Goal: Task Accomplishment & Management: Use online tool/utility

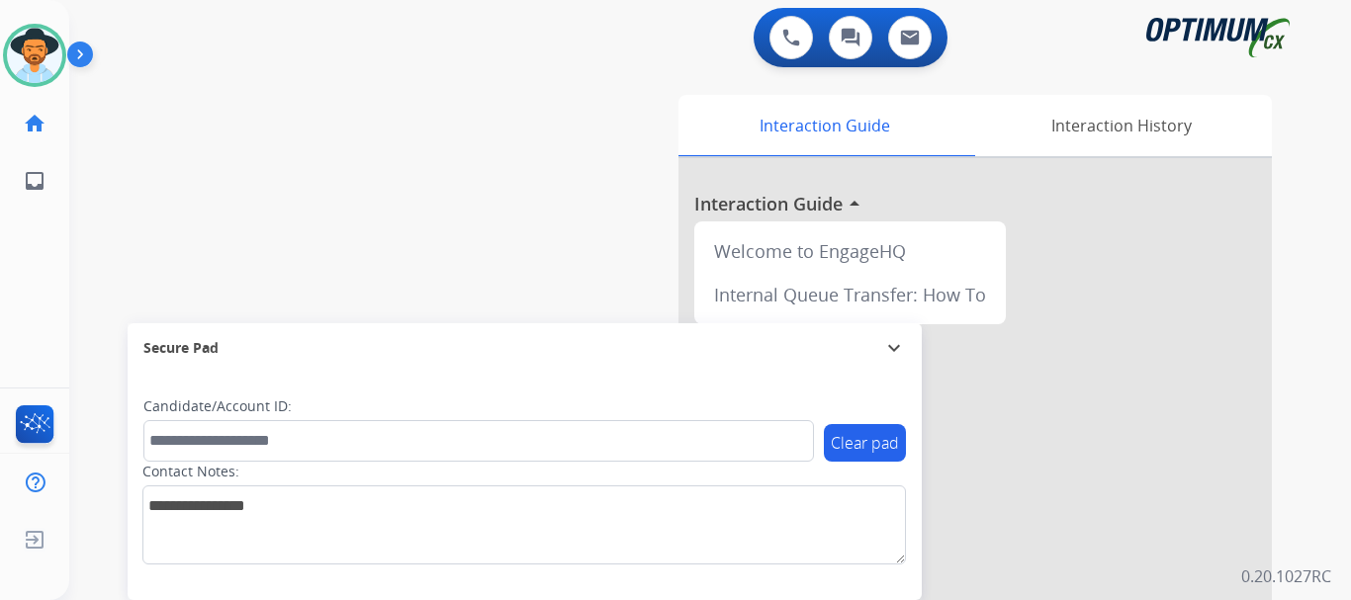
click at [75, 61] on img at bounding box center [84, 59] width 34 height 38
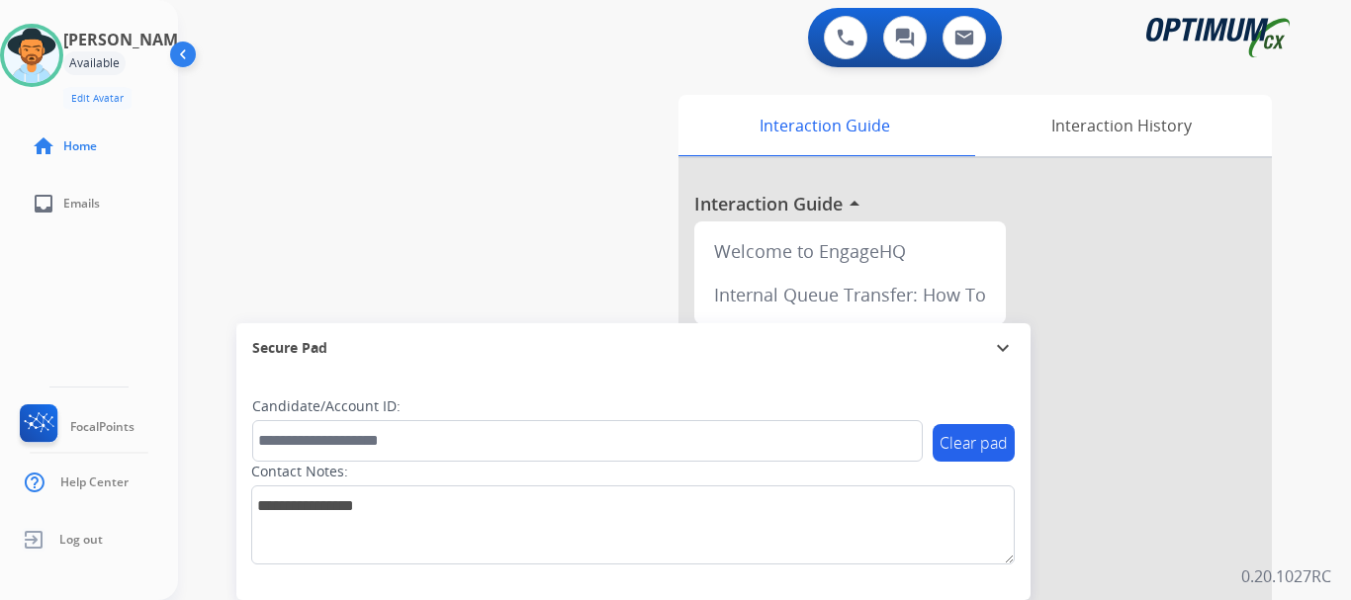
click at [346, 222] on div "swap_horiz Break voice bridge close_fullscreen Connect 3-Way Call merge_type Se…" at bounding box center [740, 483] width 1125 height 825
click at [857, 44] on button at bounding box center [846, 38] width 44 height 44
click at [843, 32] on img at bounding box center [846, 38] width 18 height 18
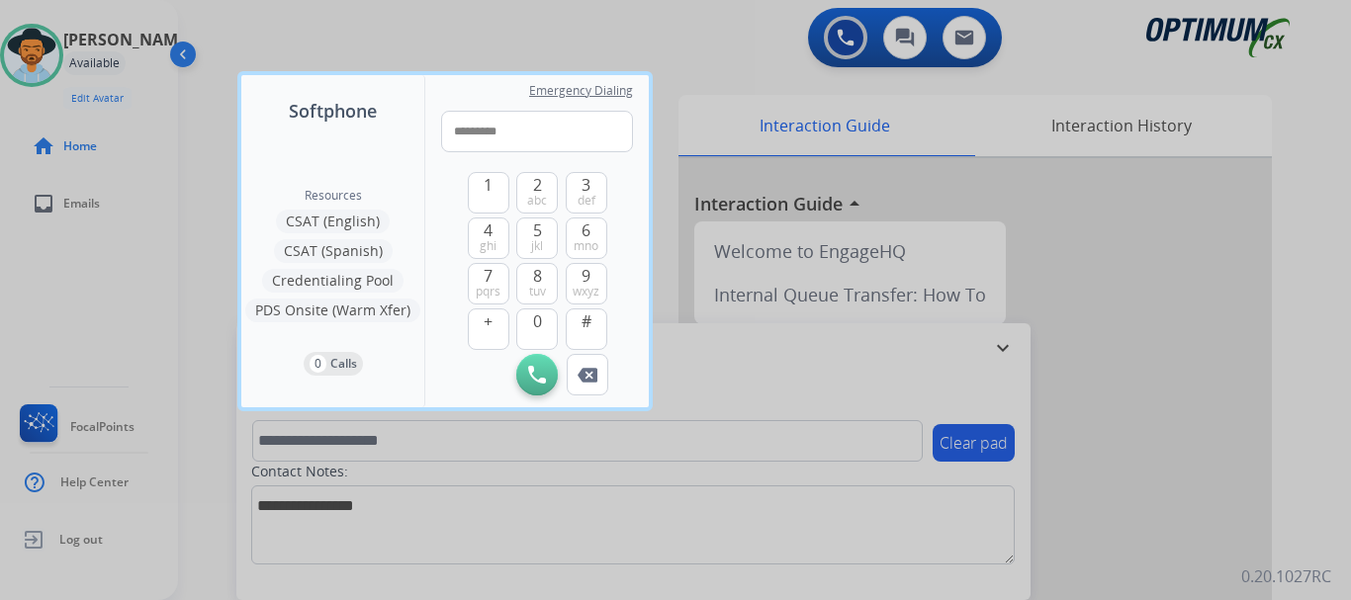
type input "**********"
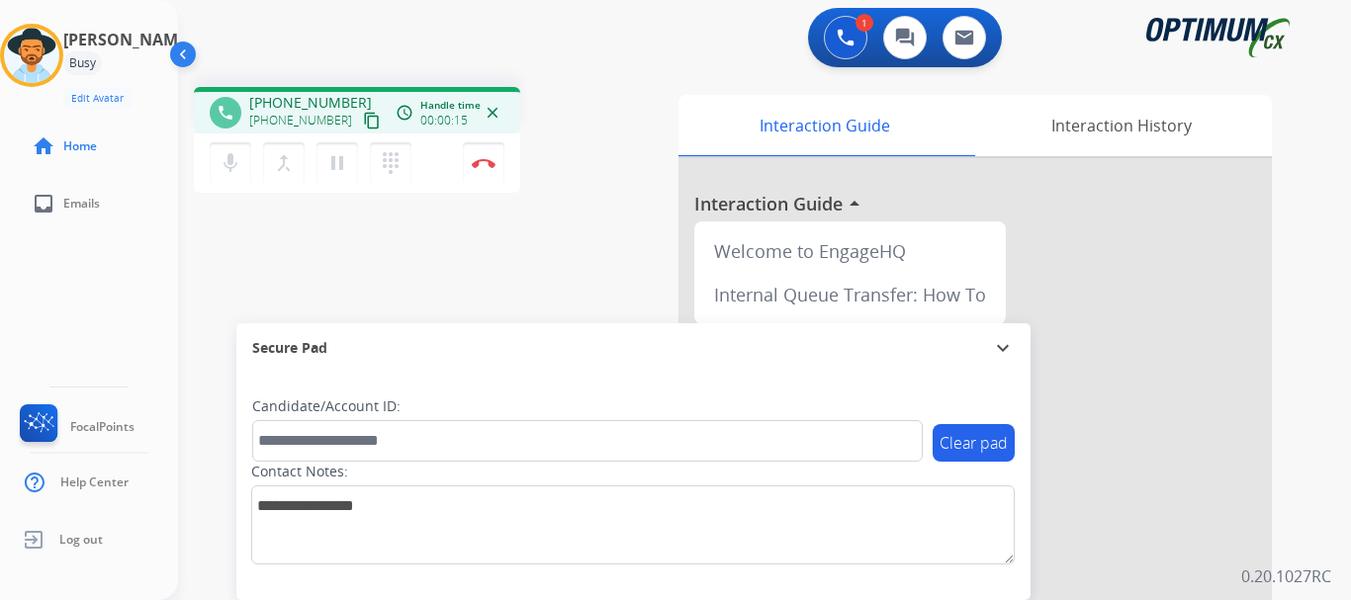
click at [386, 154] on mat-icon "dialpad" at bounding box center [391, 163] width 24 height 24
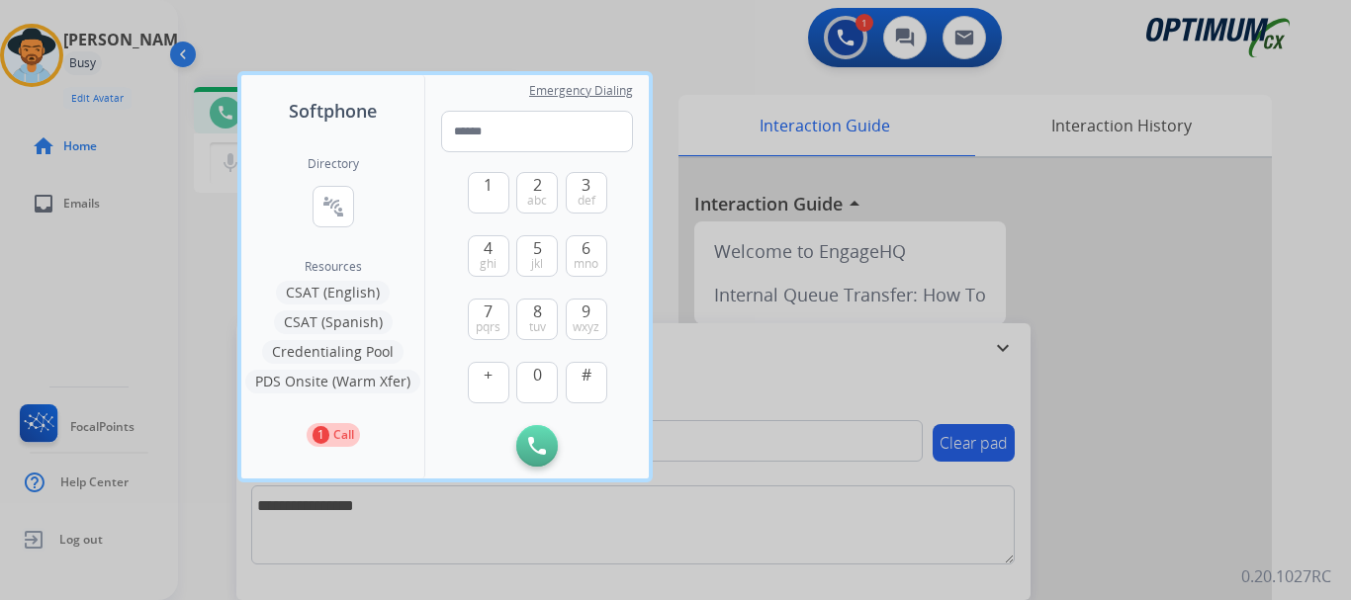
click at [535, 204] on span "abc" at bounding box center [537, 201] width 20 height 16
type input "*"
click at [472, 44] on div at bounding box center [675, 300] width 1351 height 600
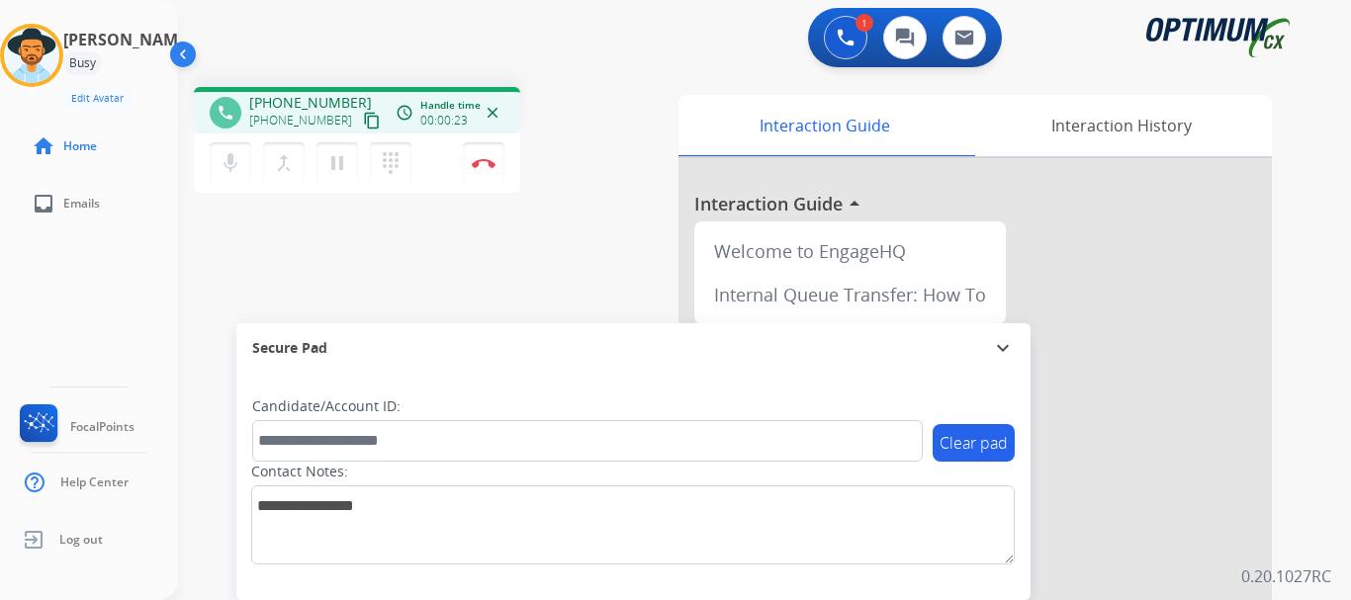
click at [488, 165] on img at bounding box center [484, 163] width 24 height 10
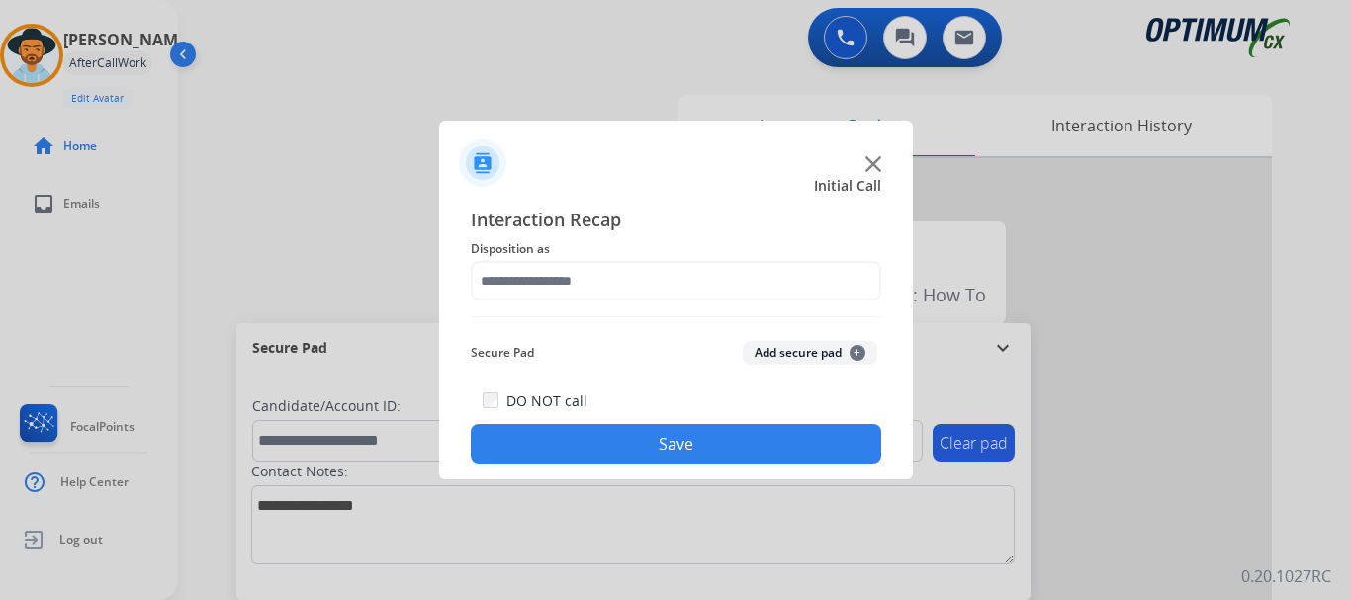
click at [869, 165] on img at bounding box center [873, 164] width 16 height 16
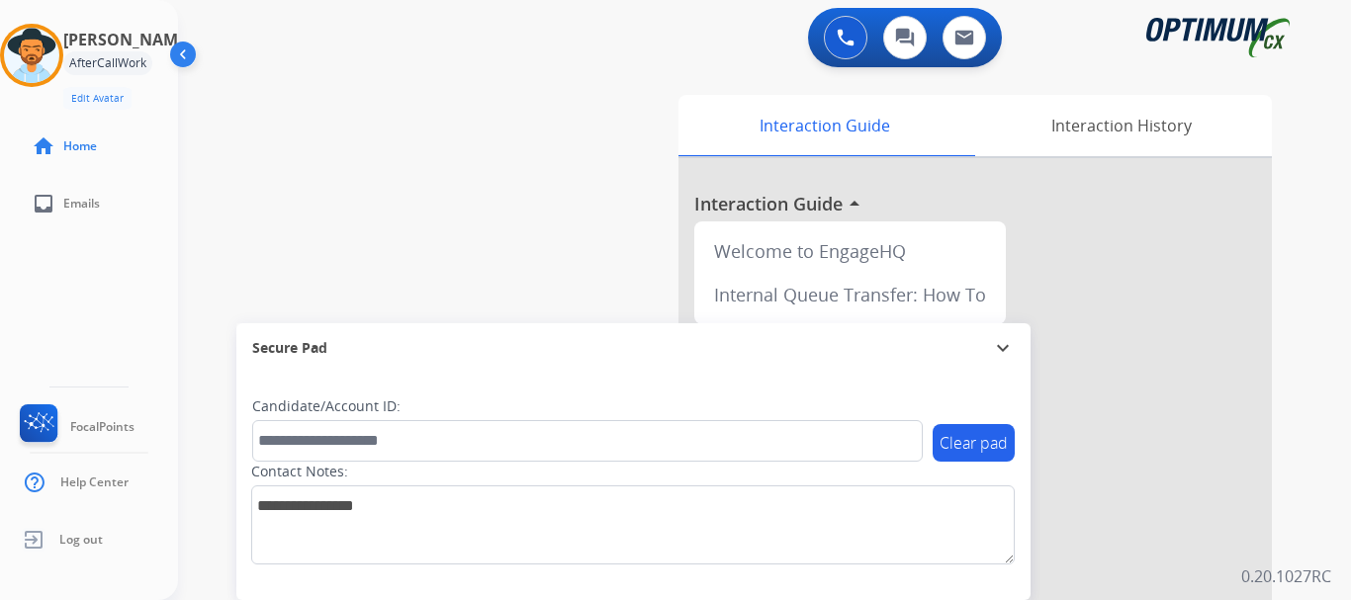
click at [740, 66] on div "0 Voice Interactions 0 Chat Interactions 0 Email Interactions" at bounding box center [752, 39] width 1101 height 63
click at [847, 46] on button at bounding box center [846, 38] width 44 height 44
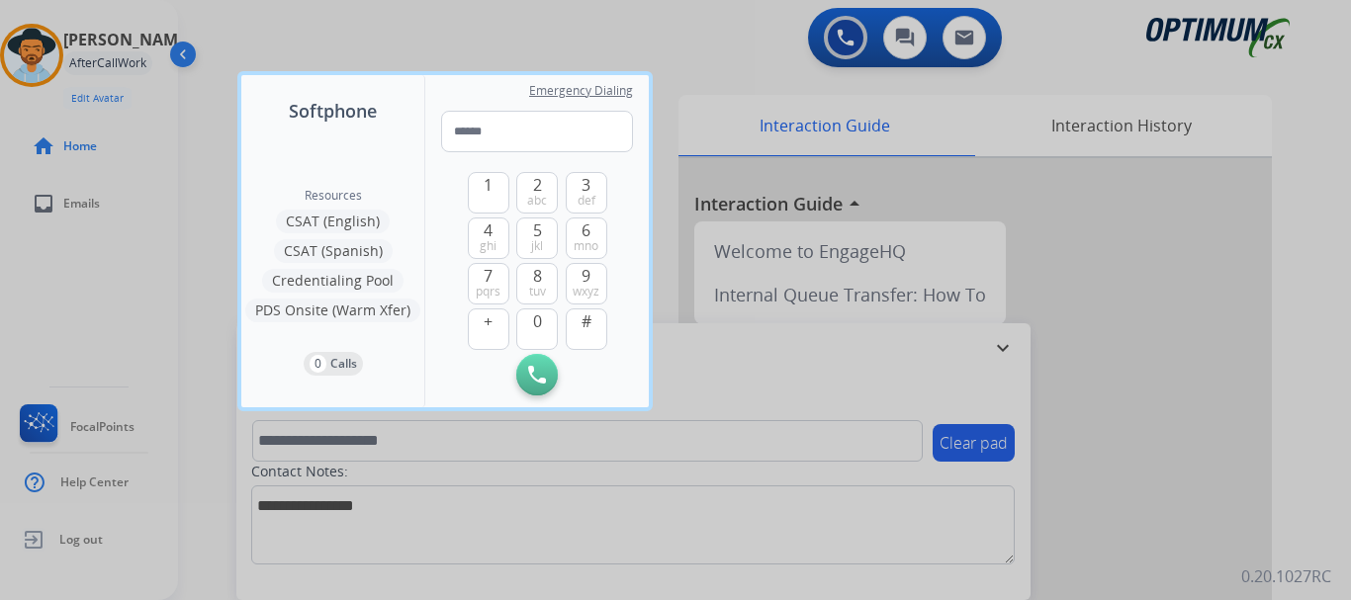
click at [116, 69] on div at bounding box center [675, 300] width 1351 height 600
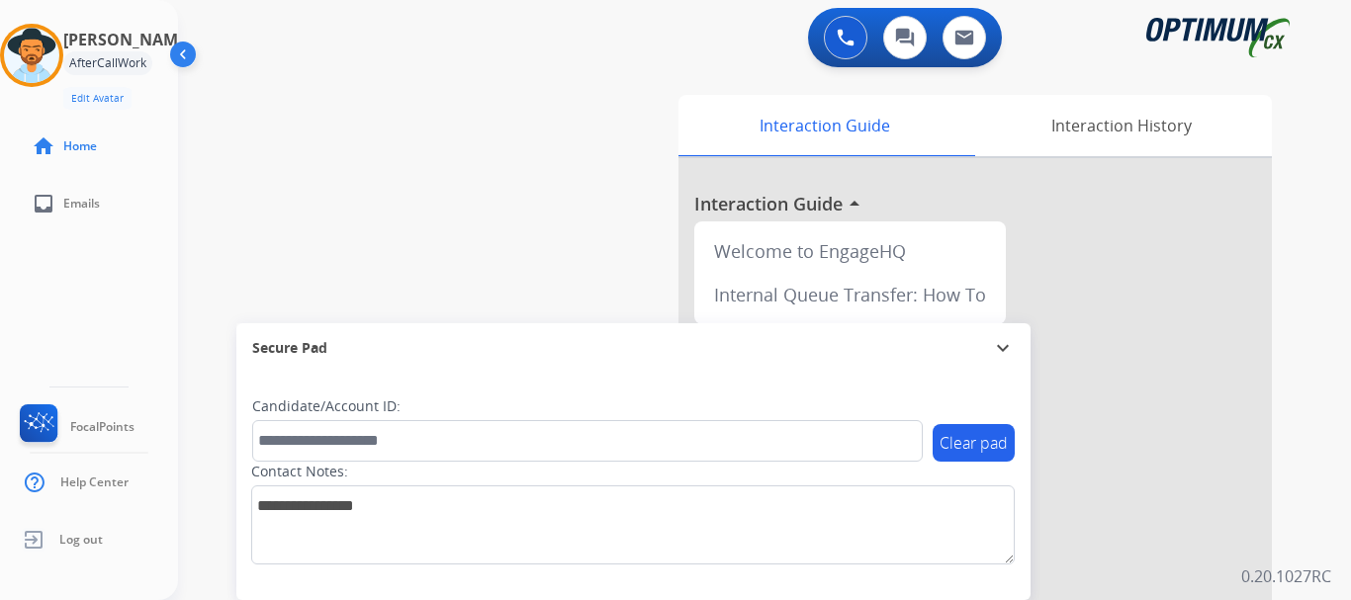
click at [55, 47] on img at bounding box center [31, 55] width 55 height 55
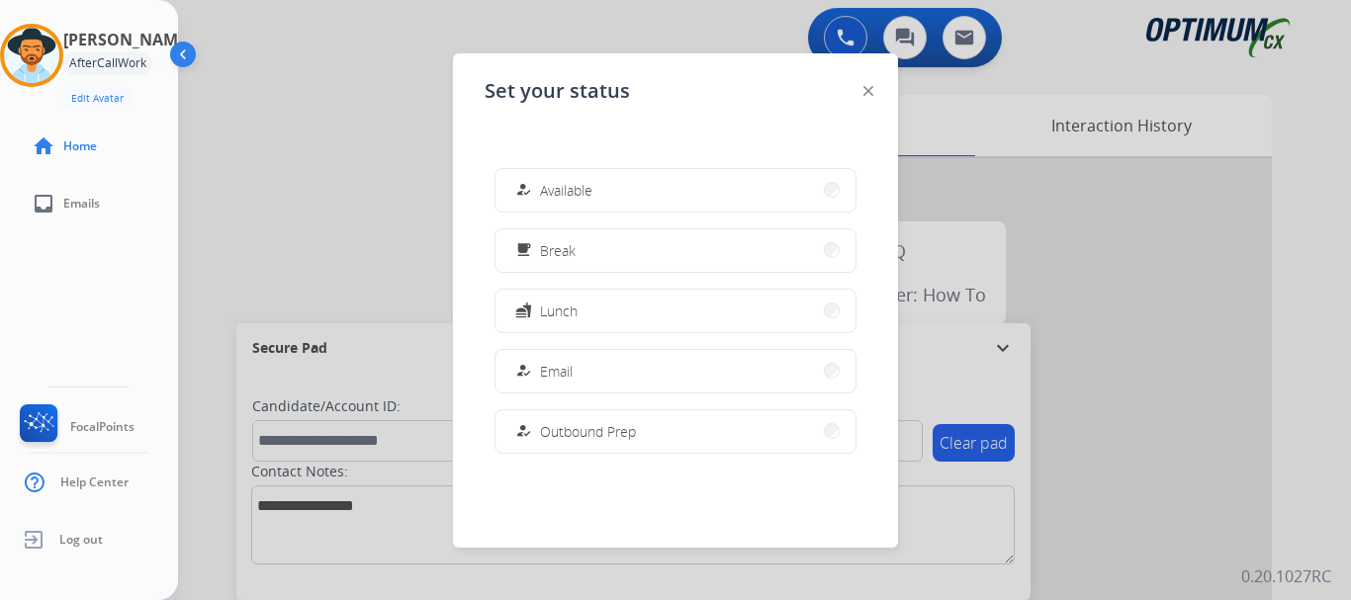
click at [555, 188] on span "Available" at bounding box center [566, 190] width 52 height 21
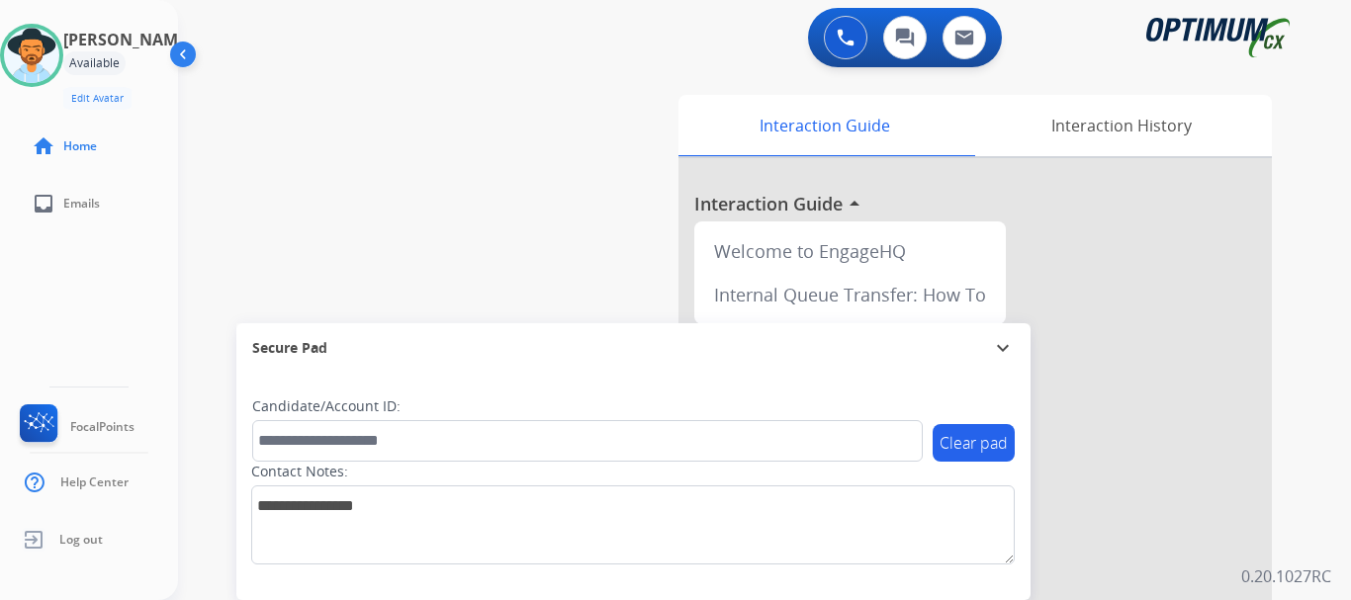
click at [836, 38] on button at bounding box center [846, 38] width 44 height 44
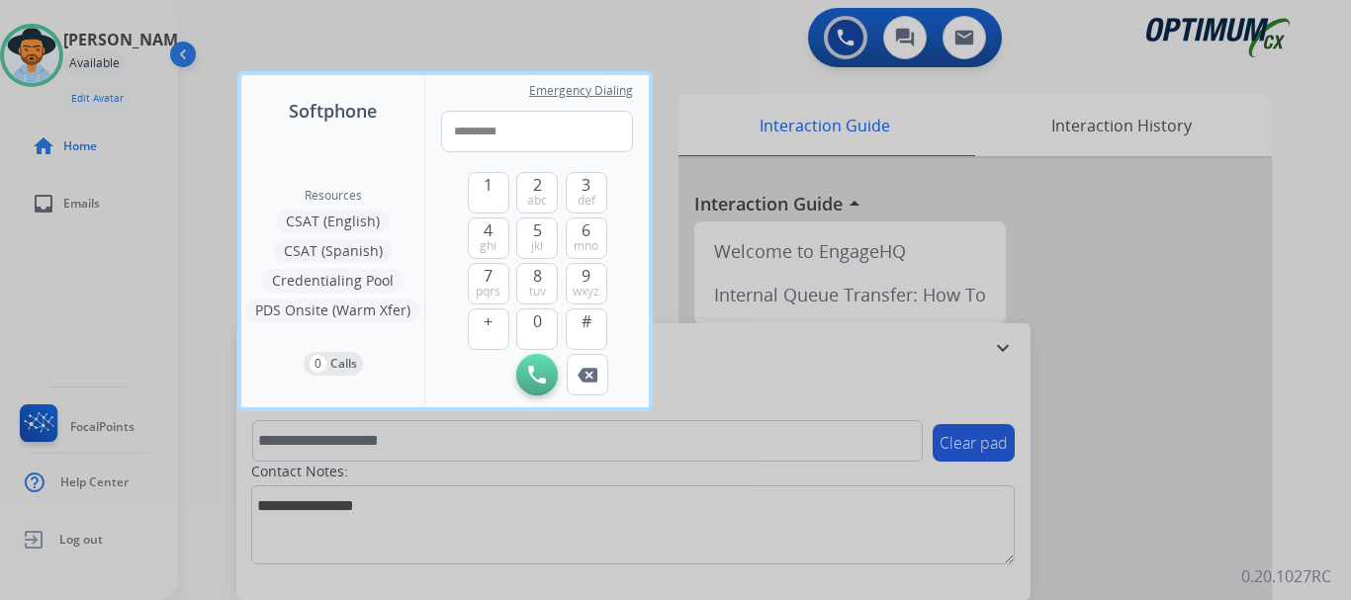
type input "**********"
click at [535, 380] on div "Clear pad Candidate/Account ID: Contact Notes:" at bounding box center [633, 486] width 794 height 227
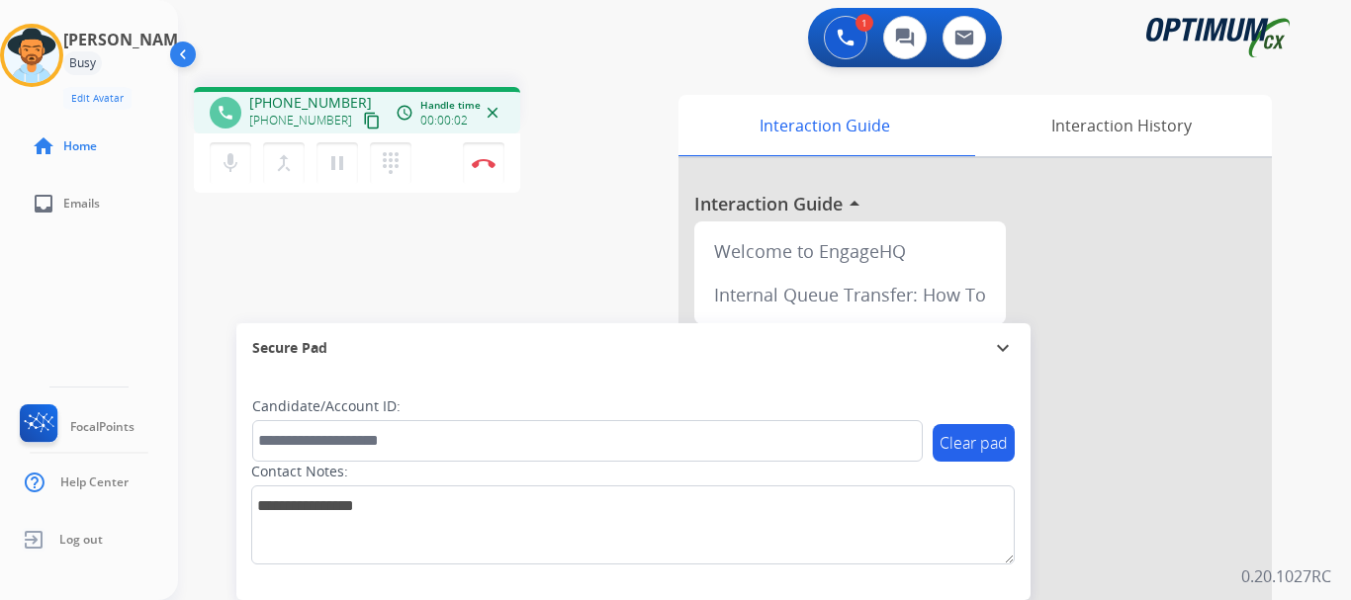
click at [494, 167] on img at bounding box center [484, 163] width 24 height 10
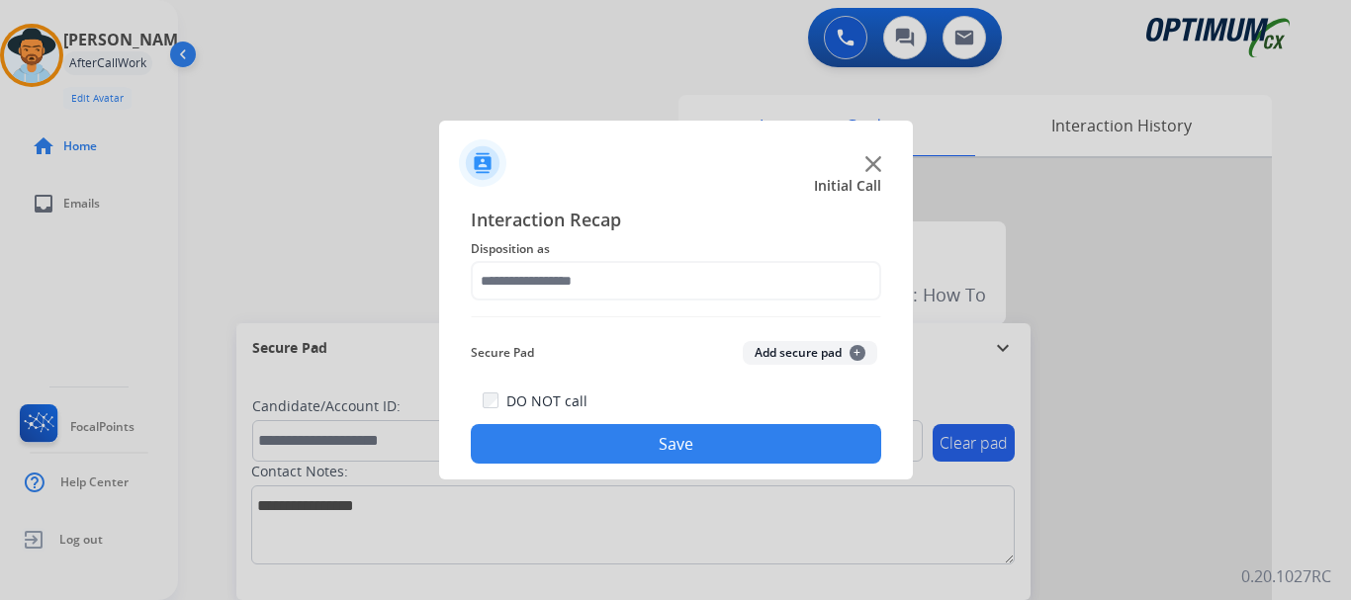
click at [772, 354] on button "Add secure pad +" at bounding box center [810, 353] width 134 height 24
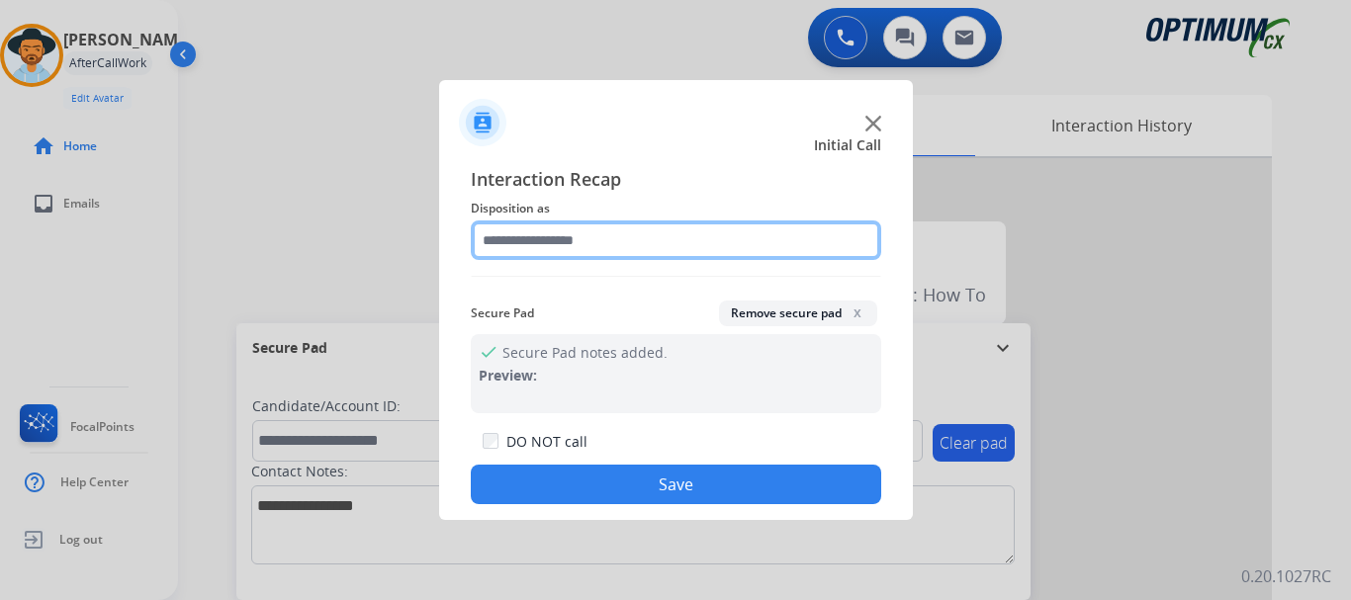
click at [636, 247] on input "text" at bounding box center [676, 240] width 410 height 40
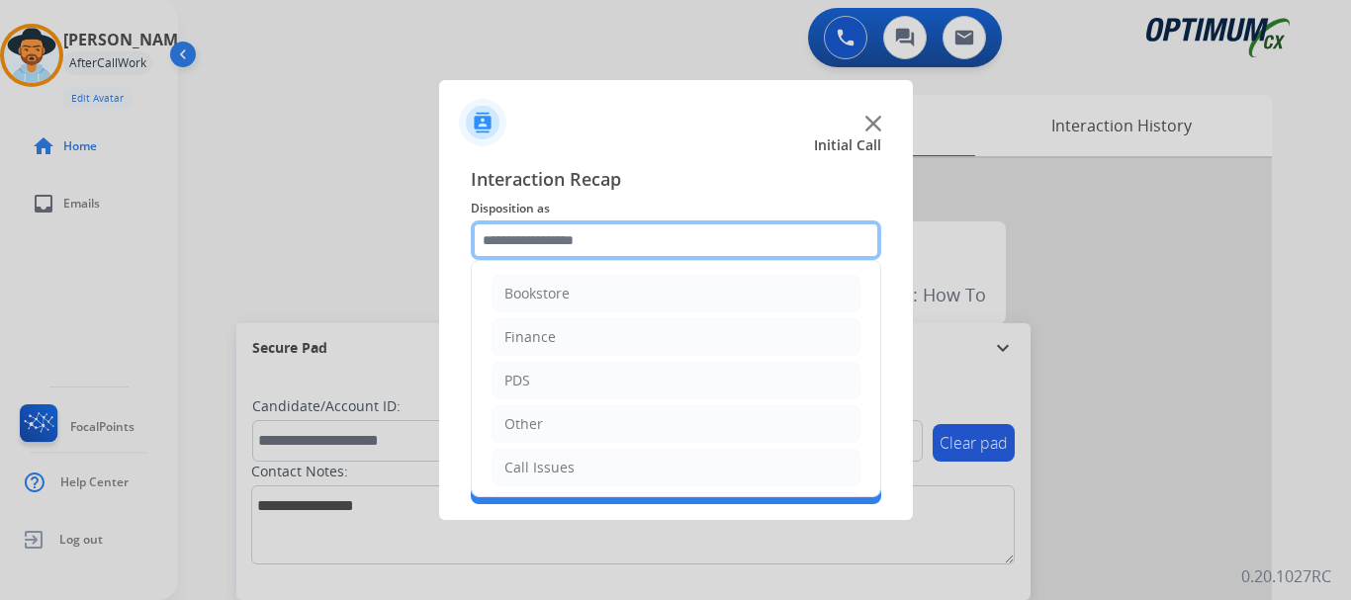
scroll to position [132, 0]
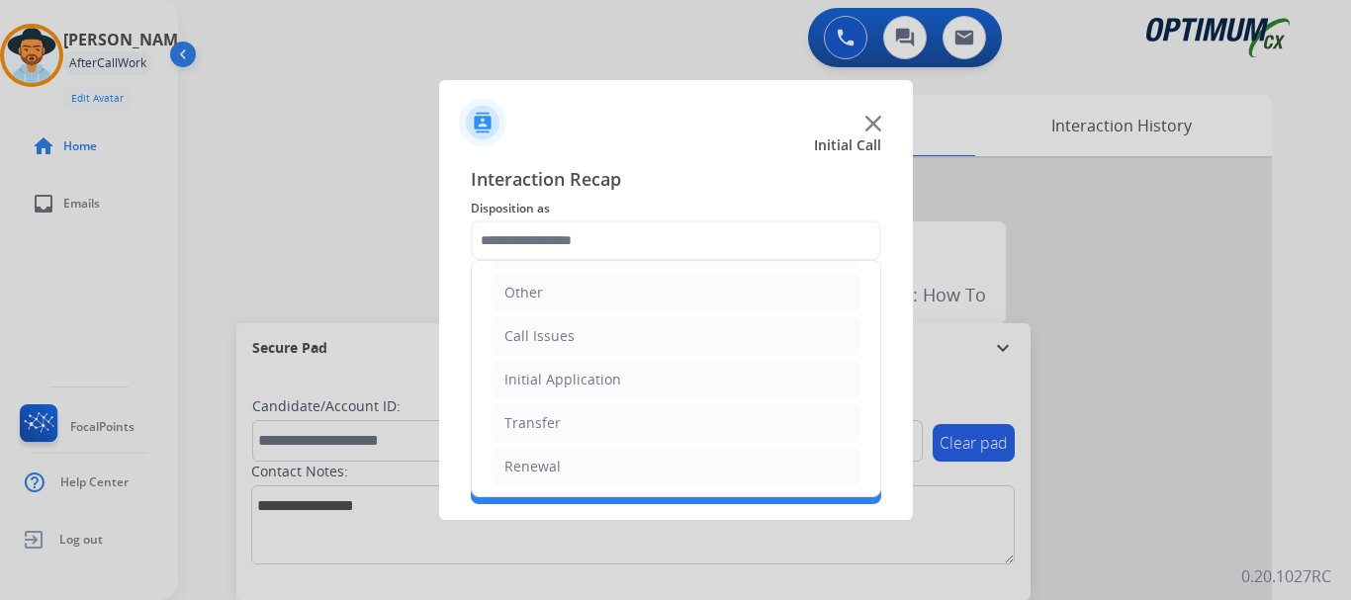
click at [616, 336] on li "Call Issues" at bounding box center [675, 336] width 369 height 38
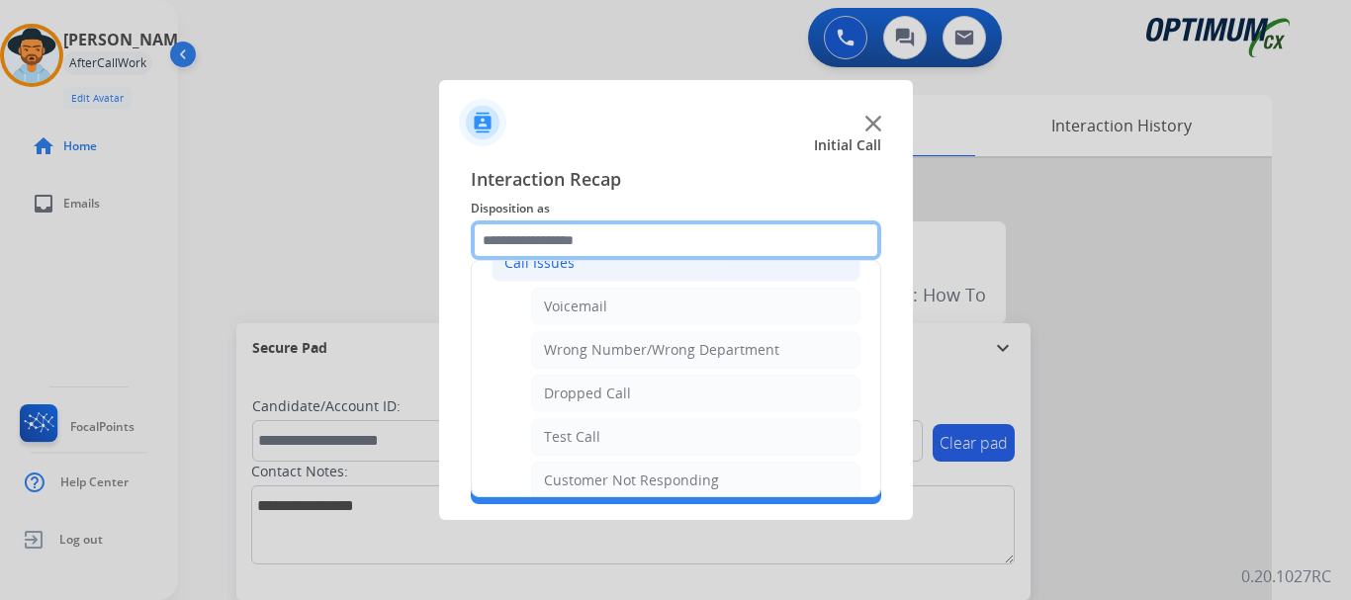
scroll to position [206, 0]
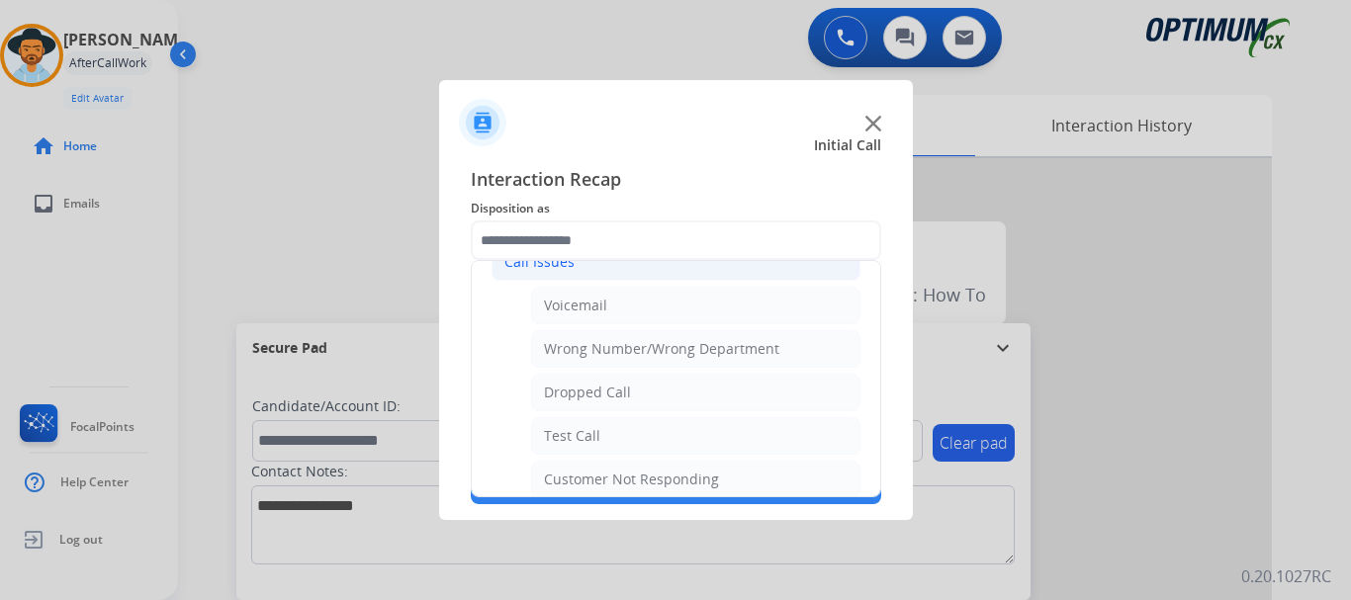
click at [604, 440] on li "Test Call" at bounding box center [695, 436] width 329 height 38
type input "*********"
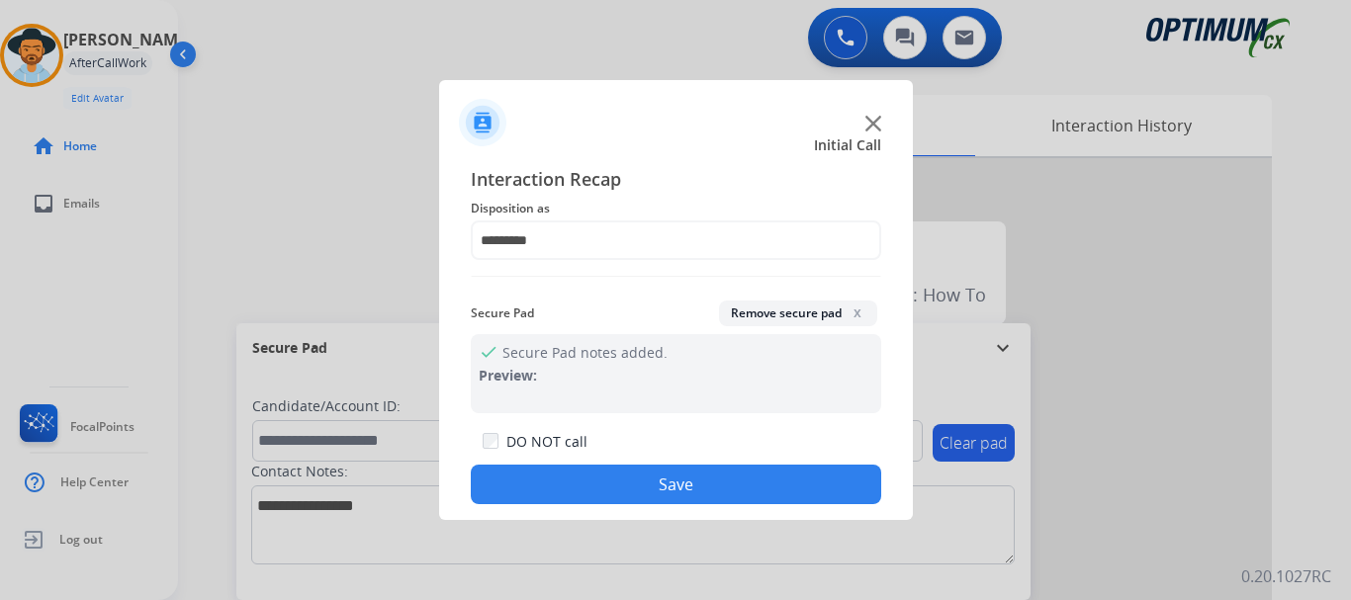
click at [611, 467] on button "Save" at bounding box center [676, 485] width 410 height 40
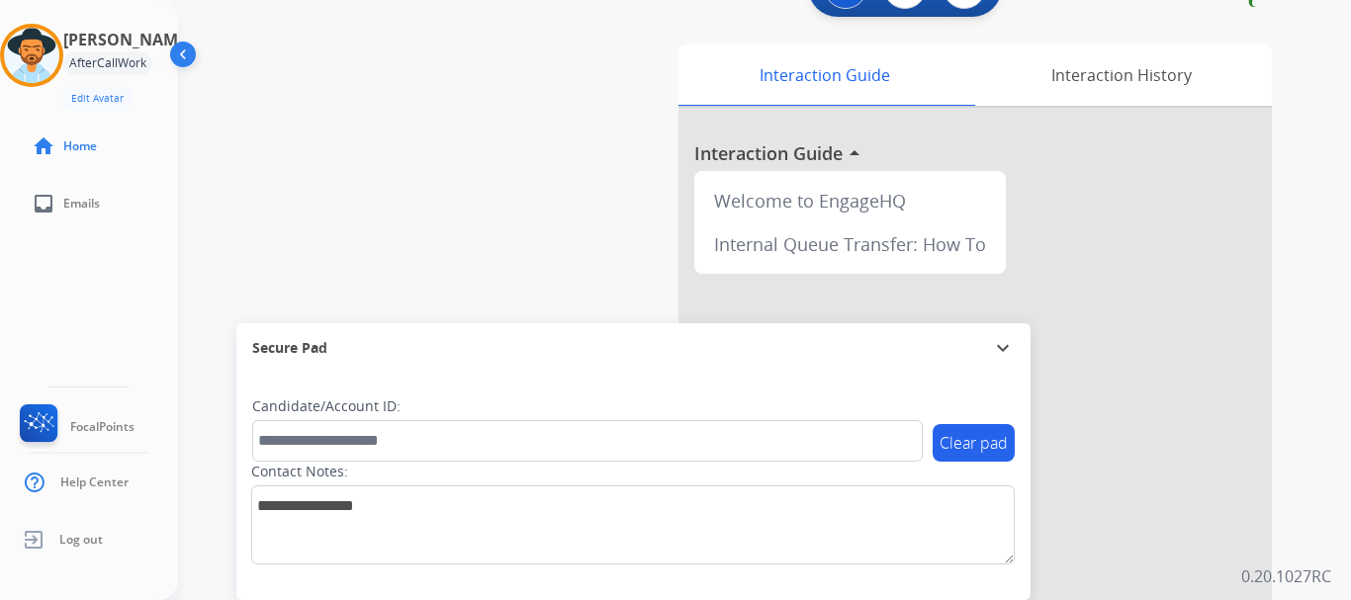
scroll to position [52, 0]
click at [52, 57] on img at bounding box center [31, 55] width 55 height 55
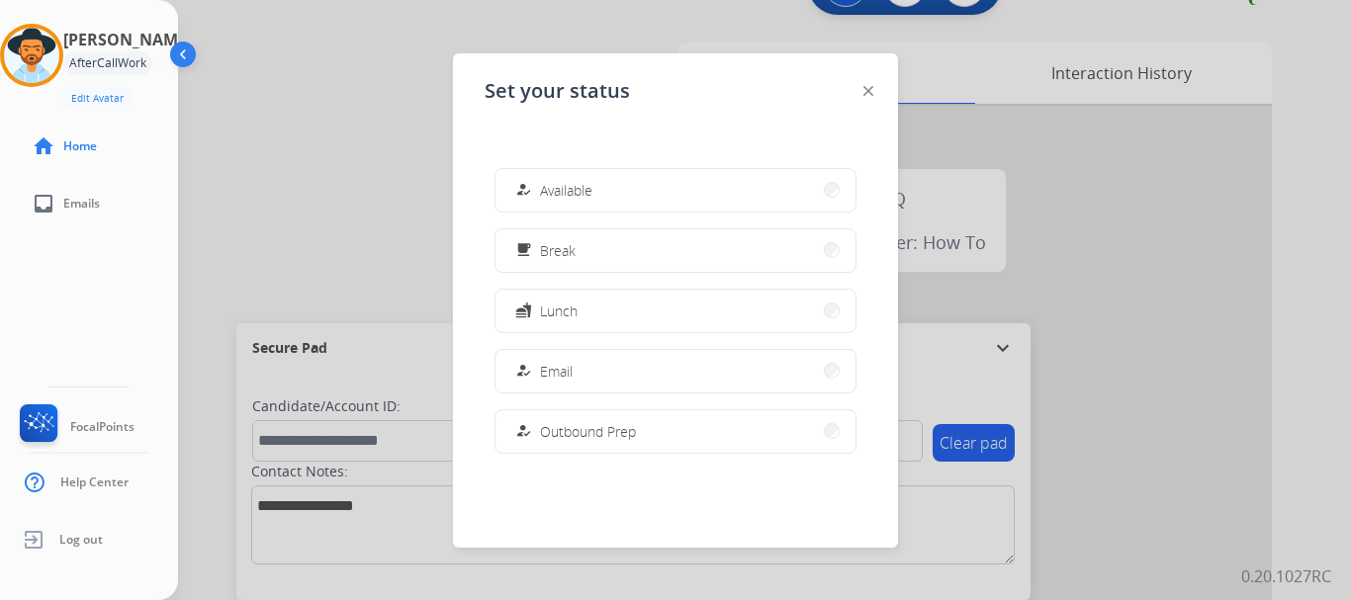
click at [361, 238] on div at bounding box center [675, 300] width 1351 height 600
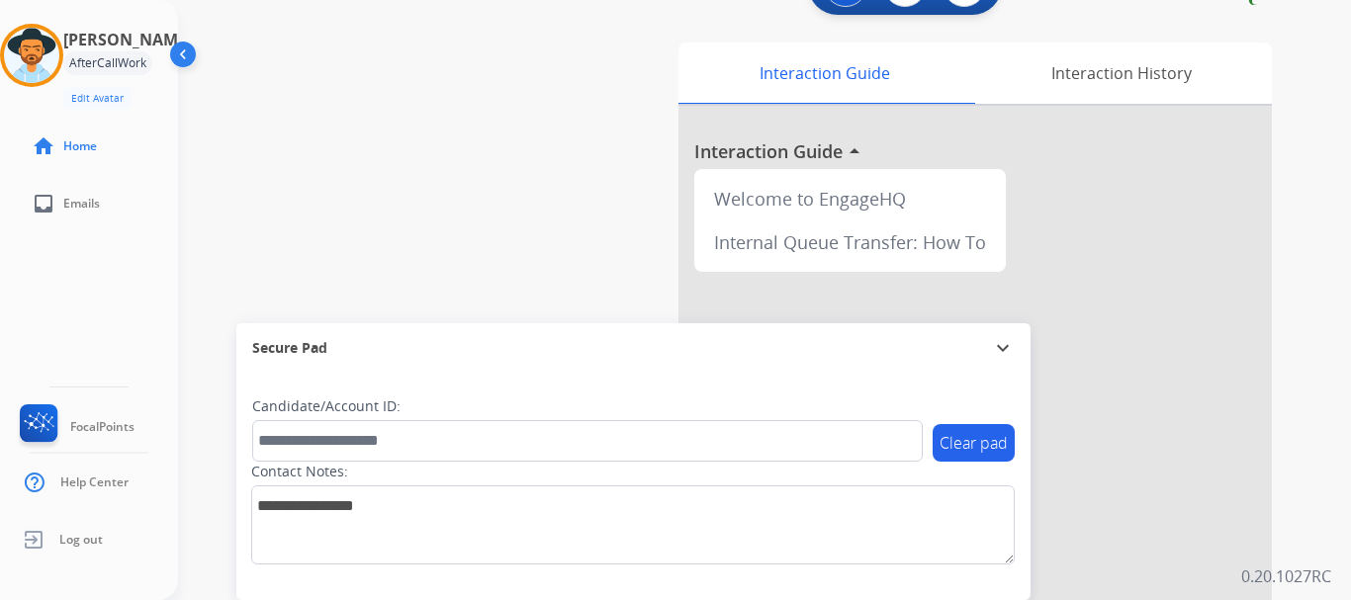
click at [564, 169] on div "swap_horiz Break voice bridge close_fullscreen Connect 3-Way Call merge_type Se…" at bounding box center [740, 431] width 1125 height 825
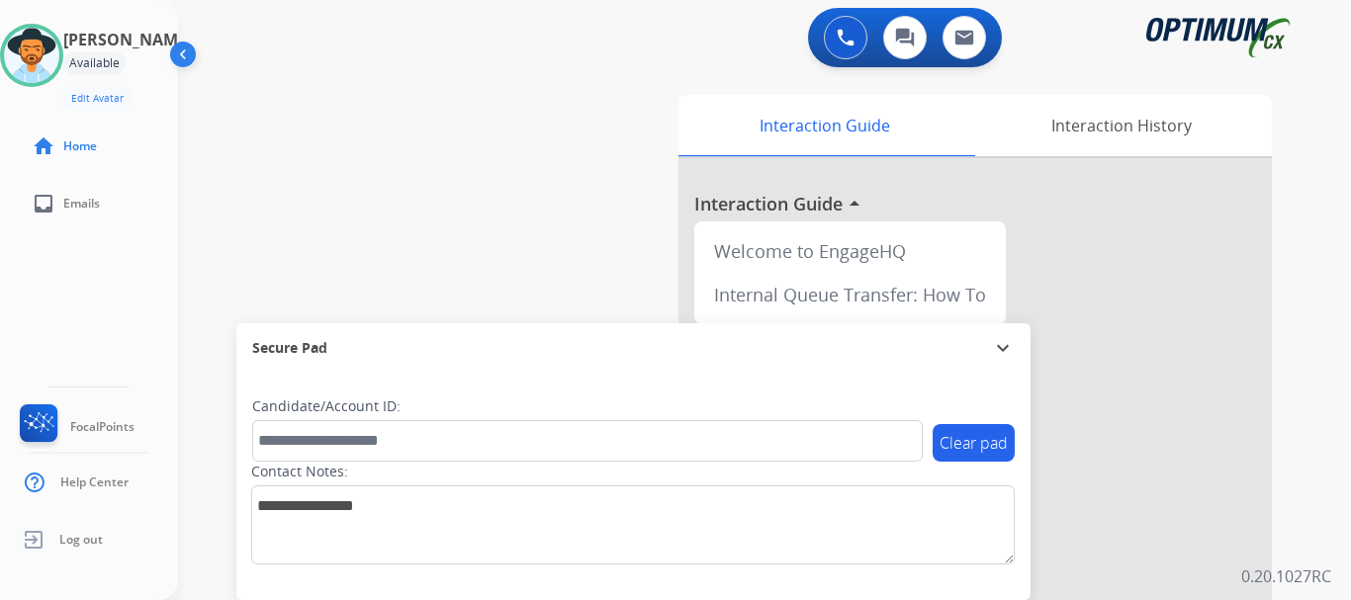
click at [837, 53] on button at bounding box center [846, 38] width 44 height 44
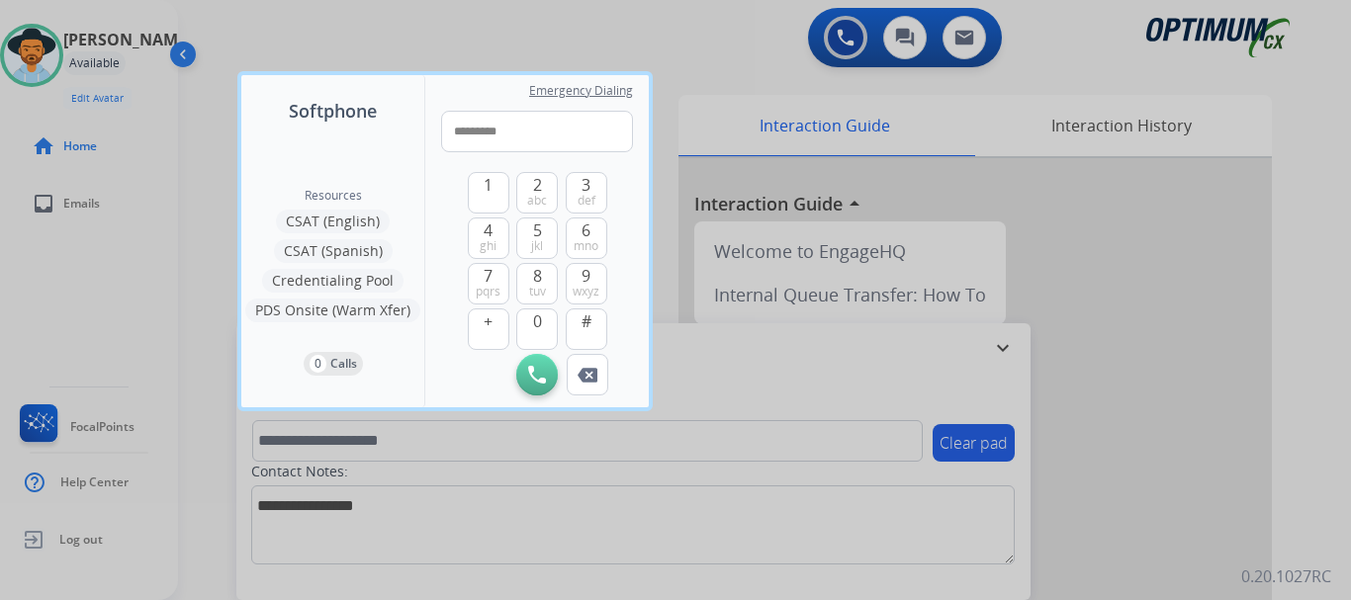
type input "**********"
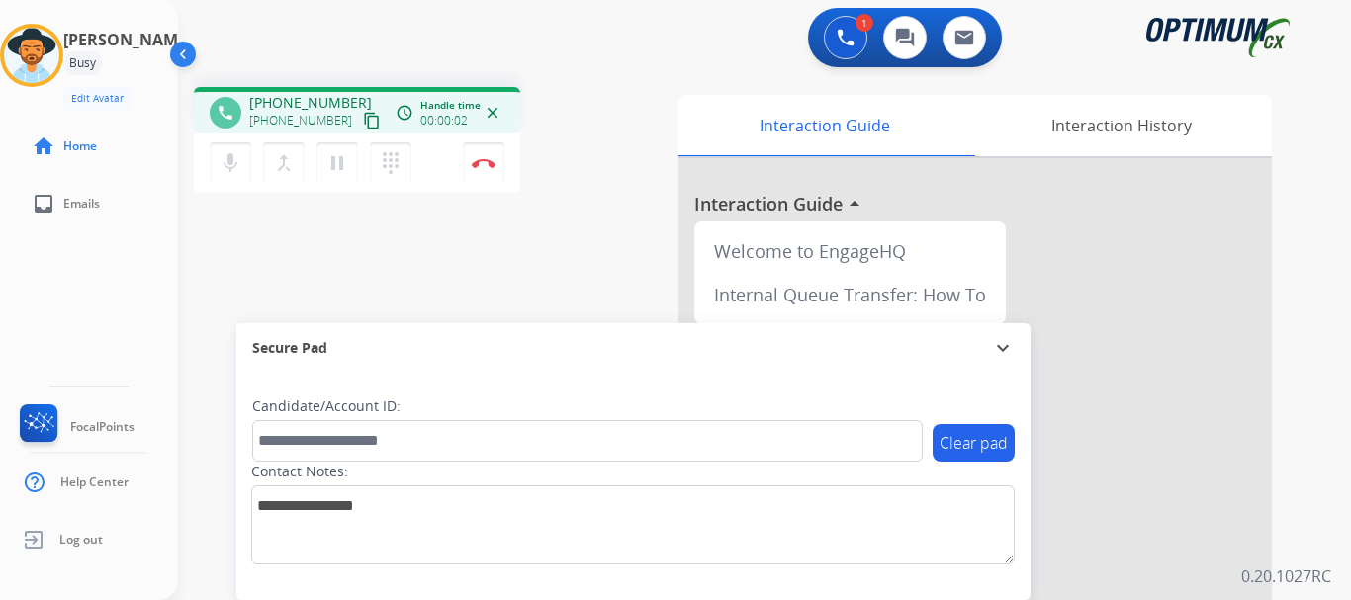
click at [493, 159] on img at bounding box center [484, 163] width 24 height 10
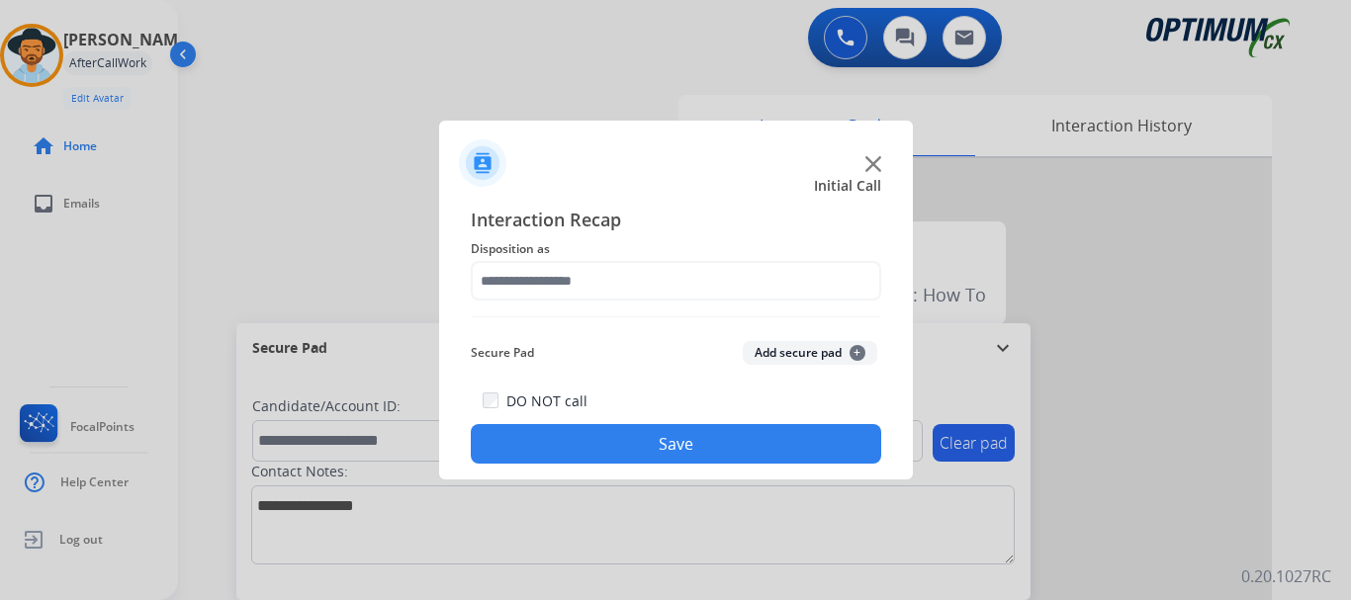
click at [773, 355] on button "Add secure pad +" at bounding box center [810, 353] width 134 height 24
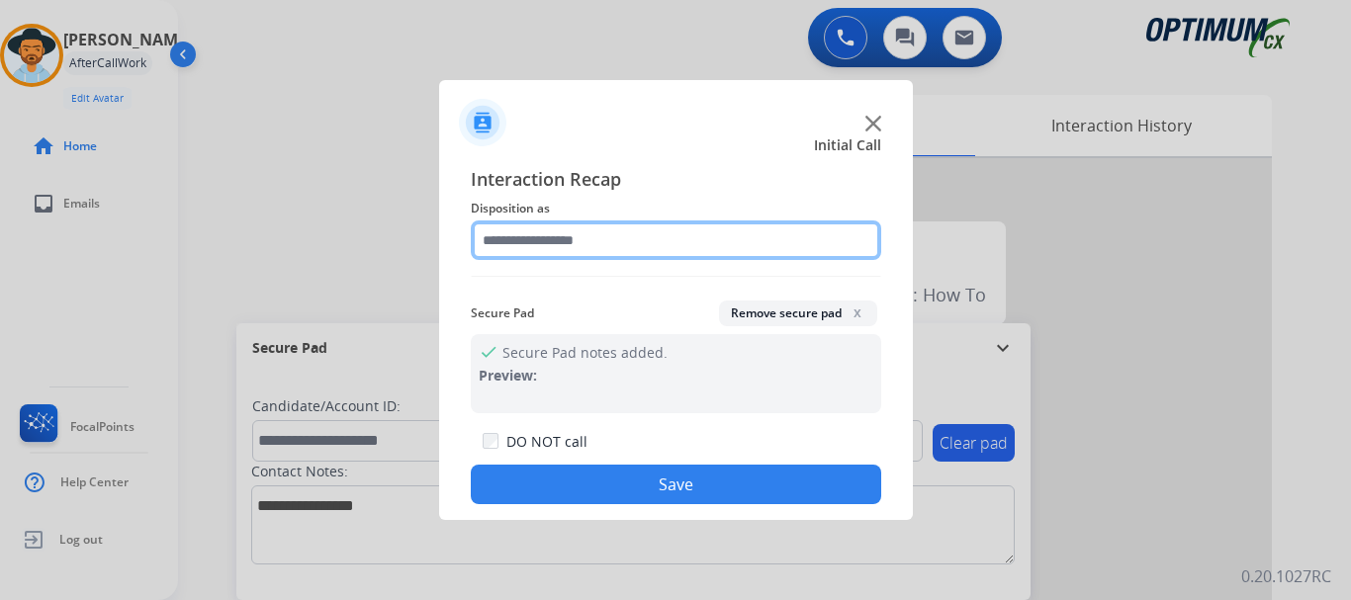
click at [639, 229] on input "text" at bounding box center [676, 240] width 410 height 40
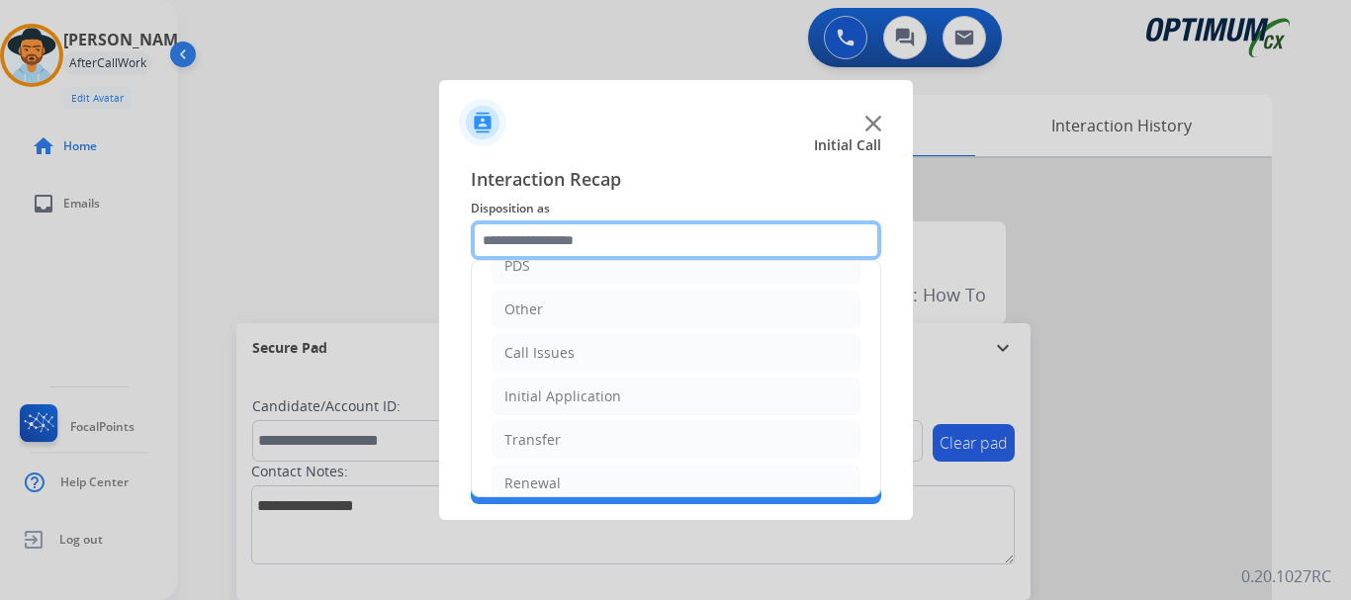
scroll to position [134, 0]
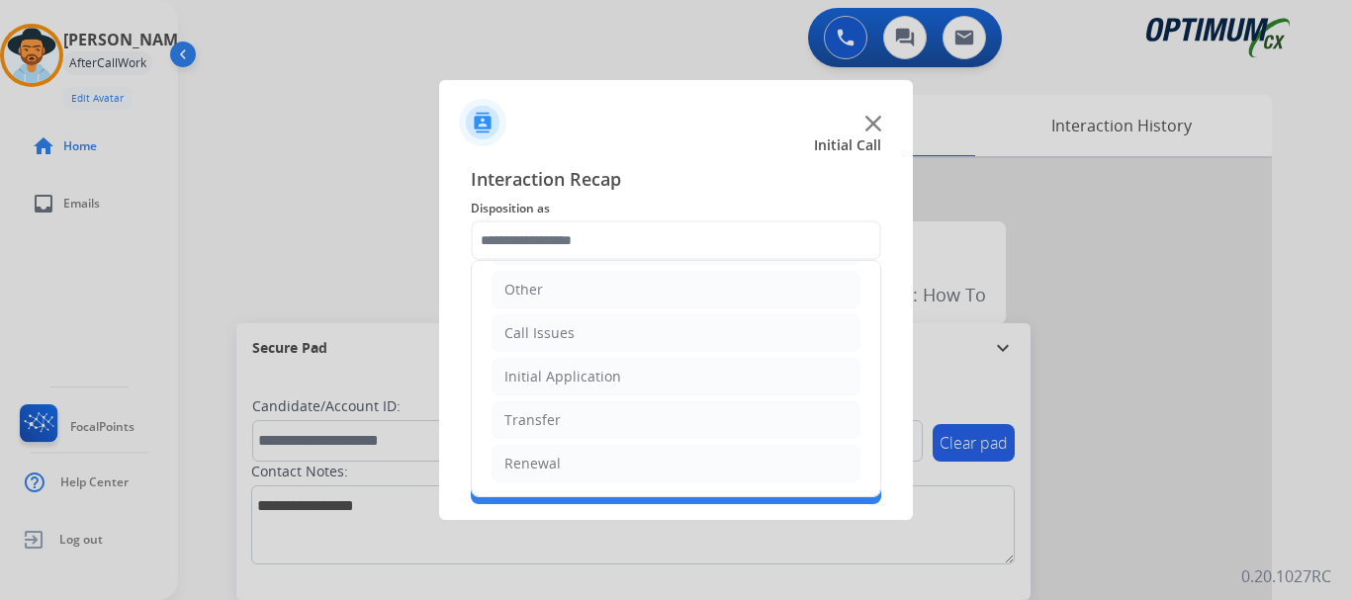
click at [537, 327] on div "Call Issues" at bounding box center [539, 333] width 70 height 20
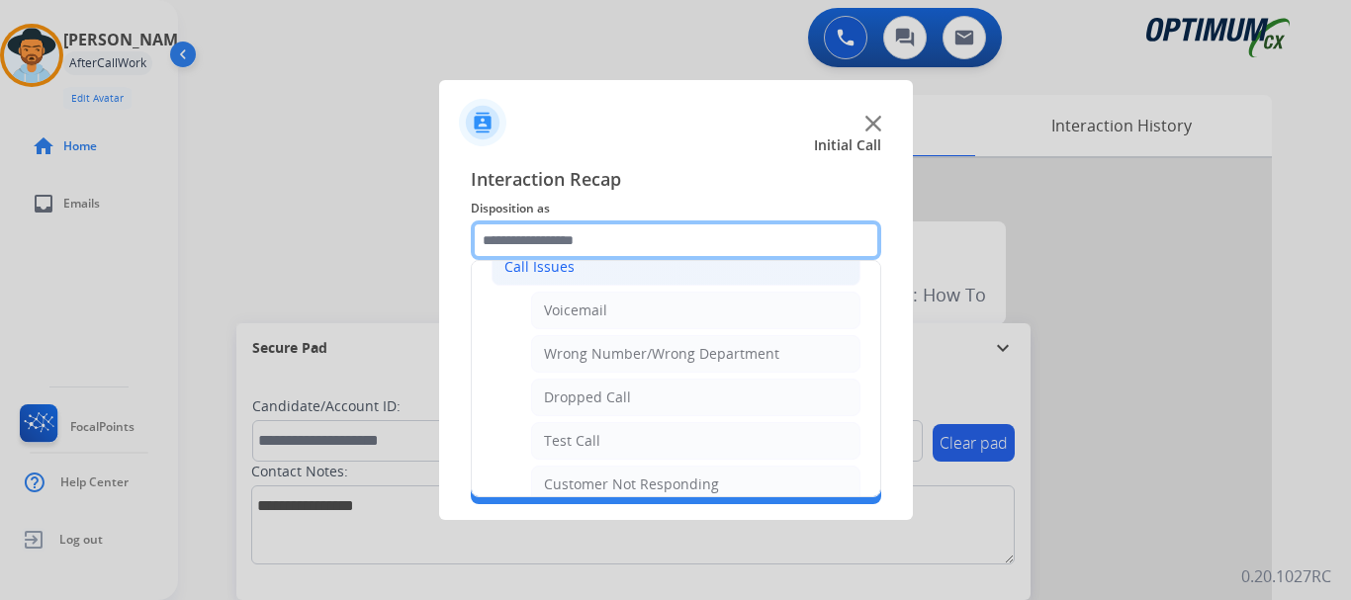
scroll to position [243, 0]
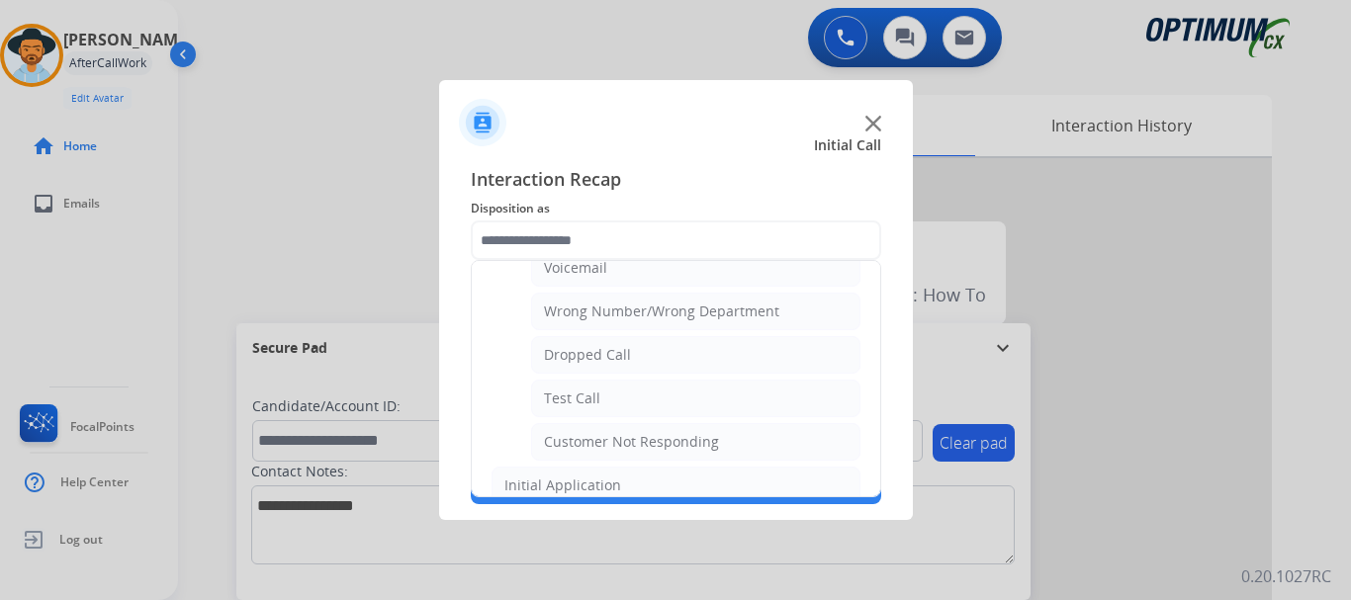
click at [620, 399] on li "Test Call" at bounding box center [695, 399] width 329 height 38
type input "*********"
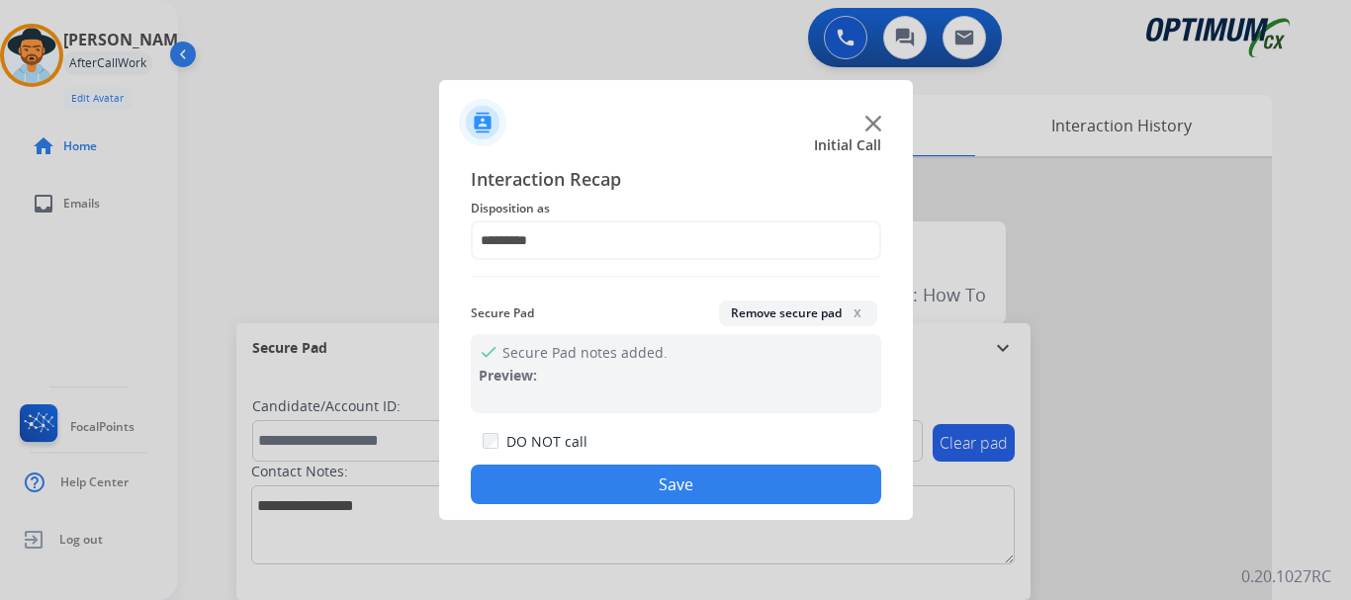
click at [606, 470] on button "Save" at bounding box center [676, 485] width 410 height 40
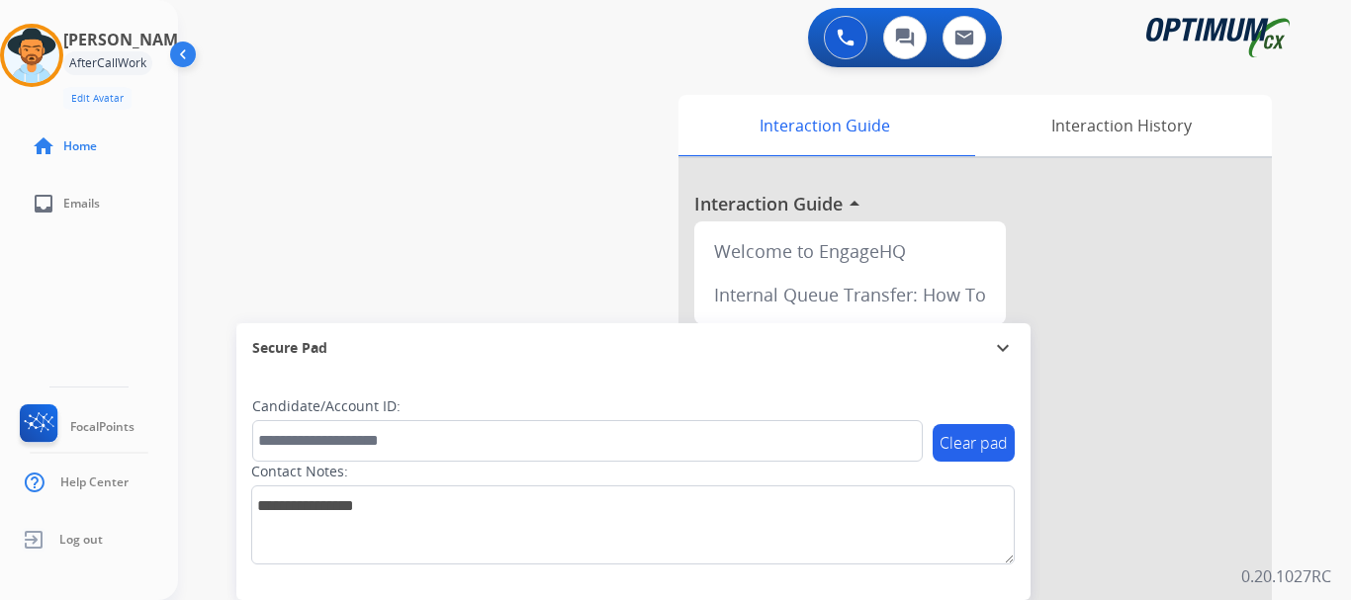
click at [436, 214] on div "swap_horiz Break voice bridge close_fullscreen Connect 3-Way Call merge_type Se…" at bounding box center [740, 483] width 1125 height 825
click at [457, 209] on div "swap_horiz Break voice bridge close_fullscreen Connect 3-Way Call merge_type Se…" at bounding box center [740, 483] width 1125 height 825
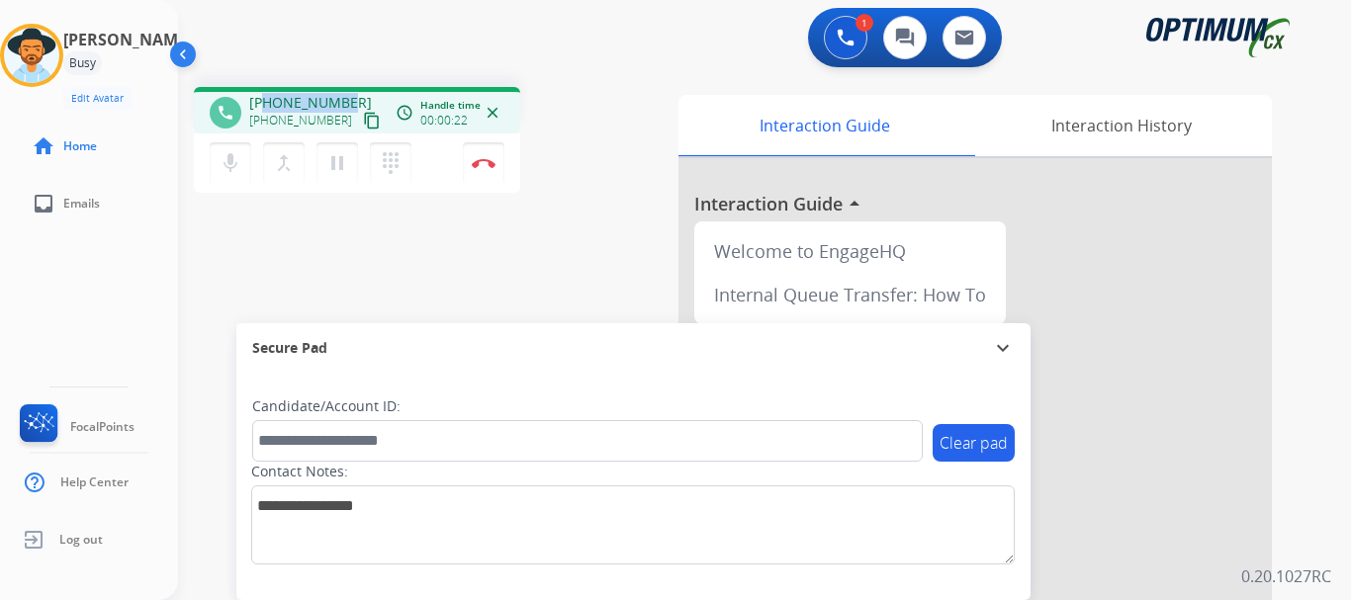
drag, startPoint x: 265, startPoint y: 103, endPoint x: 348, endPoint y: 93, distance: 83.6
click at [348, 93] on div "[PHONE_NUMBER] [PHONE_NUMBER] content_copy" at bounding box center [316, 113] width 134 height 40
copy span "4025478705"
click at [236, 167] on mat-icon "mic" at bounding box center [231, 163] width 24 height 24
click at [236, 168] on mat-icon "mic_off" at bounding box center [231, 163] width 24 height 24
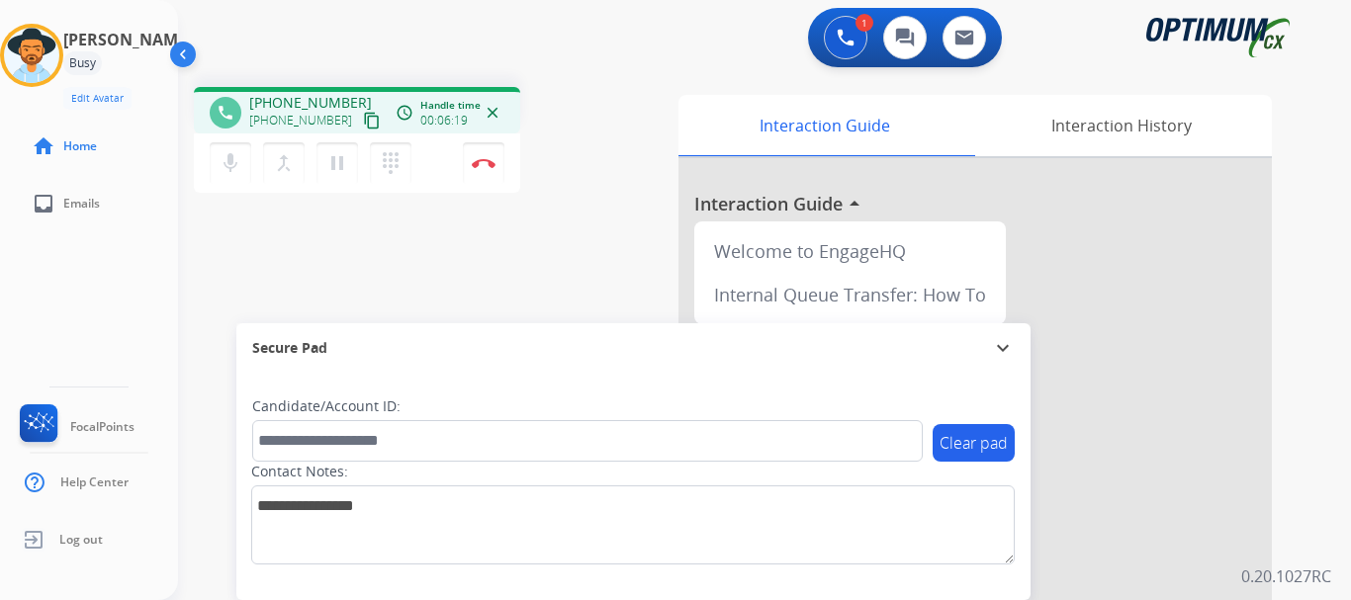
click at [399, 270] on div "phone [PHONE_NUMBER] [PHONE_NUMBER] content_copy access_time Call metrics Queue…" at bounding box center [740, 483] width 1125 height 825
click at [226, 148] on button "mic Mute" at bounding box center [231, 163] width 42 height 42
click at [453, 266] on div "phone [PHONE_NUMBER] [PHONE_NUMBER] content_copy access_time Call metrics Queue…" at bounding box center [740, 483] width 1125 height 825
click at [411, 240] on div "phone [PHONE_NUMBER] [PHONE_NUMBER] content_copy access_time Call metrics Queue…" at bounding box center [740, 483] width 1125 height 825
click at [236, 177] on button "mic_off Mute" at bounding box center [231, 163] width 42 height 42
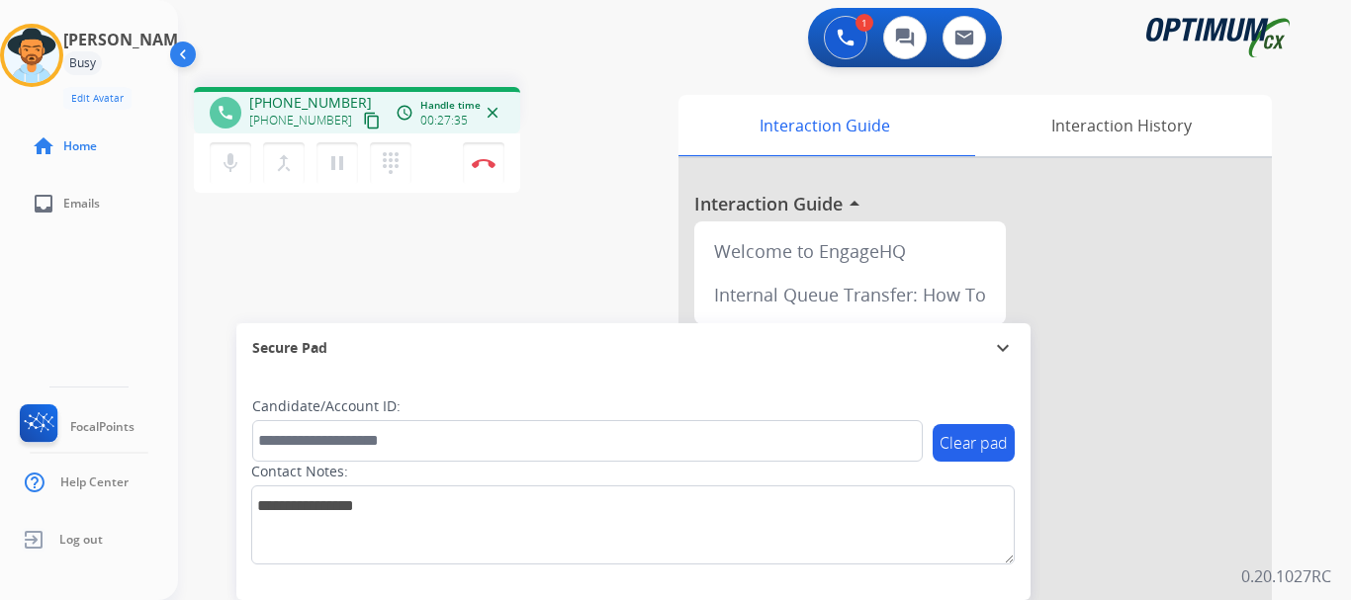
click at [535, 53] on div "1 Voice Interactions 0 Chat Interactions 0 Email Interactions" at bounding box center [752, 39] width 1101 height 63
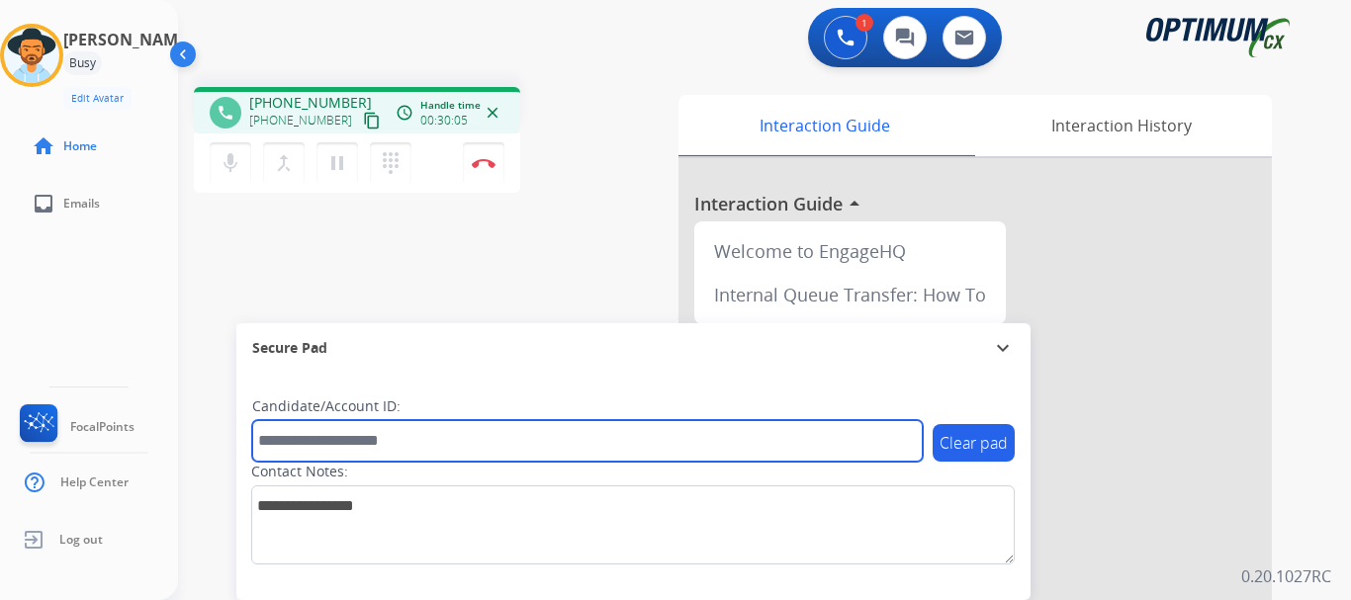
click at [361, 436] on input "text" at bounding box center [587, 441] width 670 height 42
paste input "*******"
type input "*******"
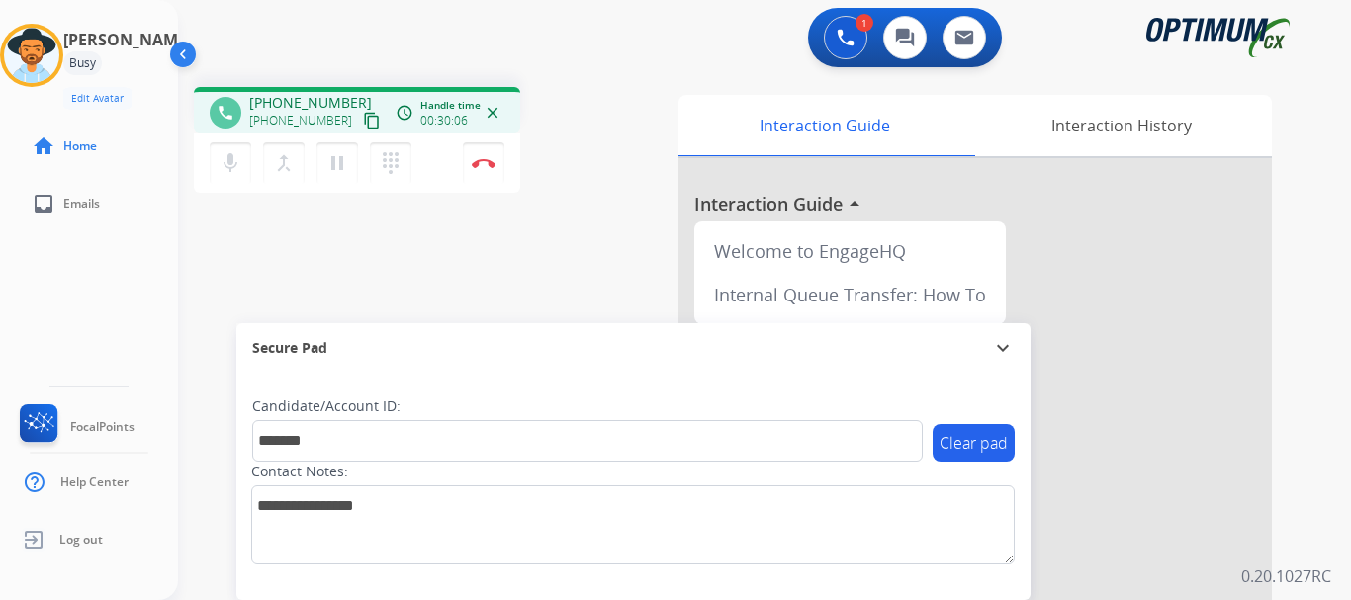
click at [537, 257] on div "phone [PHONE_NUMBER] [PHONE_NUMBER] content_copy access_time Call metrics Queue…" at bounding box center [740, 483] width 1125 height 825
click at [478, 162] on img at bounding box center [484, 163] width 24 height 10
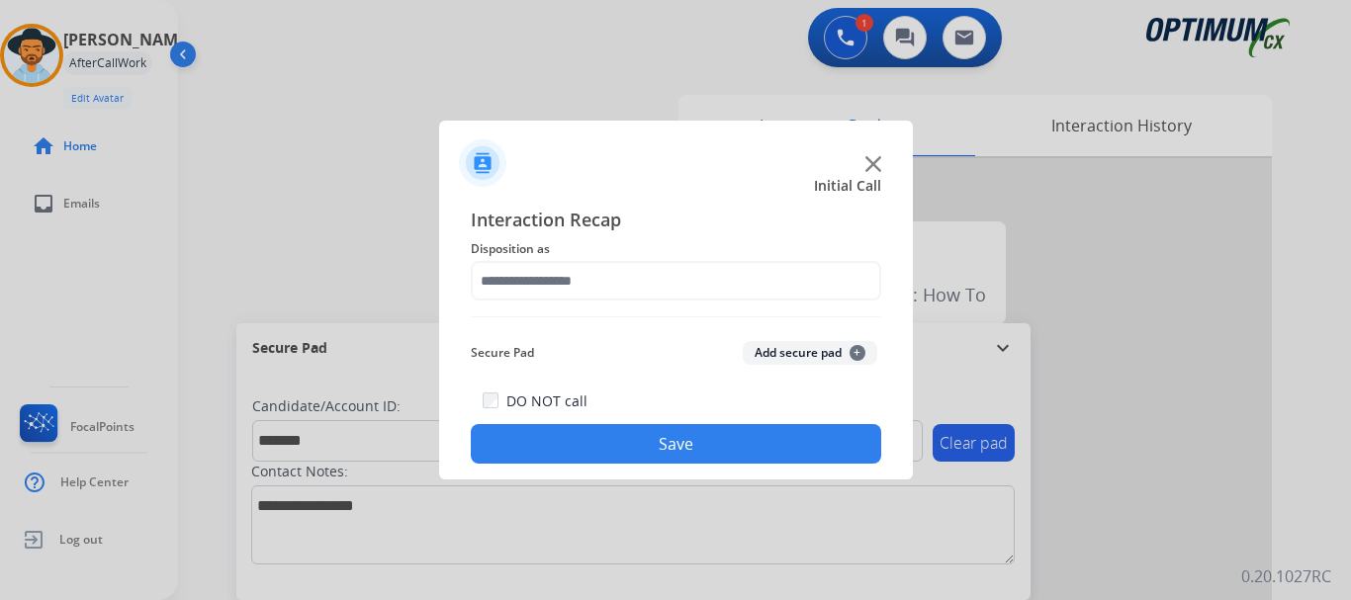
click at [779, 359] on button "Add secure pad +" at bounding box center [810, 353] width 134 height 24
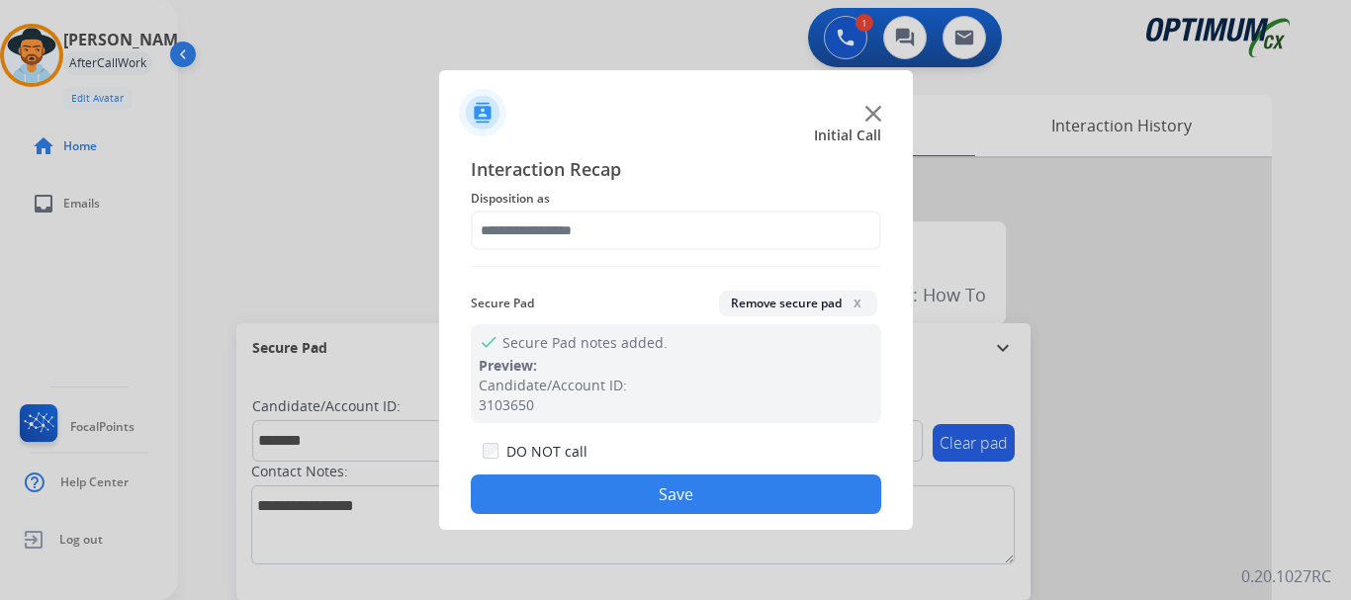
click at [603, 213] on div "Interaction Recap Disposition as Secure Pad Remove secure pad x check Secure Pa…" at bounding box center [676, 334] width 410 height 359
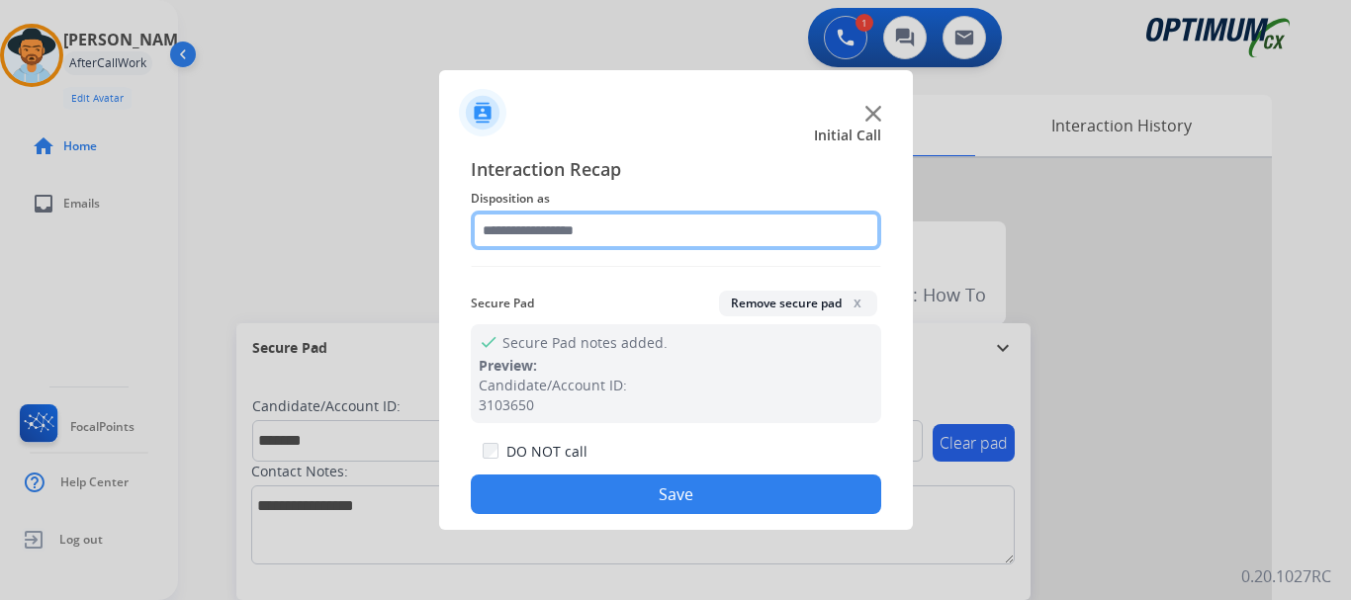
click at [601, 219] on input "text" at bounding box center [676, 231] width 410 height 40
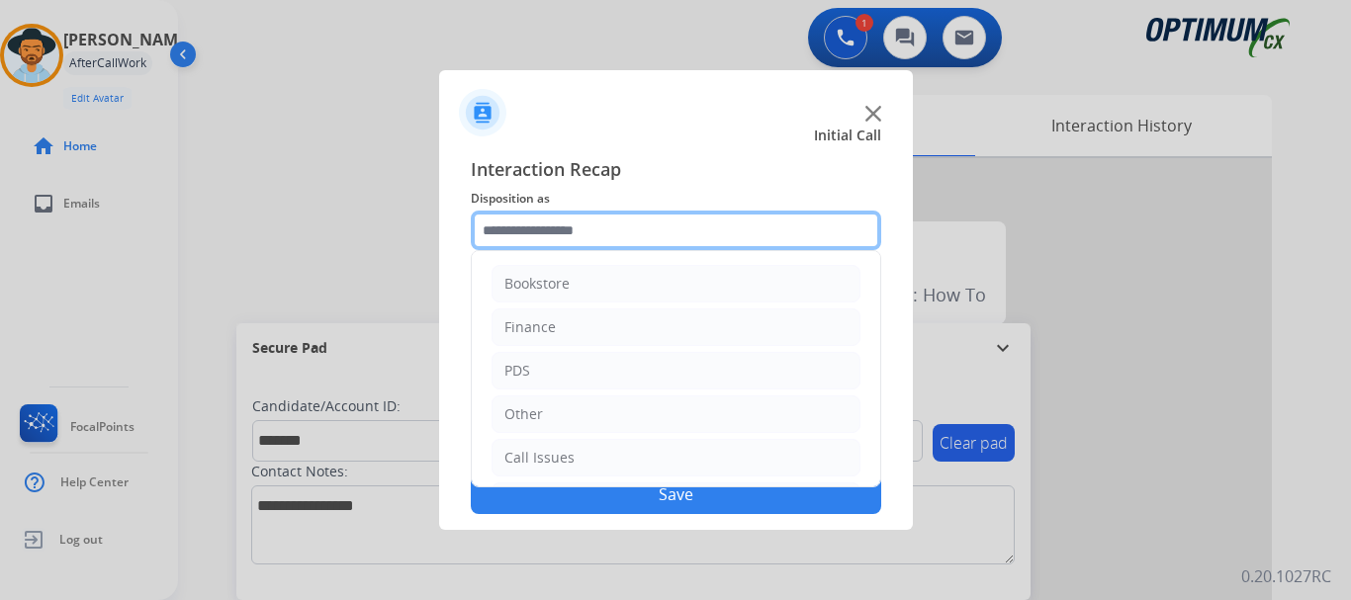
scroll to position [134, 0]
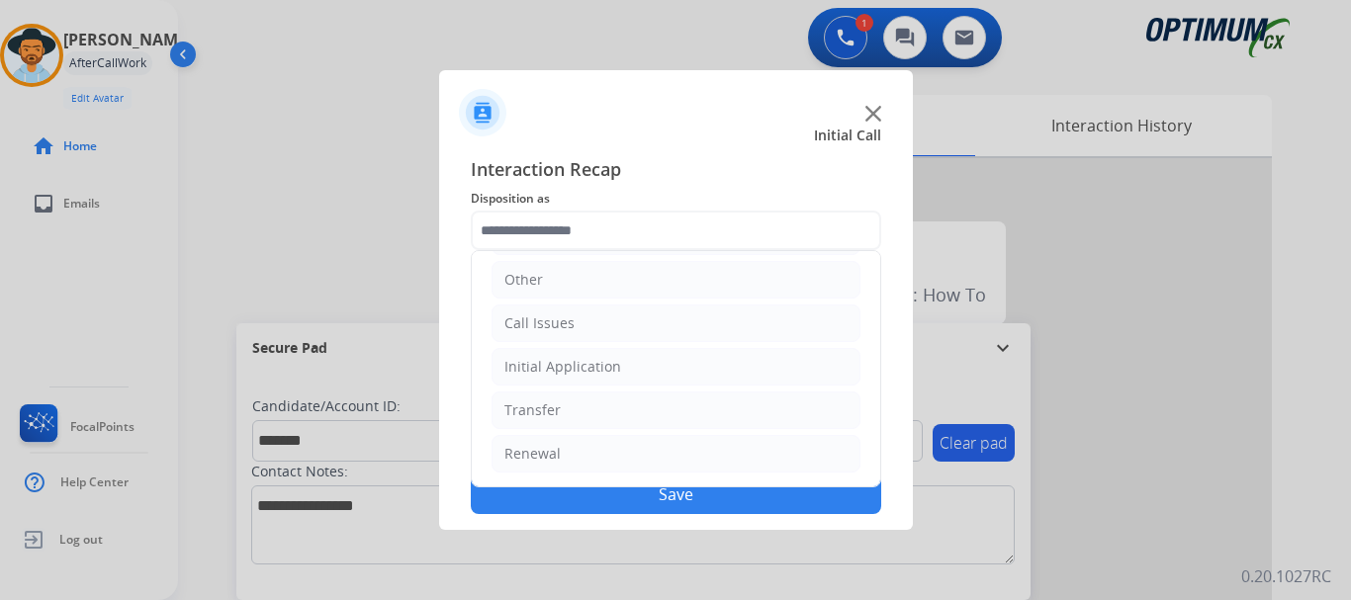
click at [645, 373] on li "Initial Application" at bounding box center [675, 367] width 369 height 38
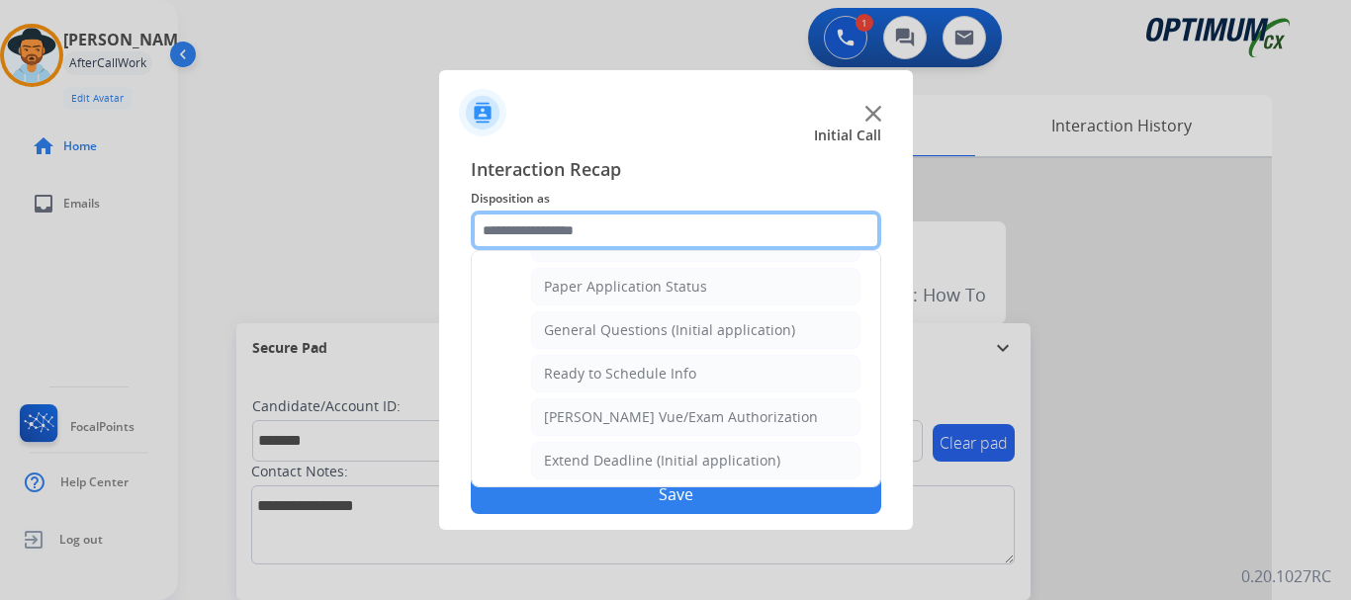
scroll to position [1119, 0]
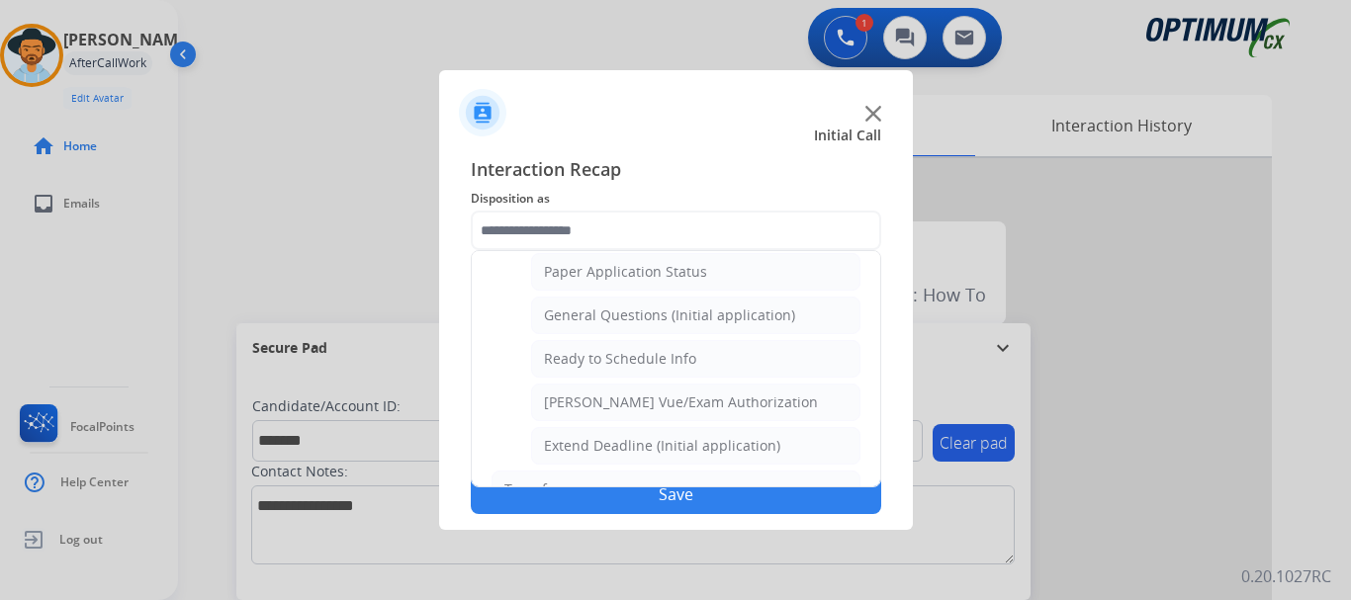
click at [766, 318] on div "General Questions (Initial application)" at bounding box center [669, 316] width 251 height 20
type input "**********"
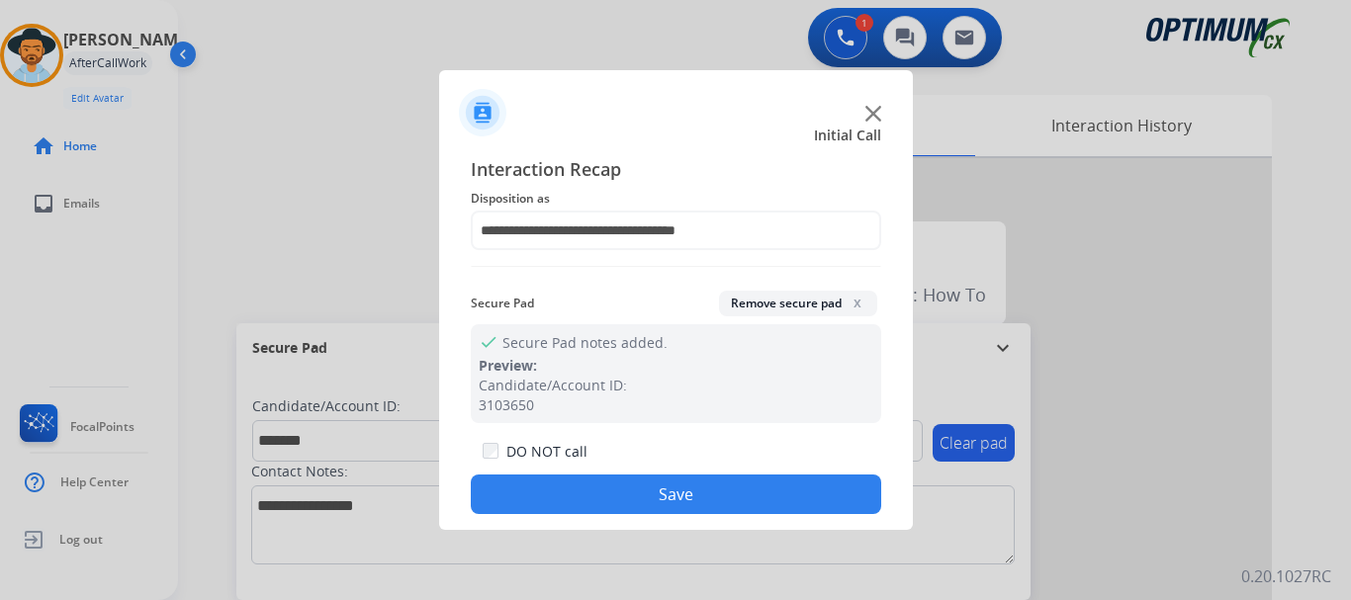
click at [748, 497] on button "Save" at bounding box center [676, 495] width 410 height 40
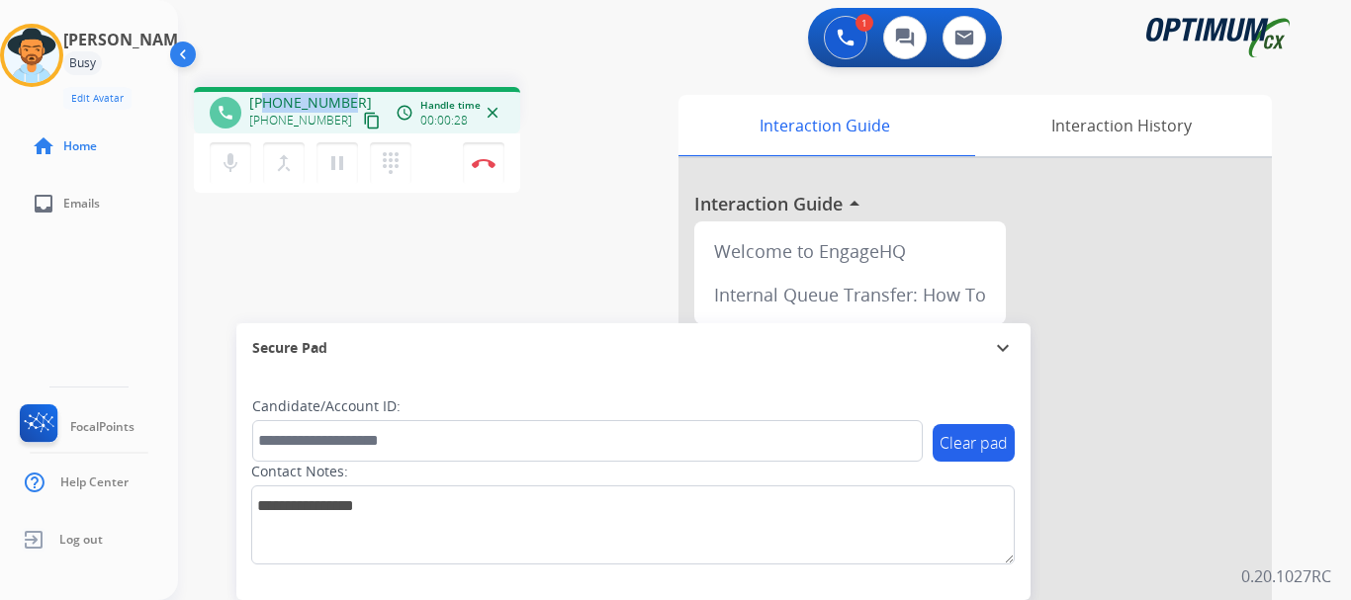
drag, startPoint x: 266, startPoint y: 103, endPoint x: 343, endPoint y: 103, distance: 77.1
click at [343, 103] on span "[PHONE_NUMBER]" at bounding box center [310, 103] width 123 height 20
copy span "5757911158"
click at [239, 183] on div "mic Mute merge_type Bridge pause Hold dialpad Dialpad" at bounding box center [317, 163] width 214 height 42
click at [249, 172] on button "mic Mute" at bounding box center [231, 163] width 42 height 42
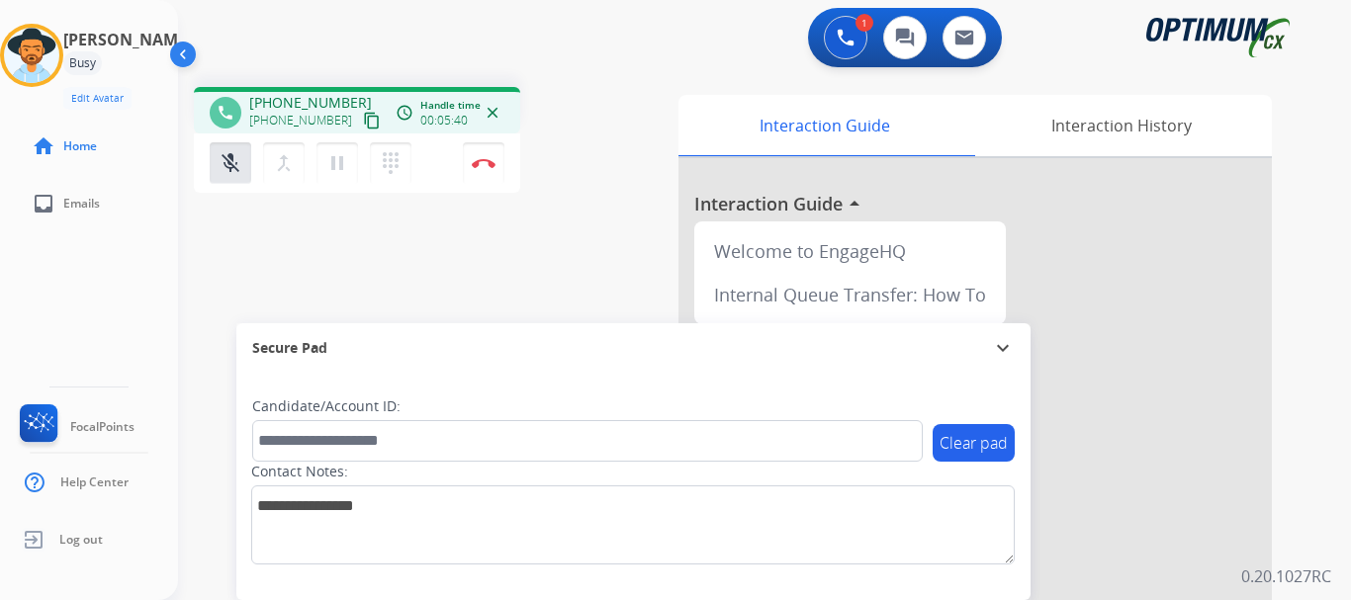
click at [231, 166] on mat-icon "mic_off" at bounding box center [231, 163] width 24 height 24
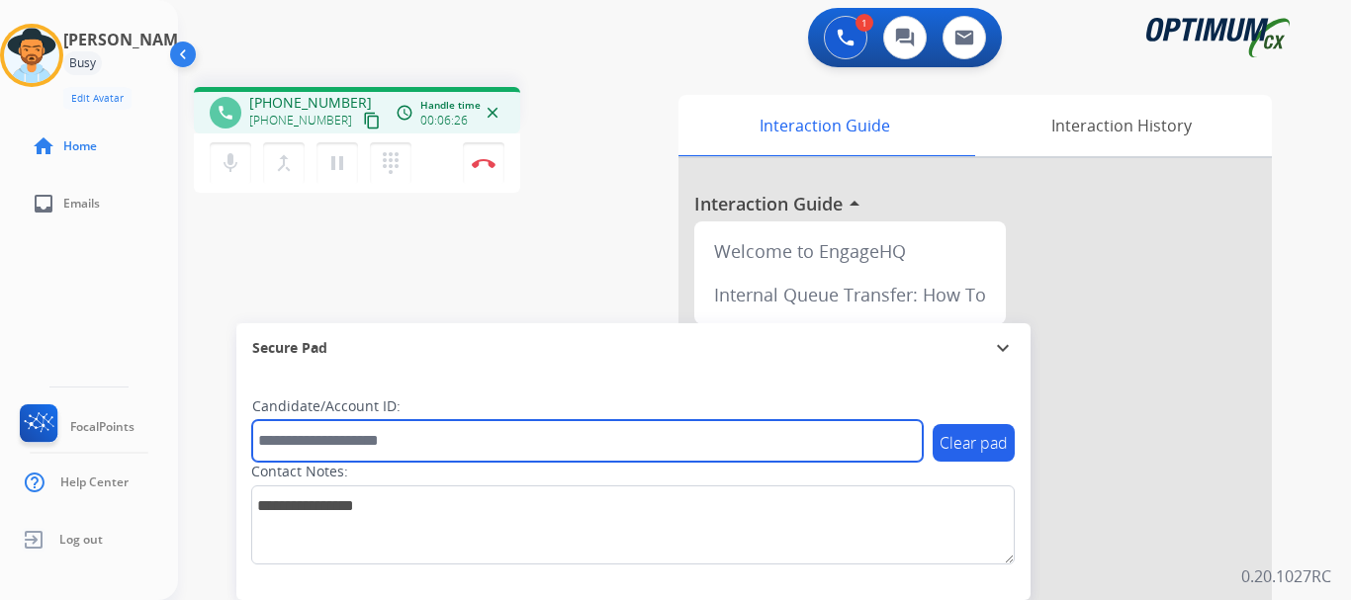
click at [356, 442] on input "text" at bounding box center [587, 441] width 670 height 42
paste input "*******"
type input "*******"
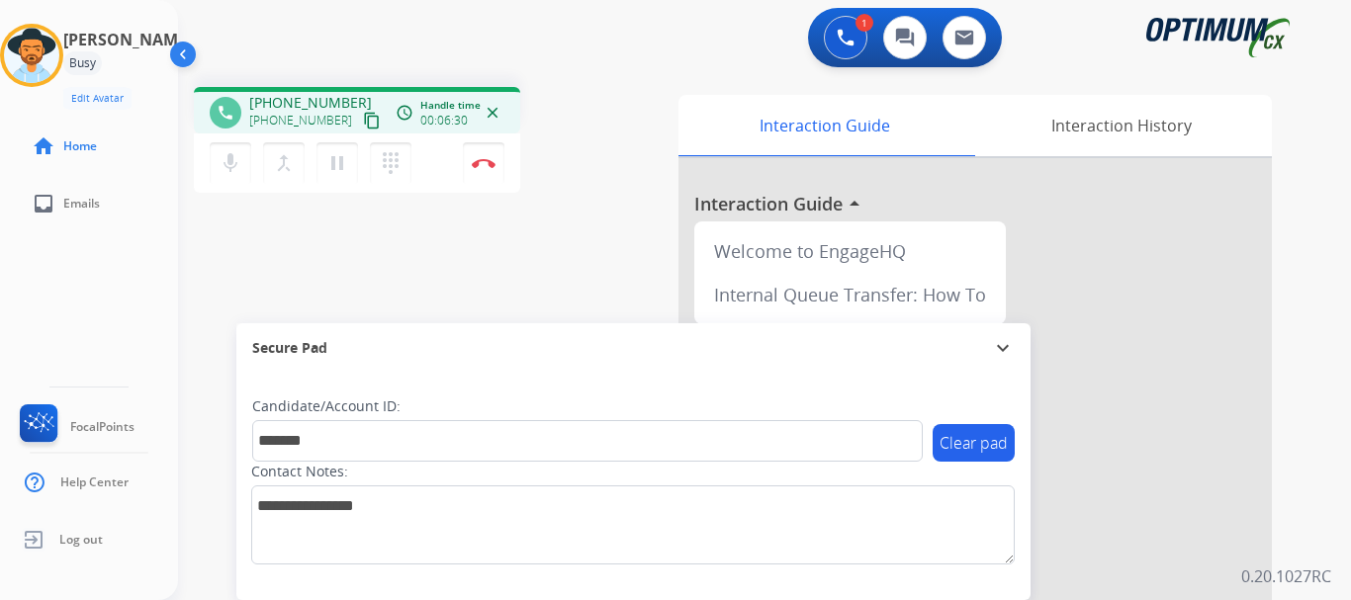
click at [460, 296] on div "phone [PHONE_NUMBER] [PHONE_NUMBER] content_copy access_time Call metrics Queue…" at bounding box center [740, 483] width 1125 height 825
click at [482, 165] on img at bounding box center [484, 163] width 24 height 10
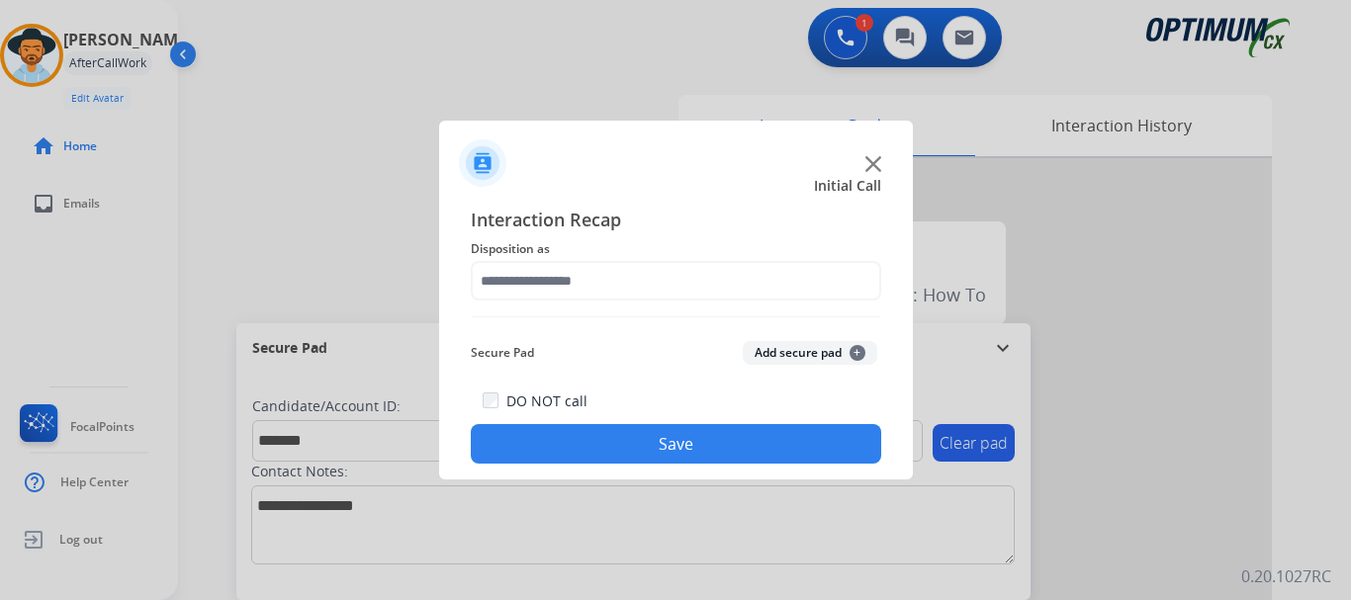
click at [784, 355] on button "Add secure pad +" at bounding box center [810, 353] width 134 height 24
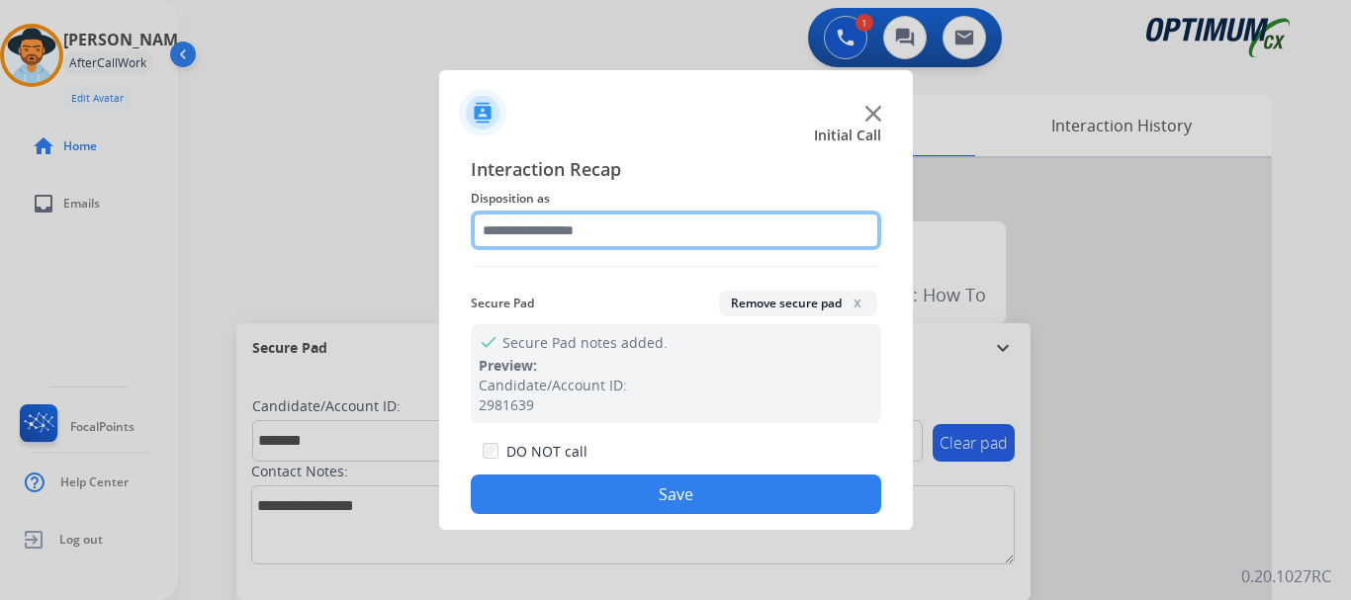
click at [688, 231] on input "text" at bounding box center [676, 231] width 410 height 40
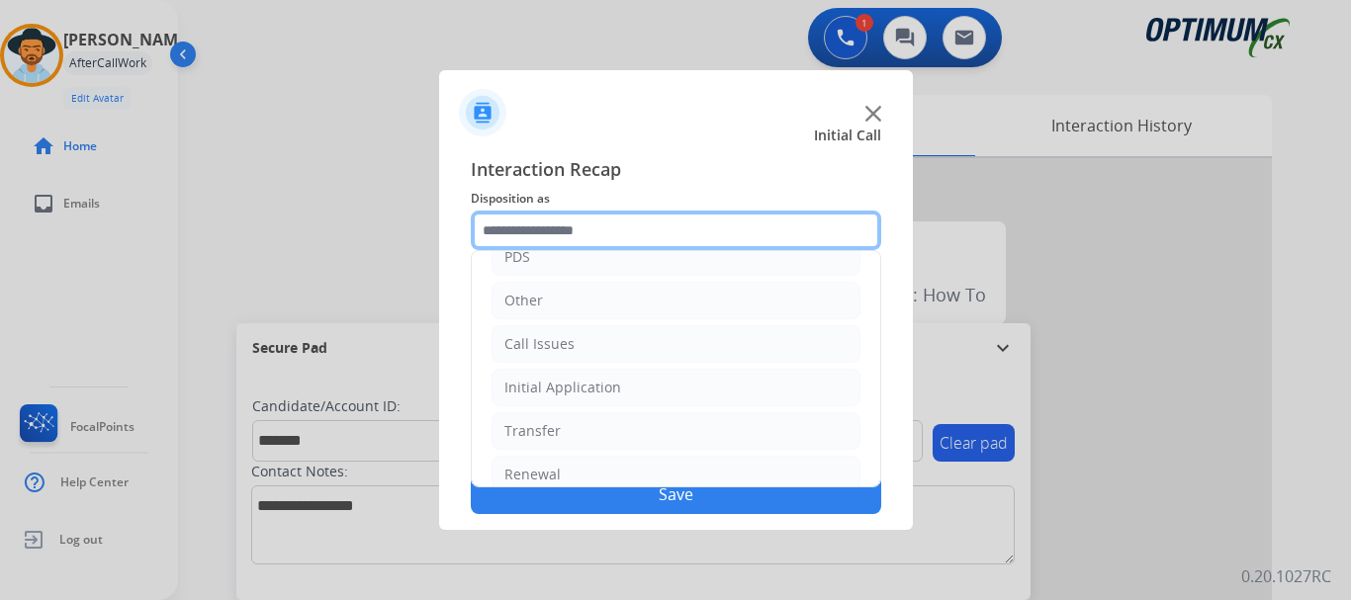
scroll to position [104, 0]
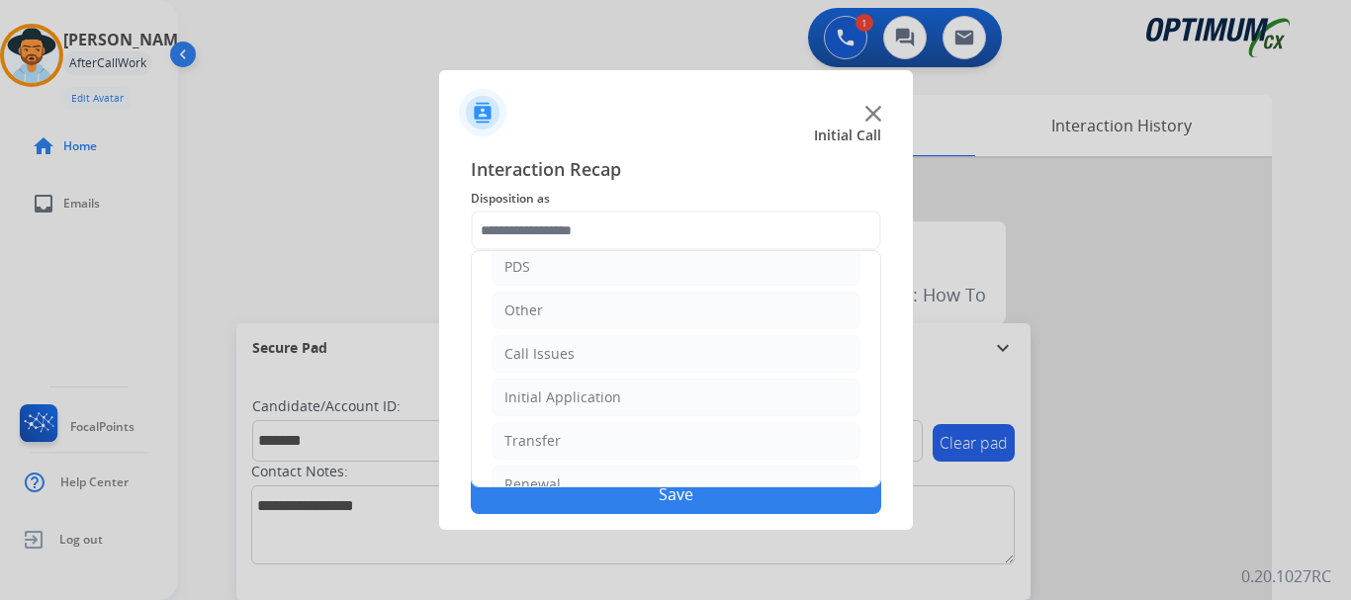
click at [627, 272] on li "PDS" at bounding box center [675, 267] width 369 height 38
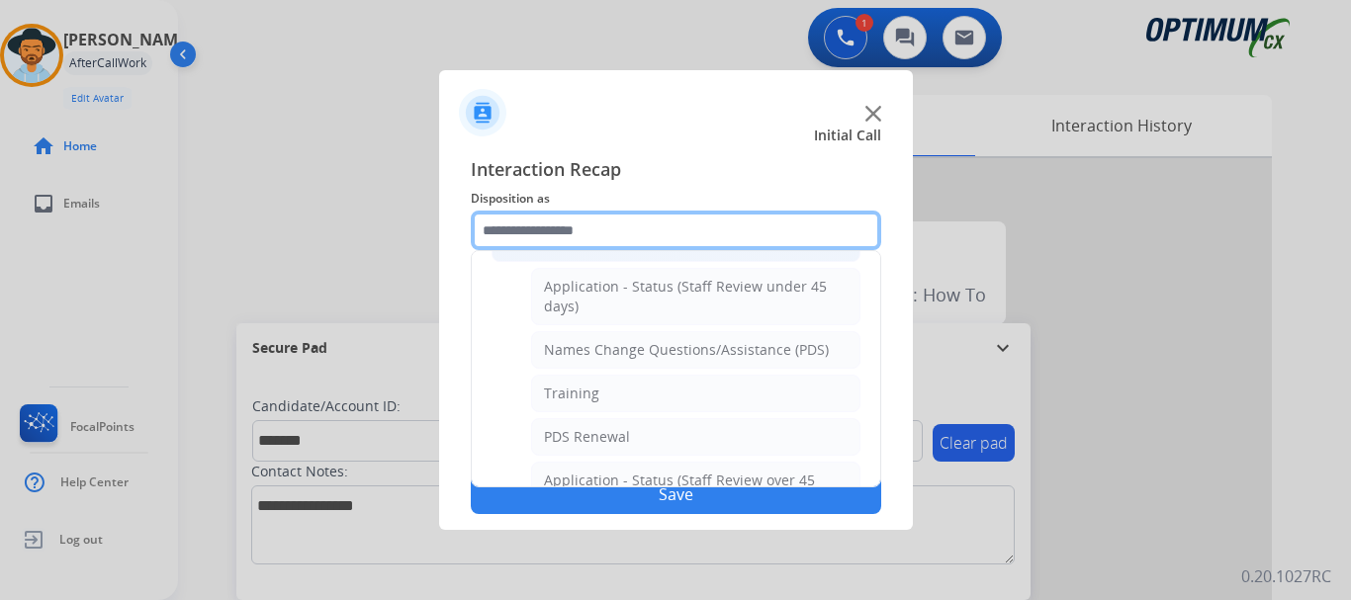
scroll to position [130, 0]
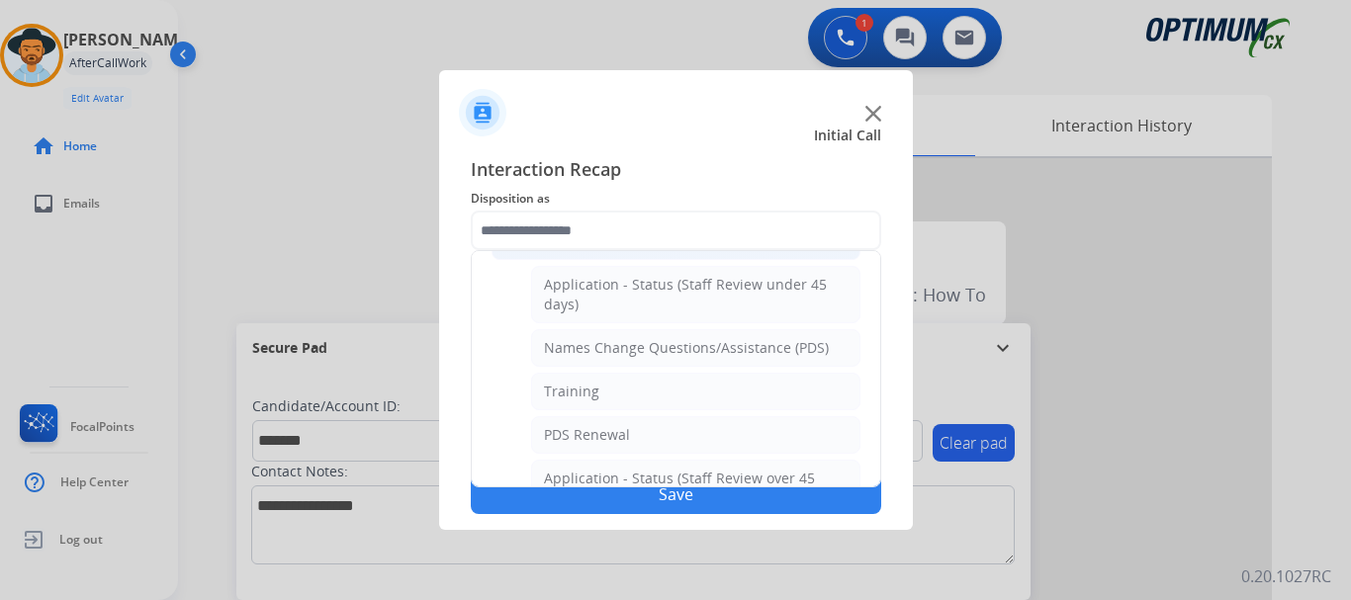
click at [667, 388] on li "Training" at bounding box center [695, 392] width 329 height 38
type input "********"
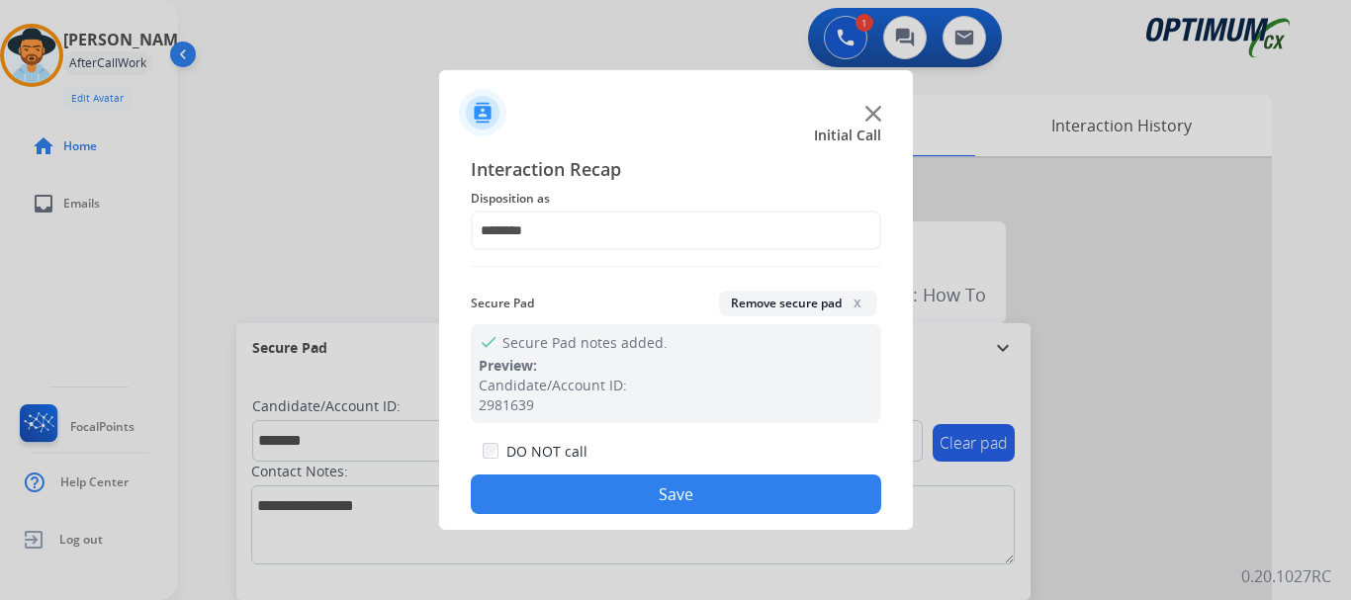
click at [673, 493] on button "Save" at bounding box center [676, 495] width 410 height 40
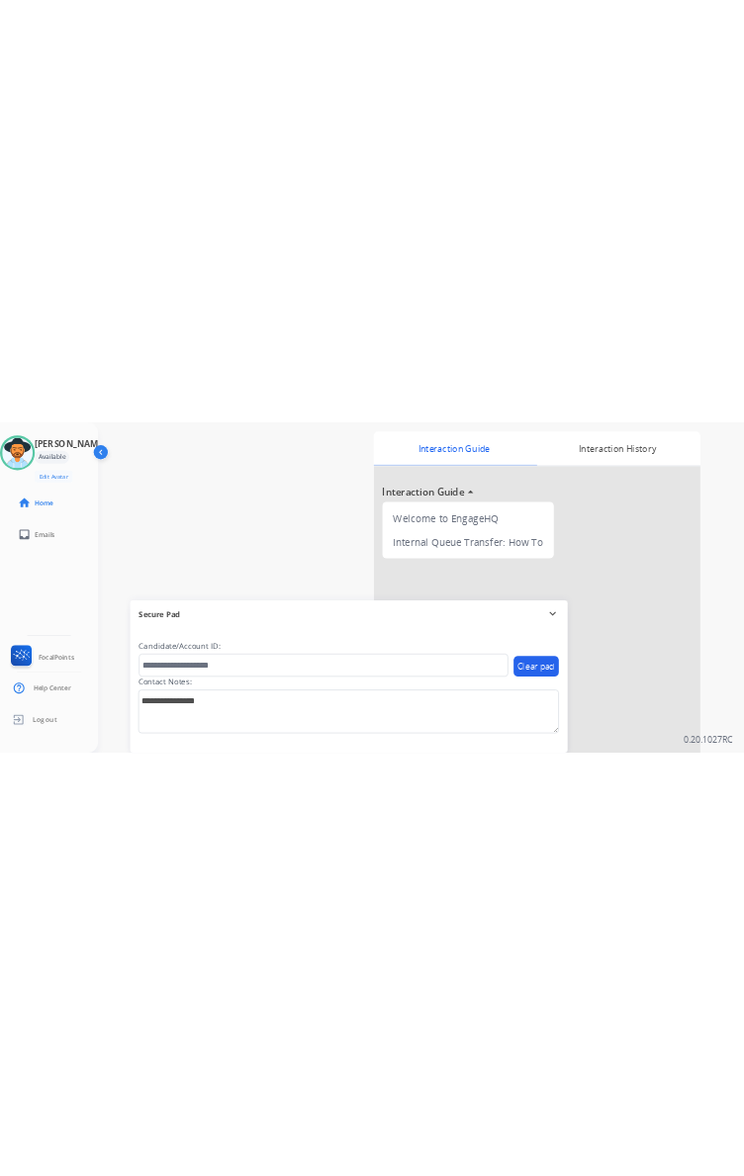
scroll to position [88, 0]
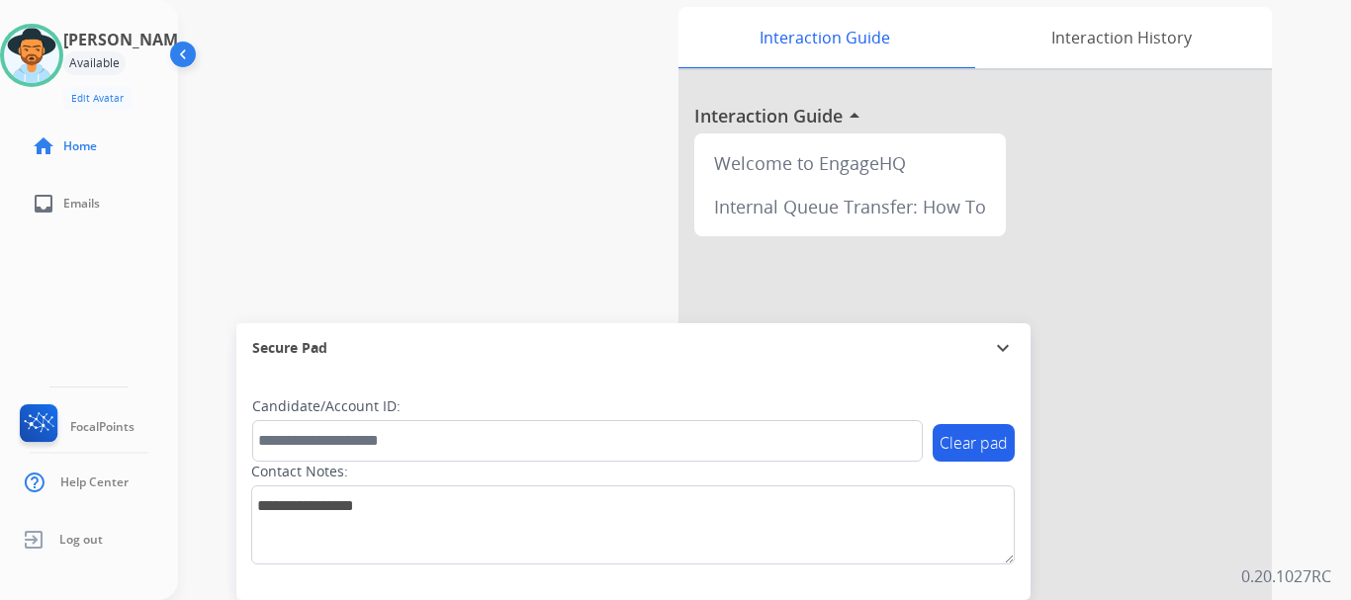
click at [486, 35] on div "swap_horiz Break voice bridge close_fullscreen Connect 3-Way Call merge_type Se…" at bounding box center [740, 395] width 1125 height 825
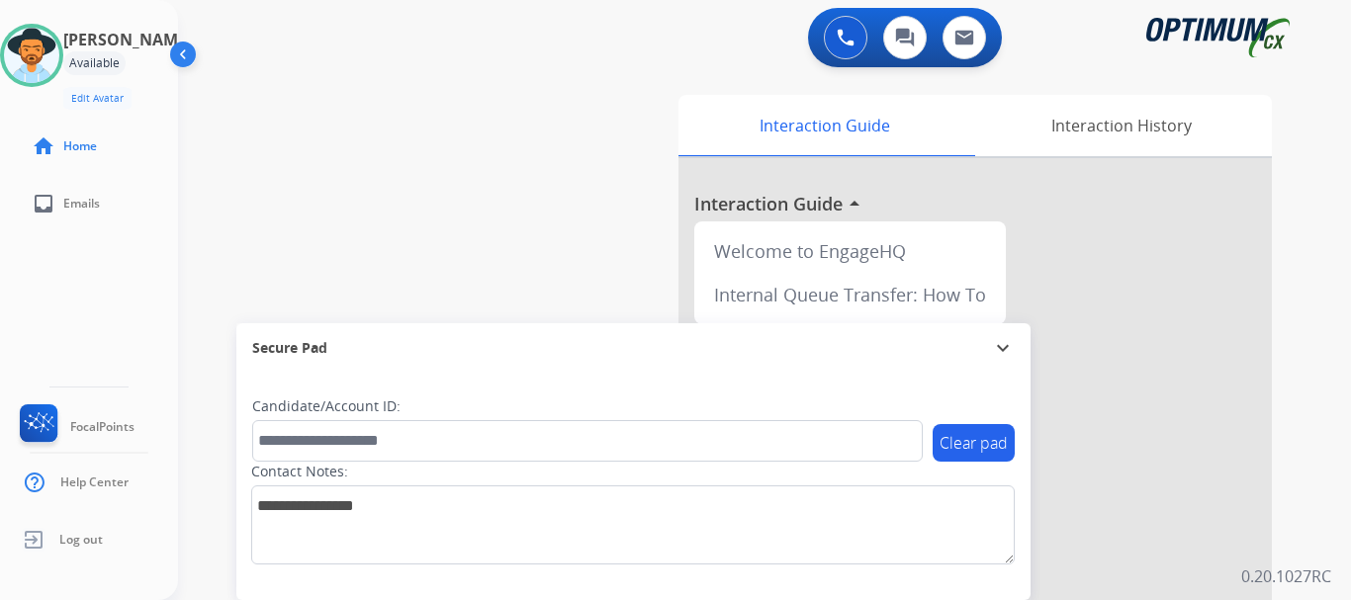
click at [485, 246] on div "swap_horiz Break voice bridge close_fullscreen Connect 3-Way Call merge_type Se…" at bounding box center [740, 483] width 1125 height 825
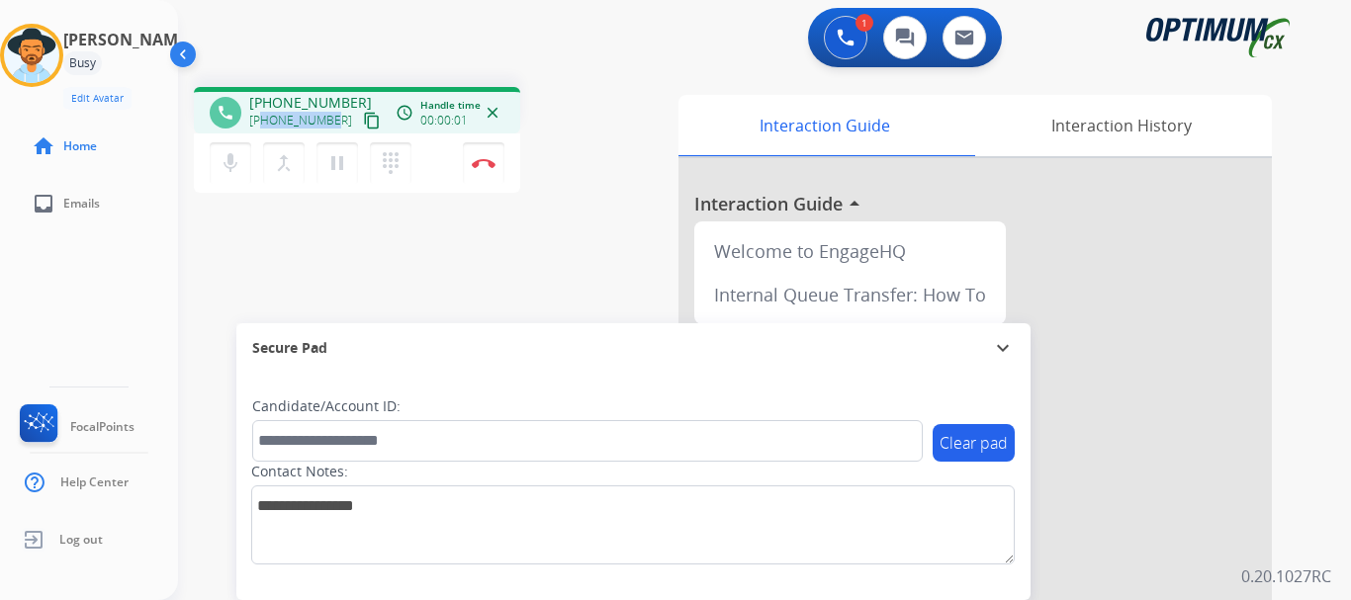
drag, startPoint x: 262, startPoint y: 121, endPoint x: 328, endPoint y: 110, distance: 67.1
click at [328, 110] on div "[PHONE_NUMBER] content_copy" at bounding box center [316, 121] width 134 height 24
copy span "2547150291"
click at [478, 178] on button "Disconnect" at bounding box center [484, 163] width 42 height 42
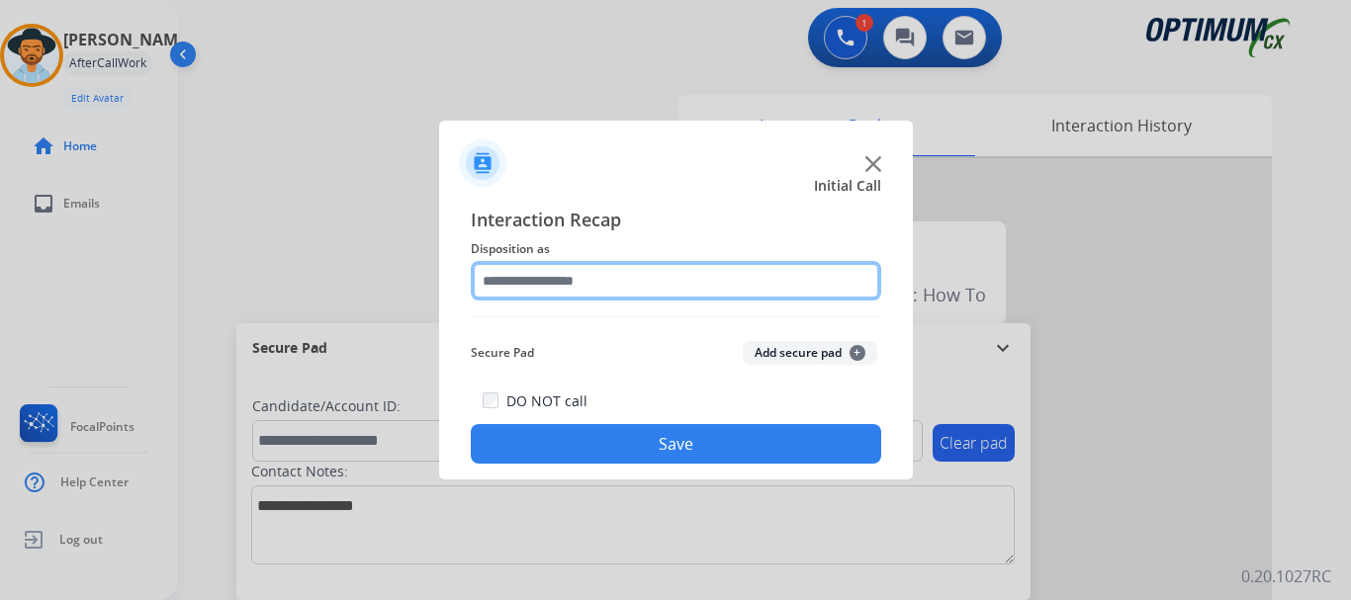
click at [786, 285] on input "text" at bounding box center [676, 281] width 410 height 40
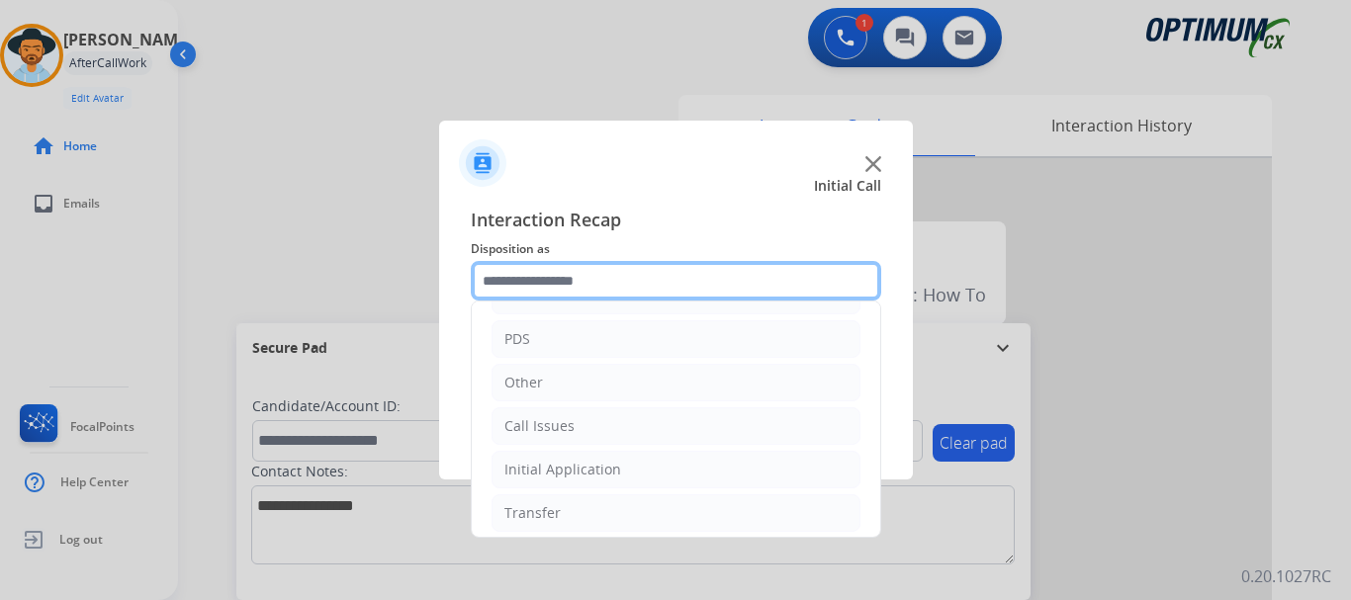
scroll to position [134, 0]
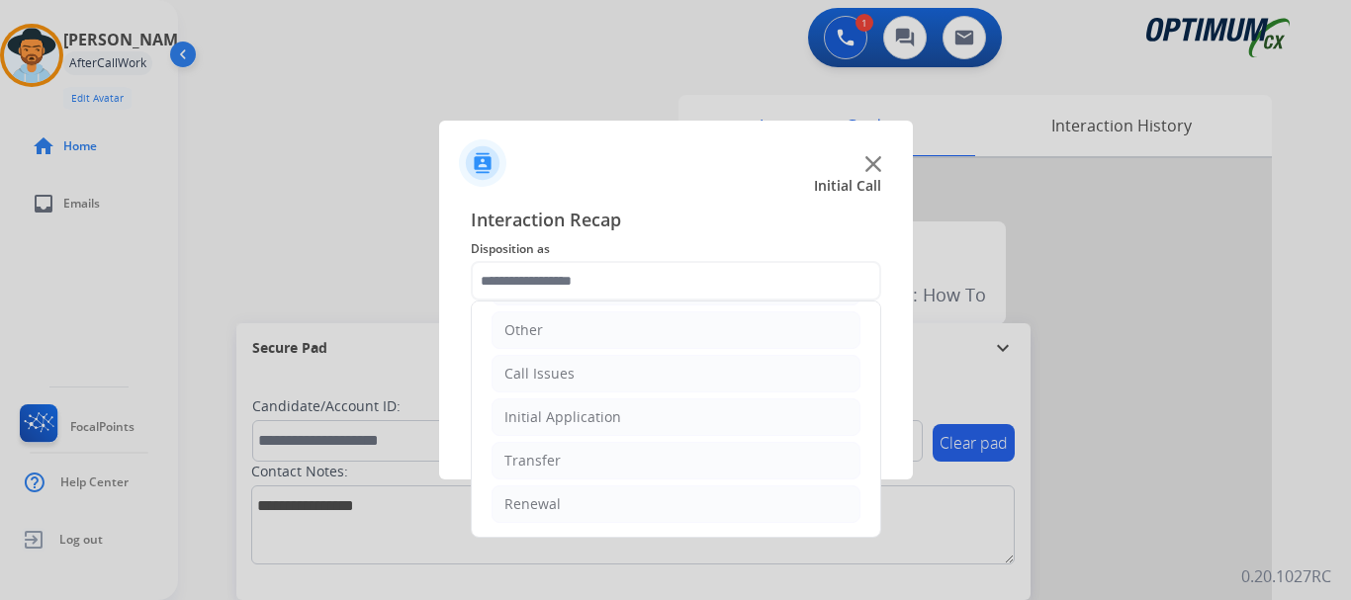
click at [674, 421] on li "Initial Application" at bounding box center [675, 417] width 369 height 38
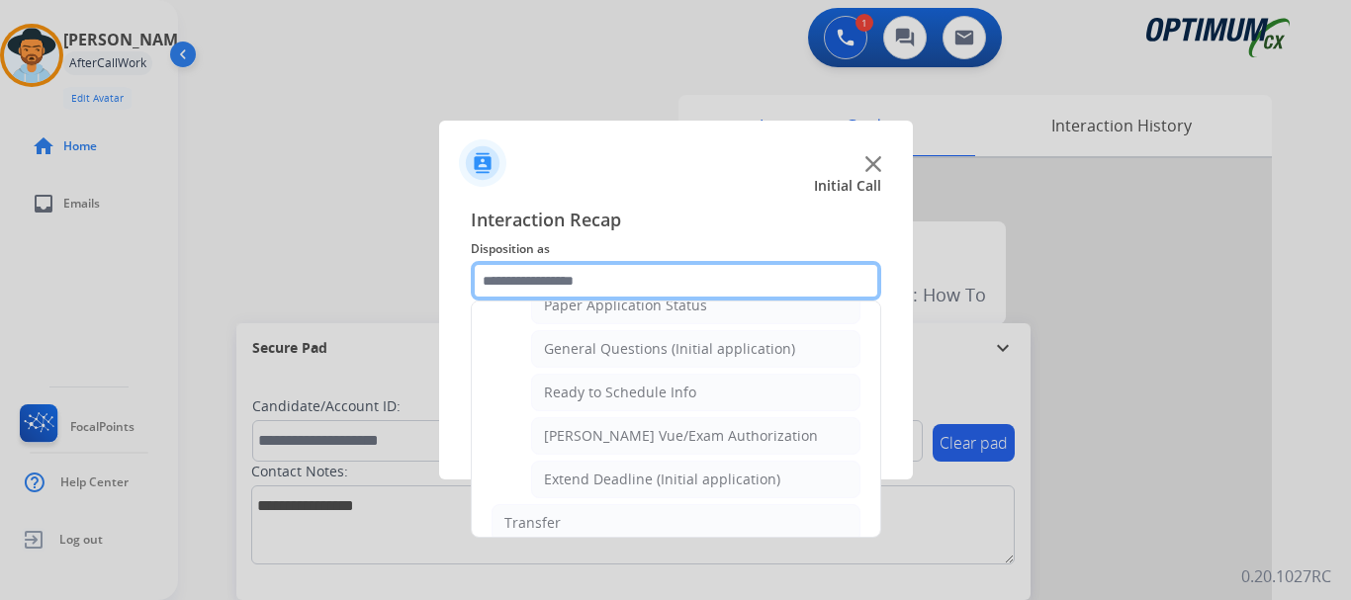
scroll to position [1115, 0]
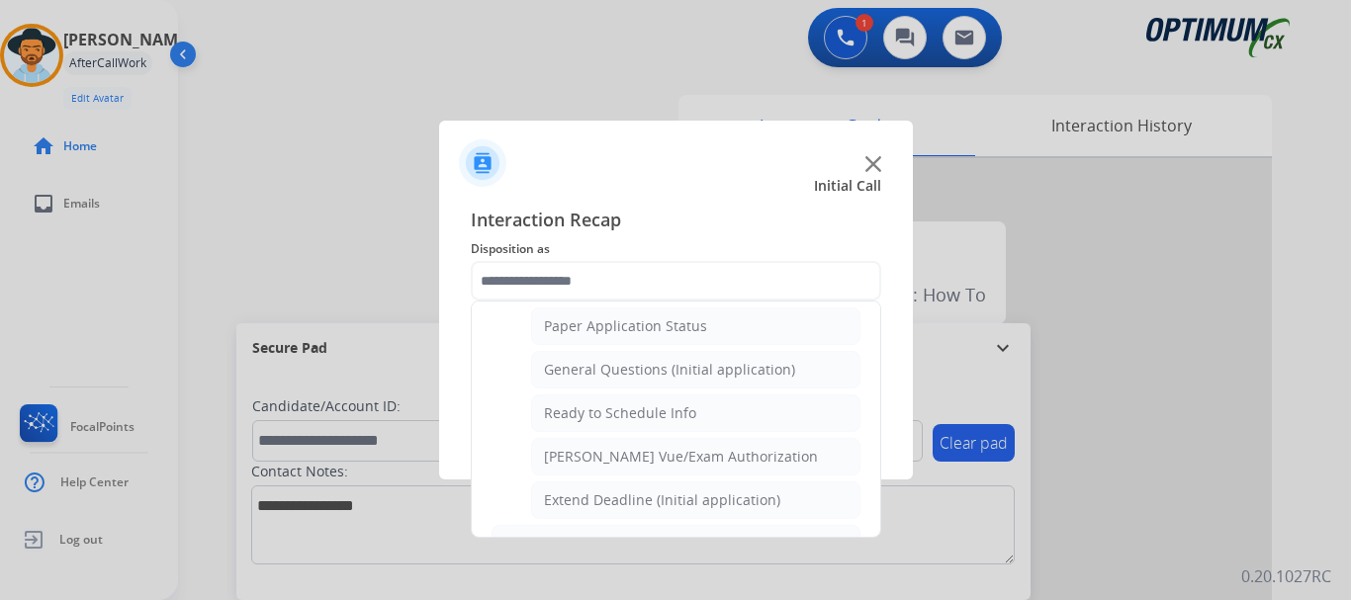
click at [760, 368] on div "General Questions (Initial application)" at bounding box center [669, 370] width 251 height 20
type input "**********"
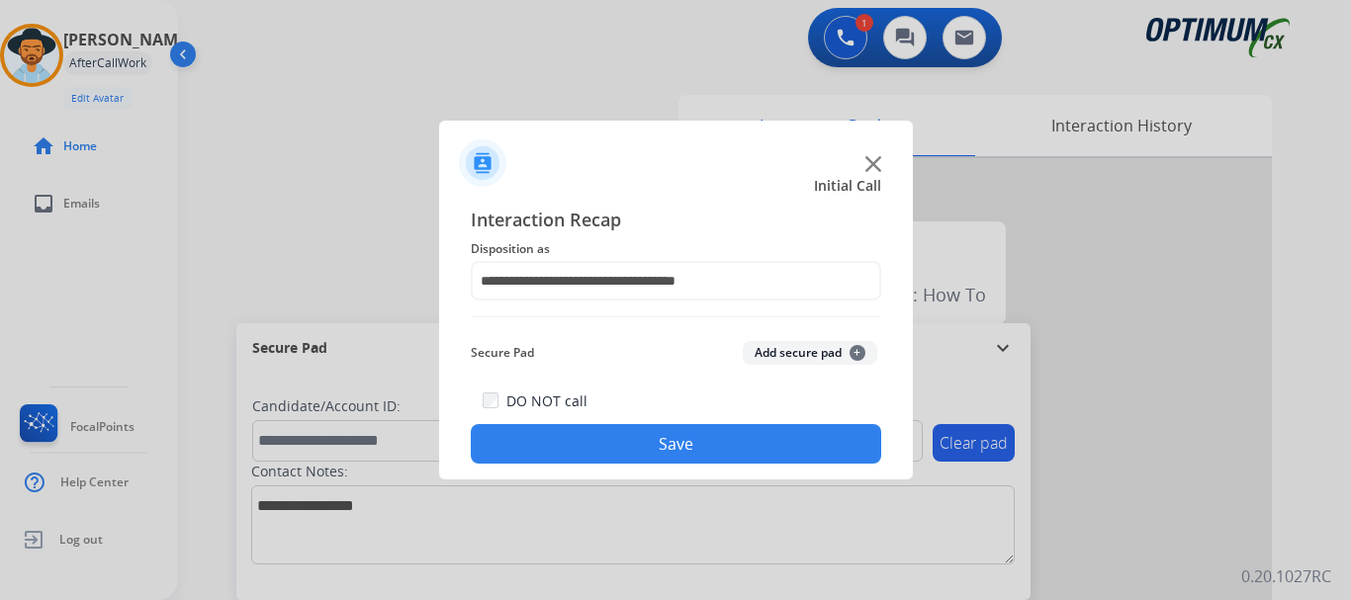
click at [718, 432] on button "Save" at bounding box center [676, 444] width 410 height 40
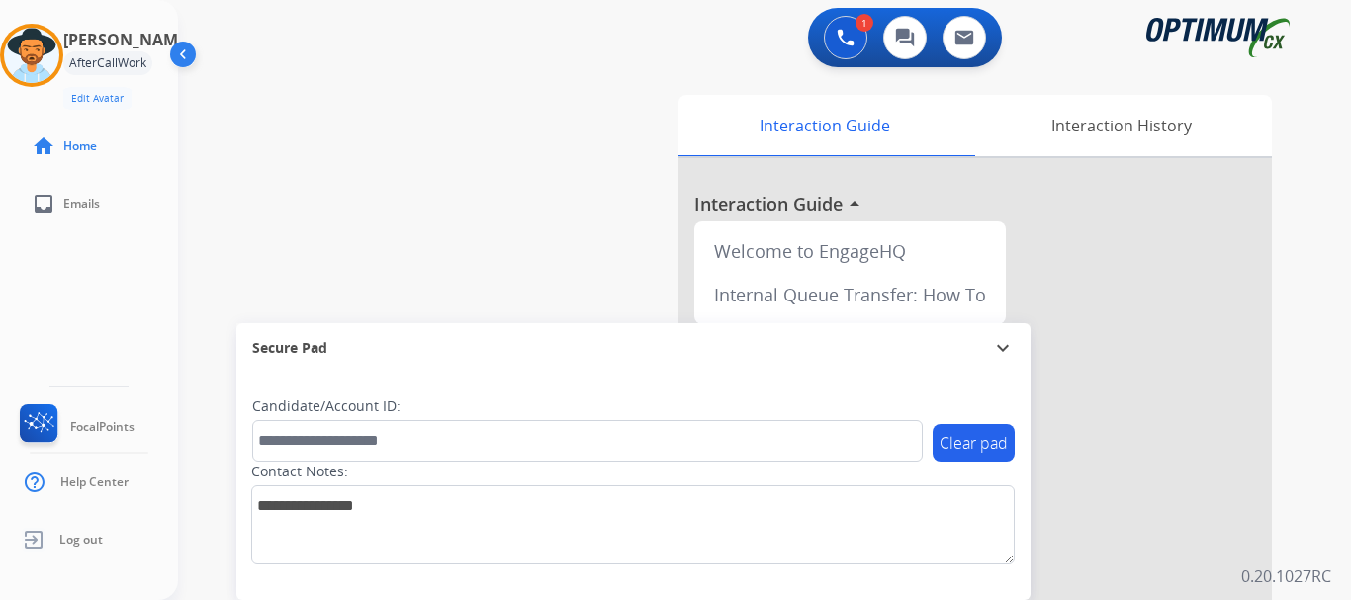
click at [588, 218] on div "swap_horiz Break voice bridge close_fullscreen Connect 3-Way Call merge_type Se…" at bounding box center [740, 483] width 1125 height 825
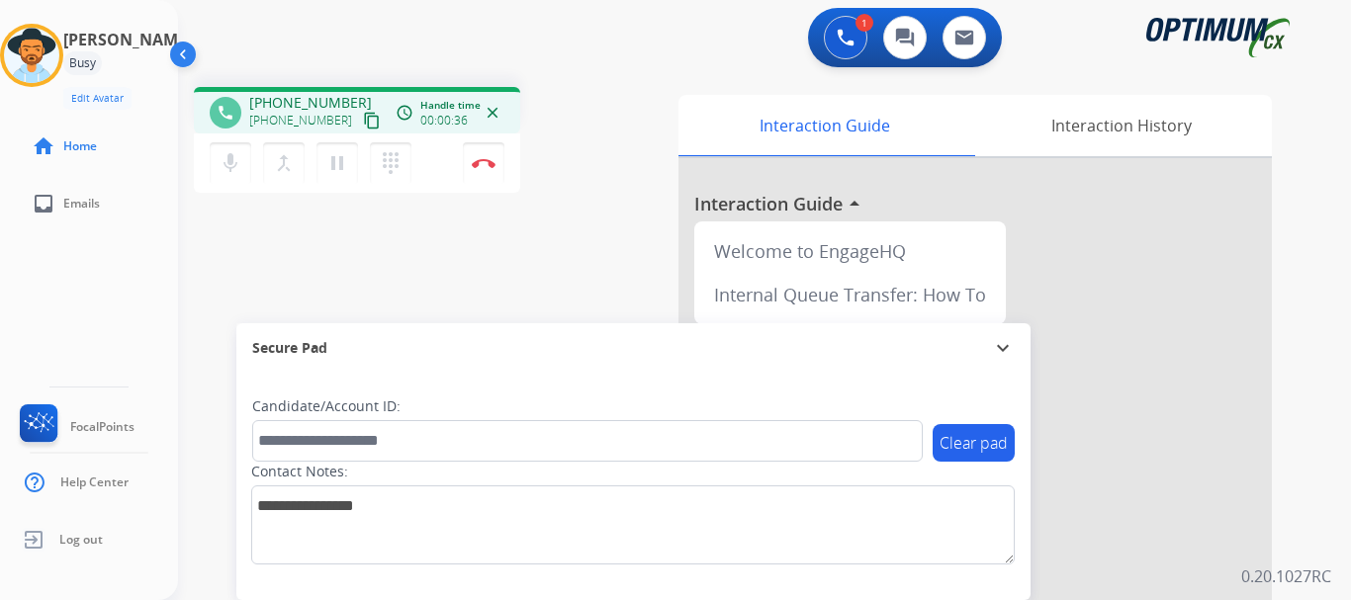
click at [363, 119] on mat-icon "content_copy" at bounding box center [372, 121] width 18 height 18
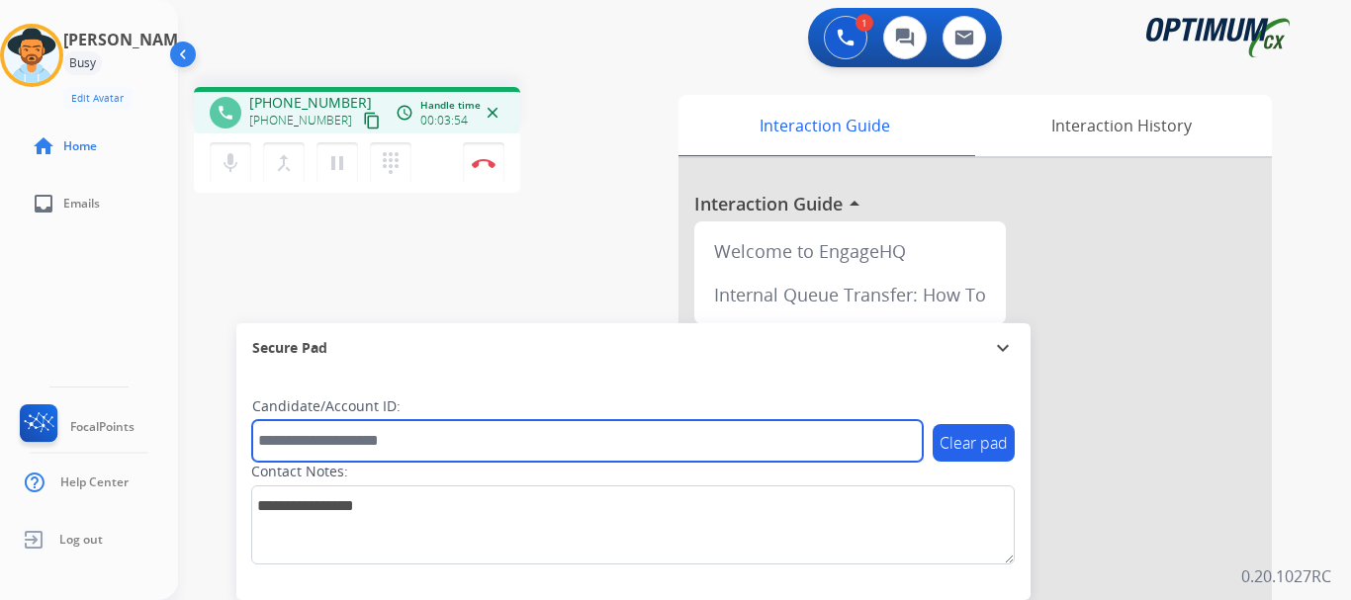
click at [390, 436] on input "text" at bounding box center [587, 441] width 670 height 42
paste input "*******"
type input "*******"
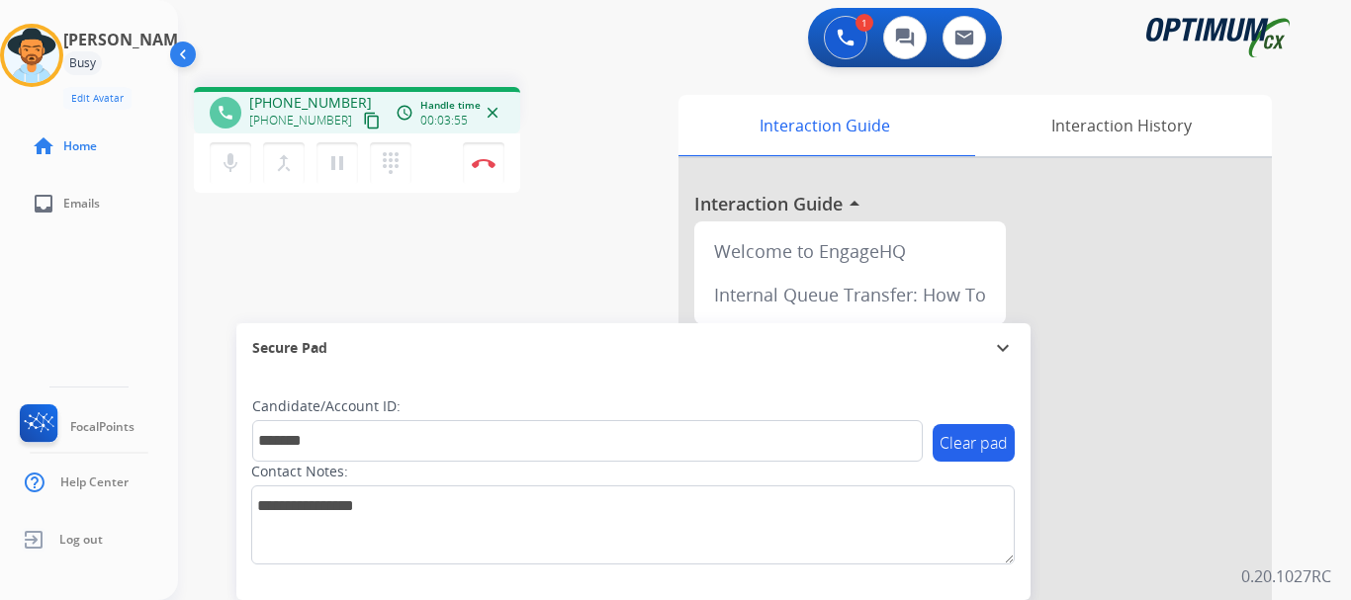
click at [472, 280] on div "phone [PHONE_NUMBER] [PHONE_NUMBER] content_copy access_time Call metrics Queue…" at bounding box center [740, 483] width 1125 height 825
click at [426, 246] on div "phone [PHONE_NUMBER] [PHONE_NUMBER] content_copy access_time Call metrics Queue…" at bounding box center [740, 483] width 1125 height 825
click at [474, 171] on button "Disconnect" at bounding box center [484, 163] width 42 height 42
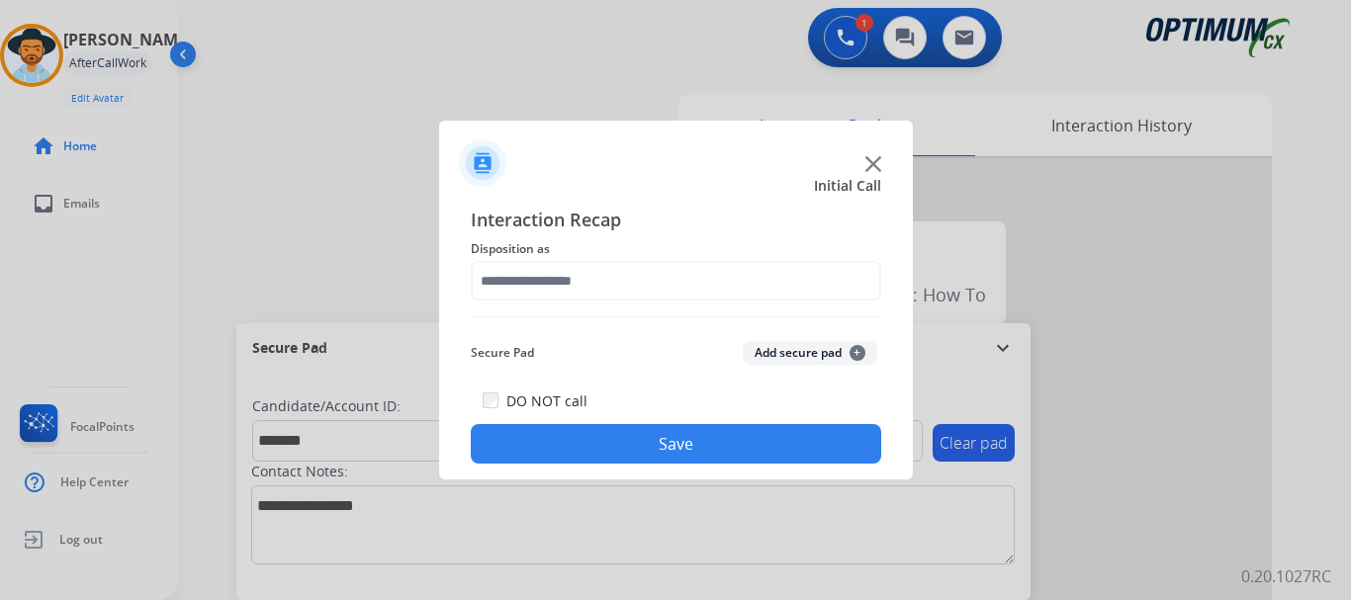
click at [816, 349] on button "Add secure pad +" at bounding box center [810, 353] width 134 height 24
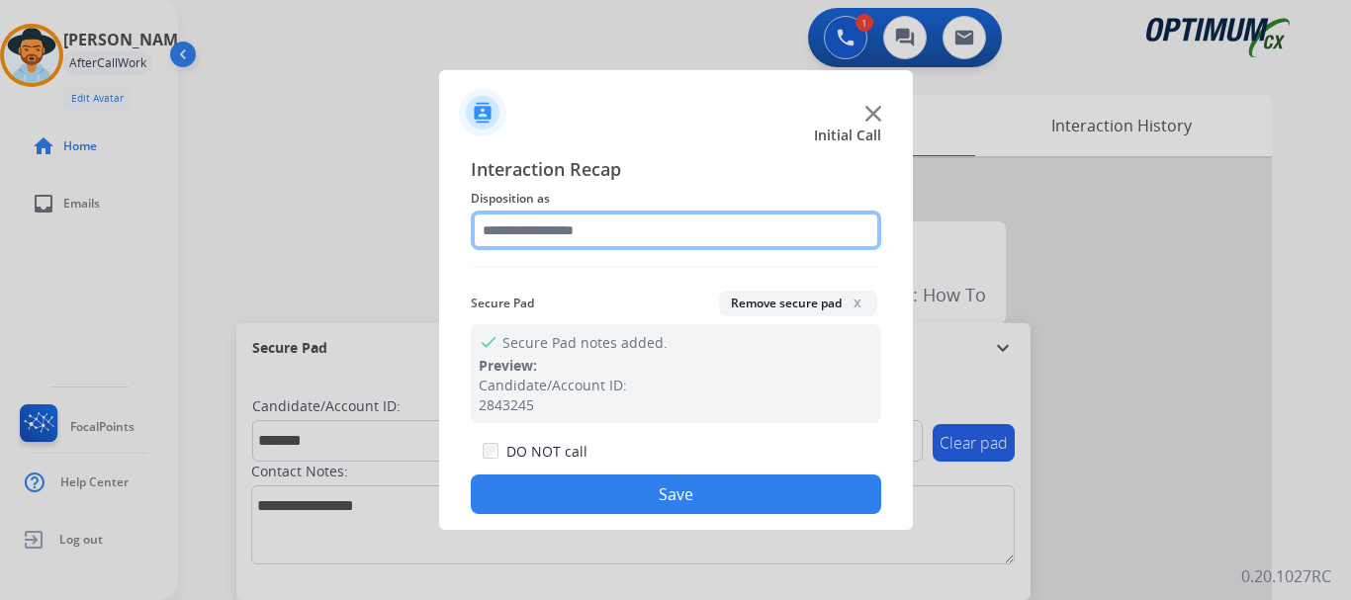
click at [641, 221] on input "text" at bounding box center [676, 231] width 410 height 40
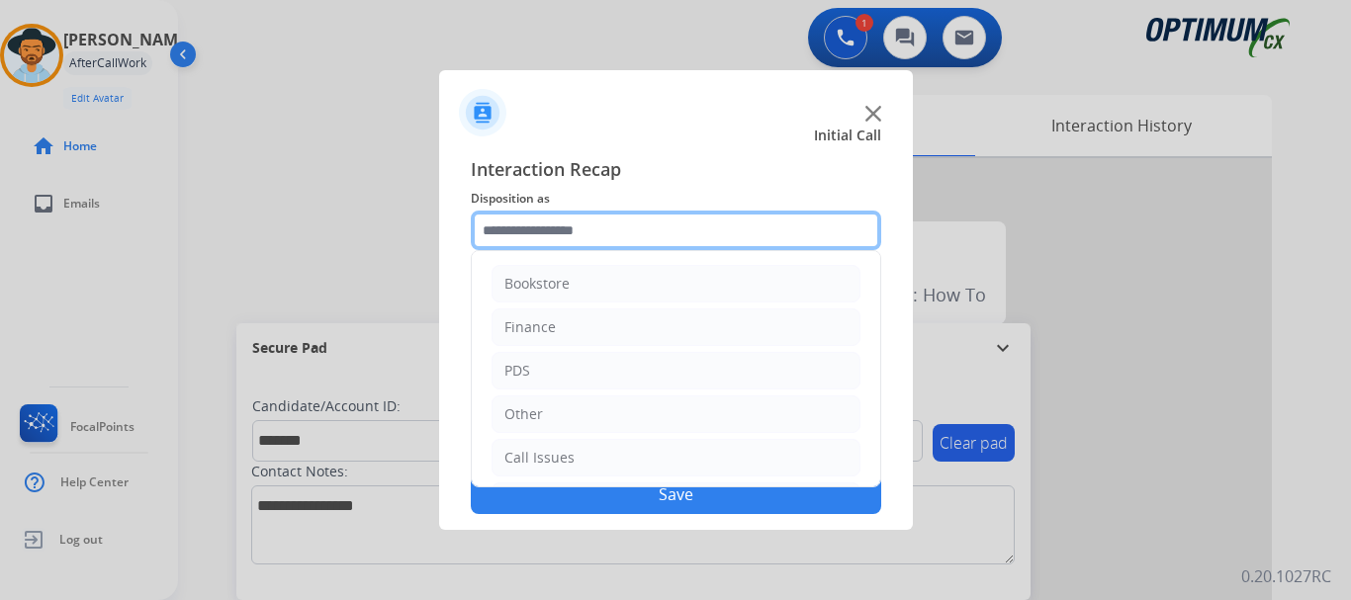
scroll to position [134, 0]
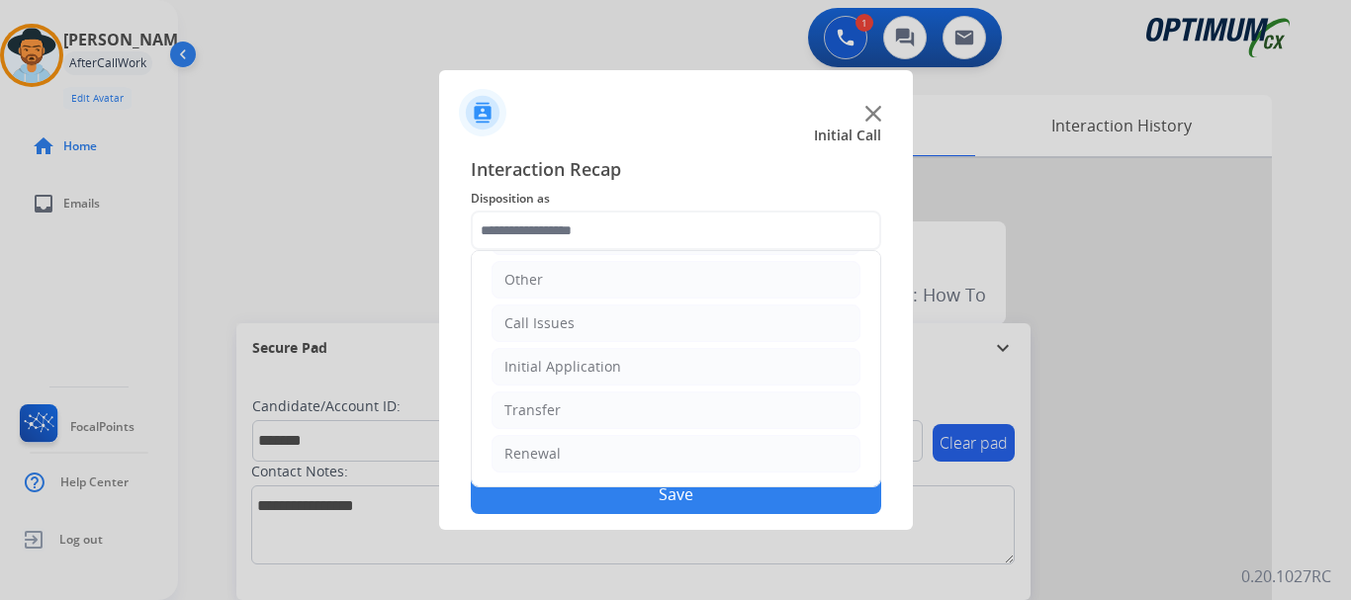
click at [669, 367] on li "Initial Application" at bounding box center [675, 367] width 369 height 38
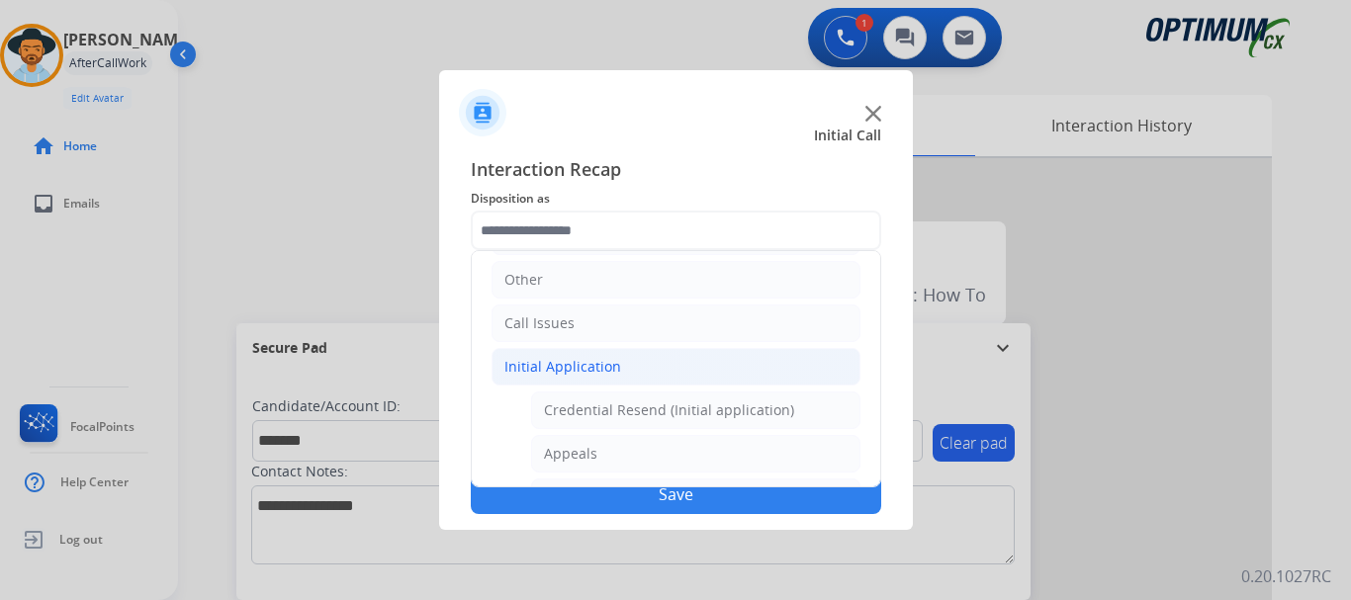
click at [661, 375] on li "Initial Application" at bounding box center [675, 367] width 369 height 38
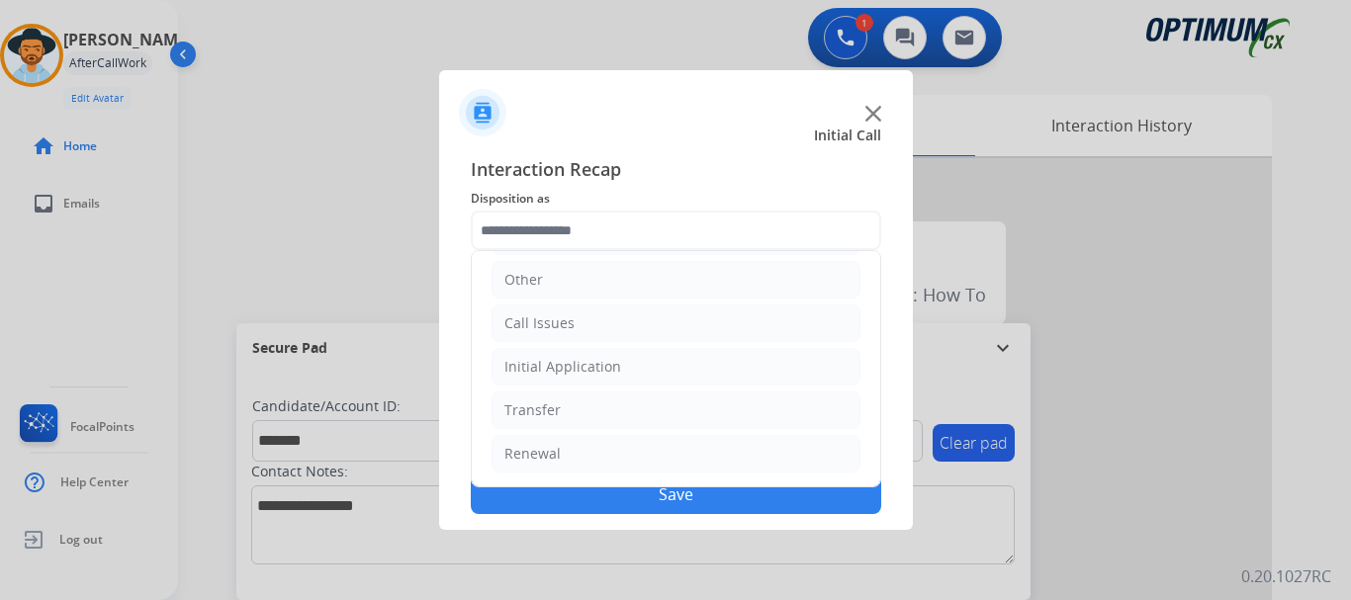
click at [612, 455] on li "Renewal" at bounding box center [675, 454] width 369 height 38
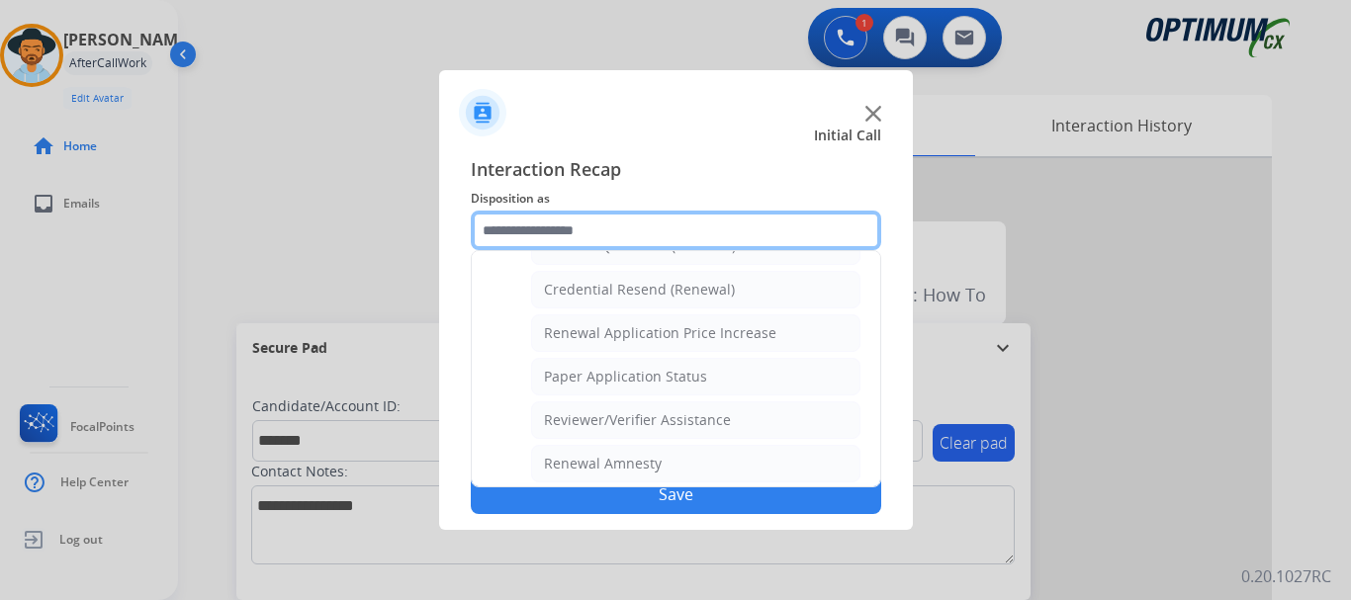
scroll to position [613, 0]
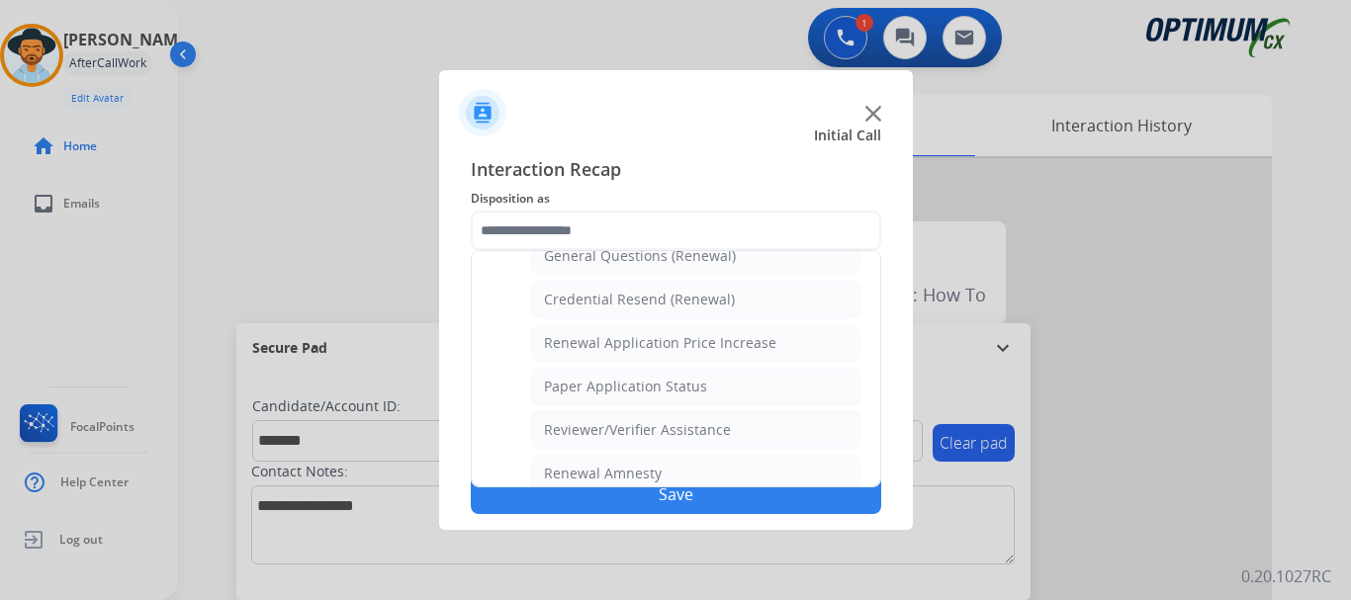
click at [764, 293] on li "Credential Resend (Renewal)" at bounding box center [695, 300] width 329 height 38
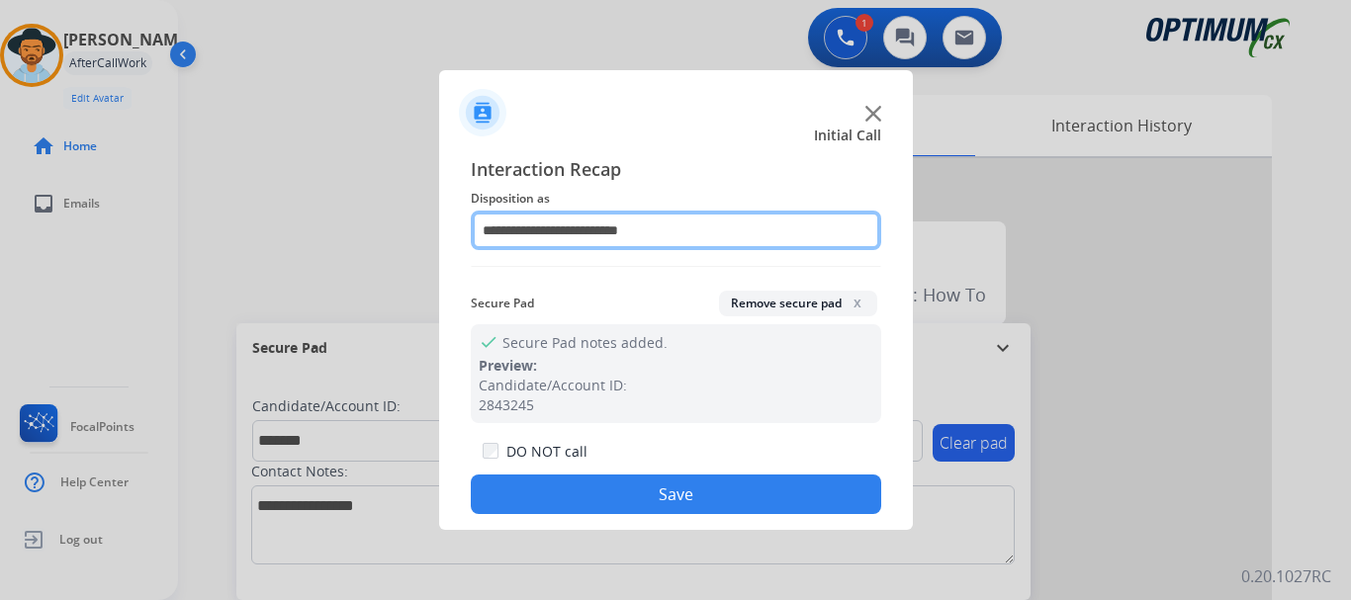
click at [720, 224] on input "**********" at bounding box center [676, 231] width 410 height 40
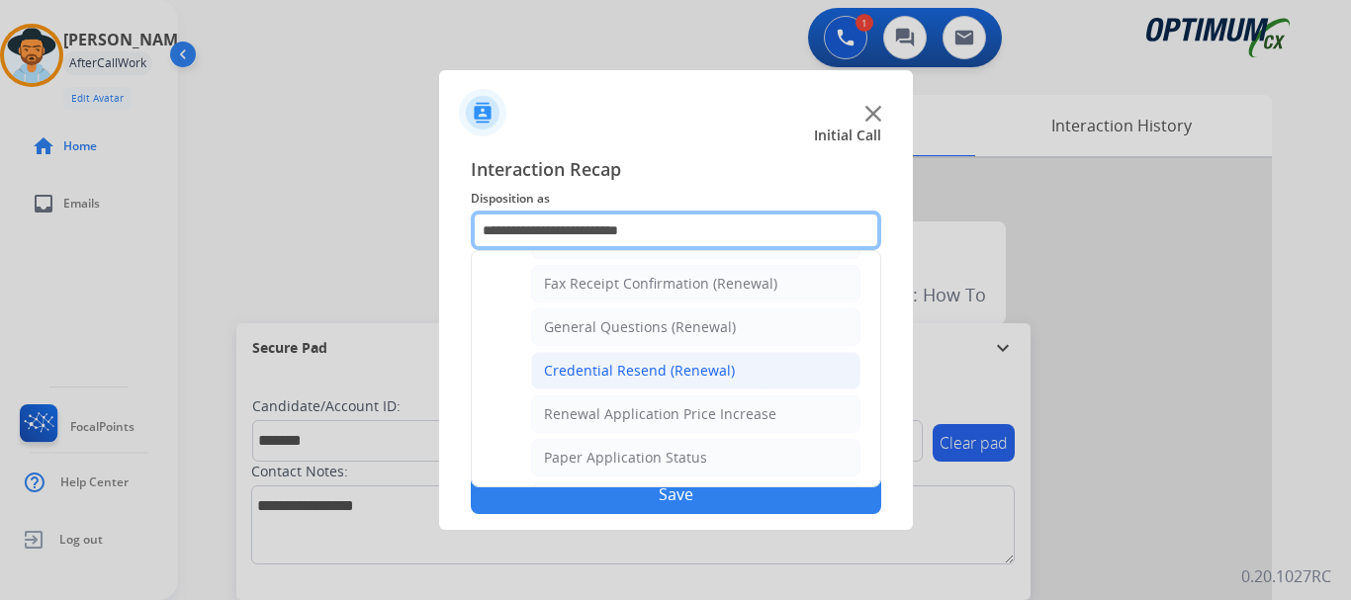
scroll to position [540, 0]
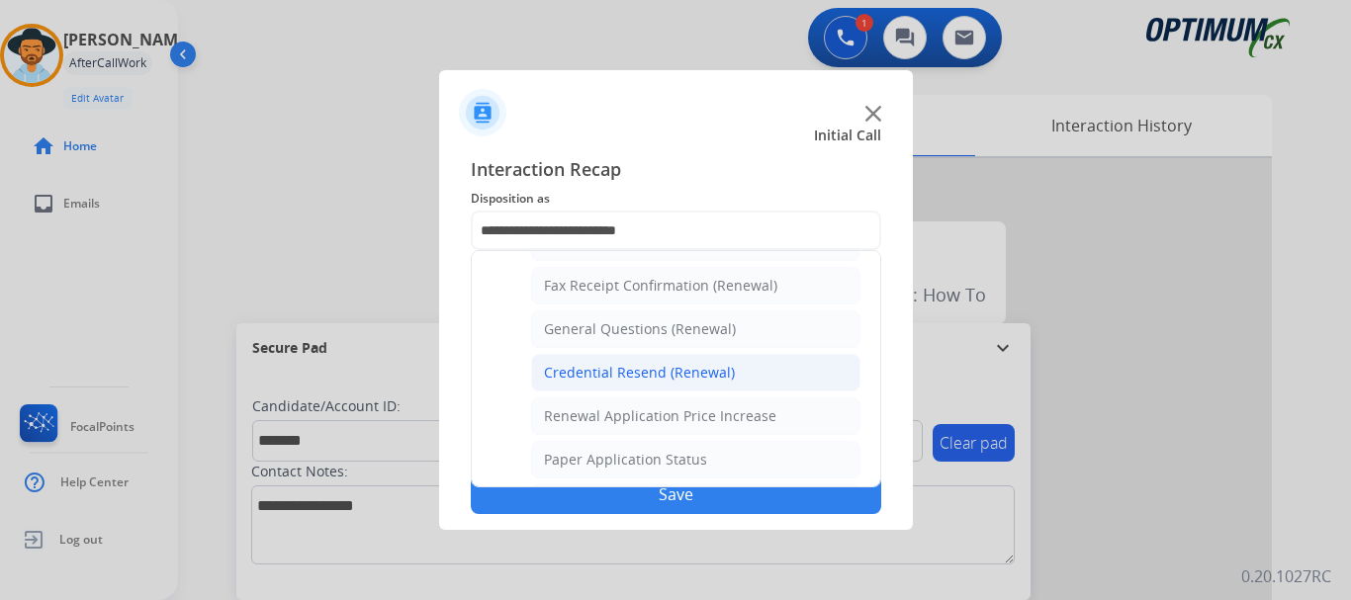
click at [777, 328] on li "General Questions (Renewal)" at bounding box center [695, 329] width 329 height 38
type input "**********"
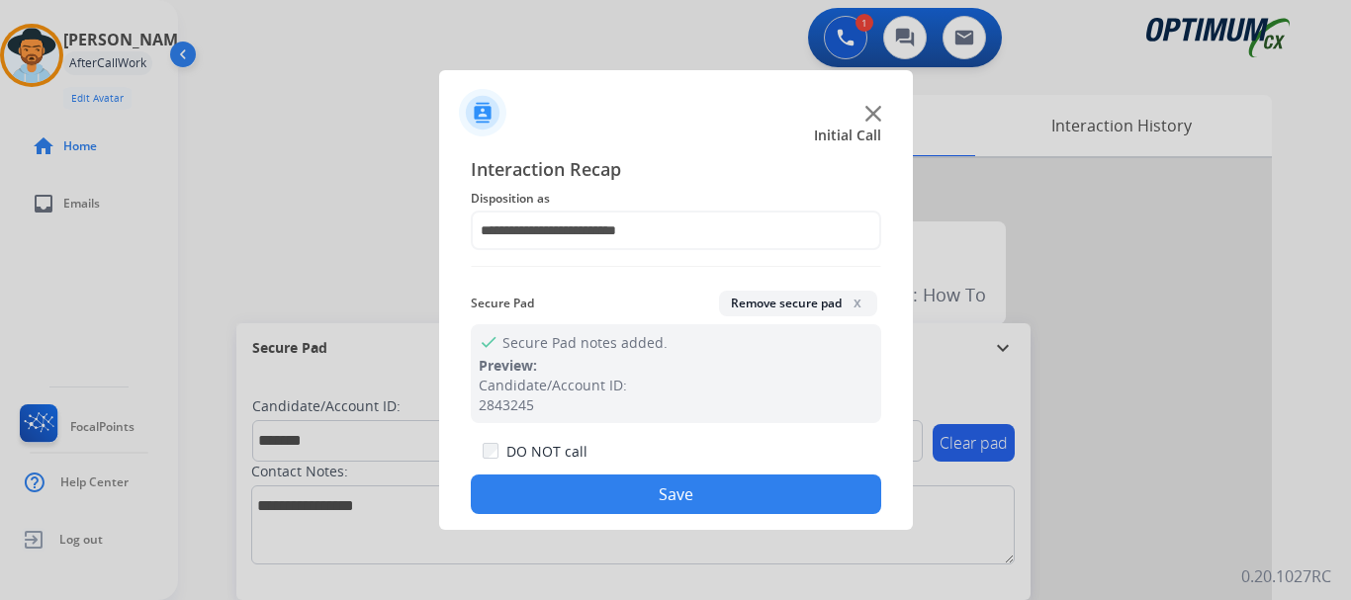
click at [737, 480] on button "Save" at bounding box center [676, 495] width 410 height 40
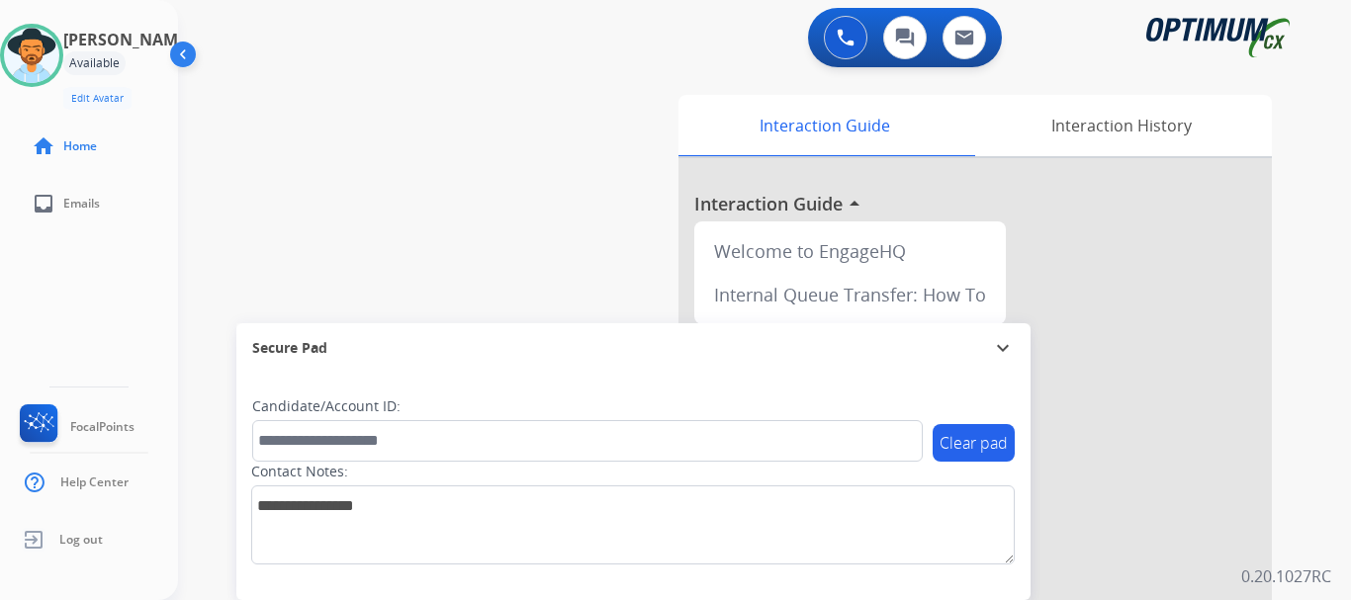
click at [522, 306] on div "swap_horiz Break voice bridge close_fullscreen Connect 3-Way Call merge_type Se…" at bounding box center [740, 483] width 1125 height 825
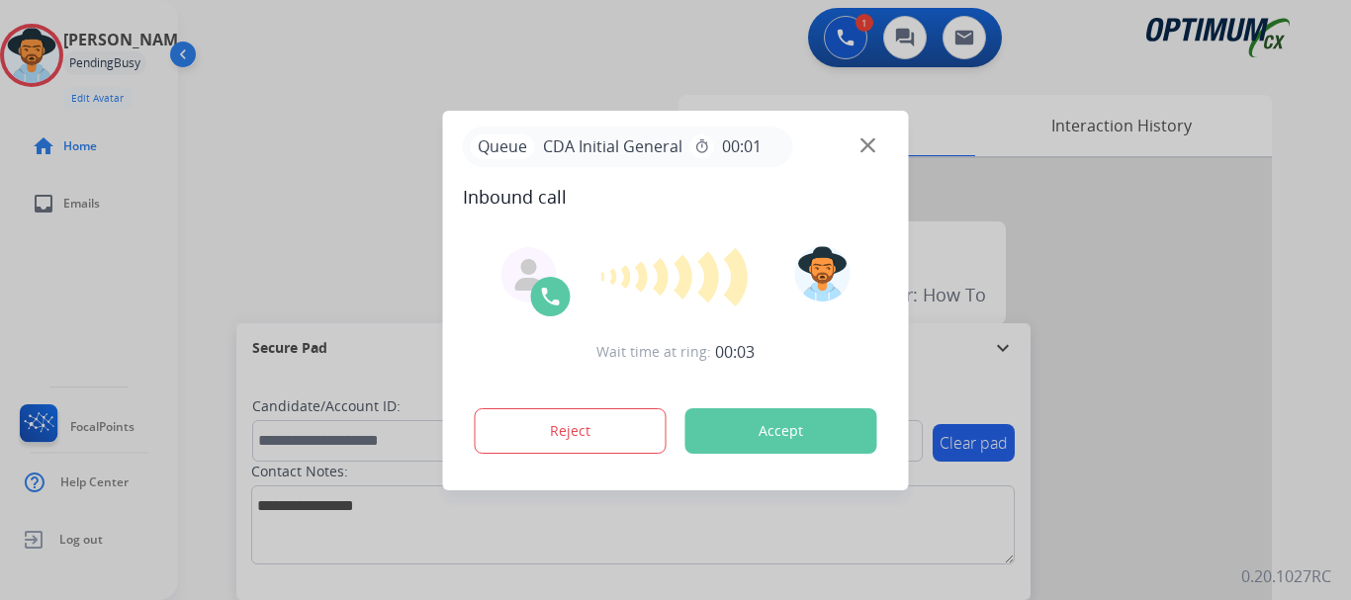
click at [369, 152] on div at bounding box center [675, 300] width 1351 height 600
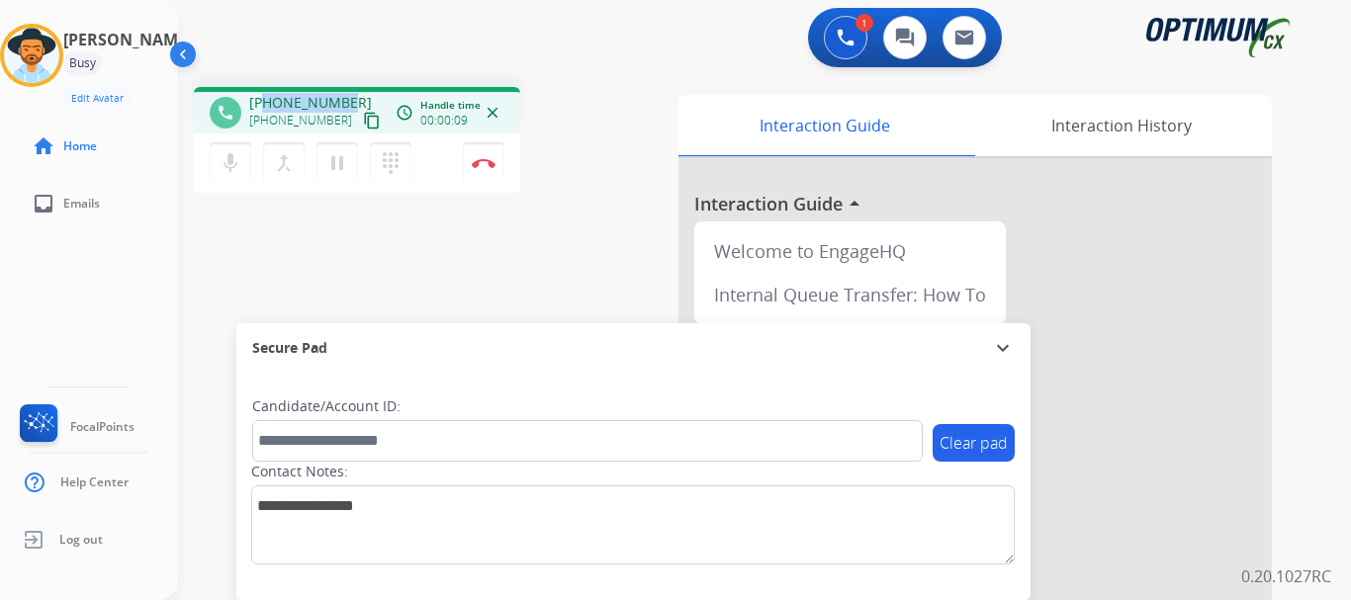
drag, startPoint x: 264, startPoint y: 103, endPoint x: 345, endPoint y: 104, distance: 81.1
click at [345, 104] on div "[PHONE_NUMBER] [PHONE_NUMBER] content_copy" at bounding box center [316, 113] width 134 height 40
copy span "8458881804"
click at [479, 168] on button "Disconnect" at bounding box center [484, 163] width 42 height 42
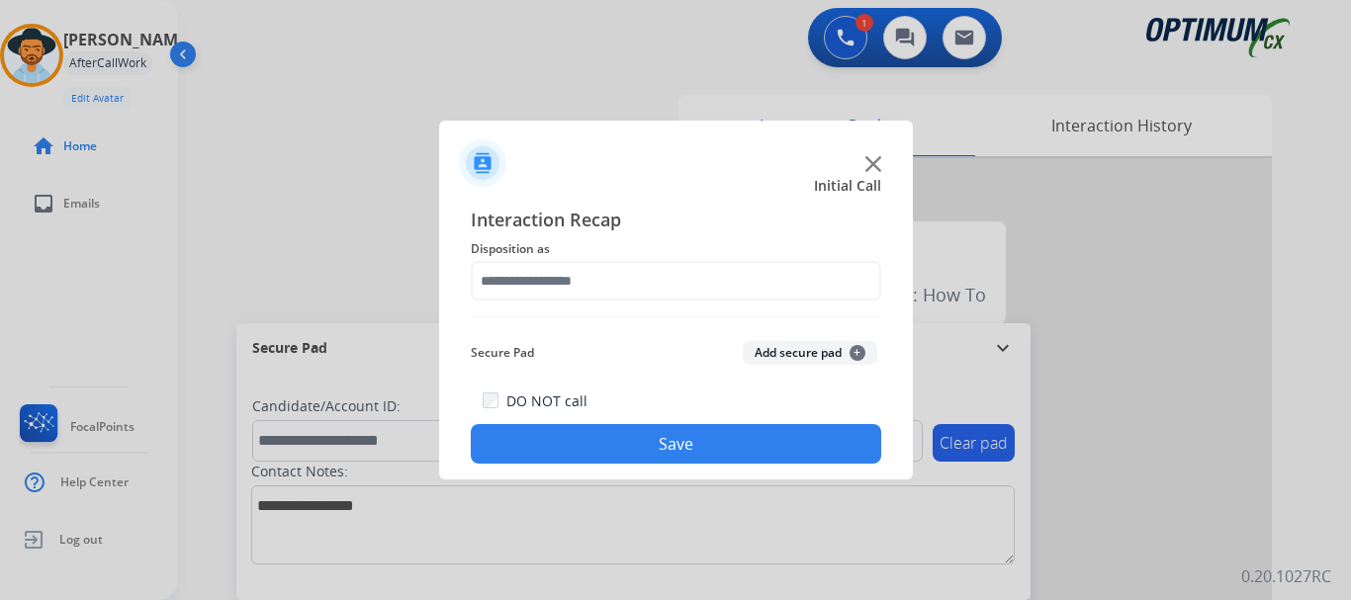
click at [786, 356] on button "Add secure pad +" at bounding box center [810, 353] width 134 height 24
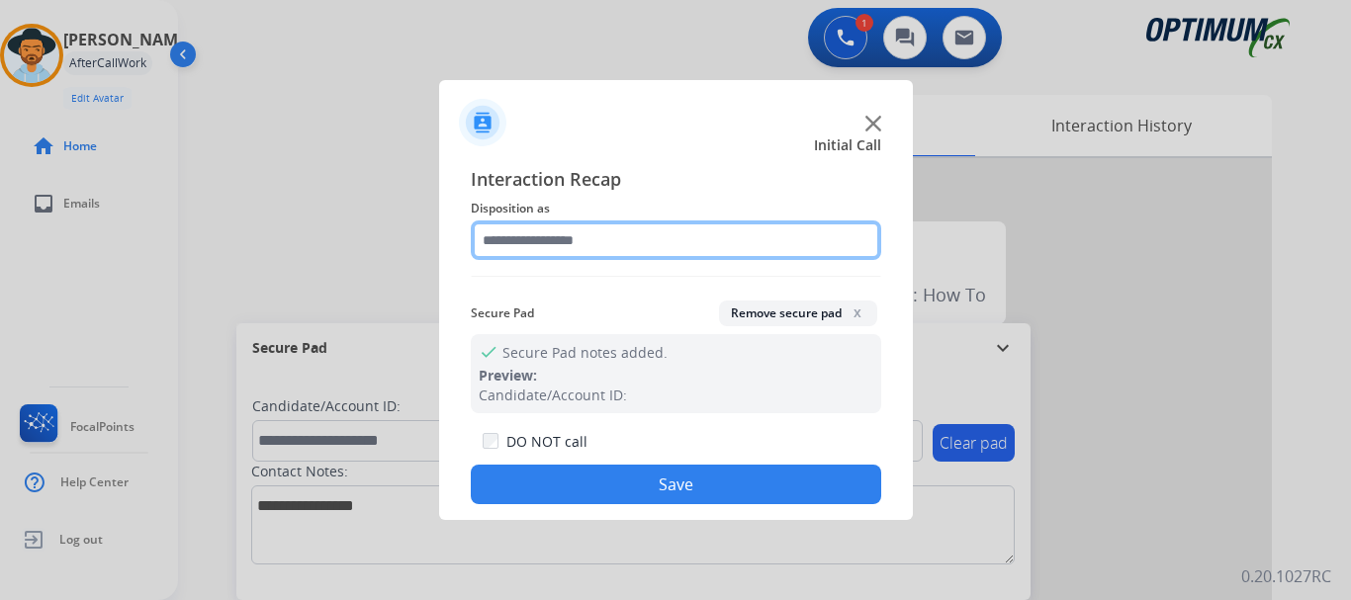
click at [665, 236] on input "text" at bounding box center [676, 240] width 410 height 40
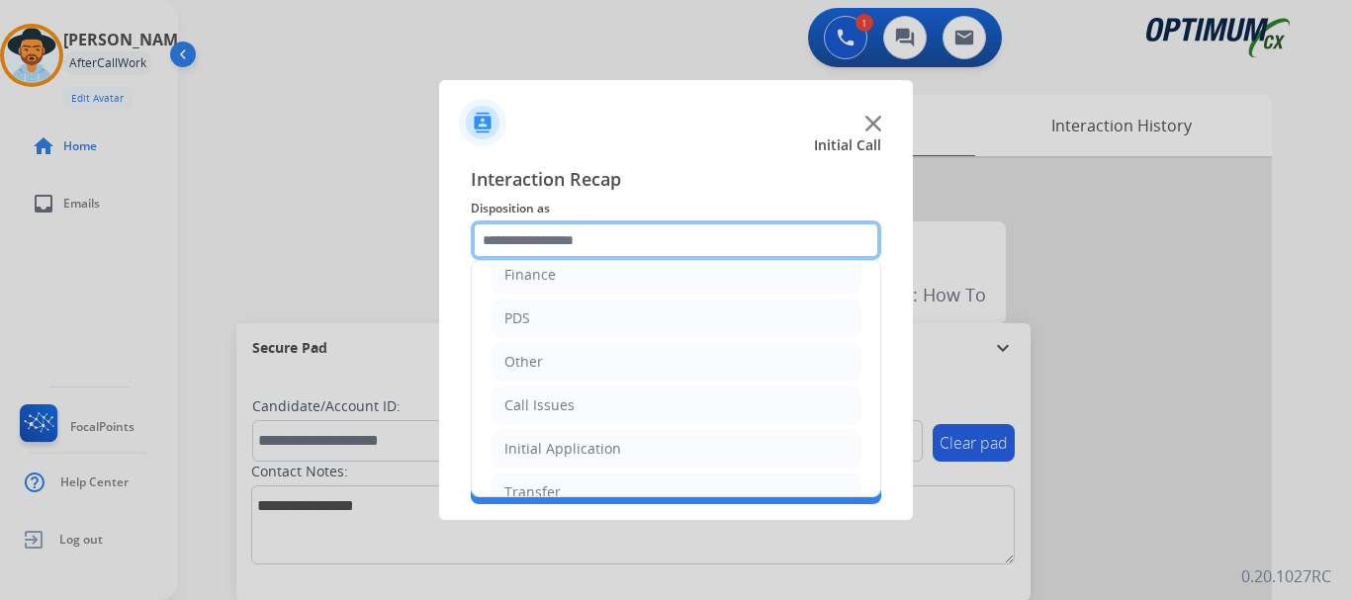
scroll to position [46, 0]
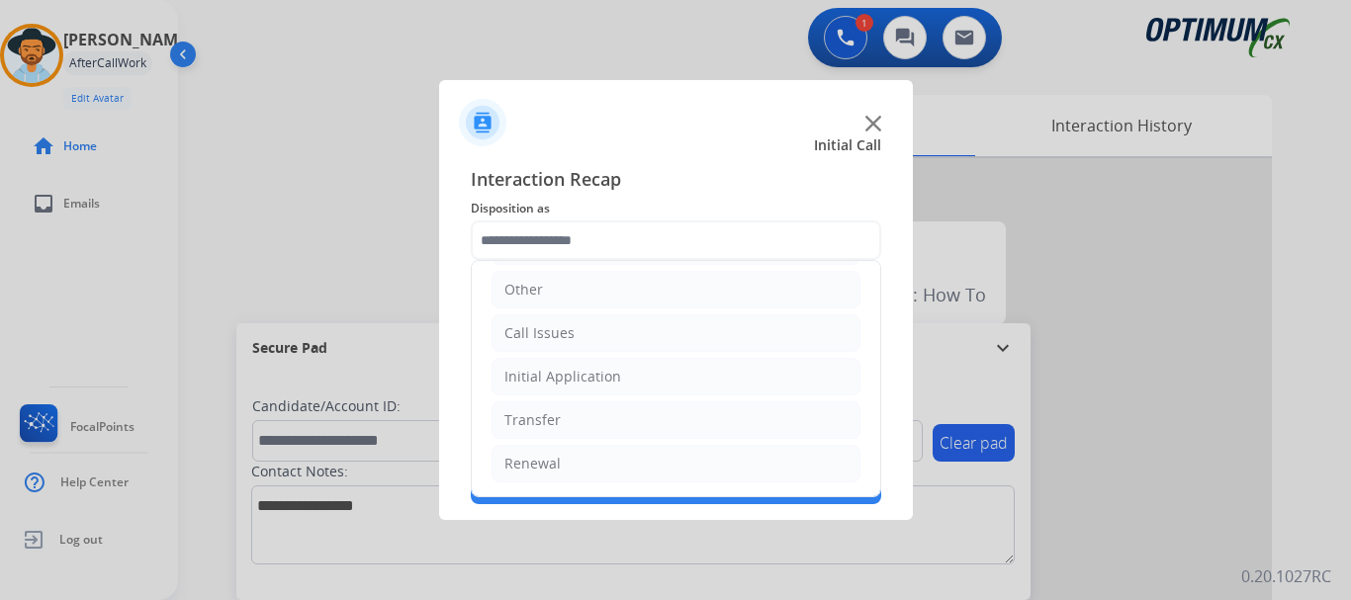
click at [638, 383] on li "Initial Application" at bounding box center [675, 377] width 369 height 38
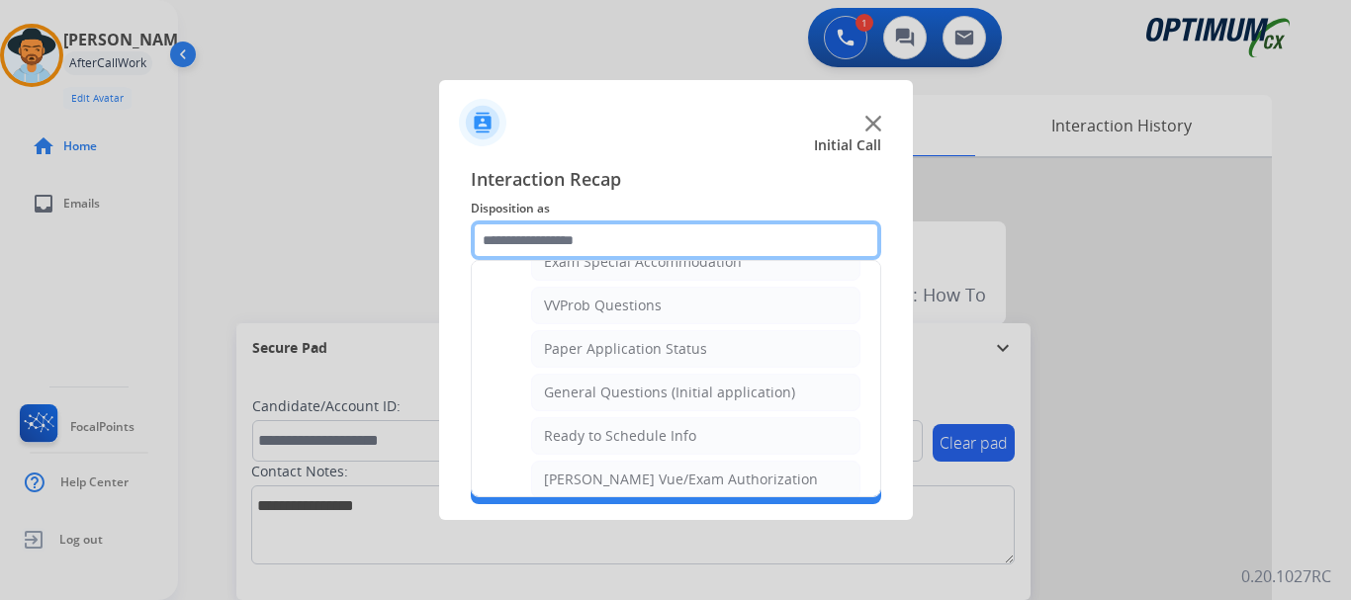
scroll to position [1049, 0]
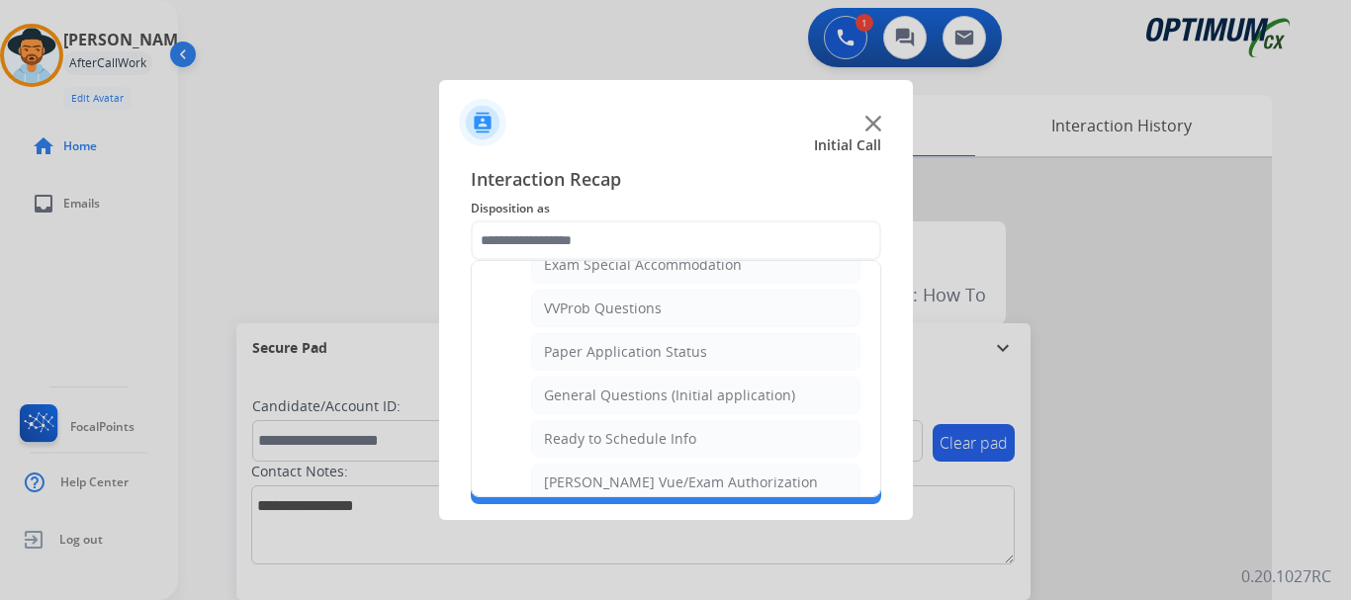
click at [719, 390] on div "General Questions (Initial application)" at bounding box center [669, 396] width 251 height 20
type input "**********"
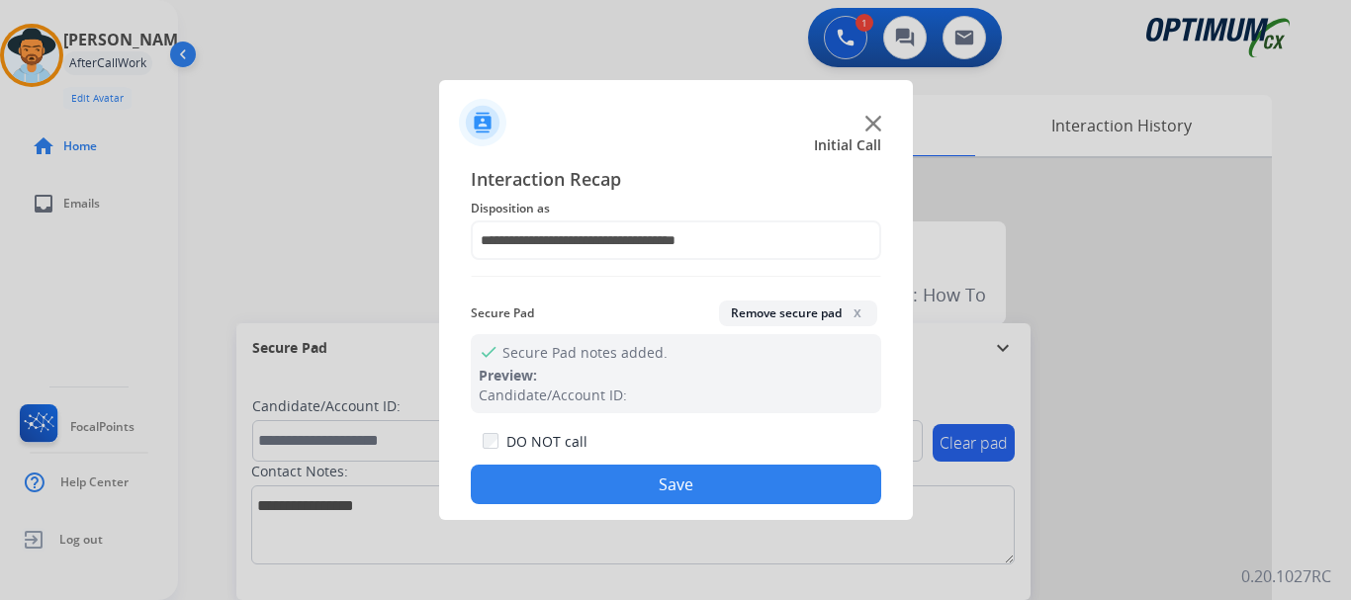
click at [719, 490] on button "Save" at bounding box center [676, 485] width 410 height 40
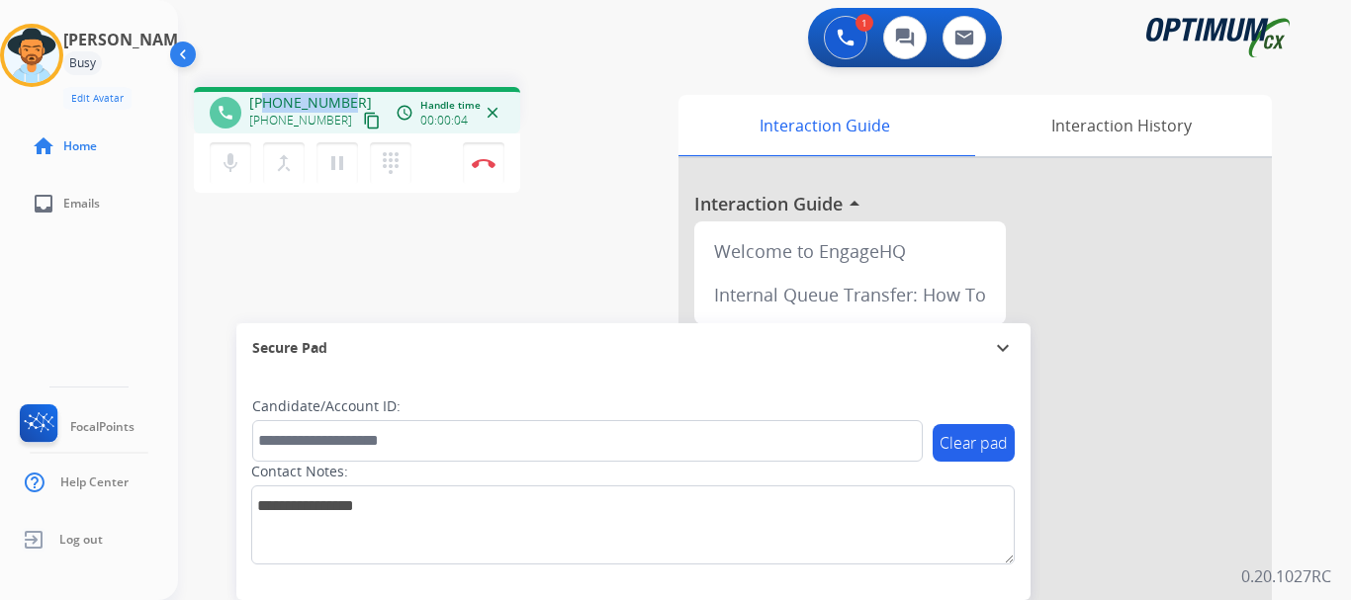
drag, startPoint x: 350, startPoint y: 99, endPoint x: 267, endPoint y: 103, distance: 83.2
click at [267, 103] on div "[PHONE_NUMBER] [PHONE_NUMBER] content_copy" at bounding box center [316, 113] width 134 height 40
copy span "8474069001"
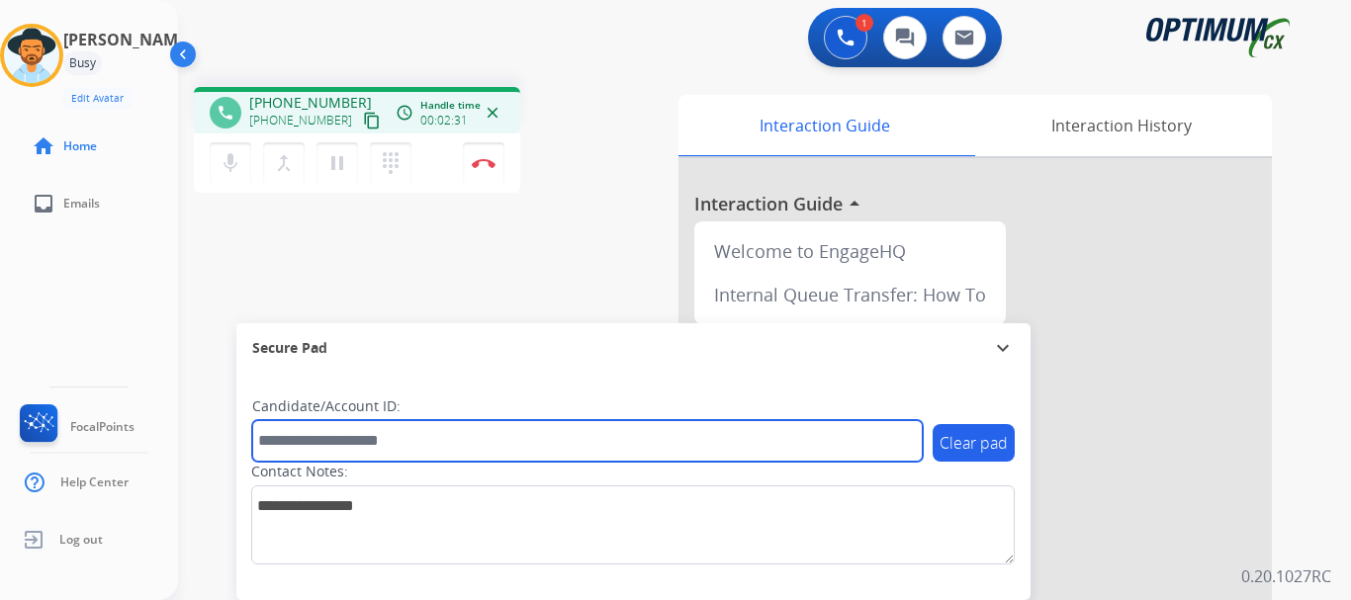
click at [408, 446] on input "text" at bounding box center [587, 441] width 670 height 42
paste input "*******"
type input "*******"
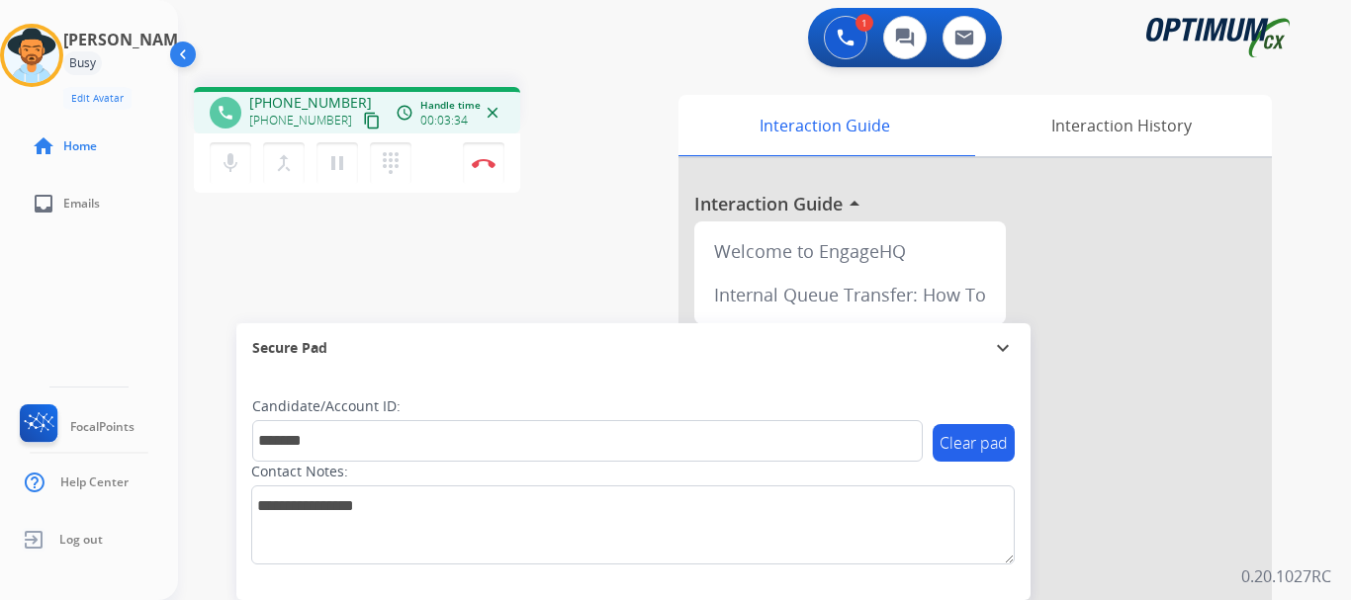
click at [370, 268] on div "phone [PHONE_NUMBER] [PHONE_NUMBER] content_copy access_time Call metrics Queue…" at bounding box center [740, 483] width 1125 height 825
click at [483, 166] on img at bounding box center [484, 163] width 24 height 10
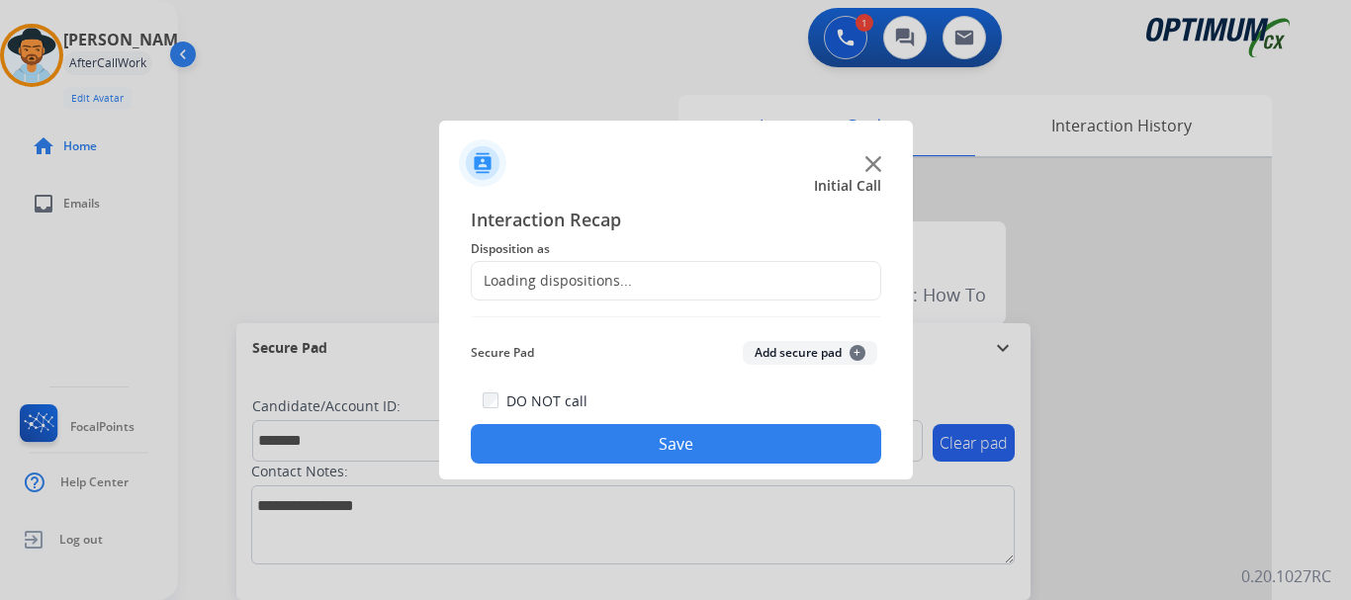
click at [488, 161] on img at bounding box center [482, 162] width 47 height 47
click at [834, 349] on button "Add secure pad +" at bounding box center [810, 353] width 134 height 24
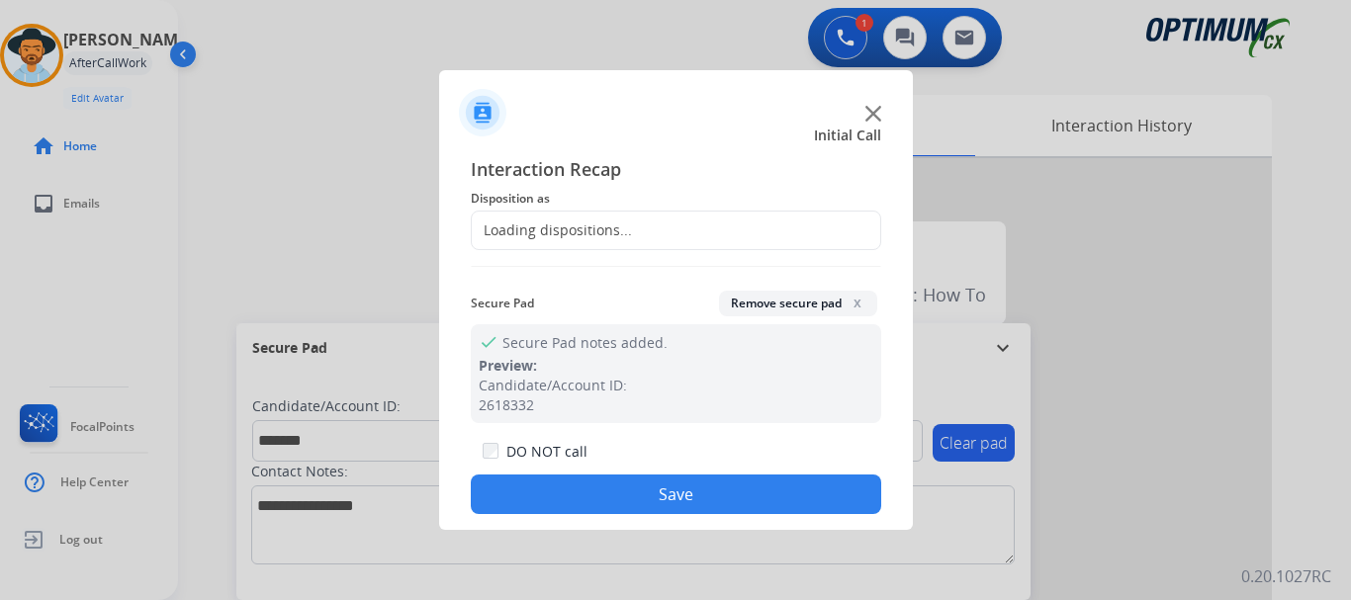
click at [635, 210] on span "Disposition as" at bounding box center [676, 199] width 410 height 24
click at [642, 220] on div "Loading dispositions..." at bounding box center [676, 231] width 410 height 40
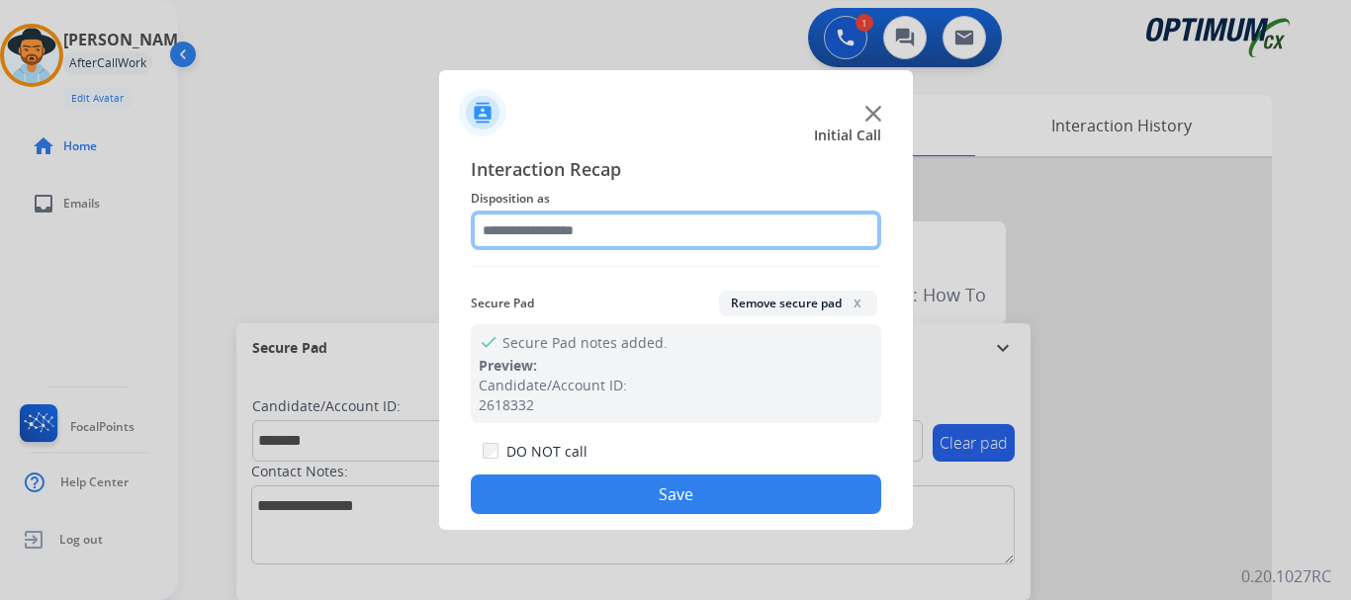
click at [657, 224] on input "text" at bounding box center [676, 231] width 410 height 40
click at [726, 238] on input "text" at bounding box center [676, 231] width 410 height 40
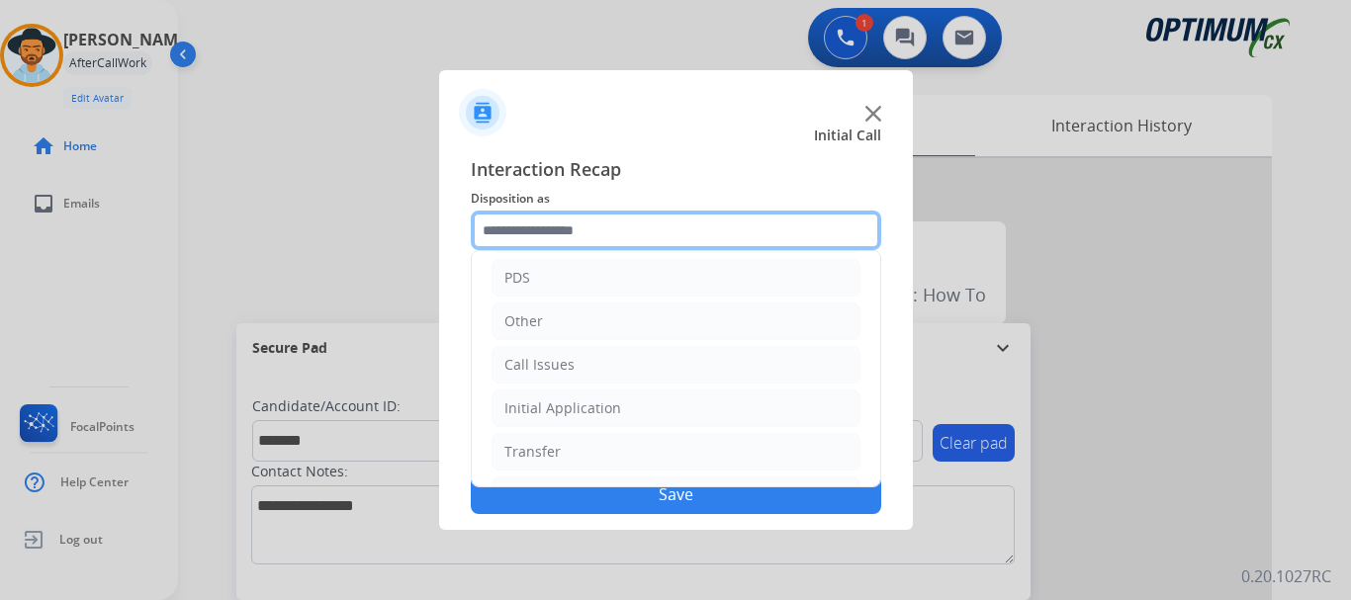
scroll to position [134, 0]
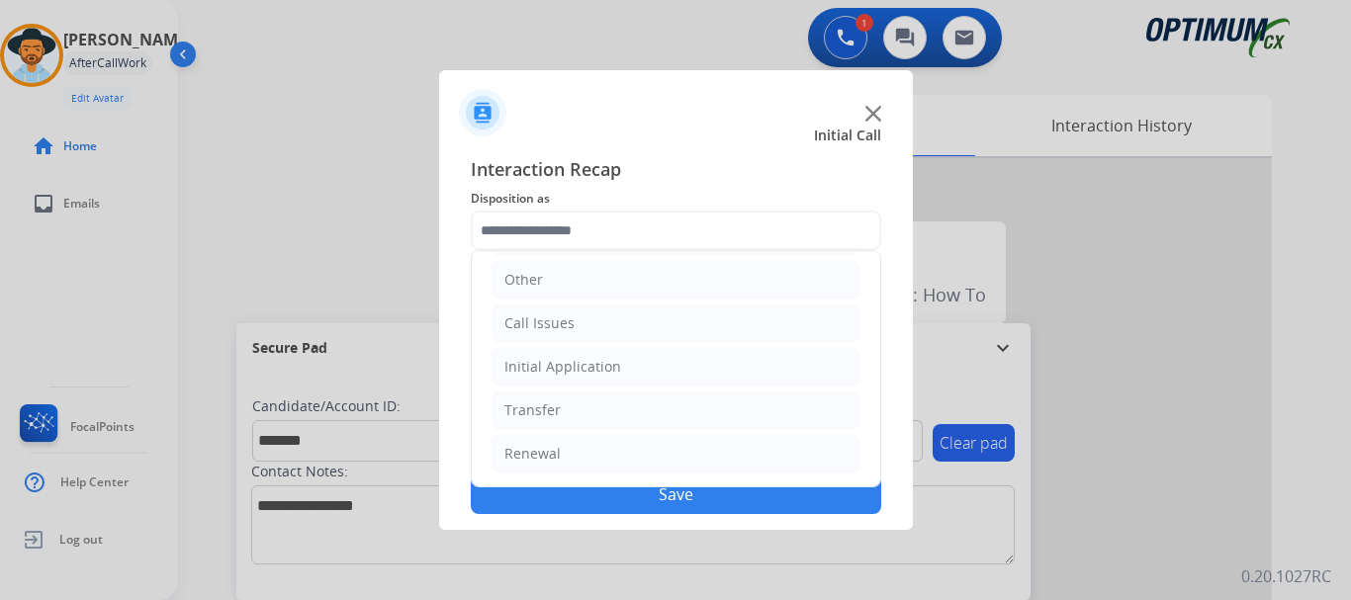
click at [701, 363] on li "Initial Application" at bounding box center [675, 367] width 369 height 38
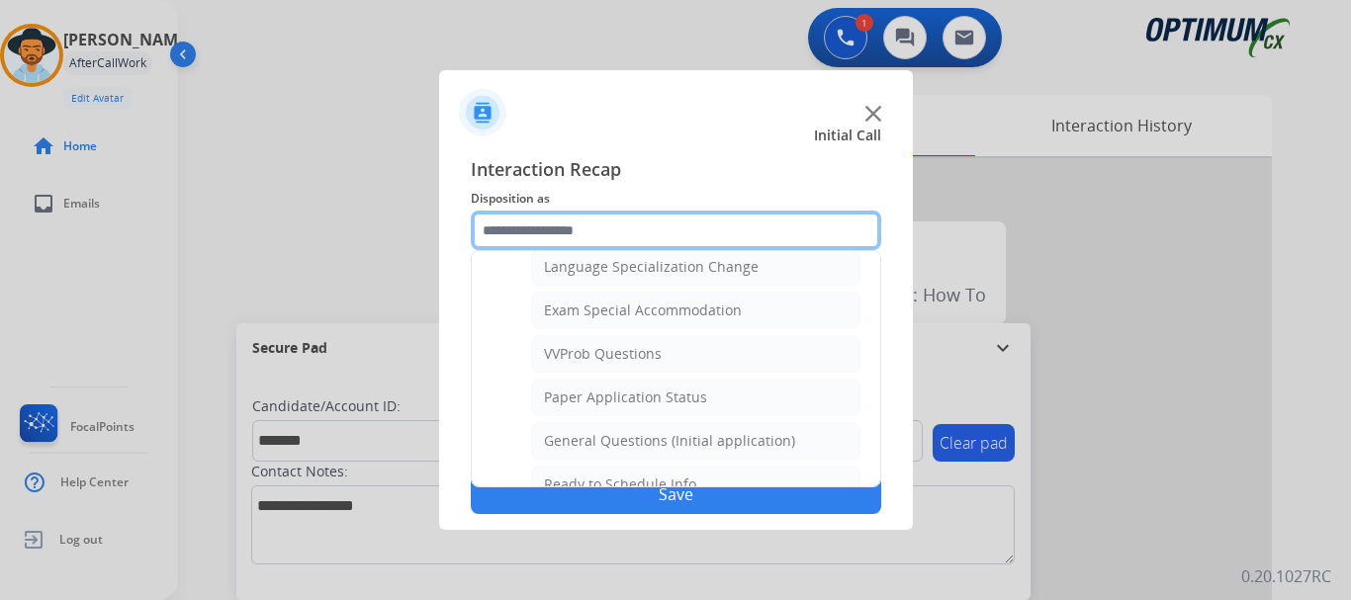
scroll to position [1007, 0]
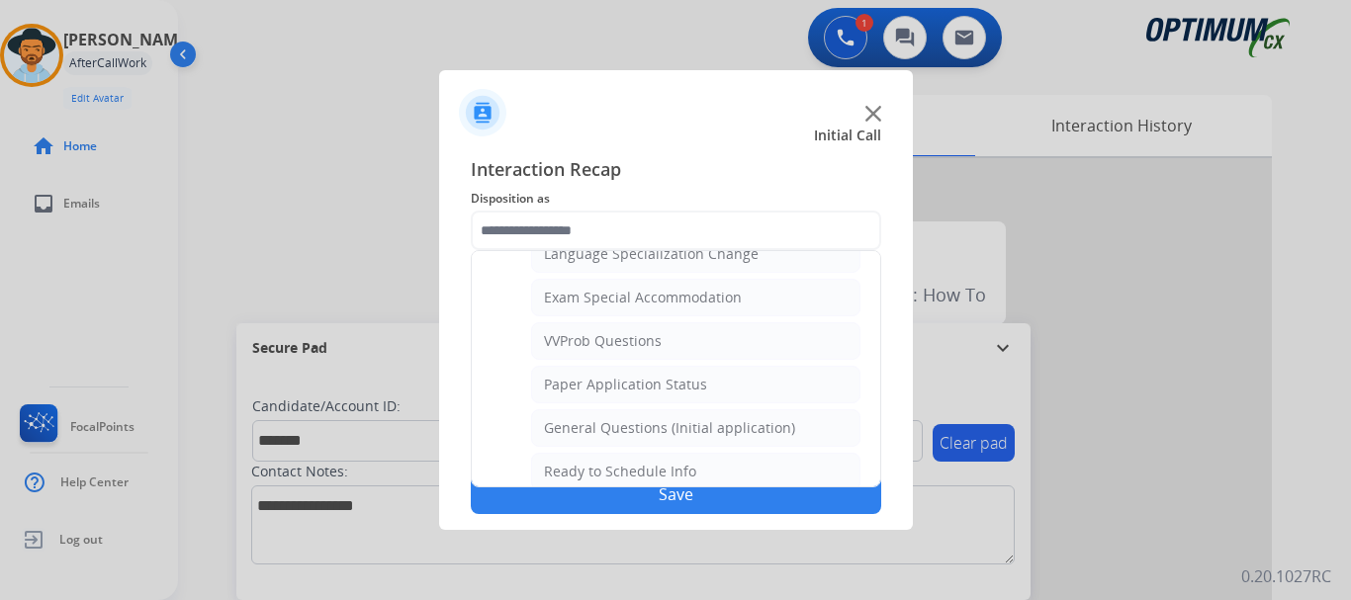
click at [743, 425] on div "General Questions (Initial application)" at bounding box center [669, 428] width 251 height 20
type input "**********"
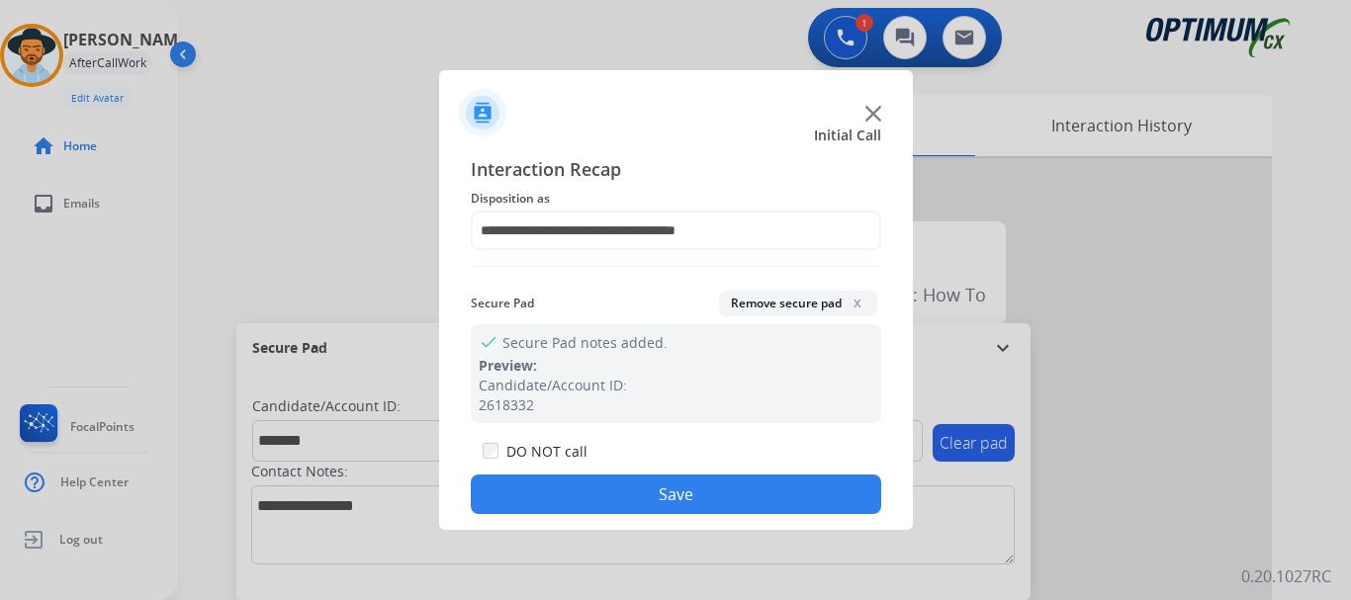
click at [768, 479] on button "Save" at bounding box center [676, 495] width 410 height 40
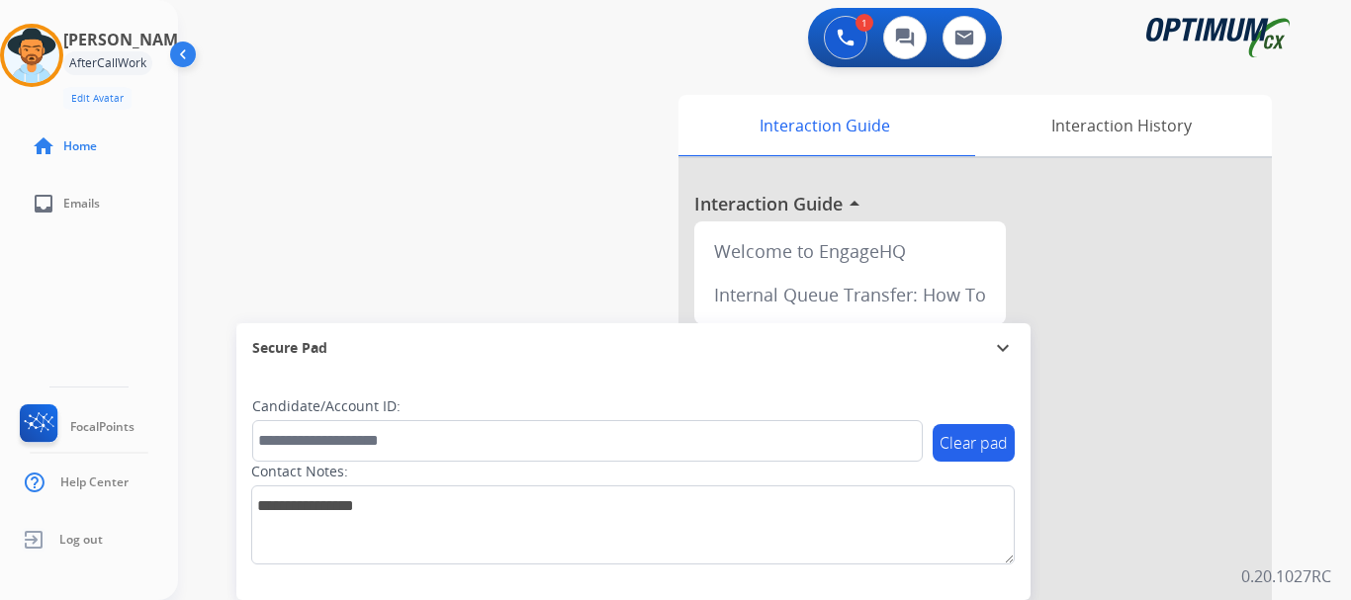
click at [407, 181] on div "swap_horiz Break voice bridge close_fullscreen Connect 3-Way Call merge_type Se…" at bounding box center [740, 483] width 1125 height 825
click at [50, 57] on img at bounding box center [31, 55] width 55 height 55
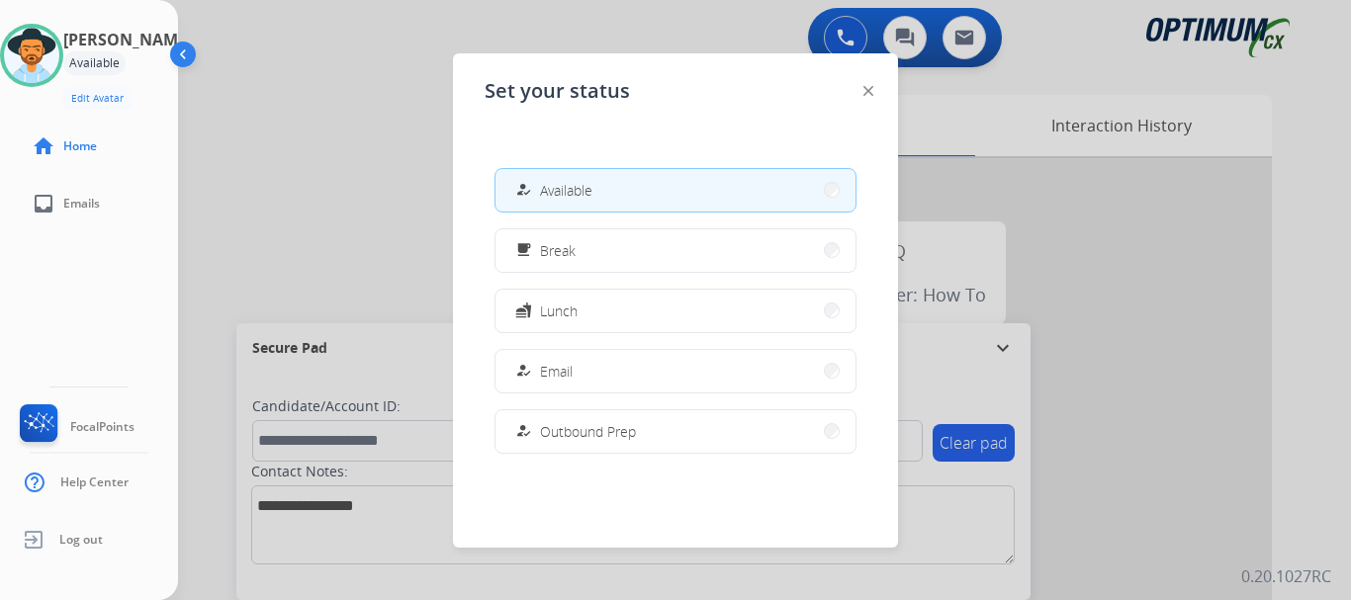
click at [689, 256] on button "free_breakfast Break" at bounding box center [675, 250] width 360 height 43
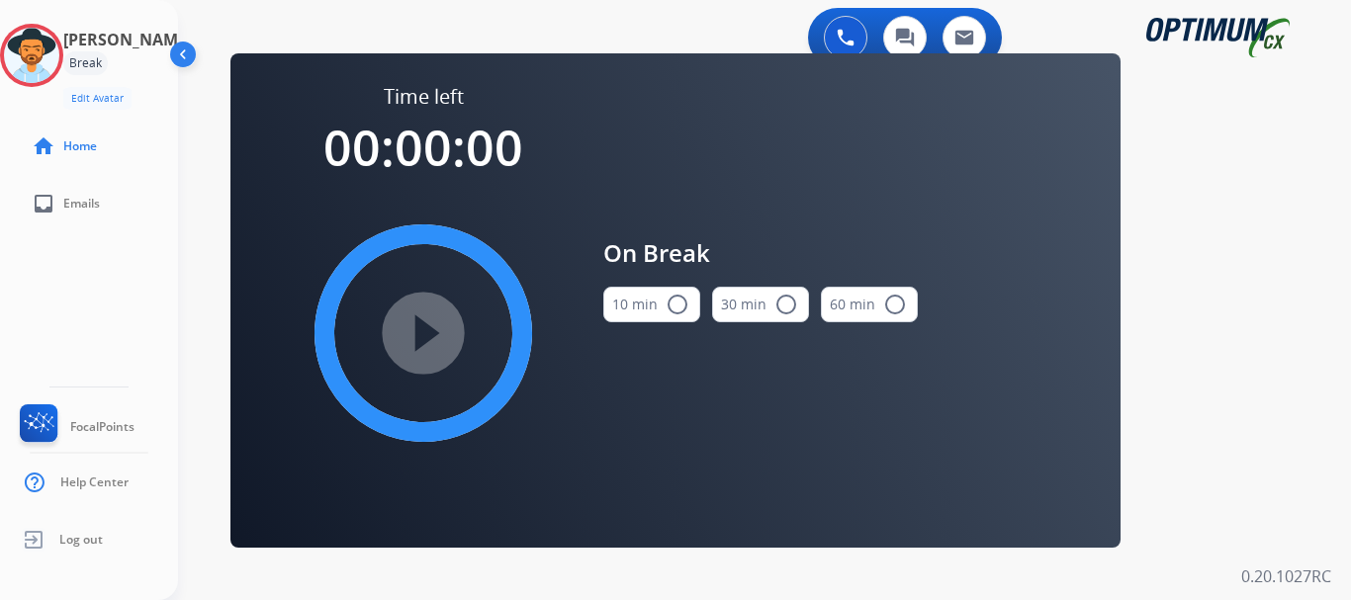
click at [683, 148] on div "On Break 10 min radio_button_unchecked 30 min radio_button_unchecked 60 min rad…" at bounding box center [760, 287] width 314 height 408
click at [667, 302] on mat-icon "radio_button_unchecked" at bounding box center [677, 305] width 24 height 24
click at [435, 333] on mat-icon "play_circle_filled" at bounding box center [423, 333] width 24 height 24
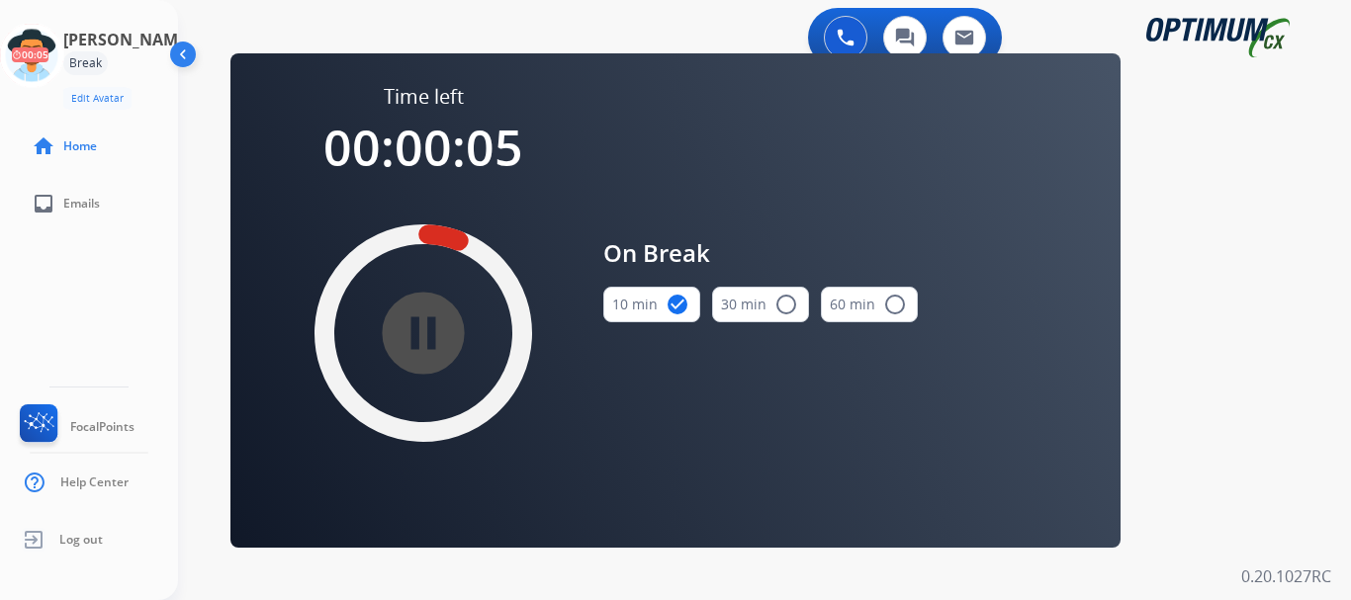
click at [32, 49] on icon at bounding box center [32, 56] width 64 height 64
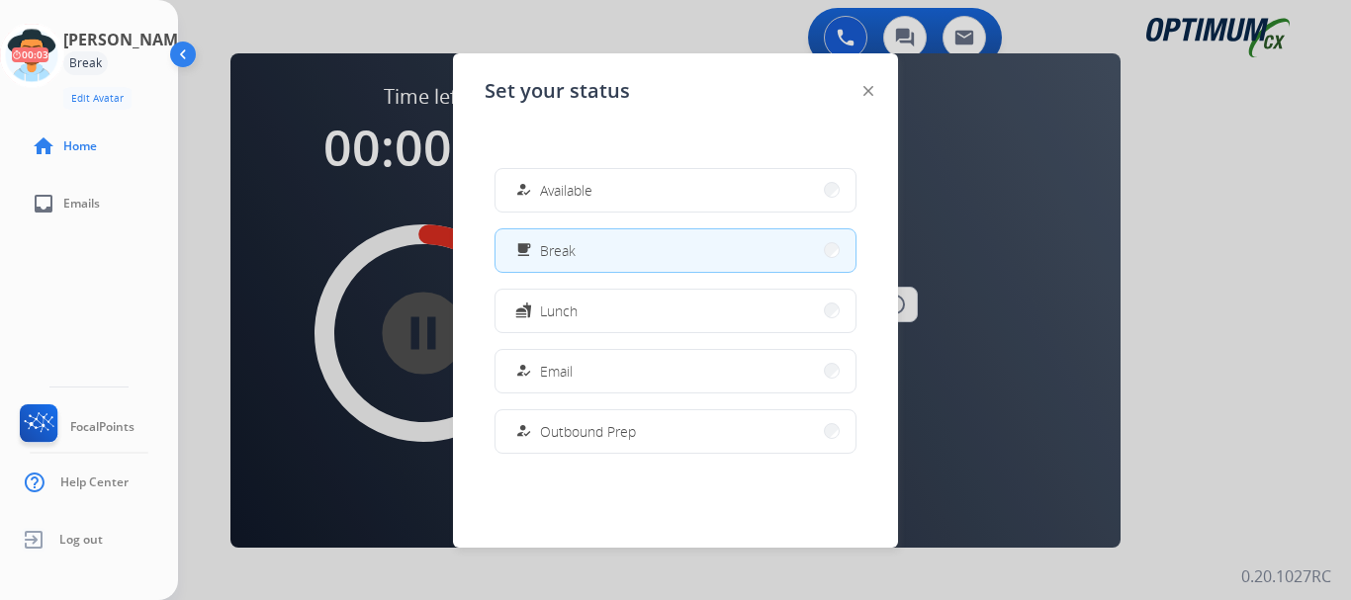
click at [541, 188] on div "how_to_reg Available" at bounding box center [551, 190] width 81 height 24
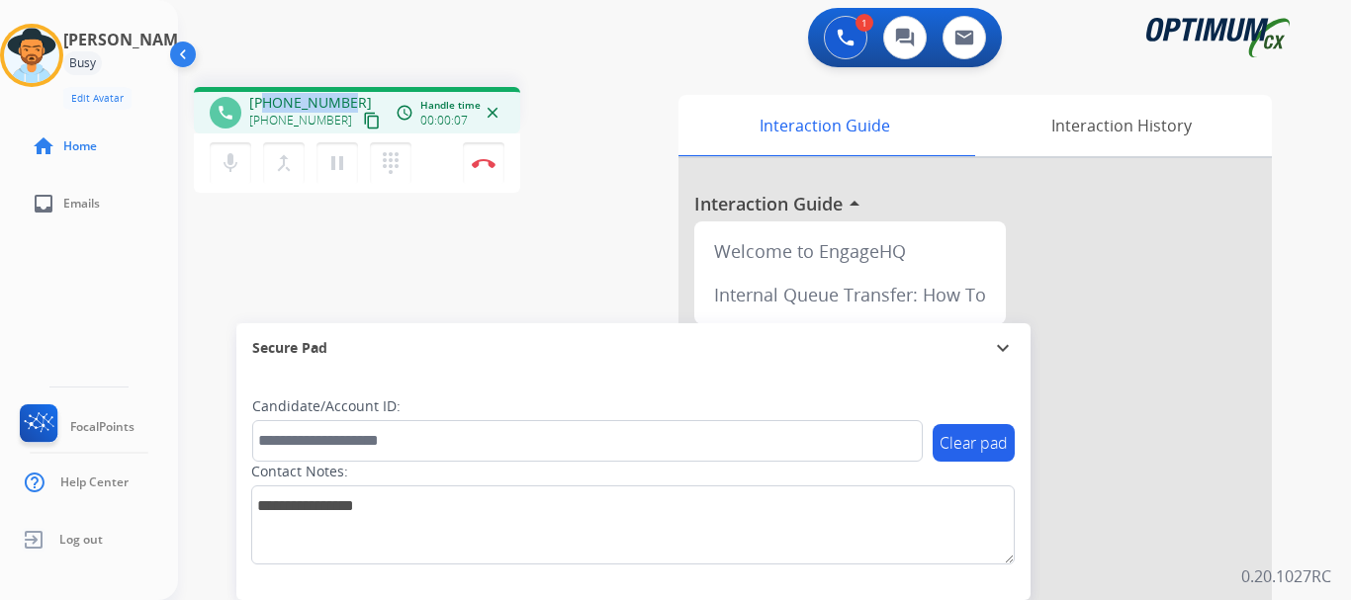
drag, startPoint x: 266, startPoint y: 101, endPoint x: 352, endPoint y: 94, distance: 86.3
click at [352, 94] on div "[PHONE_NUMBER] [PHONE_NUMBER] content_copy" at bounding box center [316, 113] width 134 height 40
copy span "7869126107"
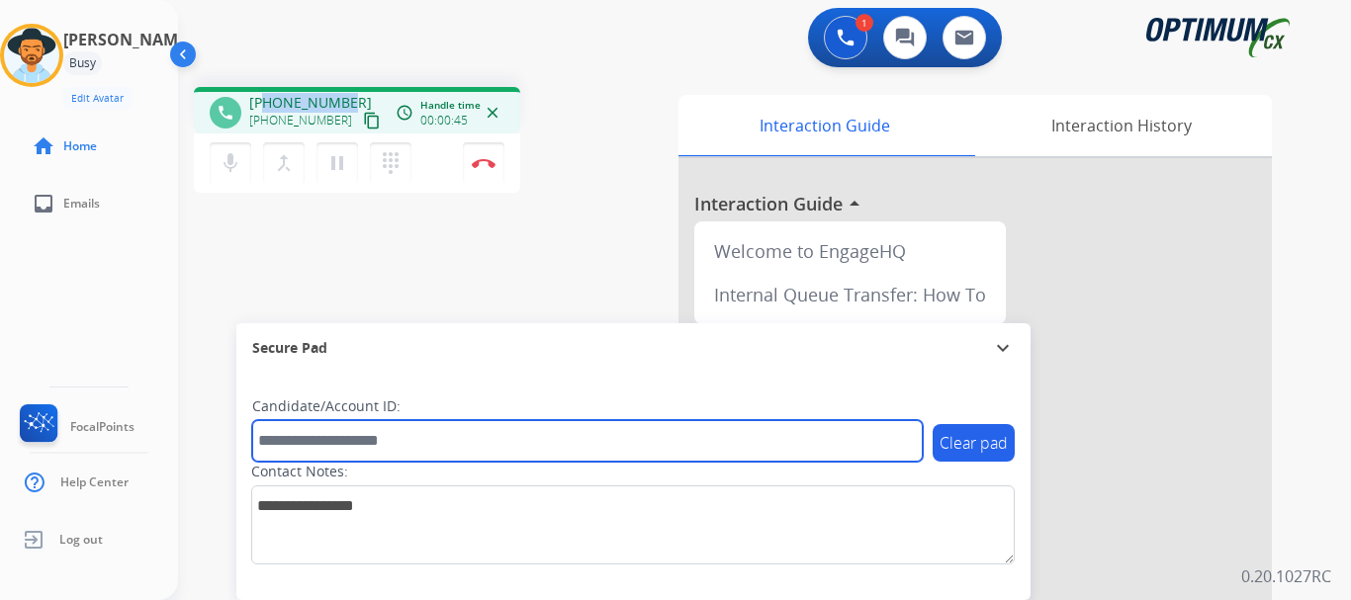
click at [474, 421] on input "text" at bounding box center [587, 441] width 670 height 42
paste input "*******"
type input "*******"
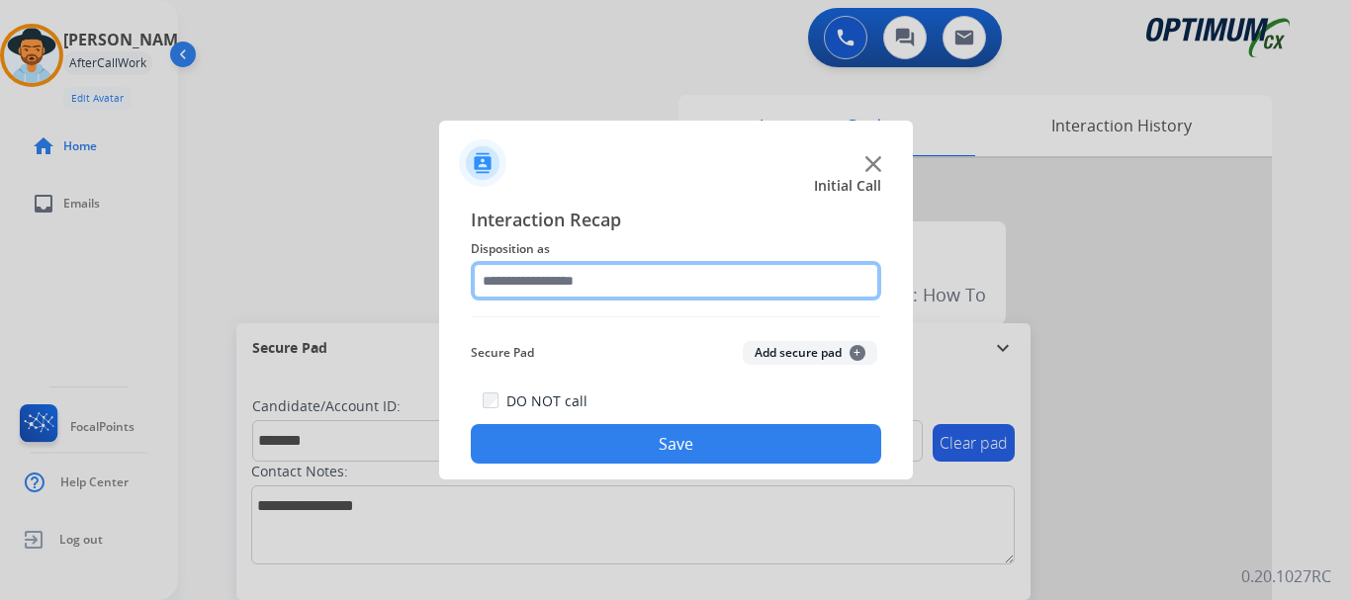
click at [686, 276] on input "text" at bounding box center [676, 281] width 410 height 40
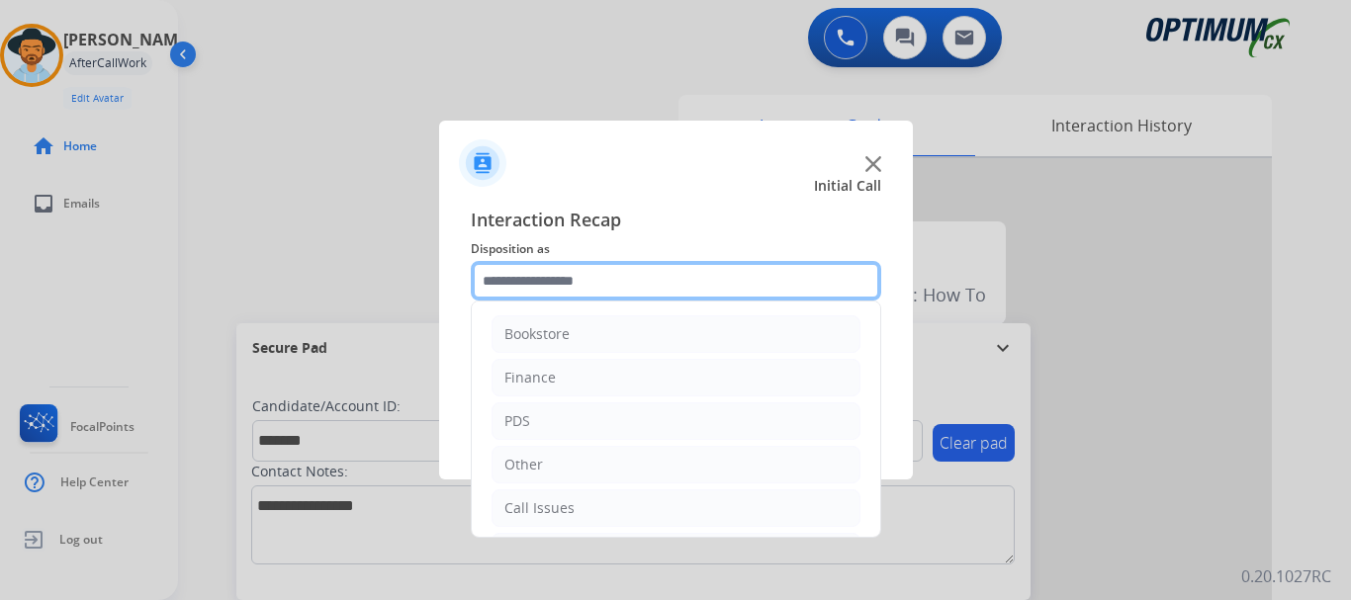
scroll to position [134, 0]
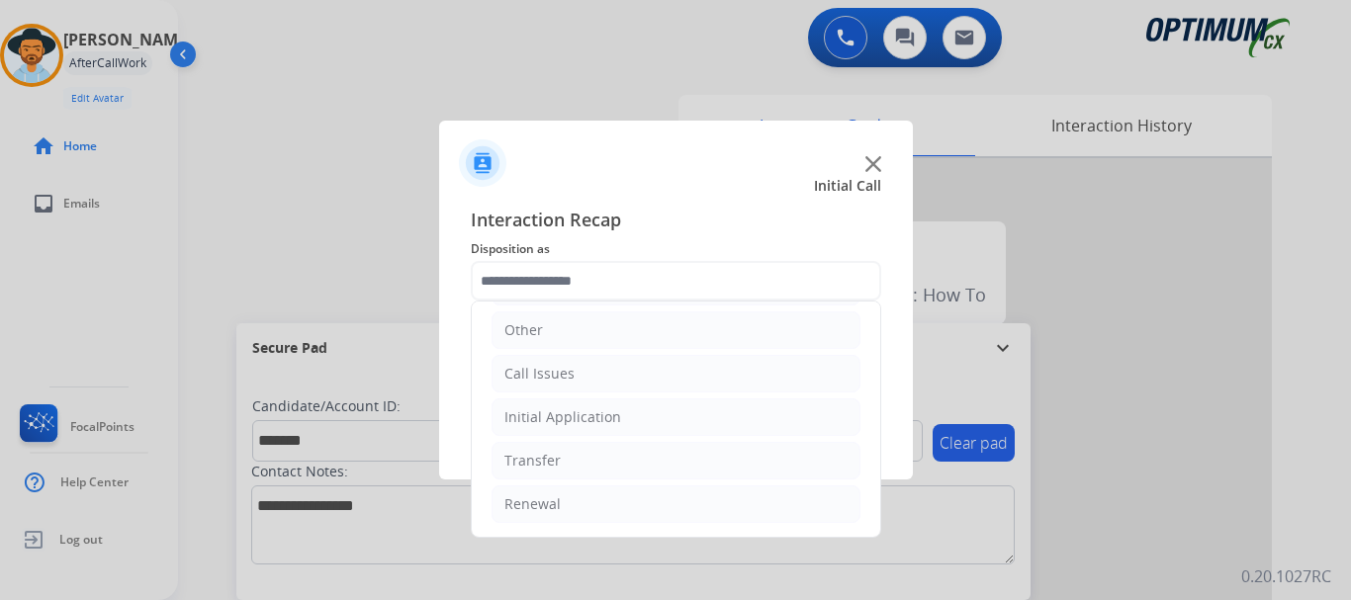
click at [700, 424] on li "Initial Application" at bounding box center [675, 417] width 369 height 38
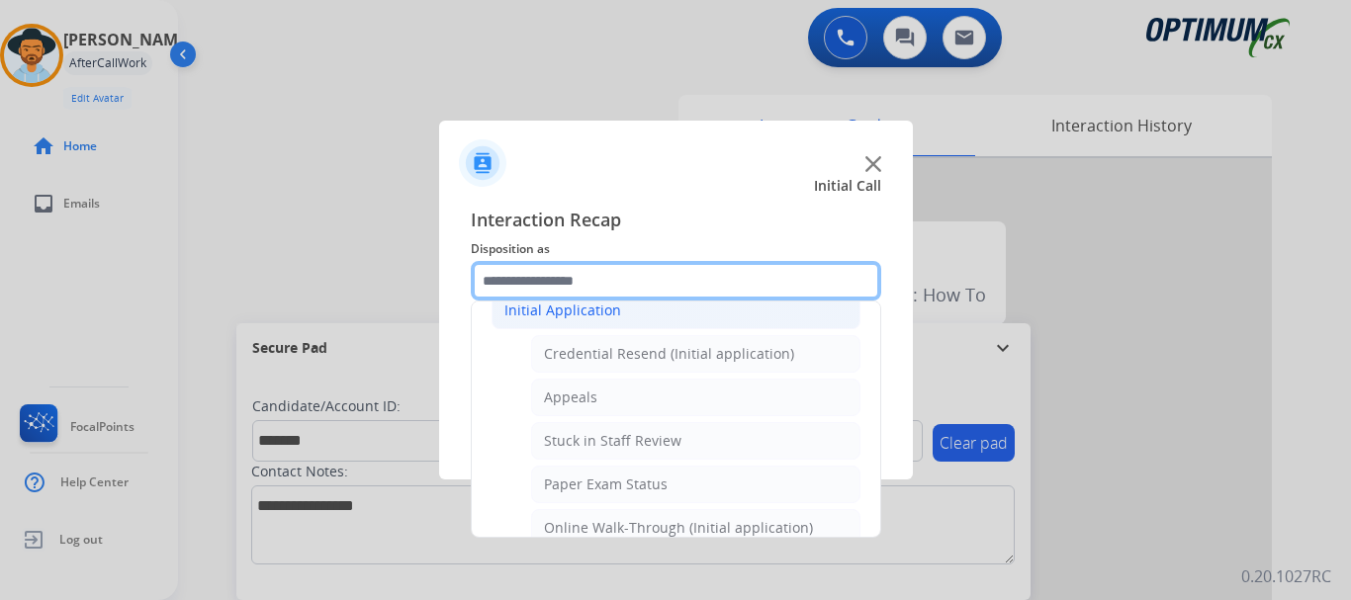
scroll to position [240, 0]
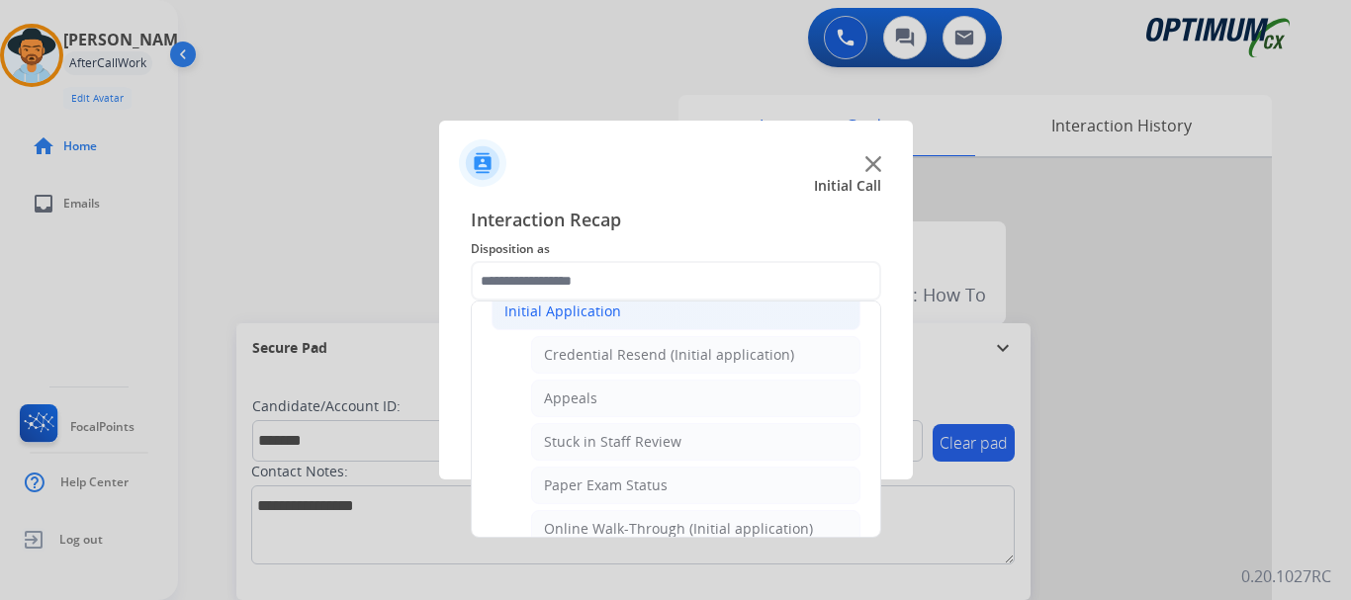
click at [756, 343] on li "Credential Resend (Initial application)" at bounding box center [695, 355] width 329 height 38
type input "**********"
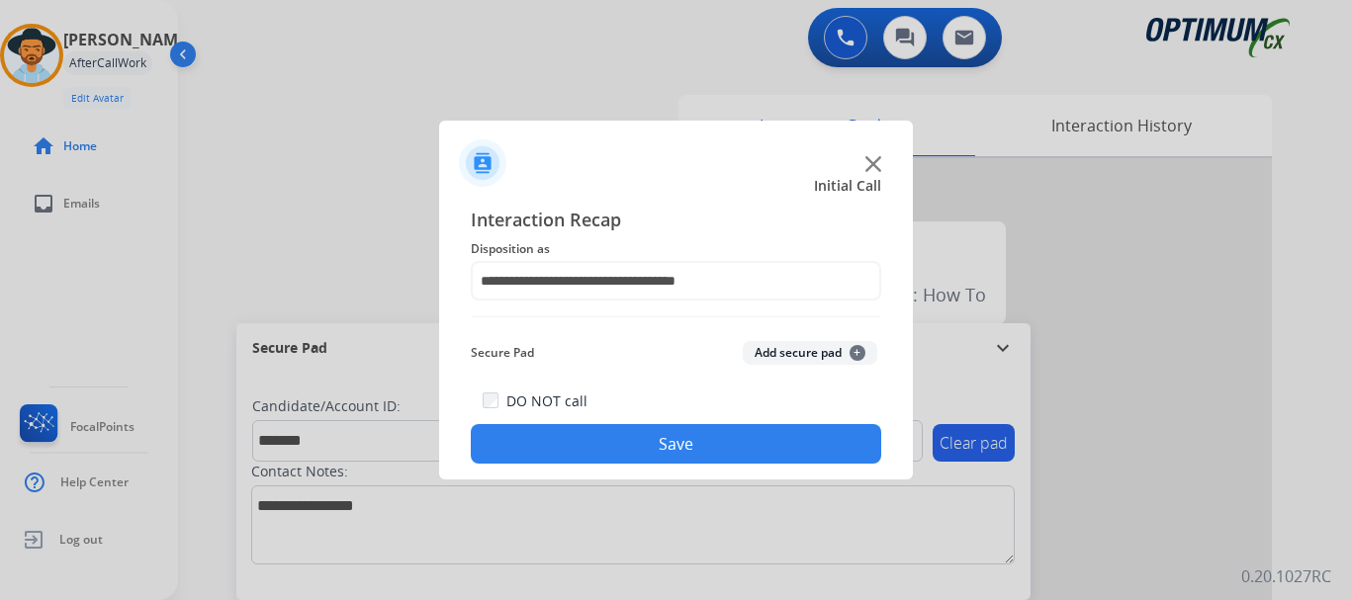
click at [729, 449] on button "Save" at bounding box center [676, 444] width 410 height 40
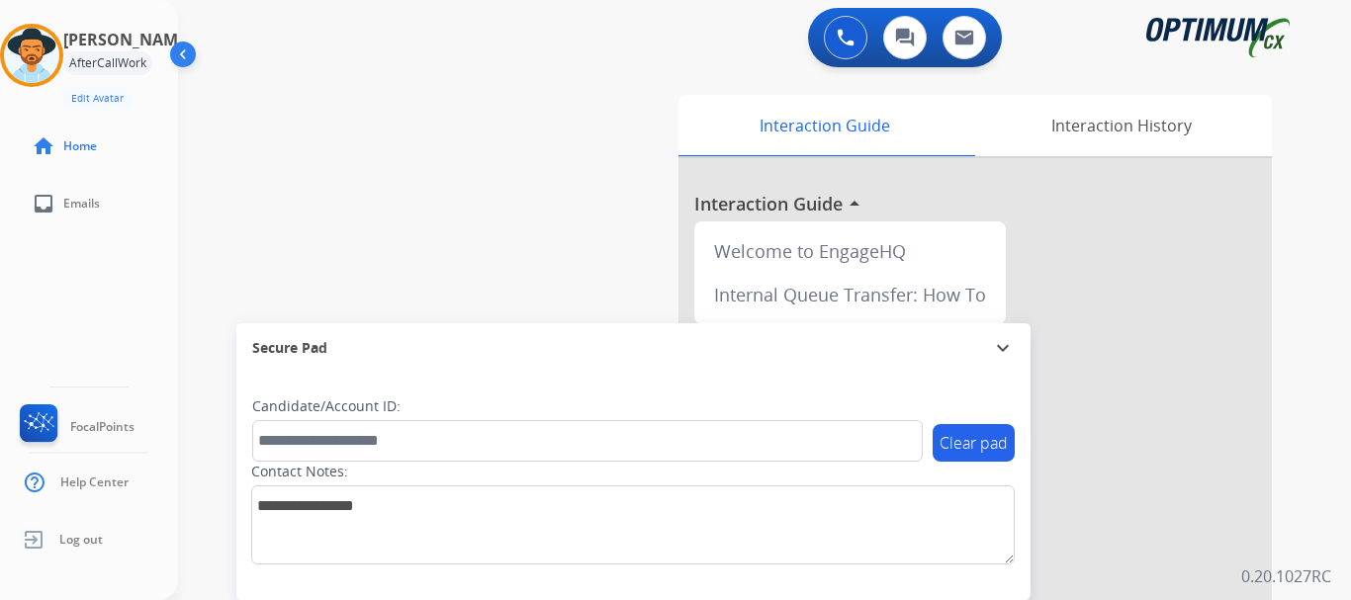
click at [471, 208] on div "swap_horiz Break voice bridge close_fullscreen Connect 3-Way Call merge_type Se…" at bounding box center [740, 483] width 1125 height 825
click at [14, 55] on img at bounding box center [31, 55] width 55 height 55
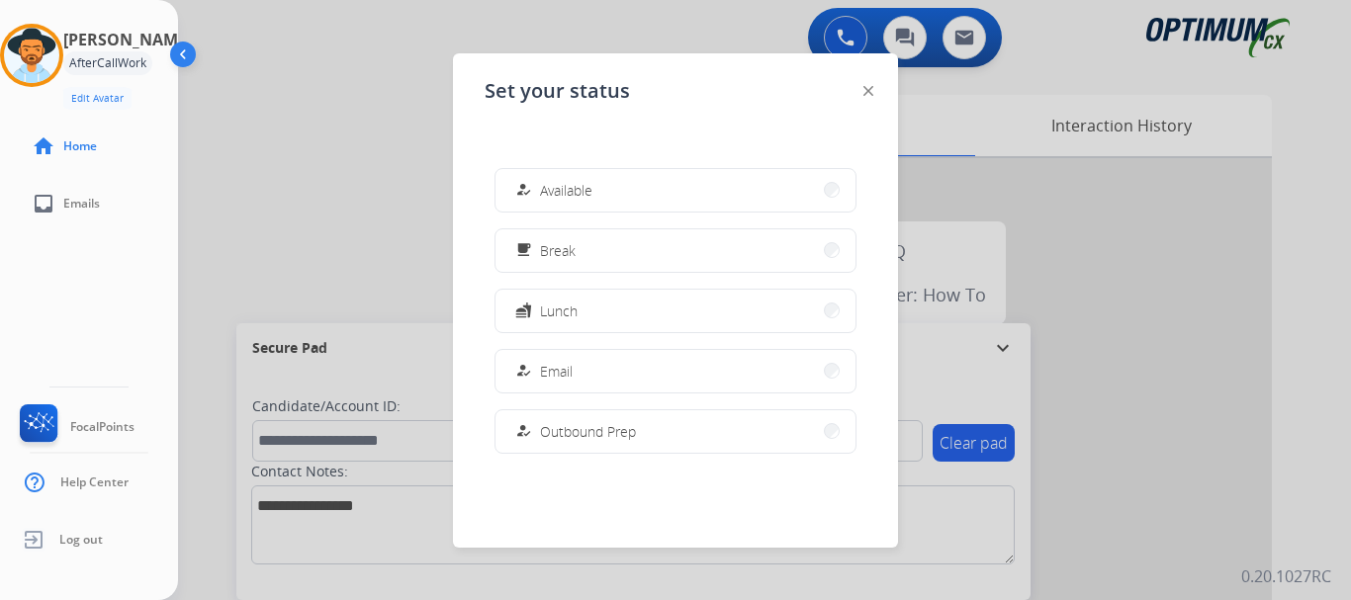
click at [562, 184] on span "Available" at bounding box center [566, 190] width 52 height 21
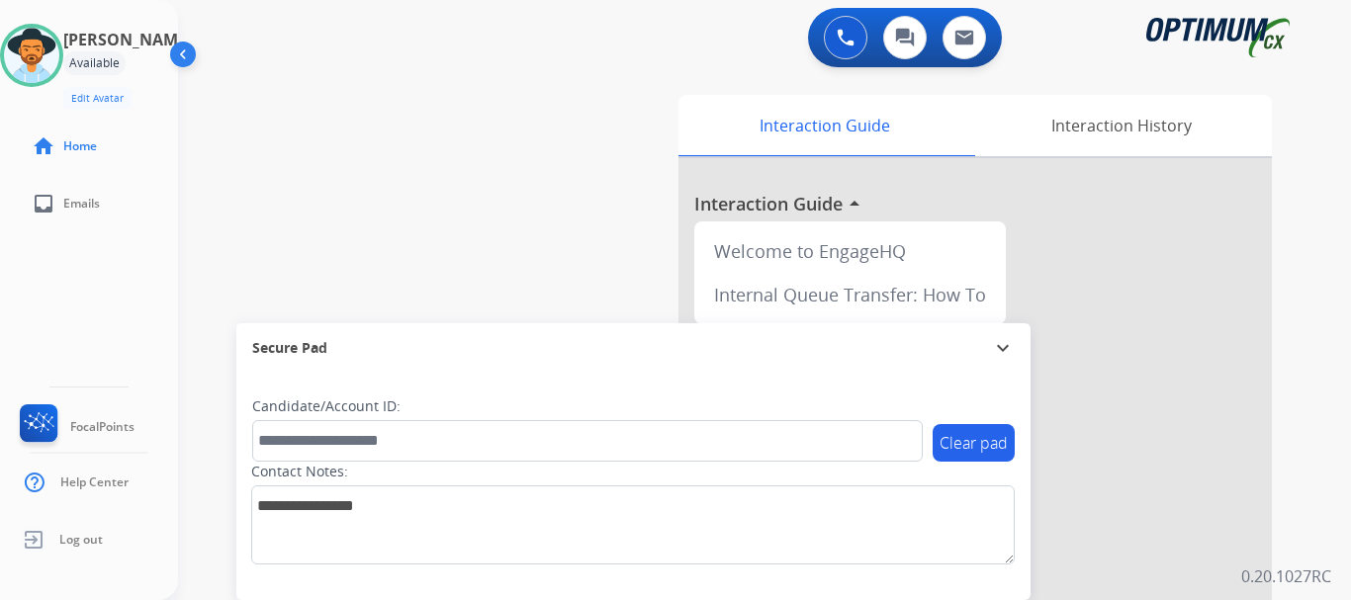
click at [844, 33] on img at bounding box center [846, 38] width 18 height 18
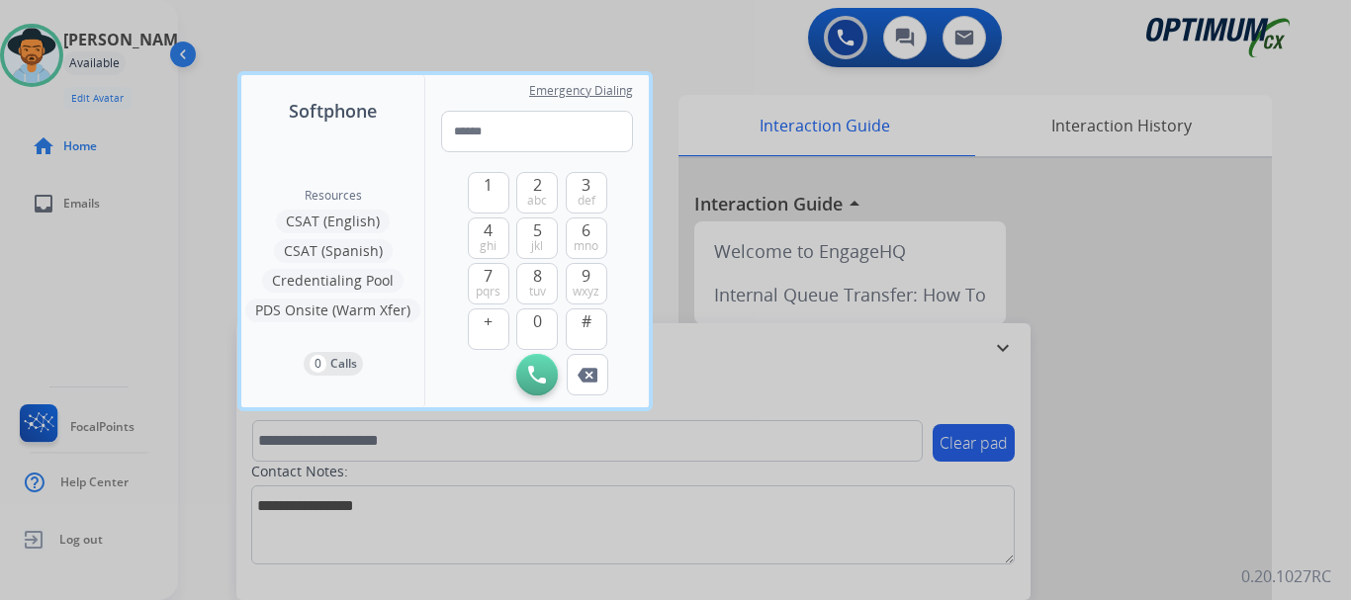
type input "**********"
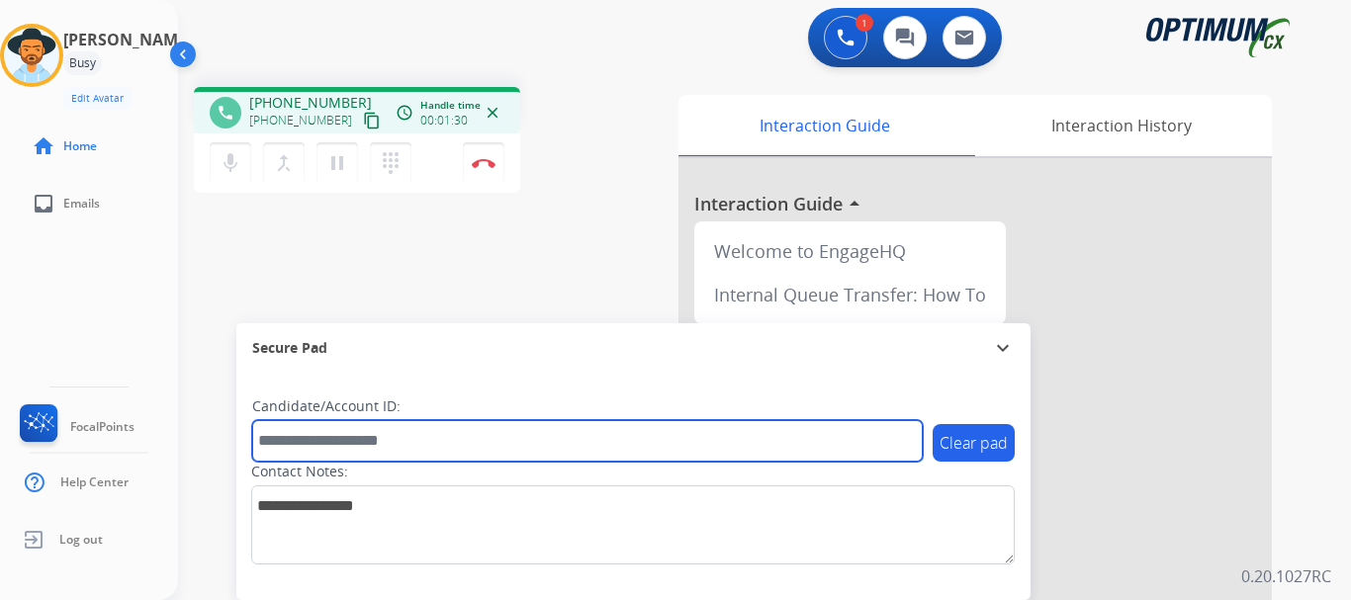
click at [404, 433] on input "text" at bounding box center [587, 441] width 670 height 42
paste input "*******"
type input "*******"
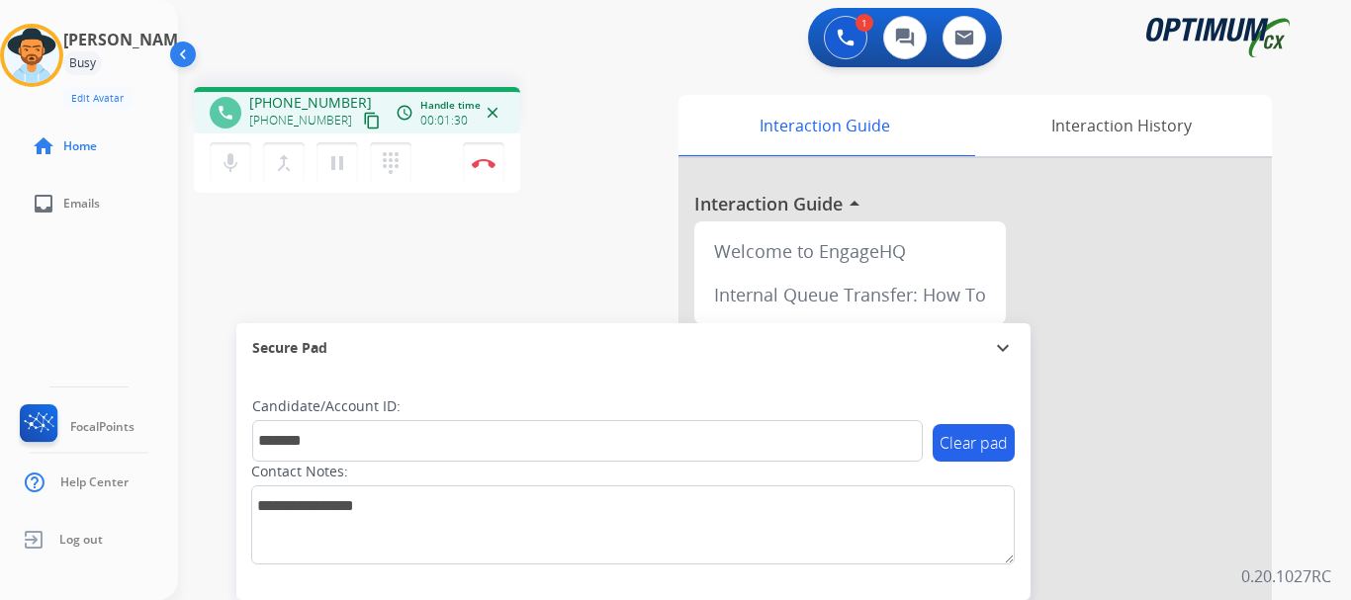
click at [480, 237] on div "phone [PHONE_NUMBER] [PHONE_NUMBER] content_copy access_time Call metrics Queue…" at bounding box center [740, 483] width 1125 height 825
click at [481, 177] on button "Disconnect" at bounding box center [484, 163] width 42 height 42
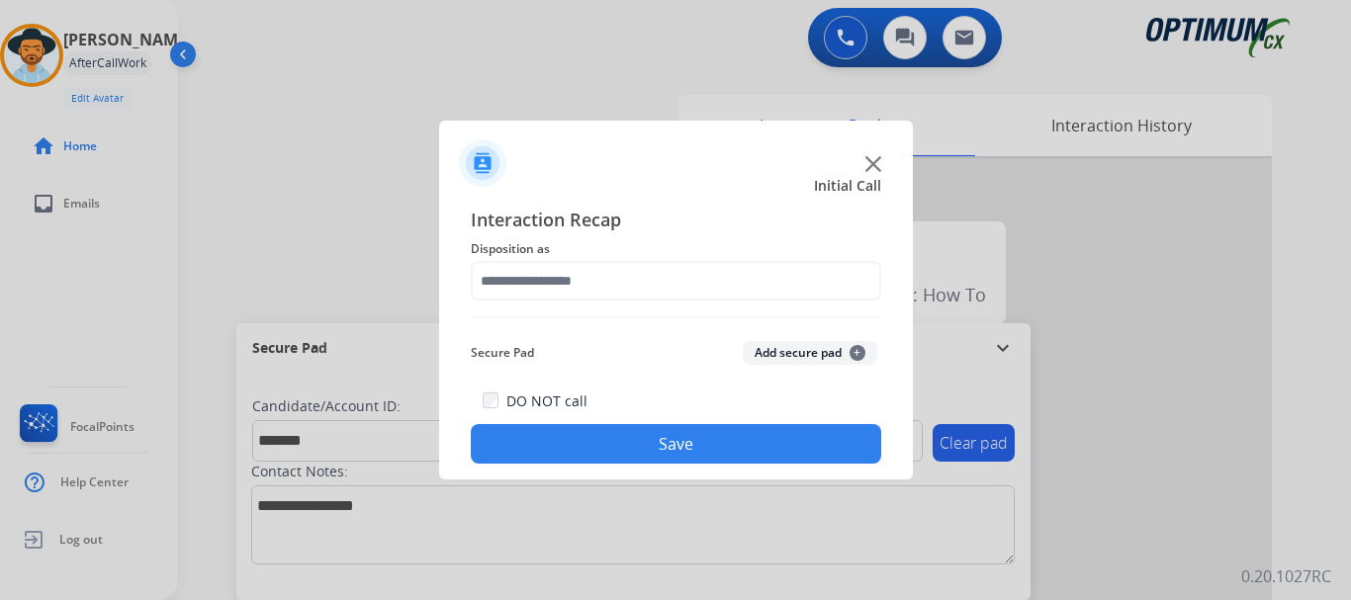
click at [795, 360] on button "Add secure pad +" at bounding box center [810, 353] width 134 height 24
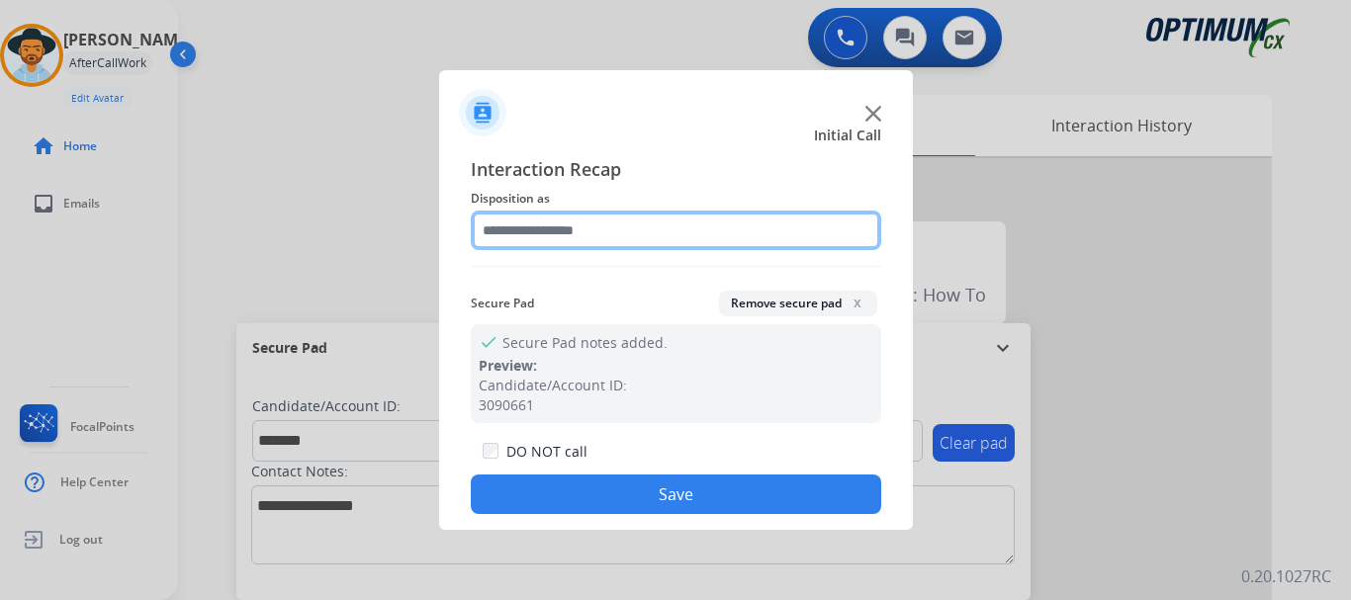
click at [683, 220] on input "text" at bounding box center [676, 231] width 410 height 40
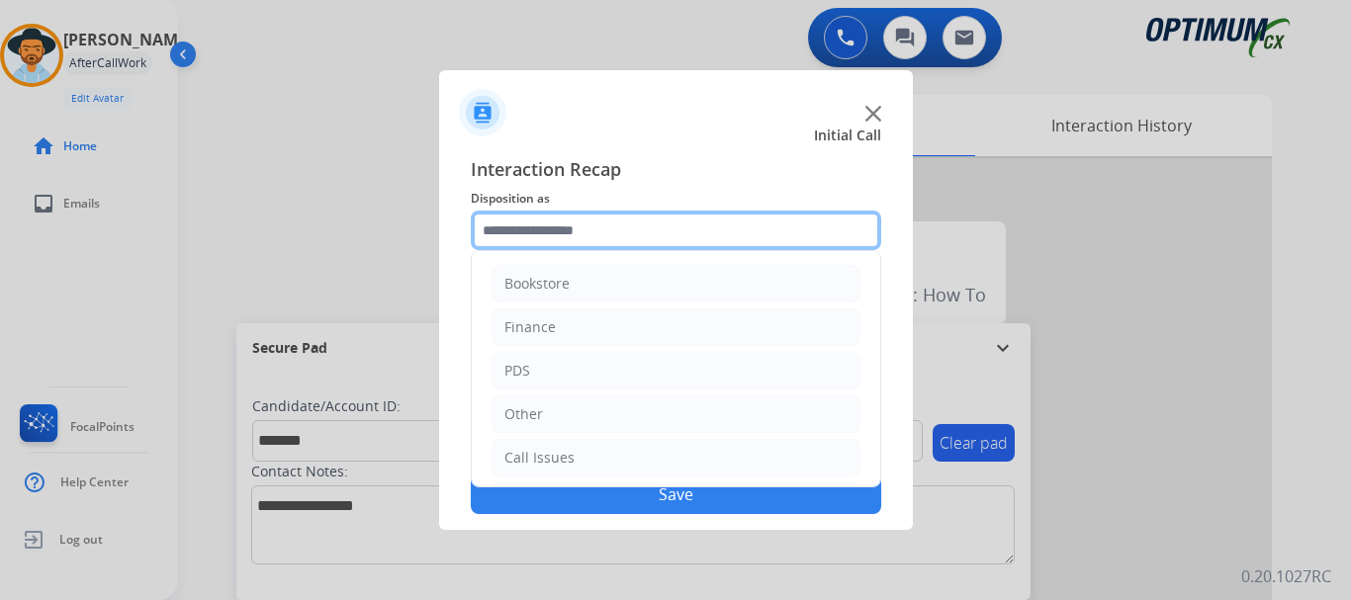
scroll to position [134, 0]
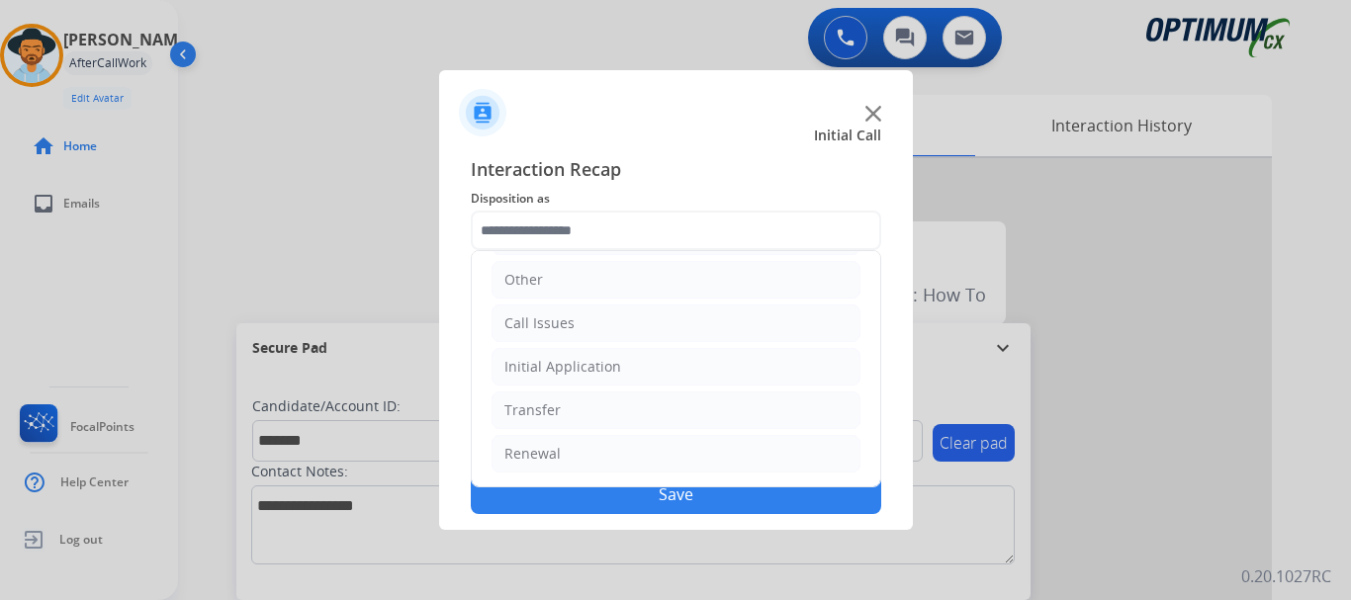
click at [691, 375] on li "Initial Application" at bounding box center [675, 367] width 369 height 38
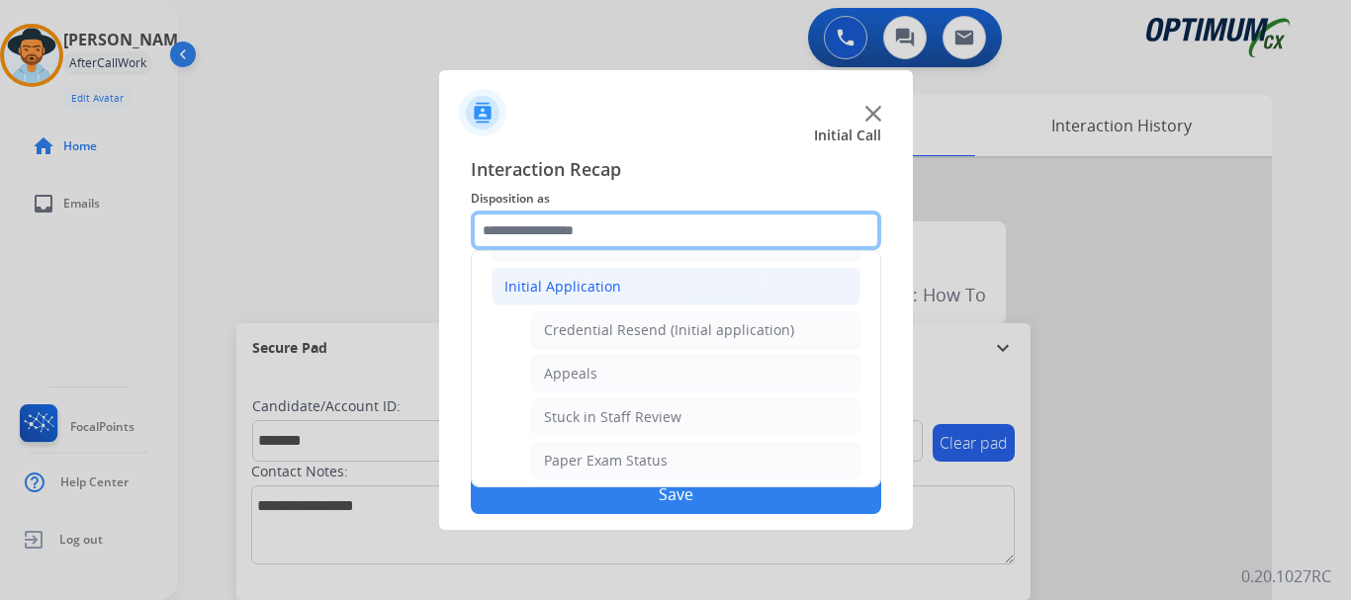
scroll to position [246, 0]
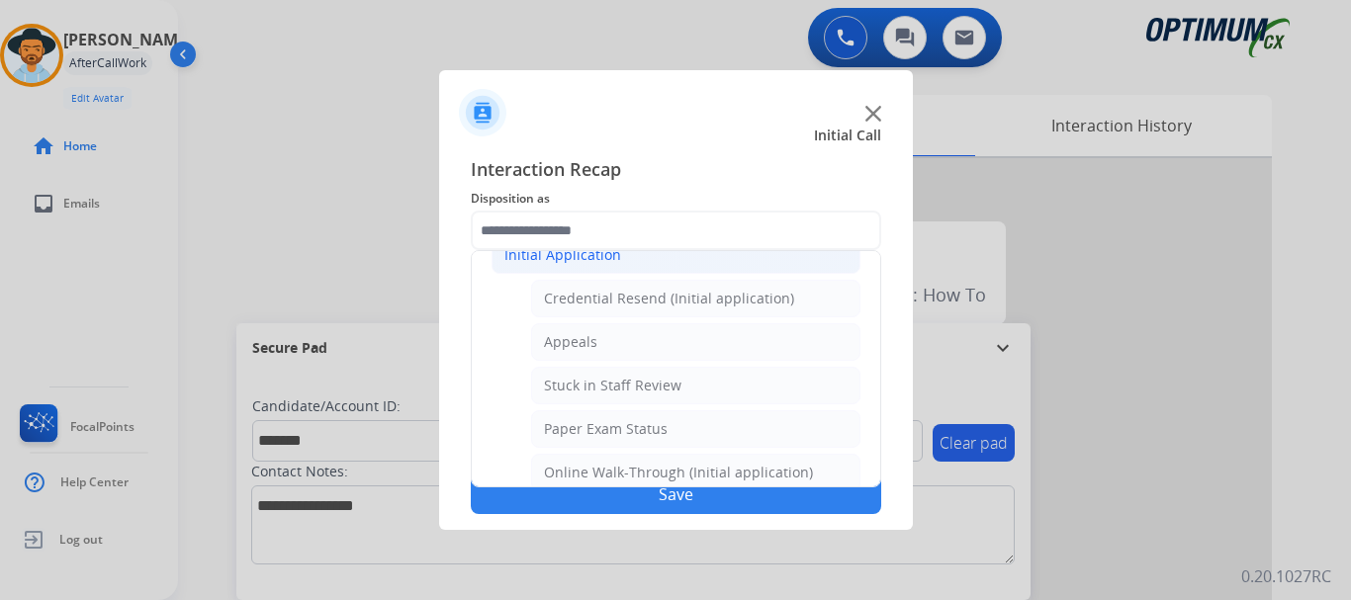
click at [722, 294] on div "Credential Resend (Initial application)" at bounding box center [669, 299] width 250 height 20
type input "**********"
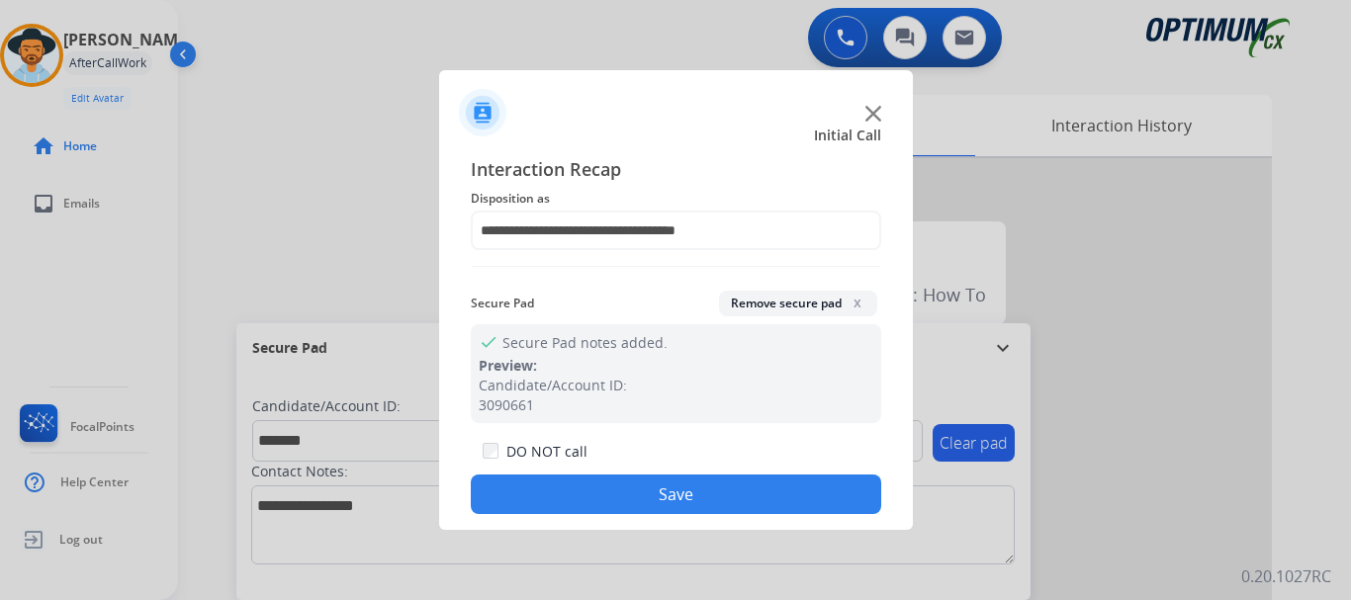
click at [683, 490] on button "Save" at bounding box center [676, 495] width 410 height 40
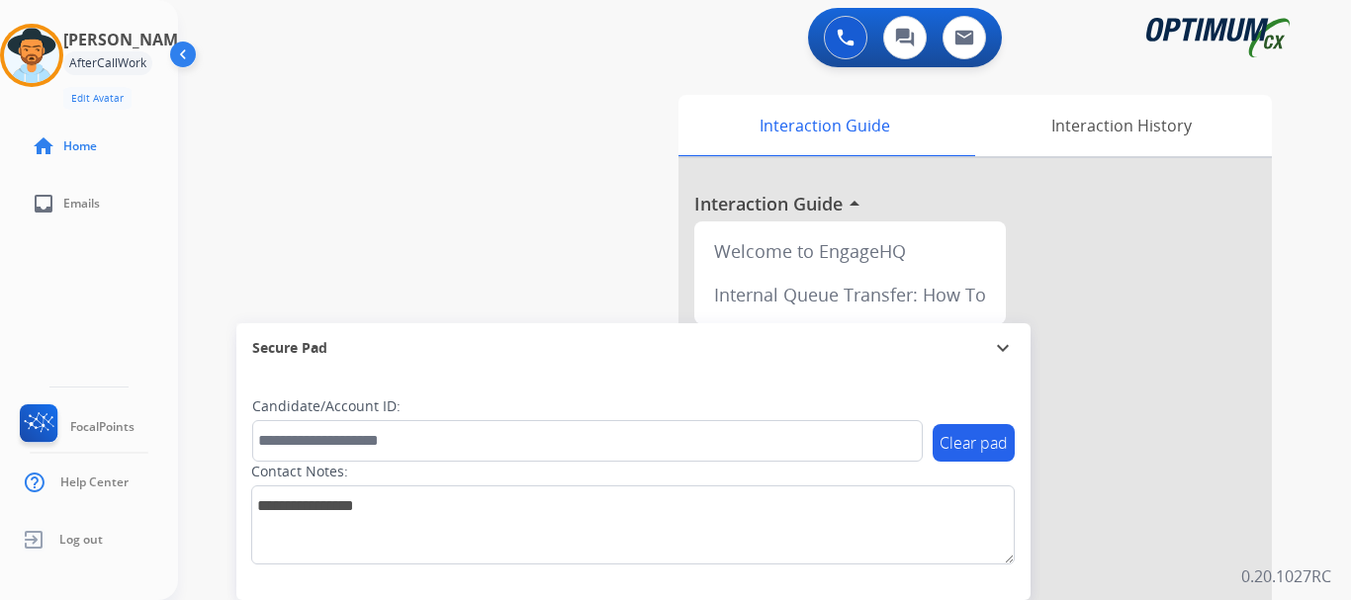
click at [450, 220] on div "swap_horiz Break voice bridge close_fullscreen Connect 3-Way Call merge_type Se…" at bounding box center [740, 483] width 1125 height 825
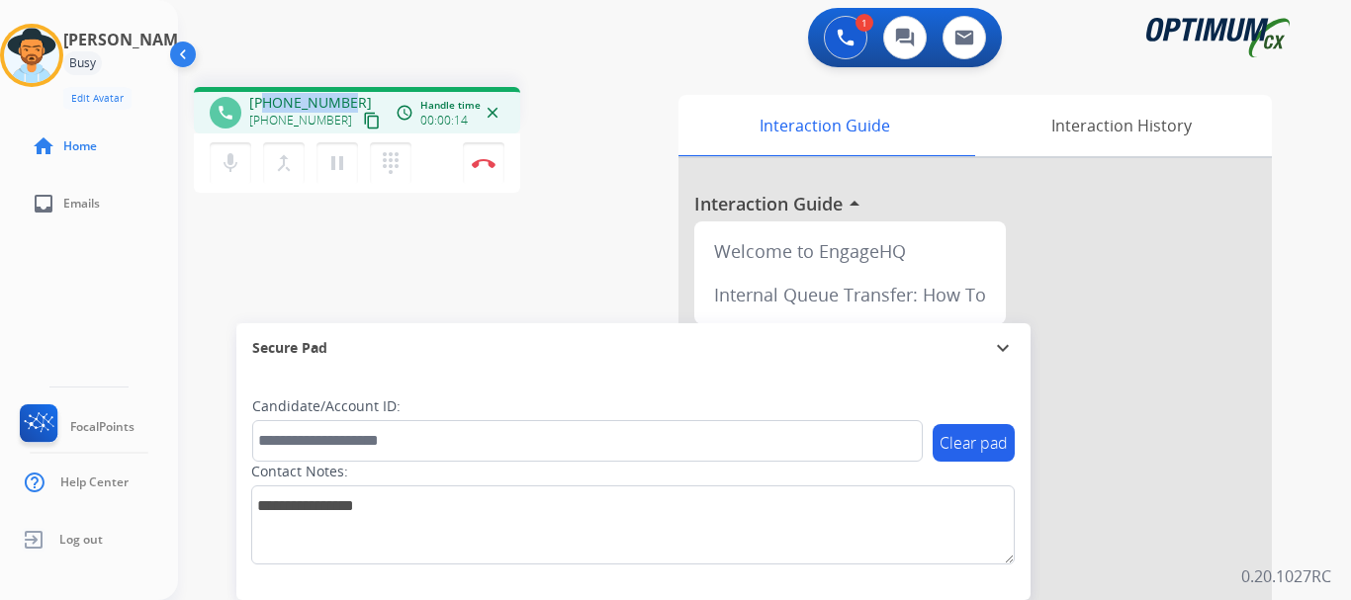
drag, startPoint x: 264, startPoint y: 101, endPoint x: 345, endPoint y: 104, distance: 81.1
click at [345, 104] on div "[PHONE_NUMBER] [PHONE_NUMBER] content_copy" at bounding box center [316, 113] width 134 height 40
copy span "3126087067"
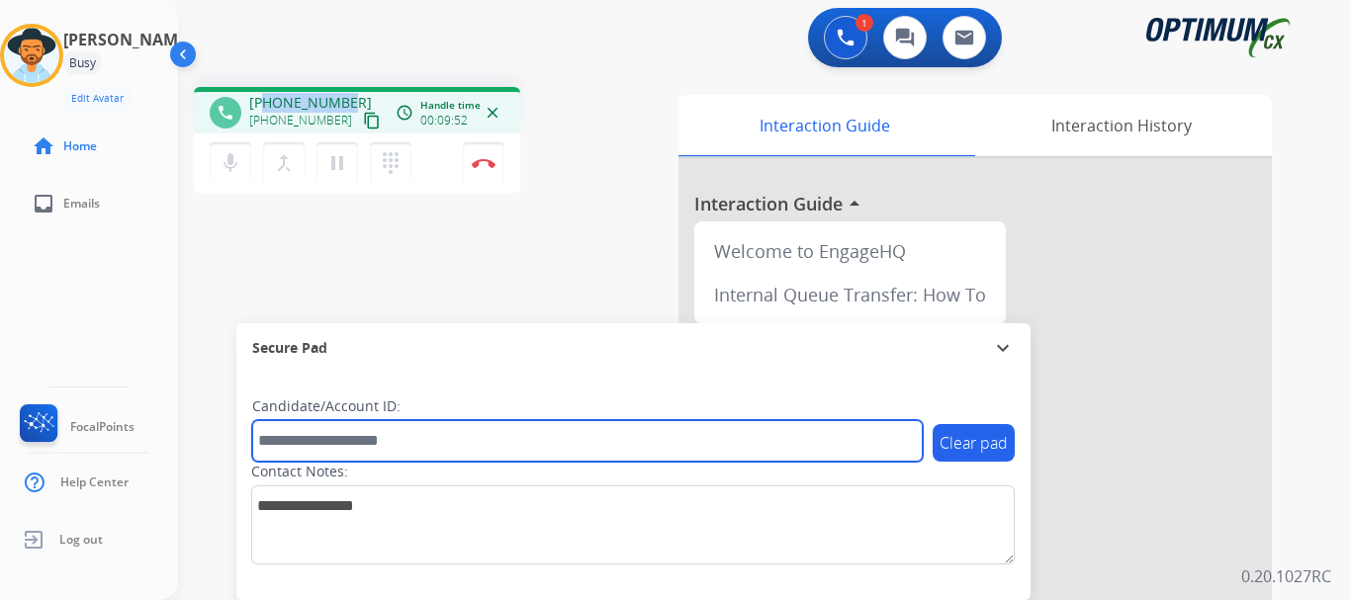
click at [349, 435] on input "text" at bounding box center [587, 441] width 670 height 42
paste input "*********"
type input "*********"
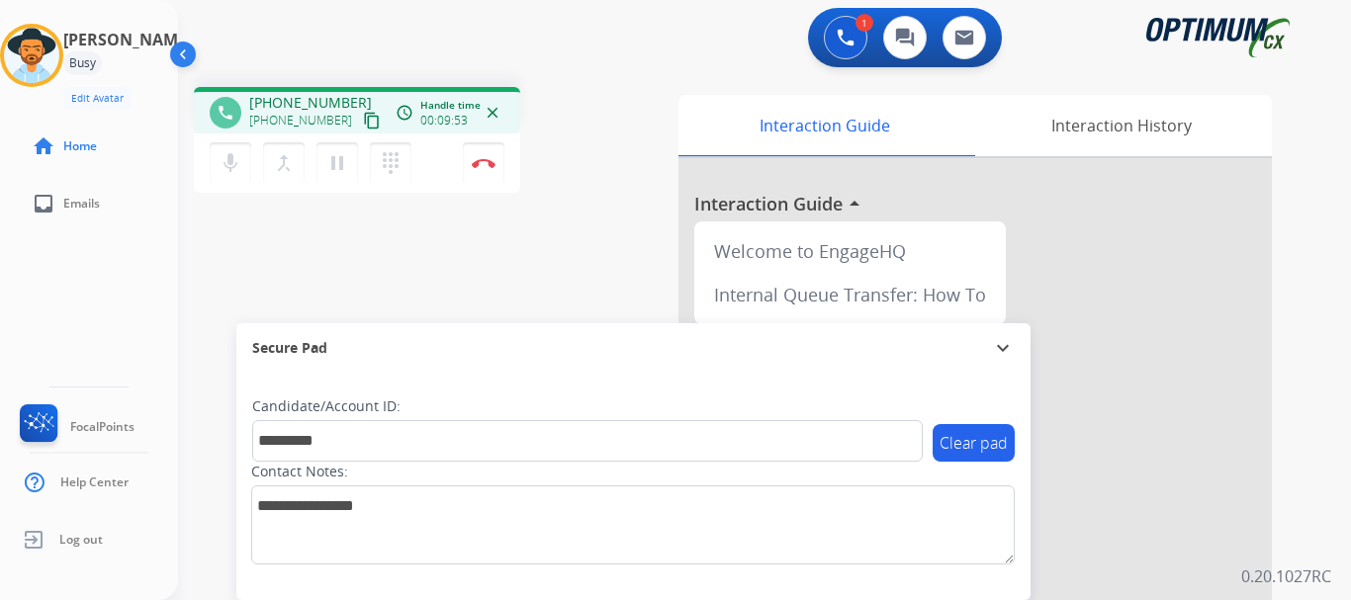
click at [336, 338] on div "Secure Pad" at bounding box center [633, 348] width 762 height 34
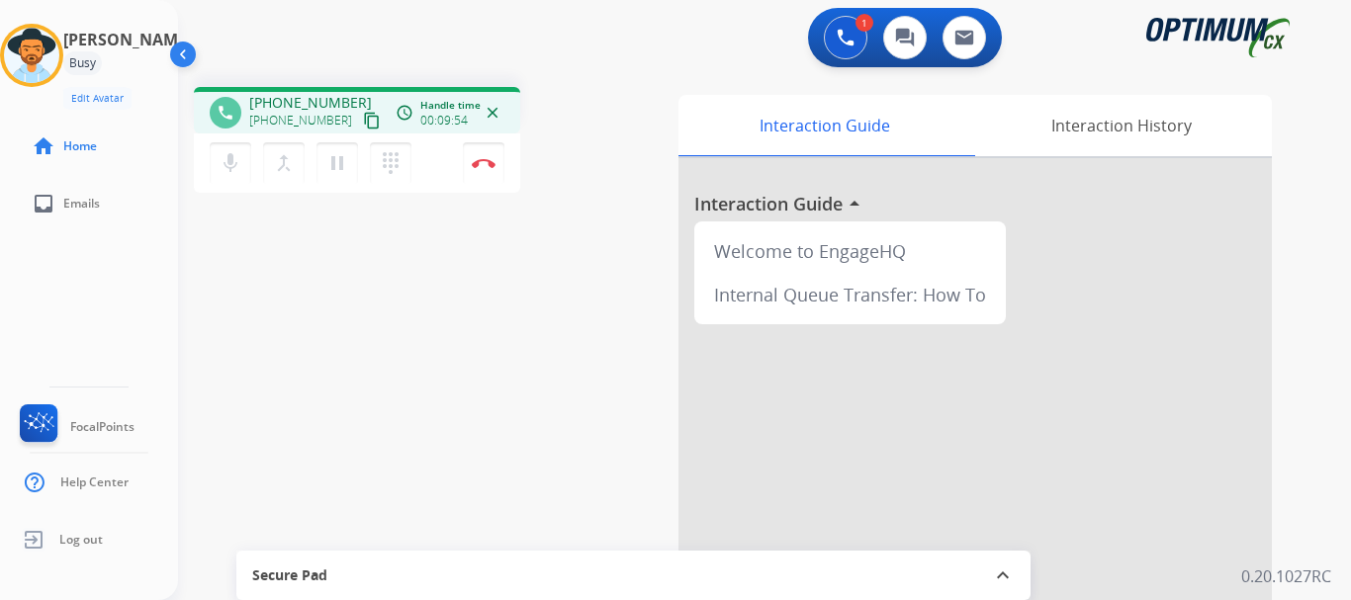
click at [322, 569] on span "Secure Pad" at bounding box center [289, 576] width 75 height 20
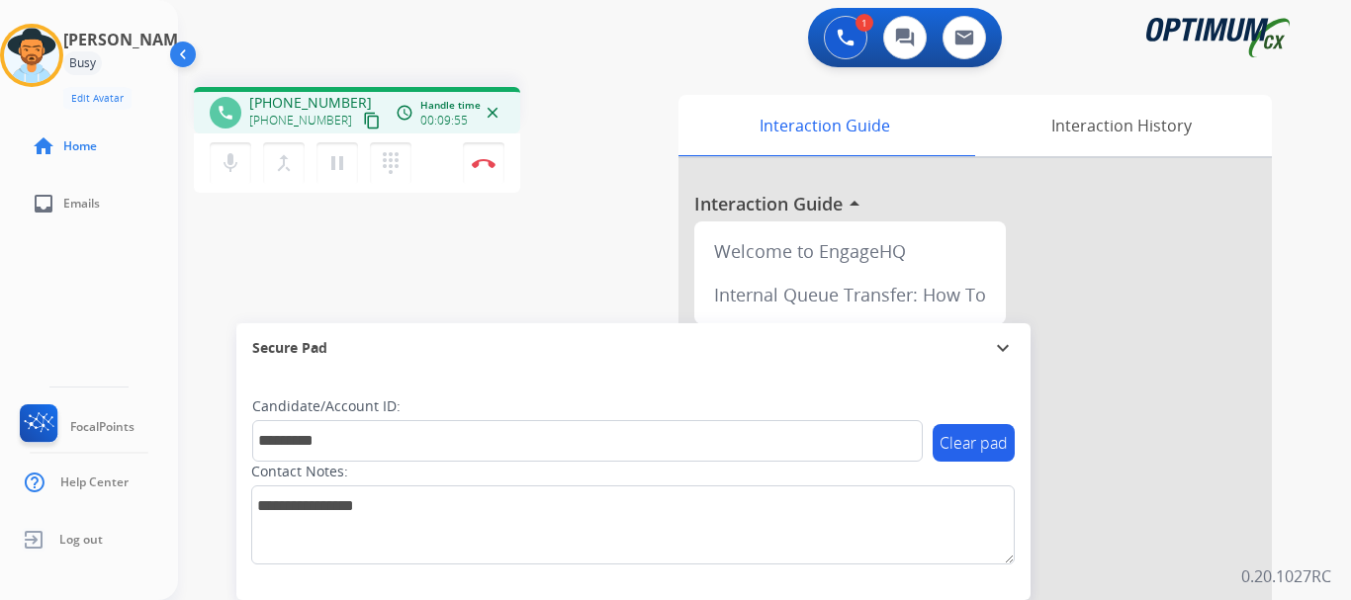
click at [379, 310] on div "phone [PHONE_NUMBER] [PHONE_NUMBER] content_copy access_time Call metrics Queue…" at bounding box center [740, 483] width 1125 height 825
click at [482, 155] on button "Disconnect" at bounding box center [484, 163] width 42 height 42
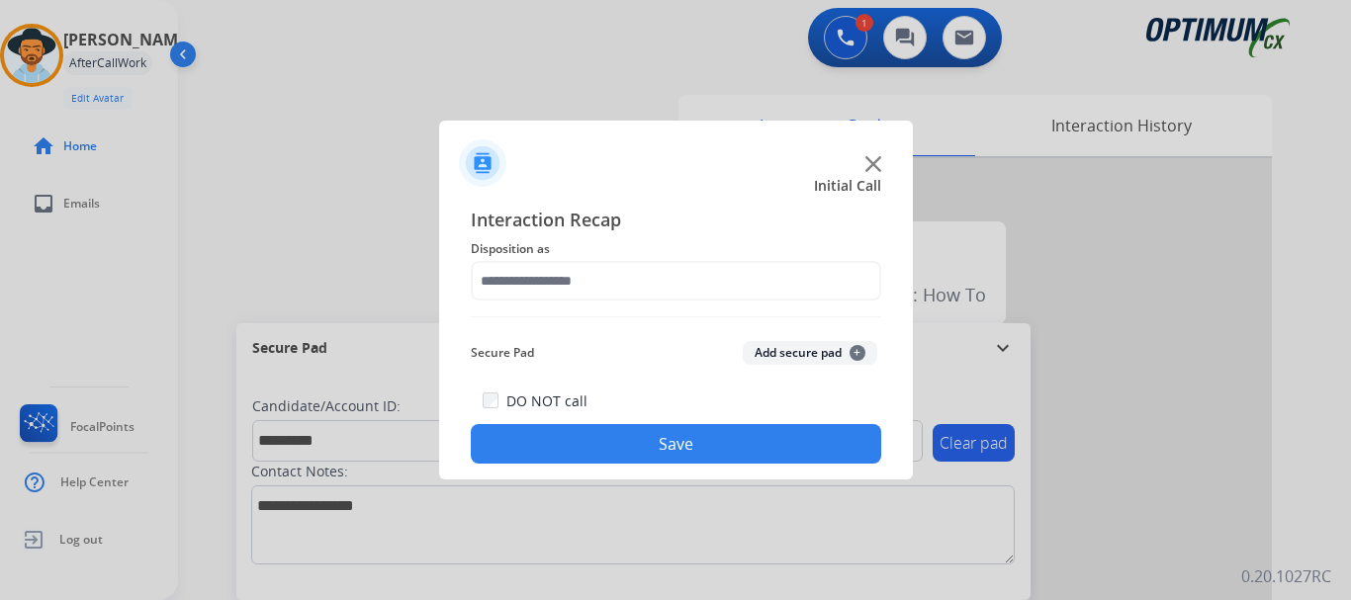
click at [786, 347] on button "Add secure pad +" at bounding box center [810, 353] width 134 height 24
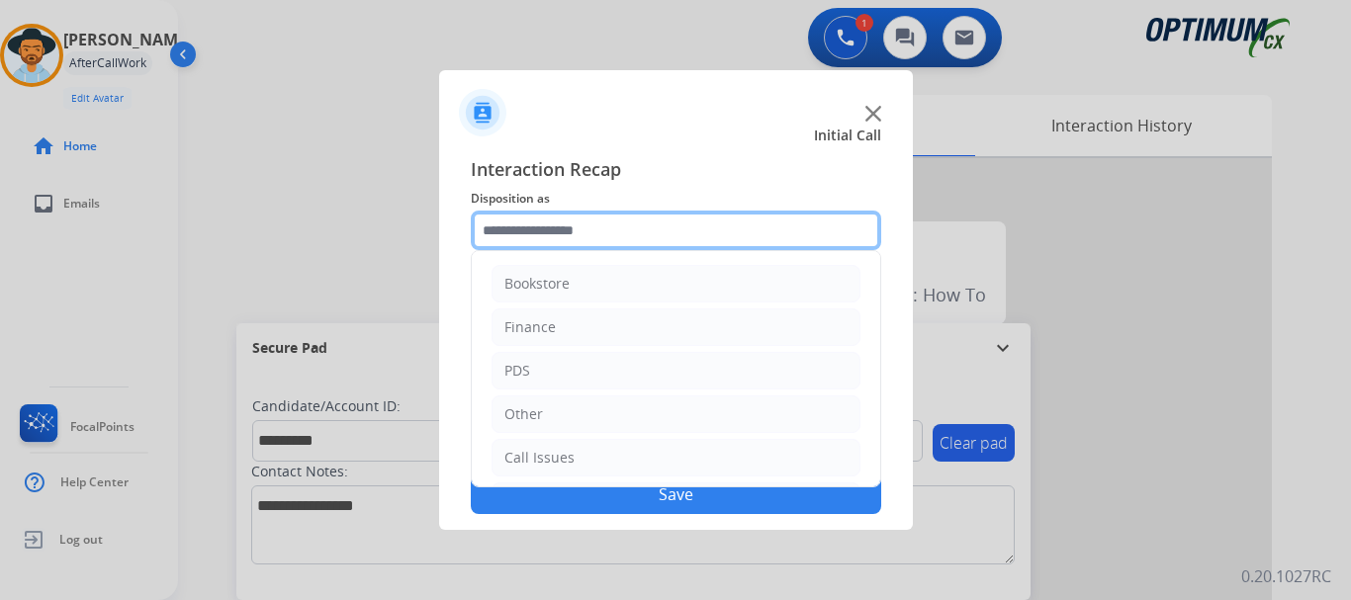
click at [598, 216] on input "text" at bounding box center [676, 231] width 410 height 40
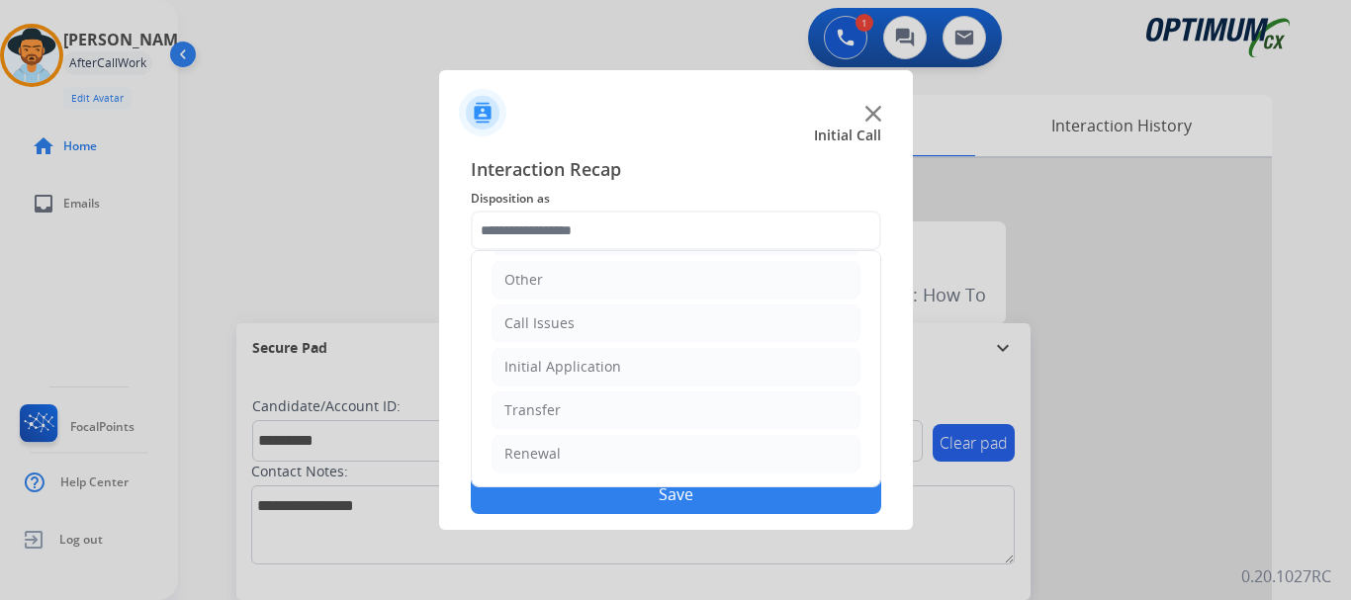
click at [661, 365] on li "Initial Application" at bounding box center [675, 367] width 369 height 38
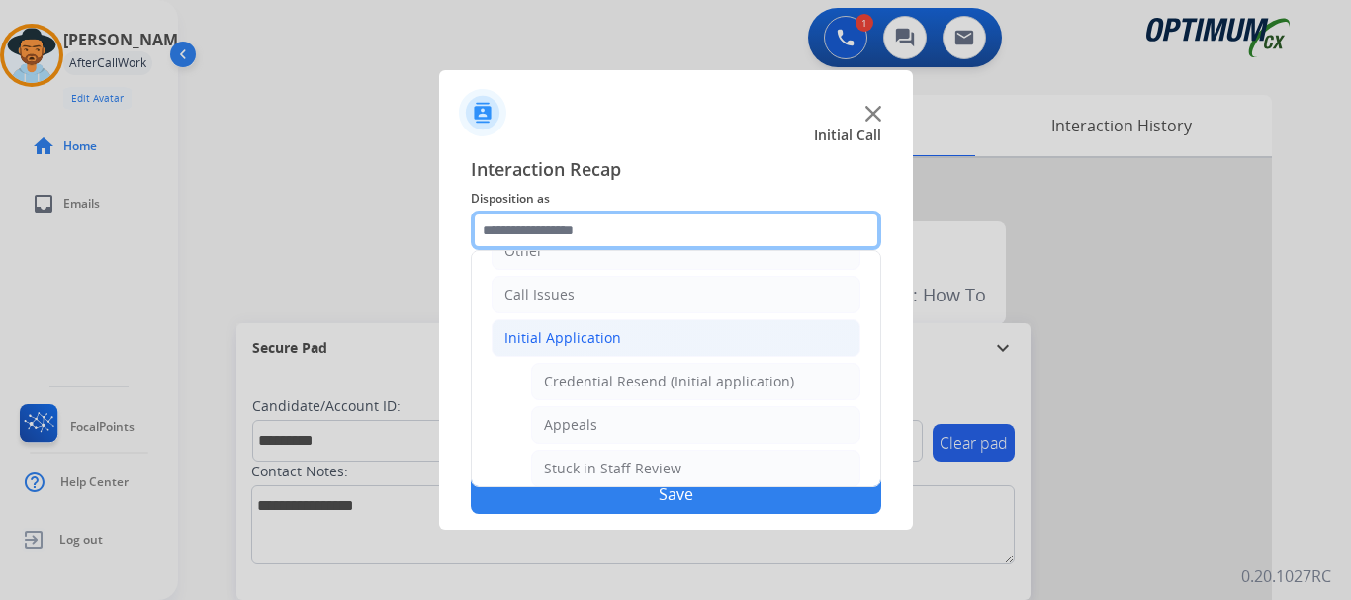
scroll to position [167, 0]
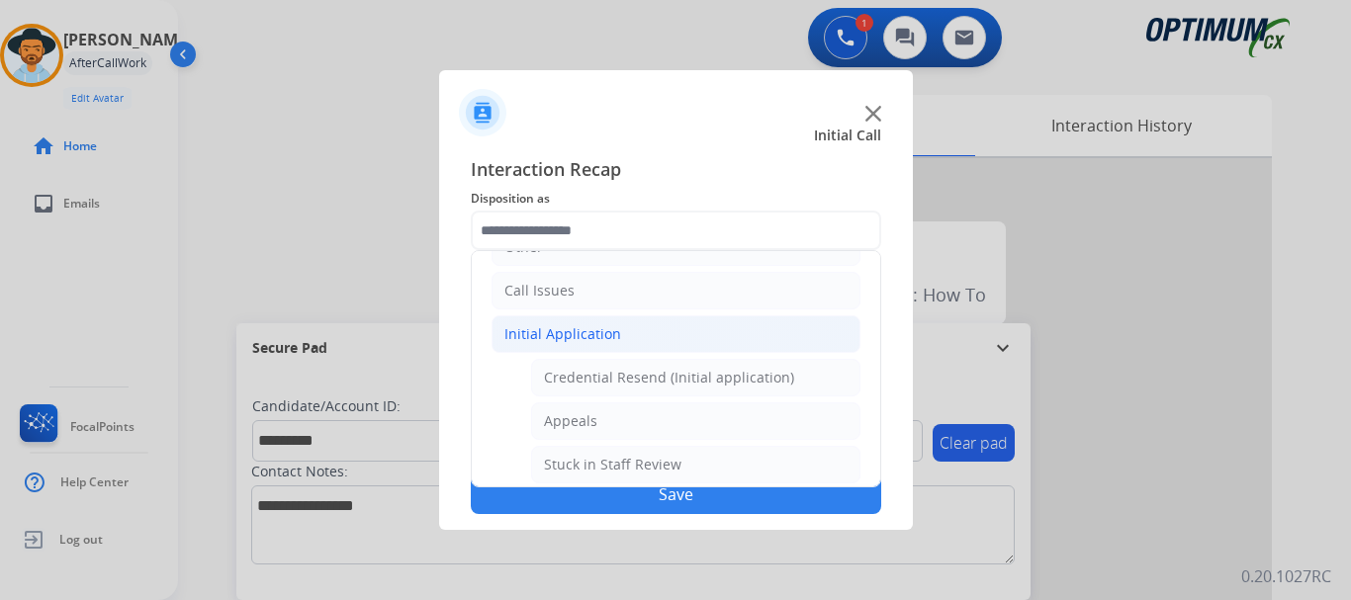
click at [665, 429] on li "Appeals" at bounding box center [695, 421] width 329 height 38
type input "*******"
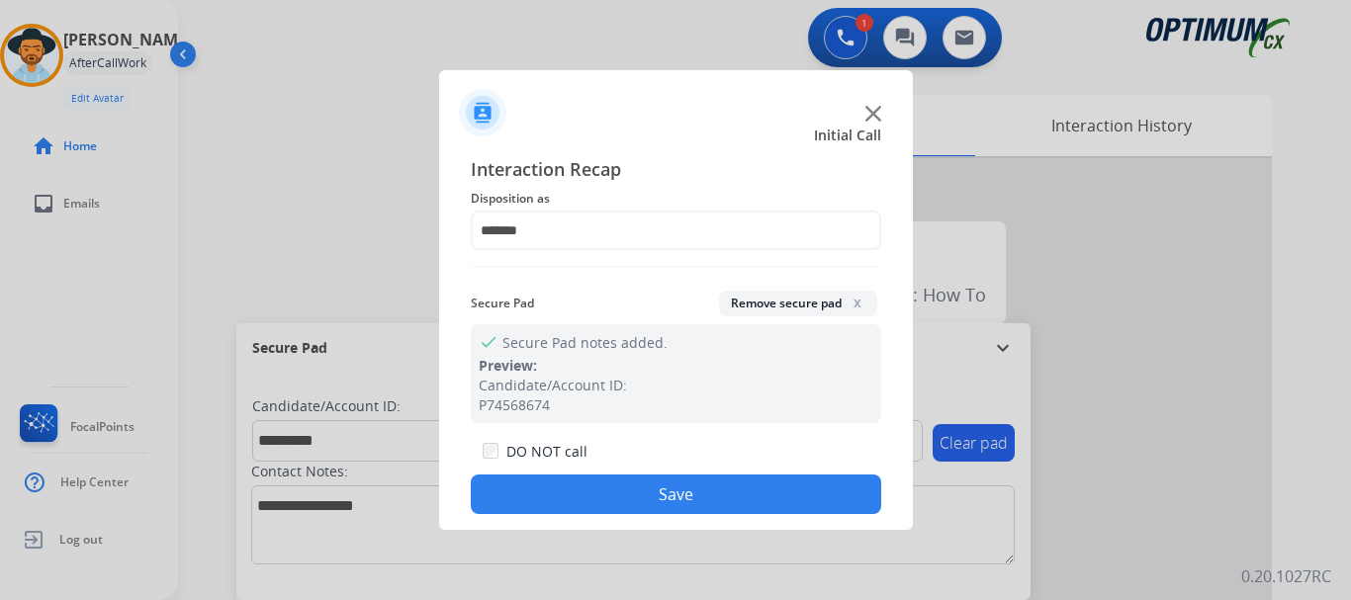
click at [659, 499] on button "Save" at bounding box center [676, 495] width 410 height 40
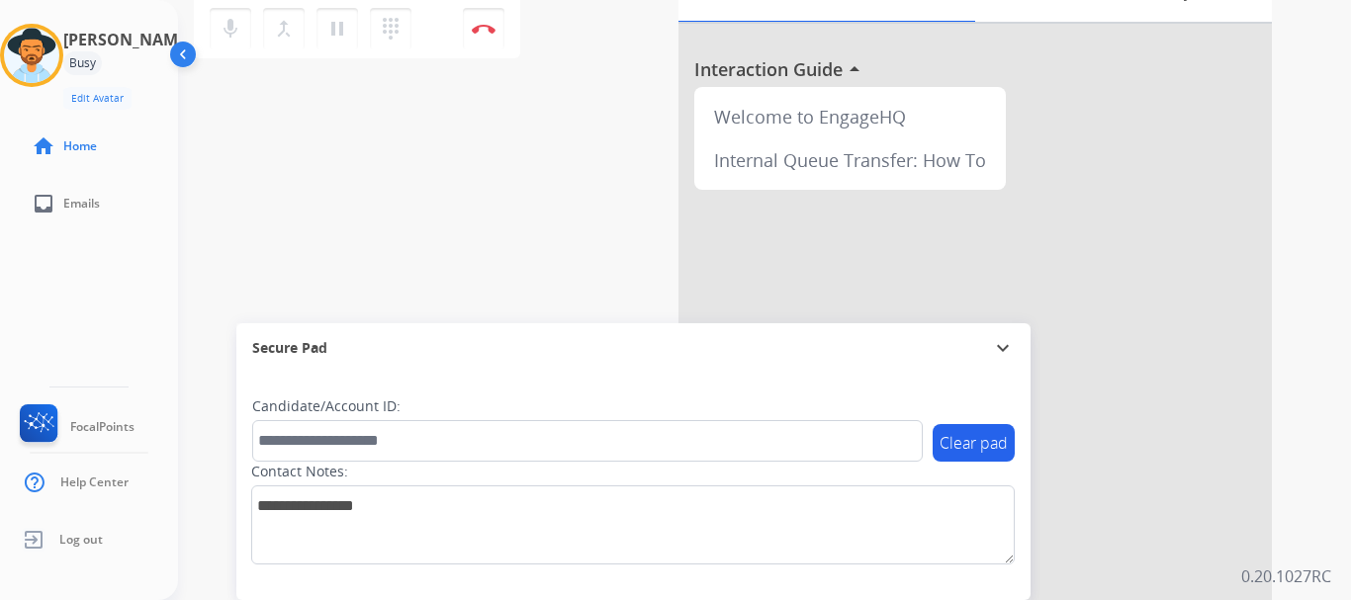
scroll to position [0, 0]
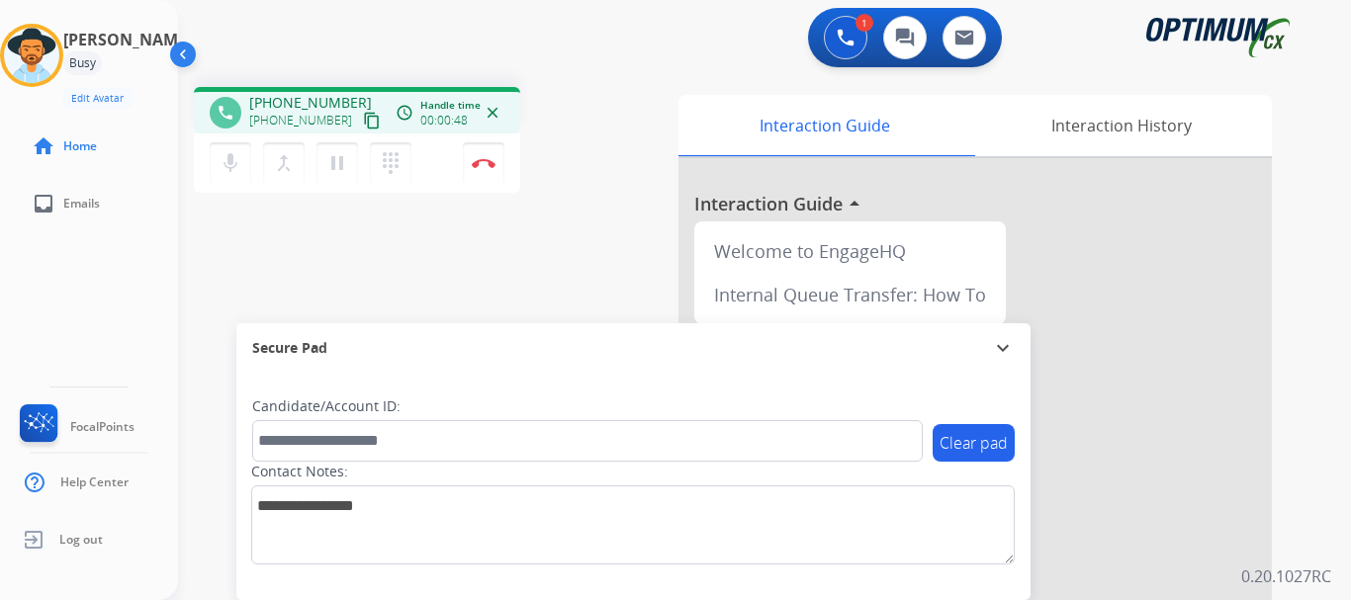
click at [267, 104] on span "[PHONE_NUMBER]" at bounding box center [310, 103] width 123 height 20
drag, startPoint x: 266, startPoint y: 104, endPoint x: 344, endPoint y: 99, distance: 78.3
click at [344, 99] on span "[PHONE_NUMBER]" at bounding box center [310, 103] width 123 height 20
copy span "6039660435"
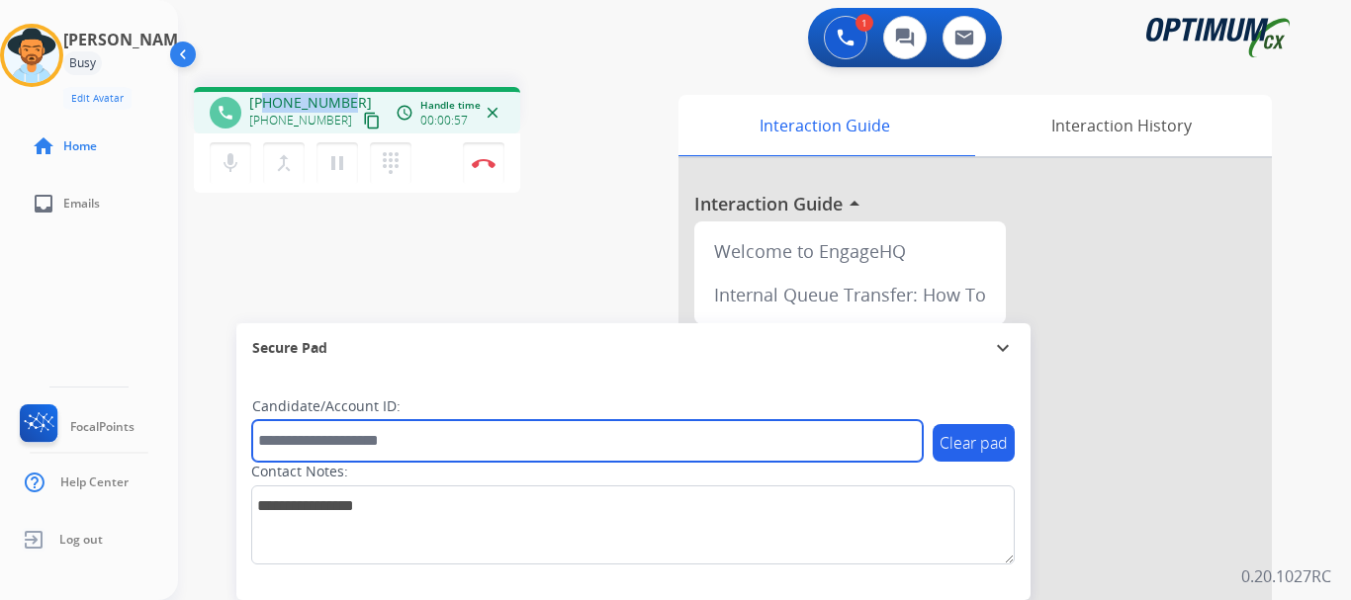
click at [467, 435] on input "text" at bounding box center [587, 441] width 670 height 42
click at [412, 436] on input "**********" at bounding box center [587, 441] width 670 height 42
paste input "text"
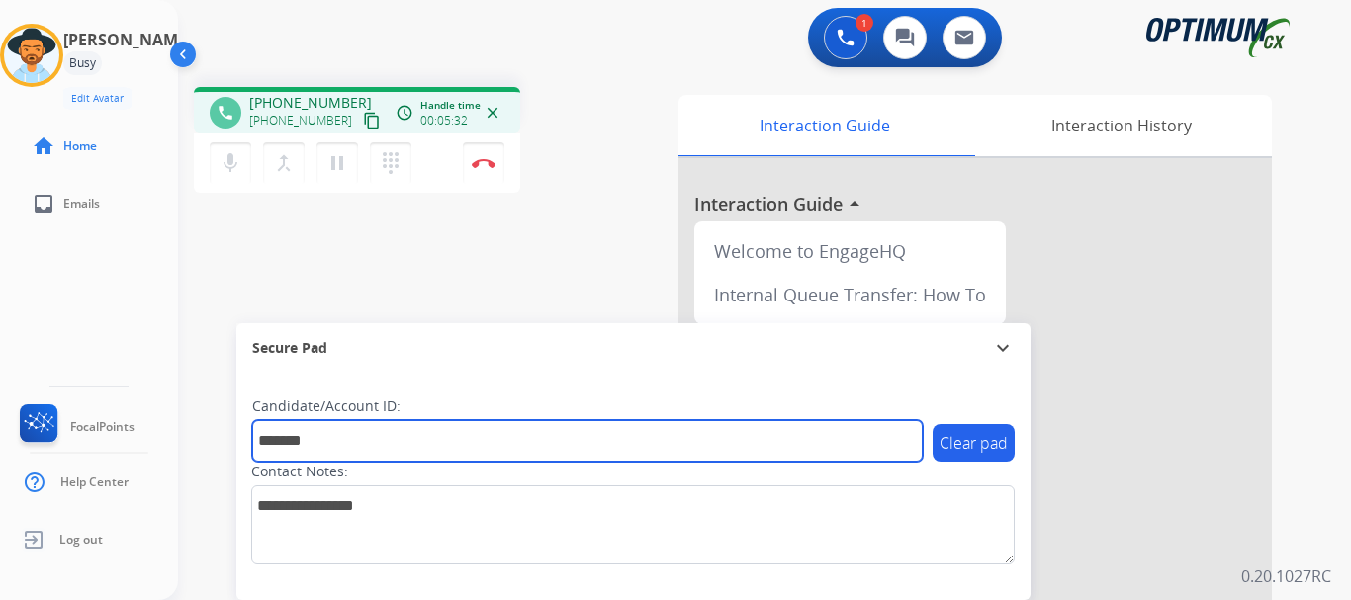
type input "*******"
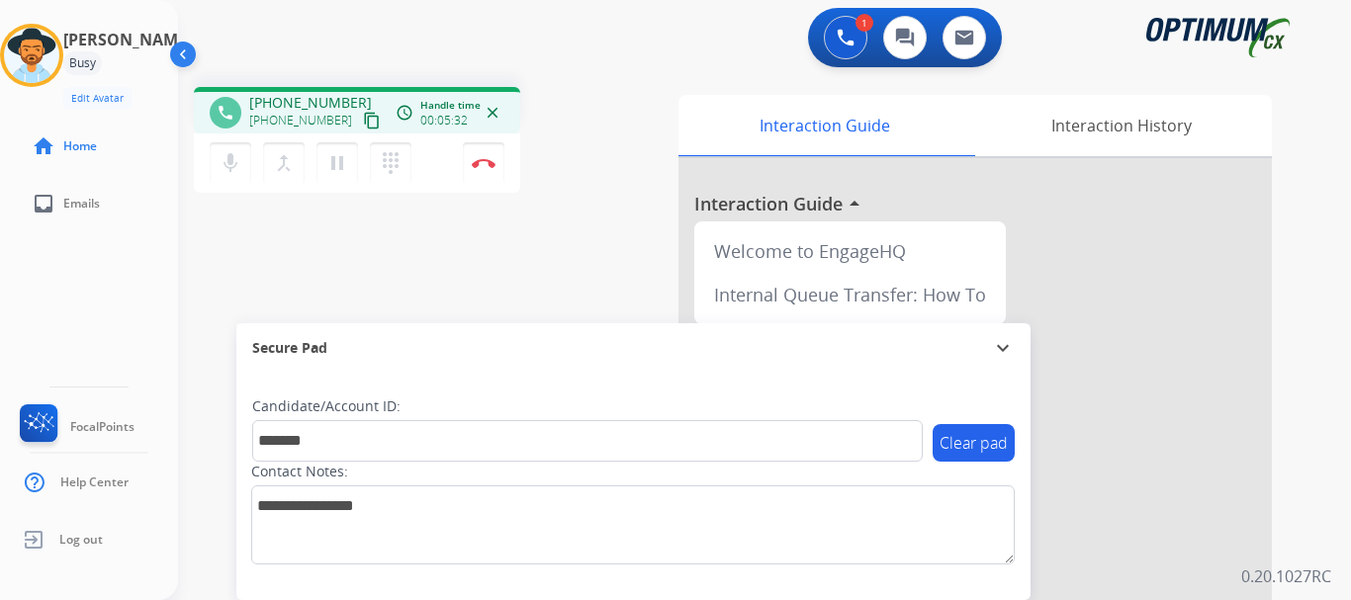
click at [507, 253] on div "phone [PHONE_NUMBER] [PHONE_NUMBER] content_copy access_time Call metrics Queue…" at bounding box center [740, 483] width 1125 height 825
click at [424, 281] on div "phone [PHONE_NUMBER] [PHONE_NUMBER] content_copy access_time Call metrics Queue…" at bounding box center [740, 483] width 1125 height 825
click at [512, 242] on div "phone [PHONE_NUMBER] [PHONE_NUMBER] content_copy access_time Call metrics Queue…" at bounding box center [740, 483] width 1125 height 825
click at [483, 168] on button "Disconnect" at bounding box center [484, 163] width 42 height 42
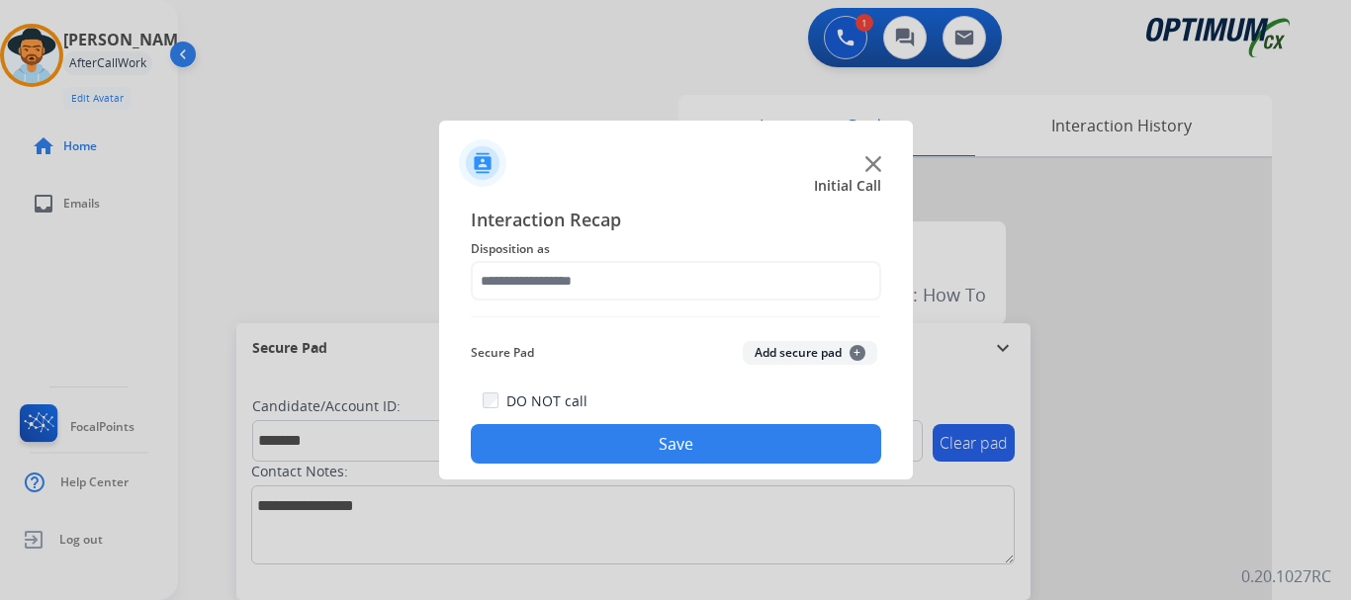
click at [811, 345] on button "Add secure pad +" at bounding box center [810, 353] width 134 height 24
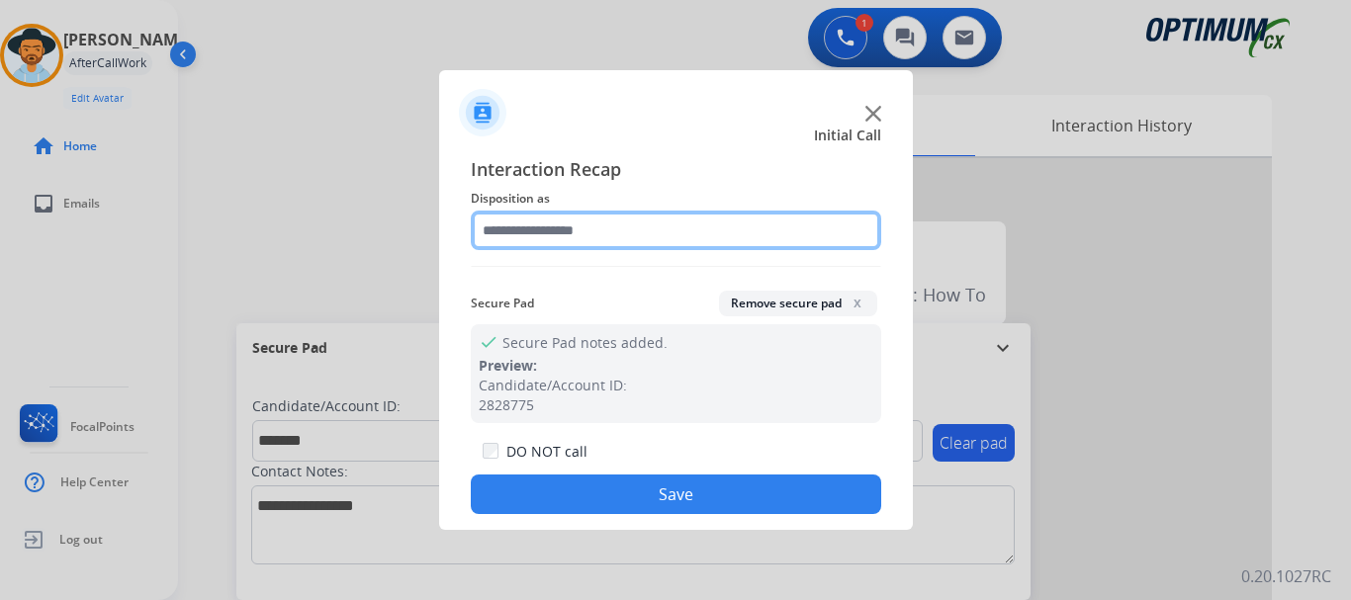
click at [660, 228] on input "text" at bounding box center [676, 231] width 410 height 40
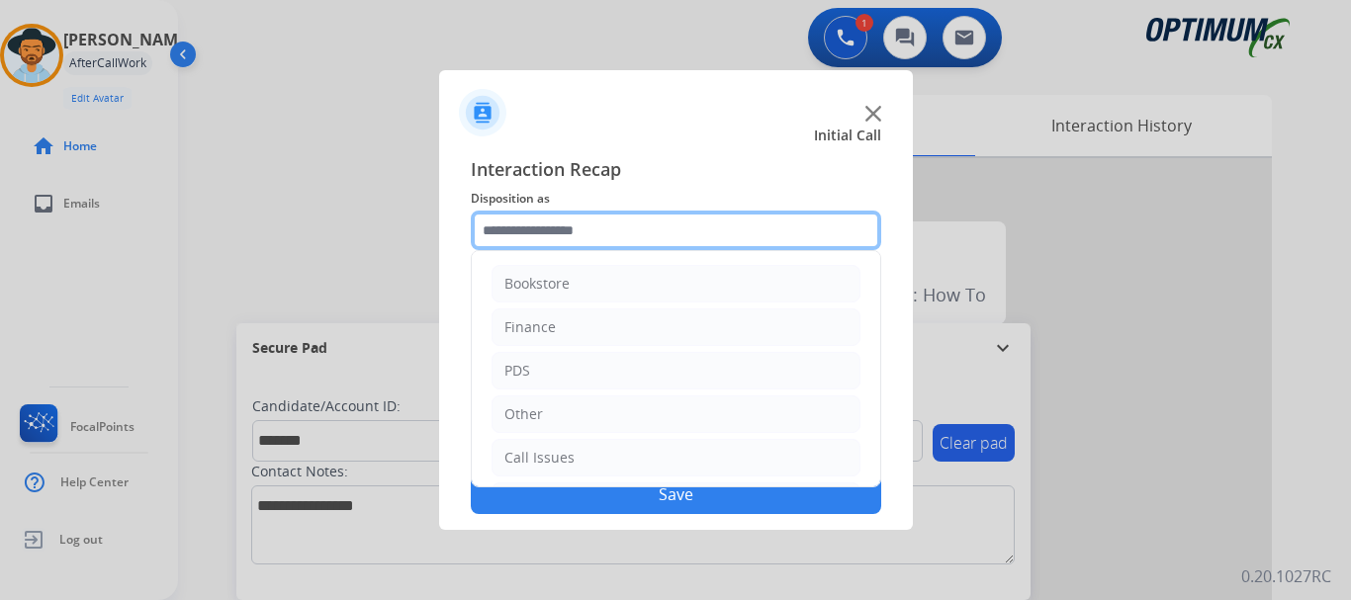
scroll to position [134, 0]
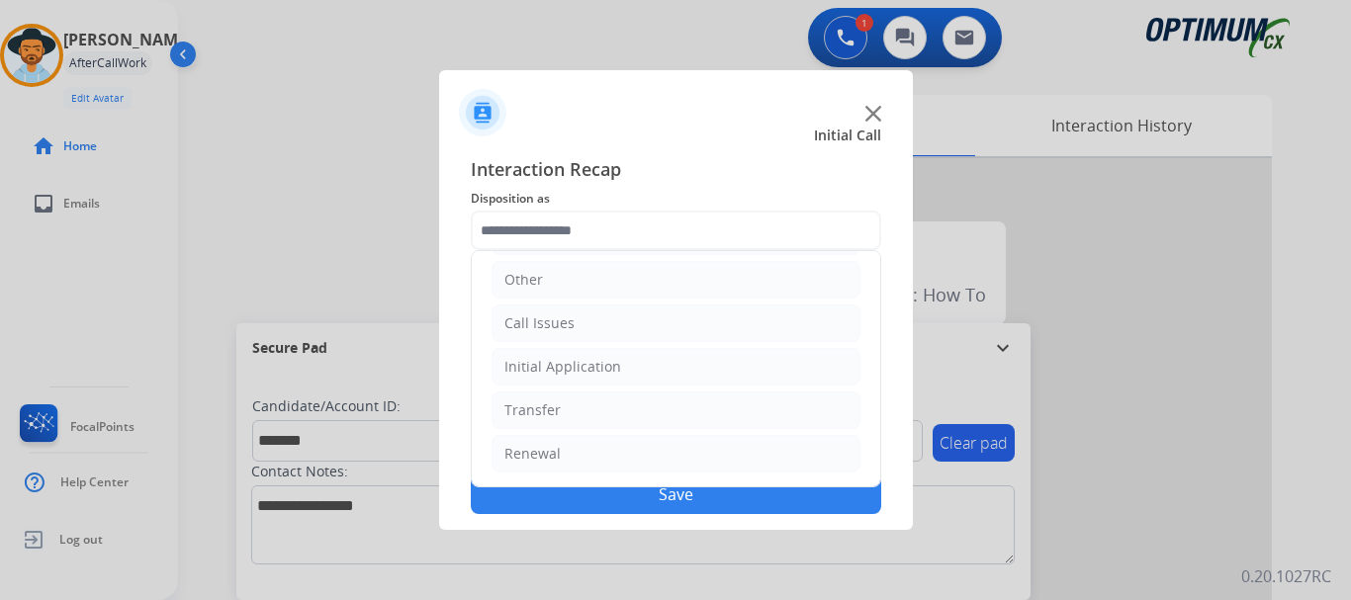
click at [692, 374] on li "Initial Application" at bounding box center [675, 367] width 369 height 38
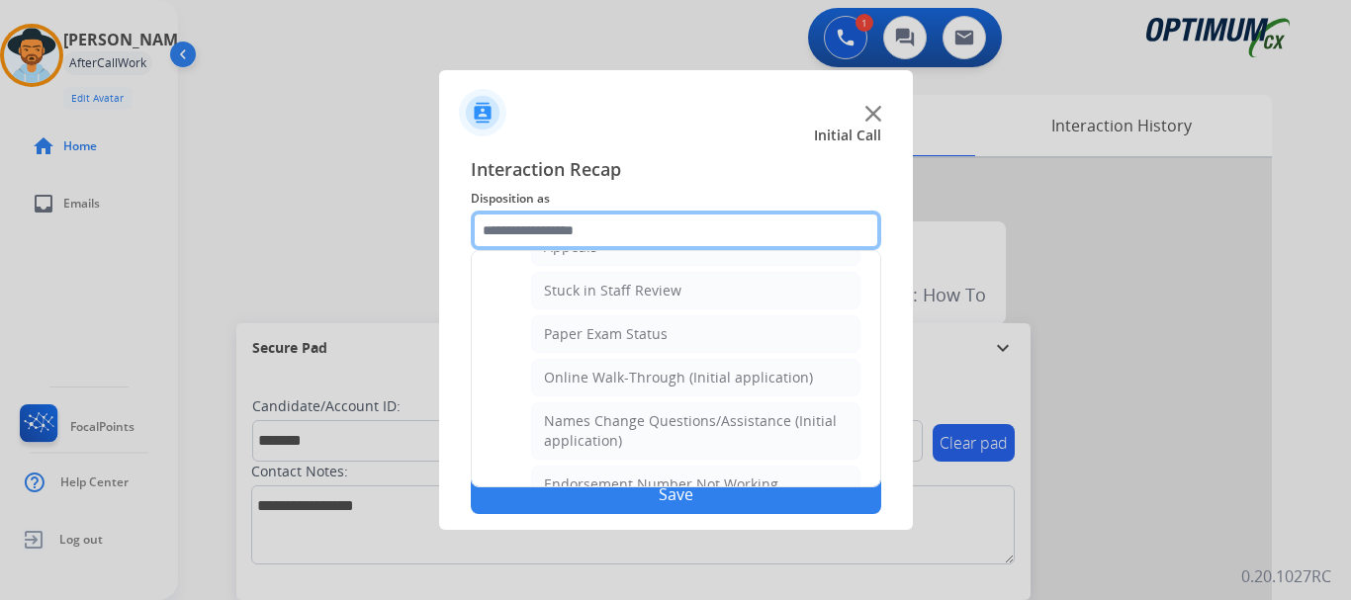
scroll to position [355, 0]
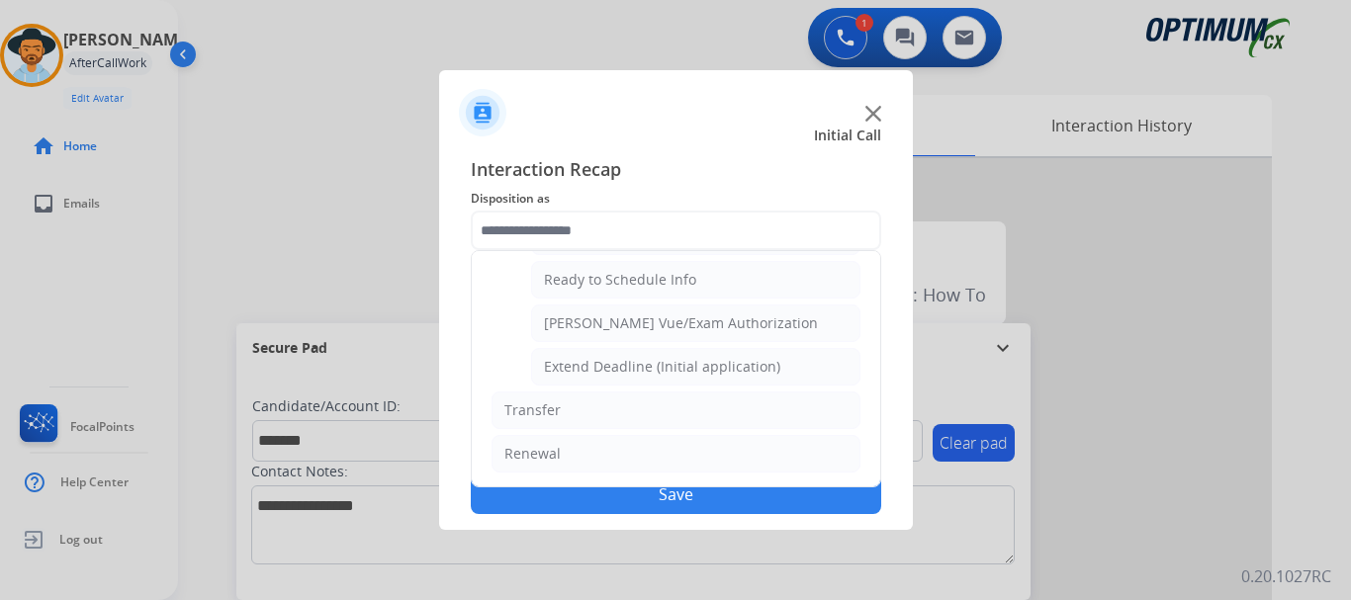
click at [582, 458] on li "Renewal" at bounding box center [675, 454] width 369 height 38
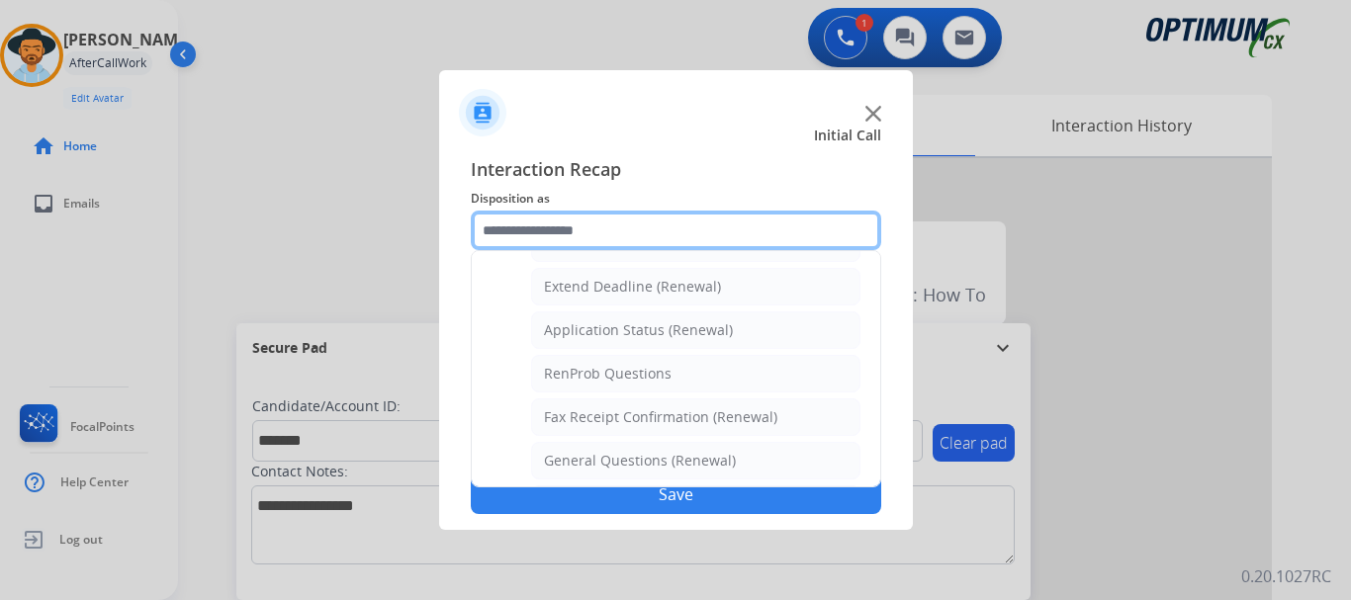
scroll to position [341, 0]
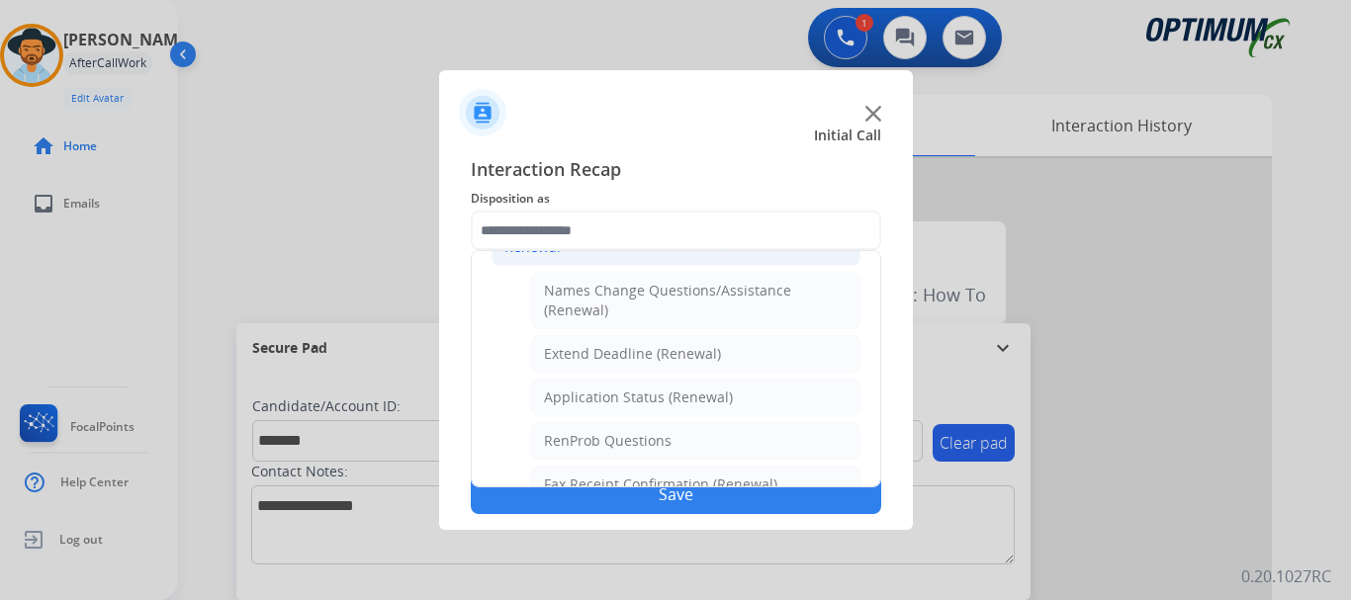
click at [721, 391] on div "Application Status (Renewal)" at bounding box center [638, 398] width 189 height 20
type input "**********"
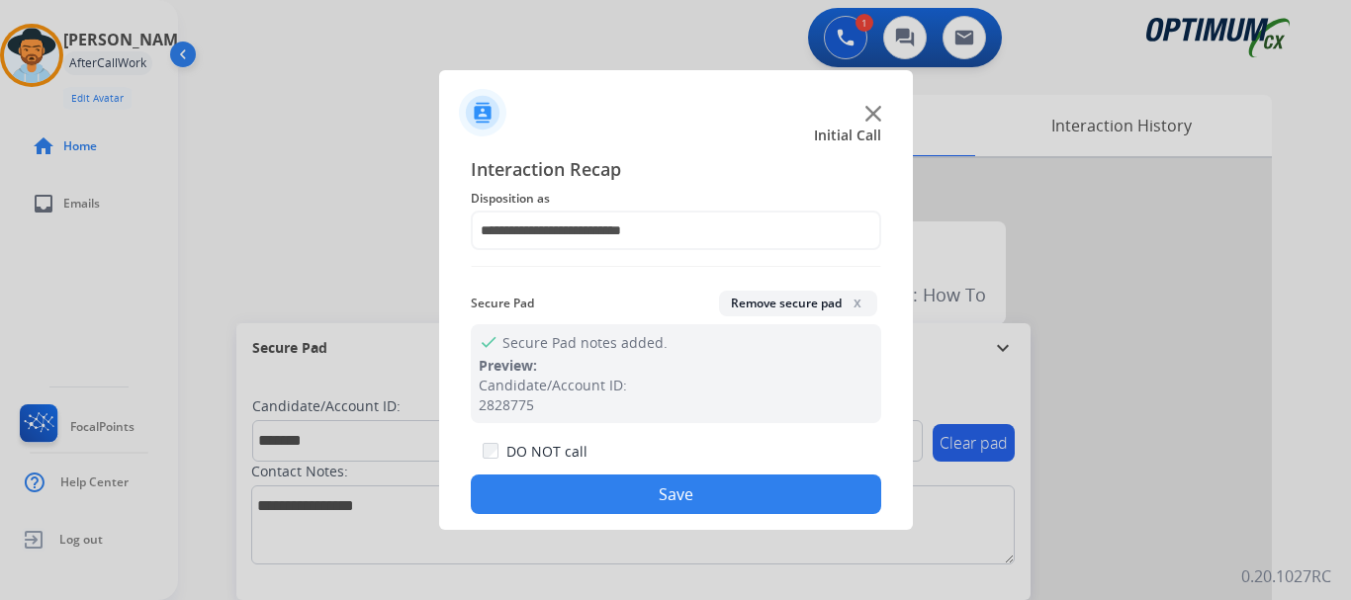
click at [707, 502] on button "Save" at bounding box center [676, 495] width 410 height 40
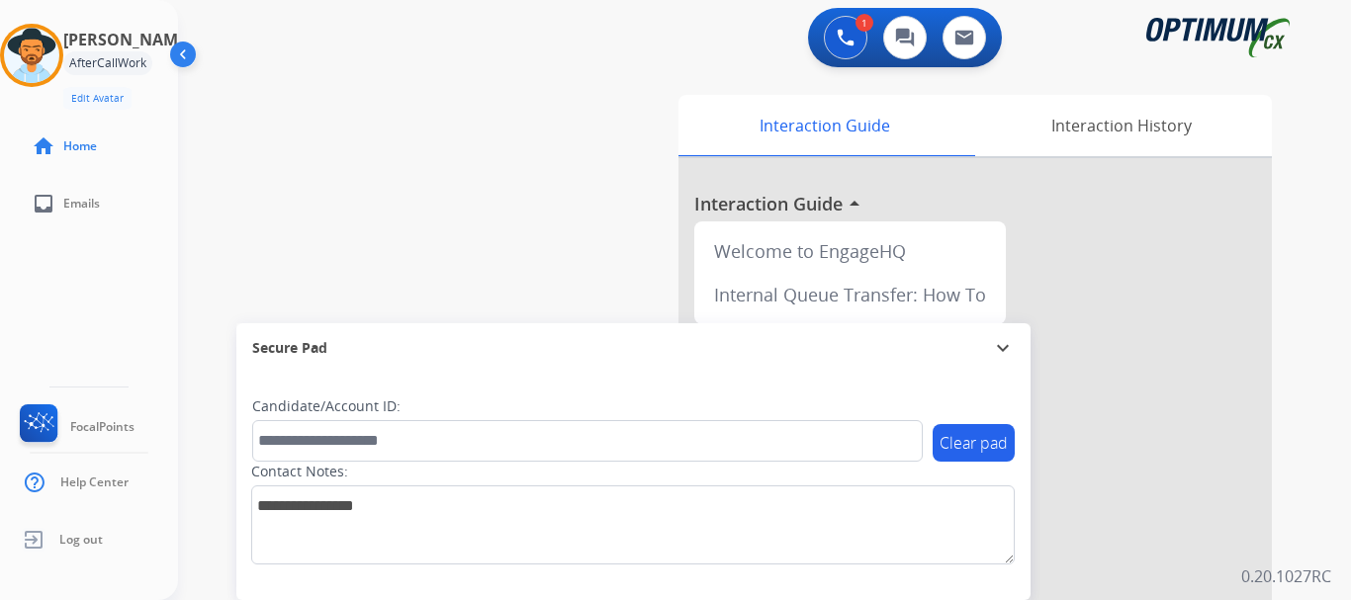
click at [502, 244] on div "swap_horiz Break voice bridge close_fullscreen Connect 3-Way Call merge_type Se…" at bounding box center [740, 483] width 1125 height 825
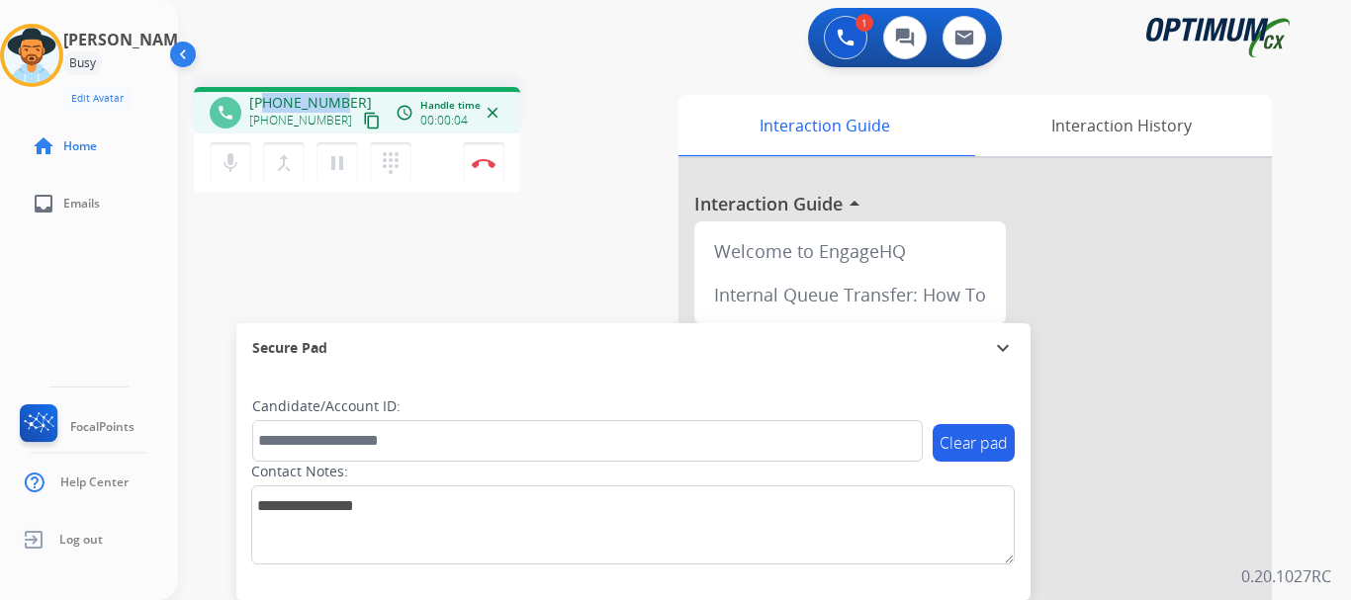
drag, startPoint x: 265, startPoint y: 101, endPoint x: 340, endPoint y: 102, distance: 75.2
click at [340, 102] on span "[PHONE_NUMBER]" at bounding box center [310, 103] width 123 height 20
copy span "3213154712"
click at [466, 42] on div "1 Voice Interactions 0 Chat Interactions 0 Email Interactions" at bounding box center [752, 39] width 1101 height 63
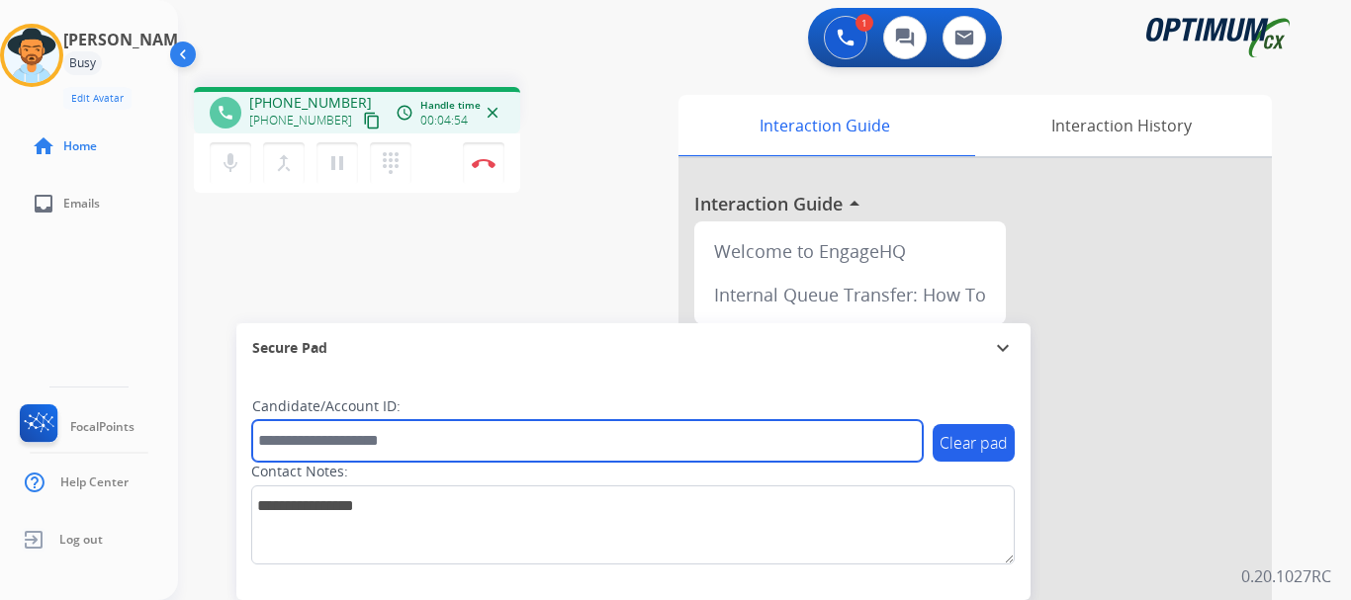
click at [349, 437] on input "text" at bounding box center [587, 441] width 670 height 42
paste input "*******"
type input "*******"
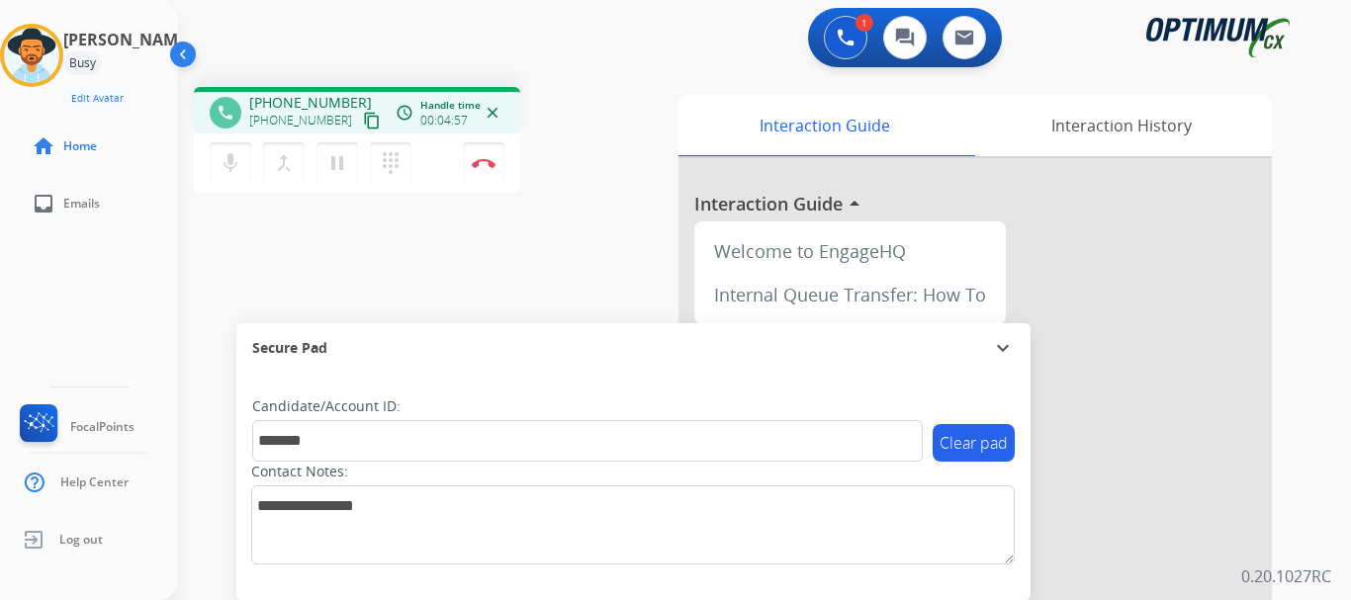
click at [534, 289] on div "phone [PHONE_NUMBER] [PHONE_NUMBER] content_copy access_time Call metrics Queue…" at bounding box center [740, 483] width 1125 height 825
click at [491, 160] on img at bounding box center [484, 163] width 24 height 10
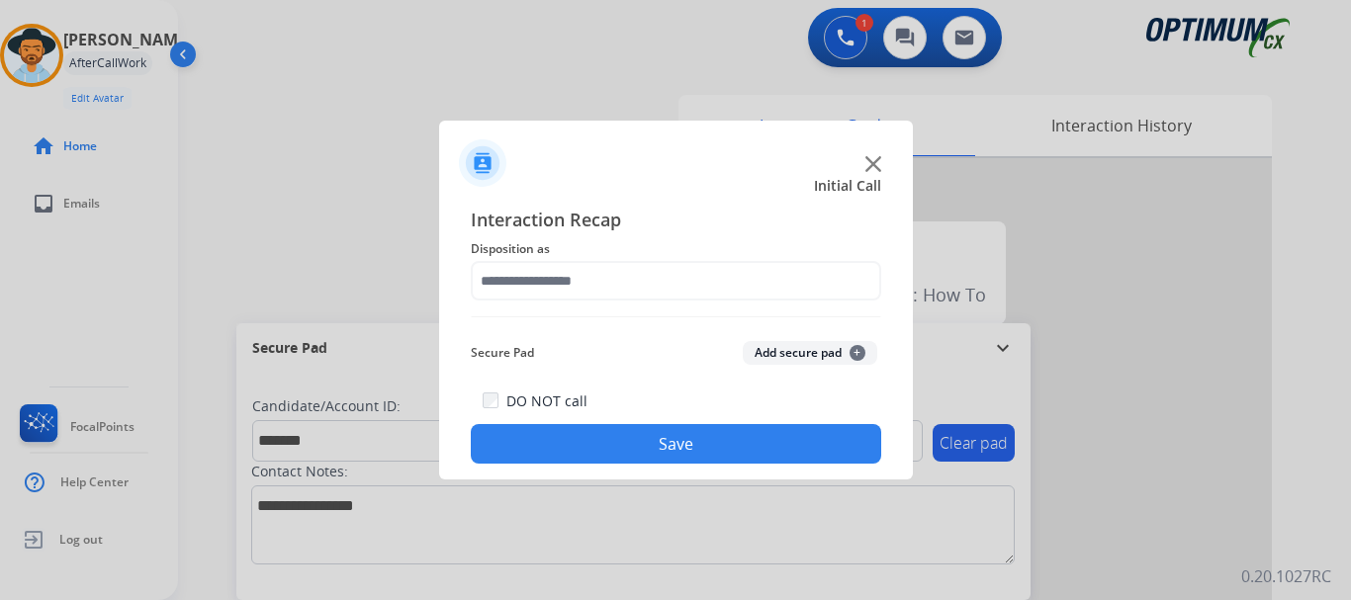
click at [813, 348] on button "Add secure pad +" at bounding box center [810, 353] width 134 height 24
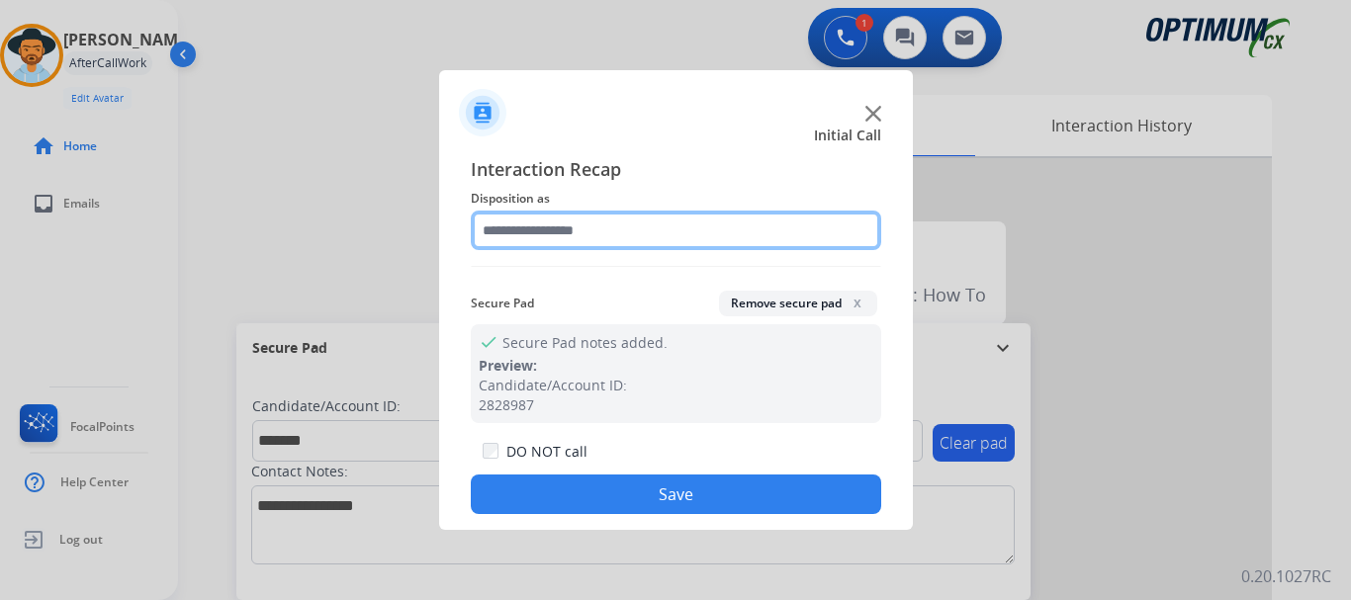
click at [673, 227] on input "text" at bounding box center [676, 231] width 410 height 40
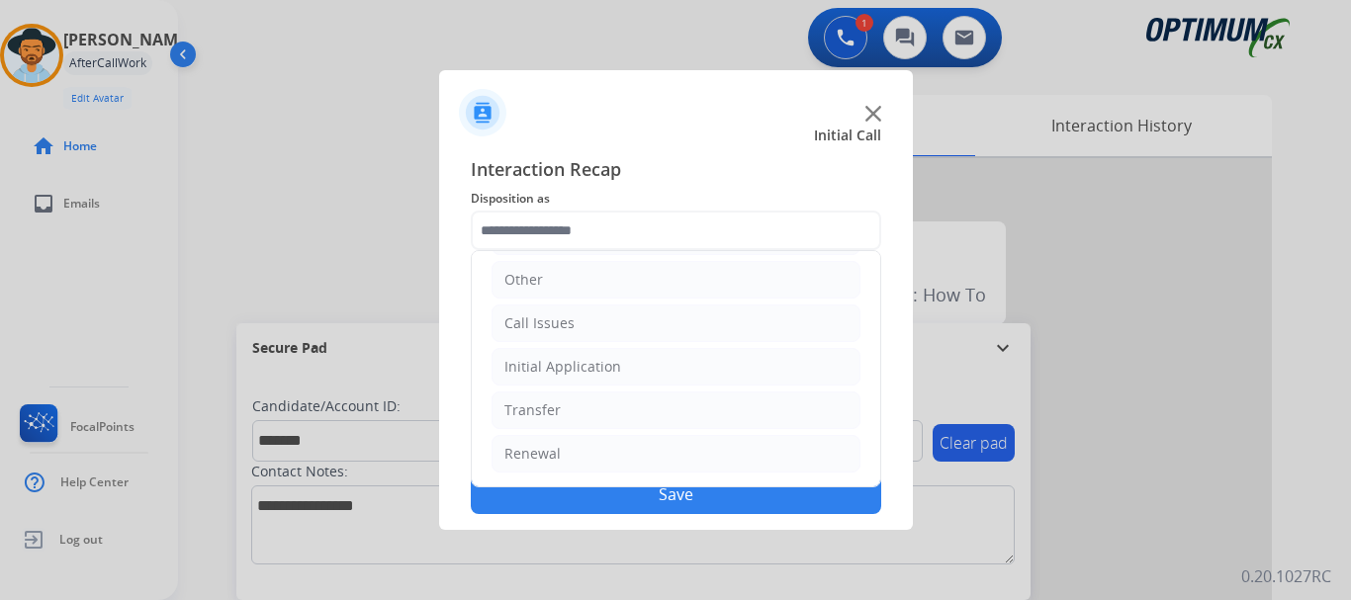
click at [641, 452] on li "Renewal" at bounding box center [675, 454] width 369 height 38
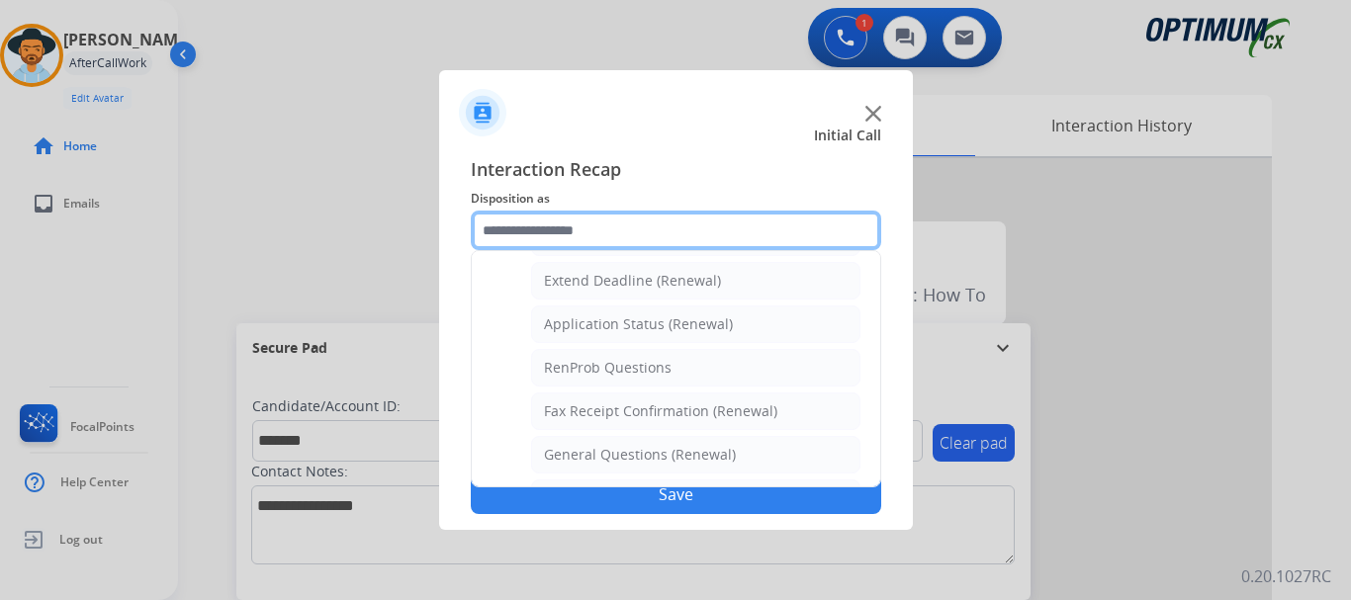
scroll to position [421, 0]
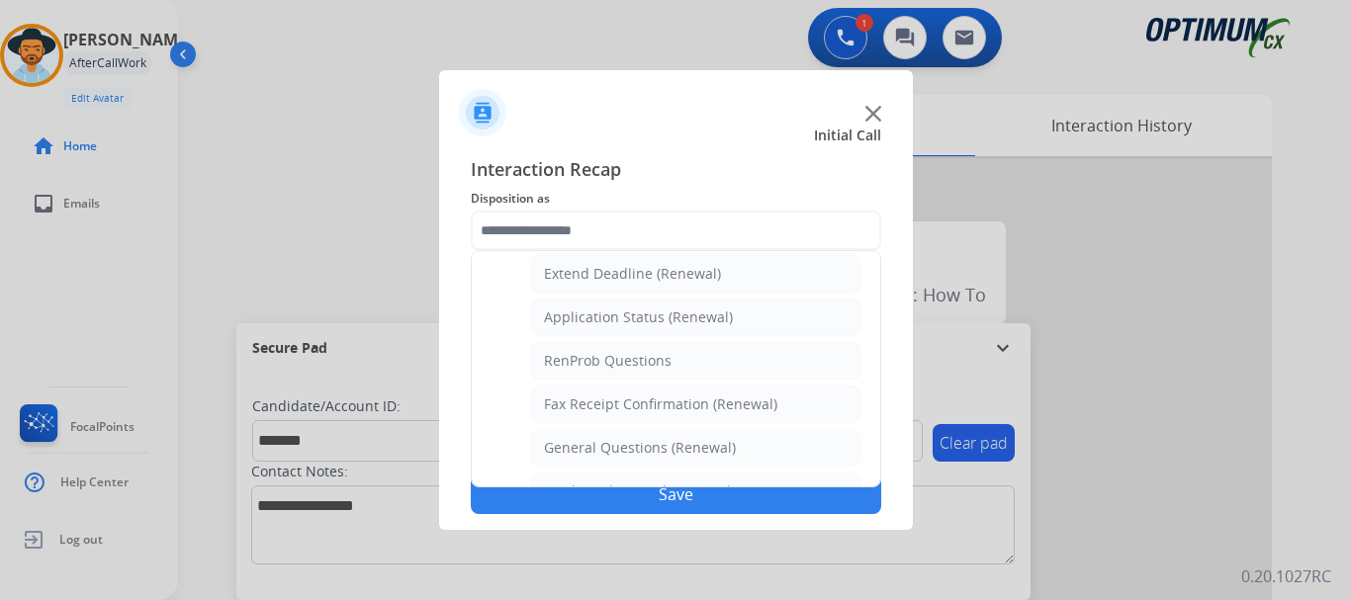
click at [741, 314] on li "Application Status (Renewal)" at bounding box center [695, 318] width 329 height 38
type input "**********"
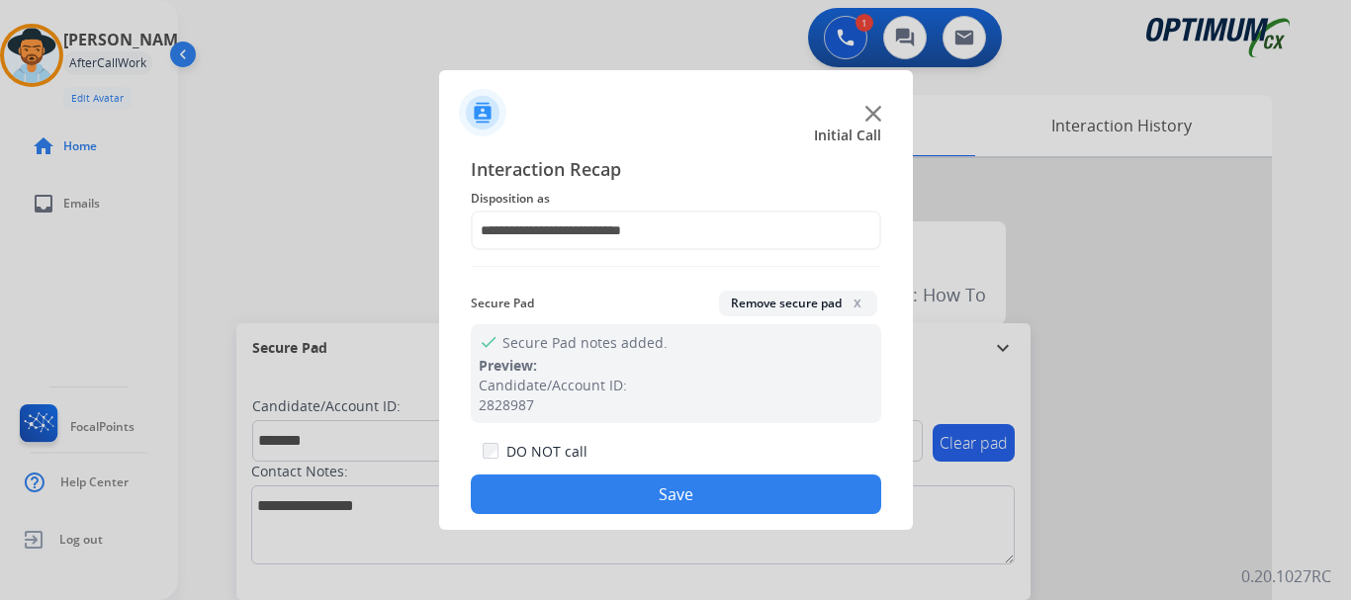
click at [687, 481] on button "Save" at bounding box center [676, 495] width 410 height 40
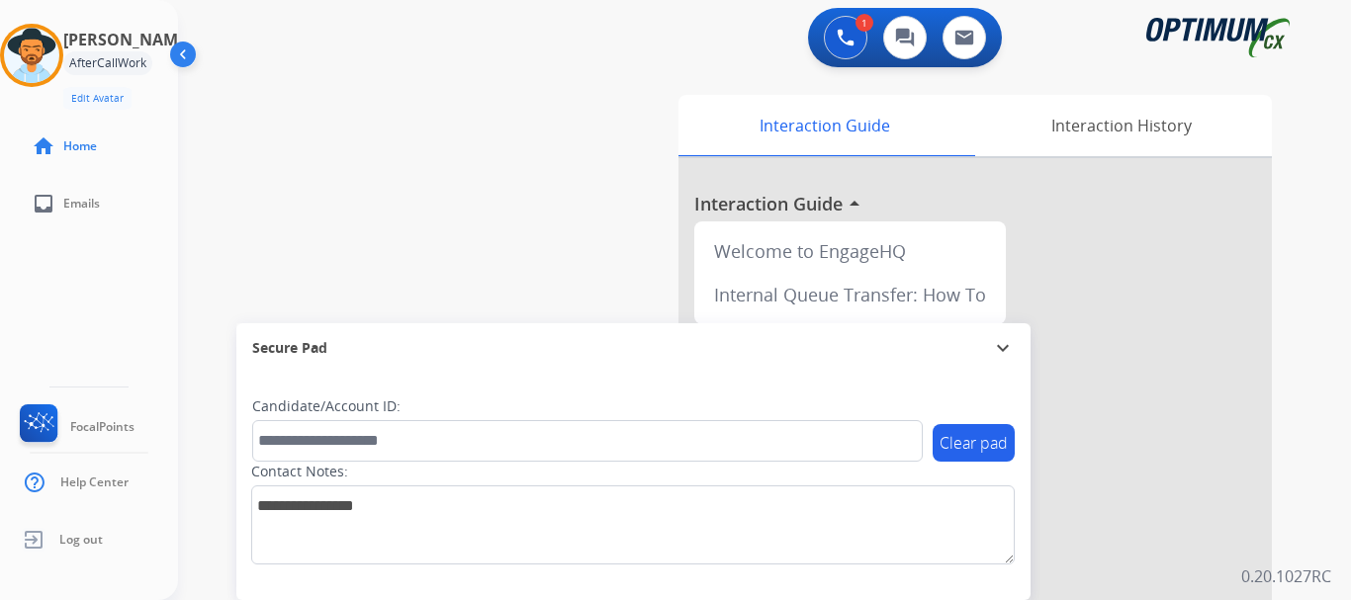
click at [537, 210] on div "swap_horiz Break voice bridge close_fullscreen Connect 3-Way Call merge_type Se…" at bounding box center [740, 483] width 1125 height 825
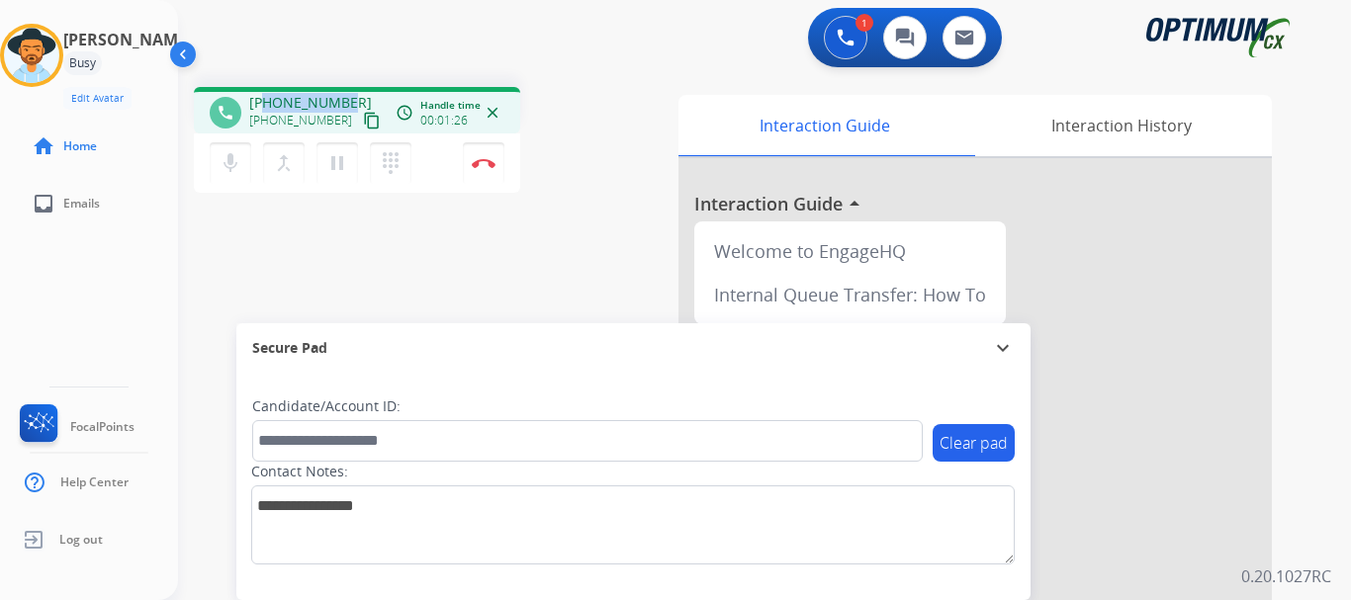
drag, startPoint x: 266, startPoint y: 105, endPoint x: 351, endPoint y: 95, distance: 85.6
click at [351, 95] on div "[PHONE_NUMBER] [PHONE_NUMBER] content_copy" at bounding box center [316, 113] width 134 height 40
copy span "9722313135"
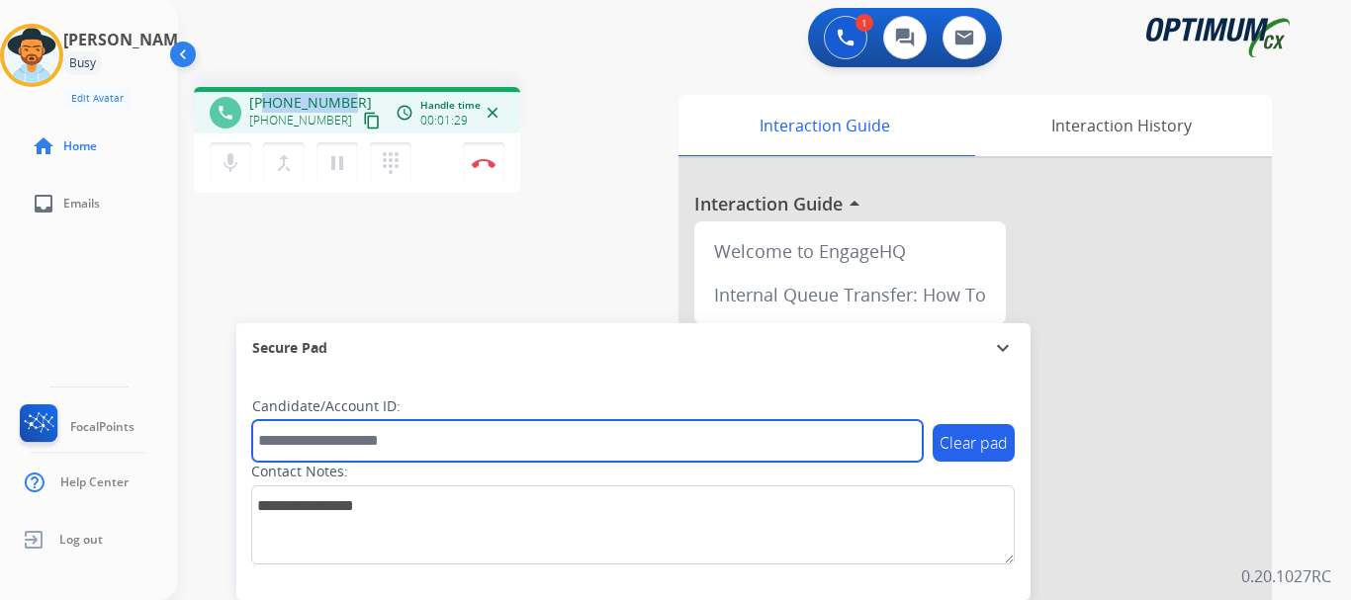
click at [350, 429] on input "text" at bounding box center [587, 441] width 670 height 42
click at [444, 427] on input "**********" at bounding box center [587, 441] width 670 height 42
paste input "text"
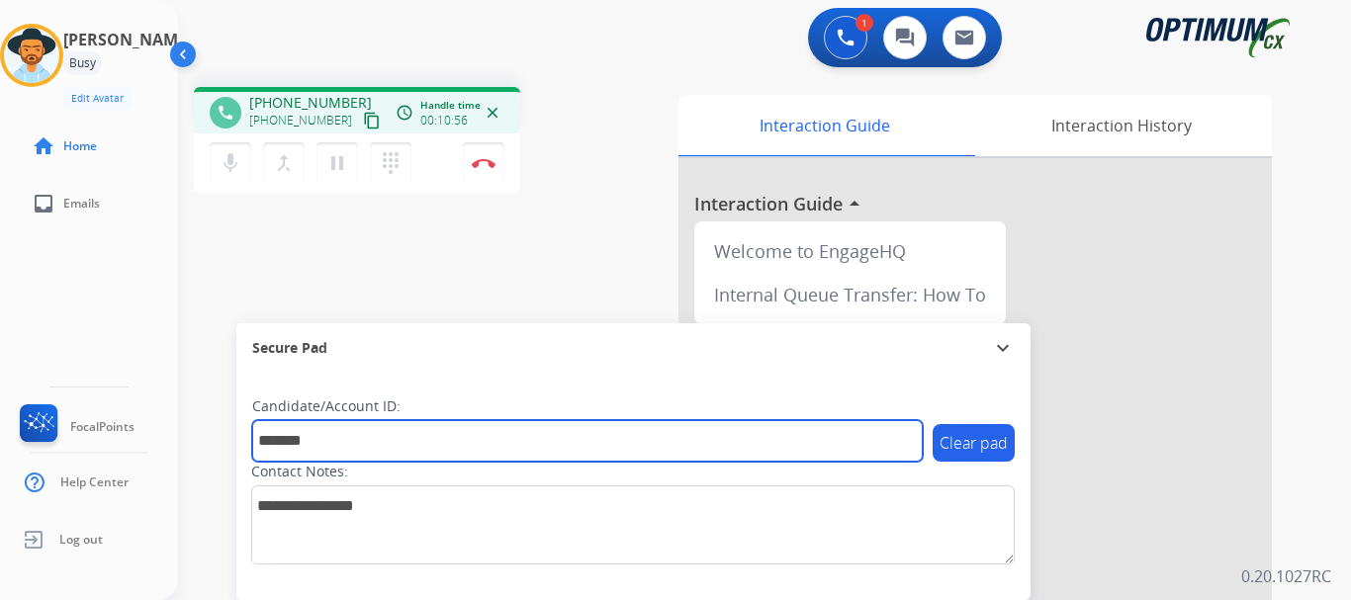
type input "*******"
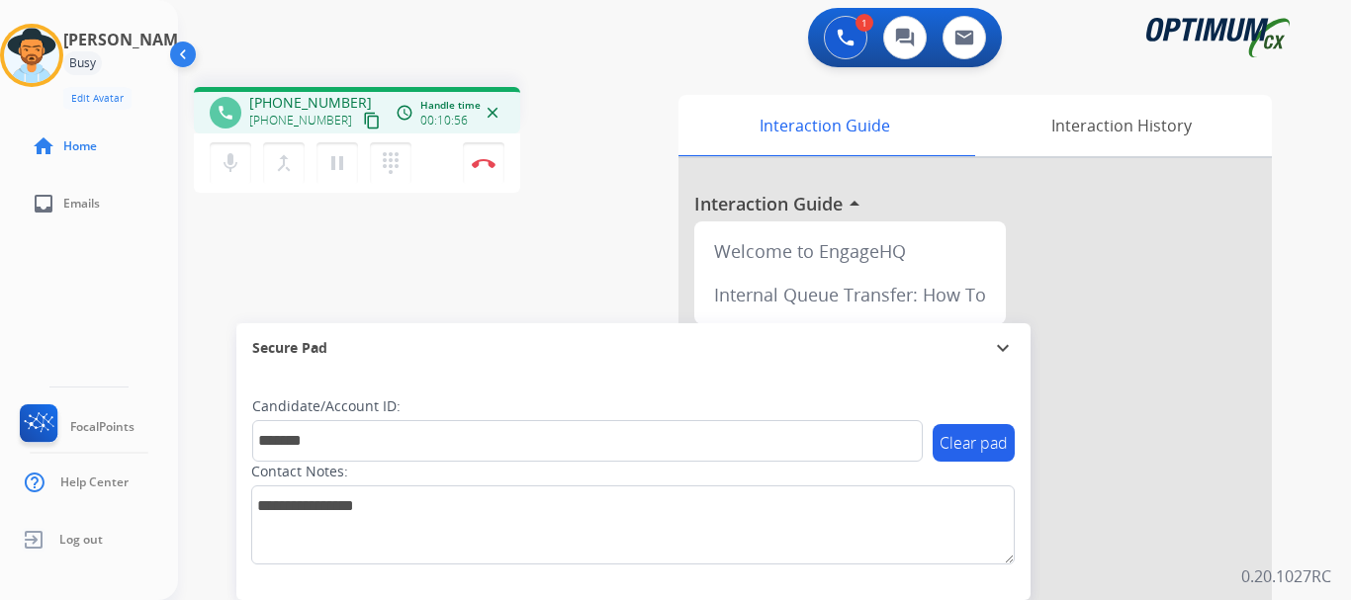
click at [392, 262] on div "phone [PHONE_NUMBER] [PHONE_NUMBER] content_copy access_time Call metrics Queue…" at bounding box center [740, 483] width 1125 height 825
click at [486, 168] on button "Disconnect" at bounding box center [484, 163] width 42 height 42
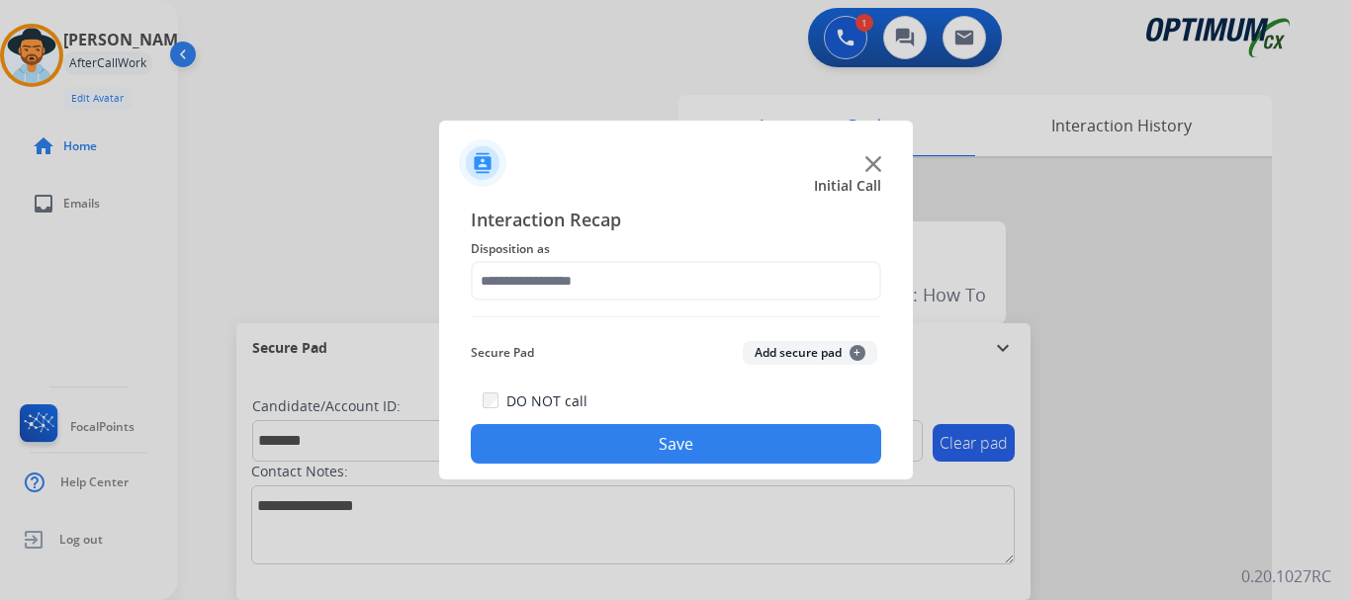
click at [785, 358] on button "Add secure pad +" at bounding box center [810, 353] width 134 height 24
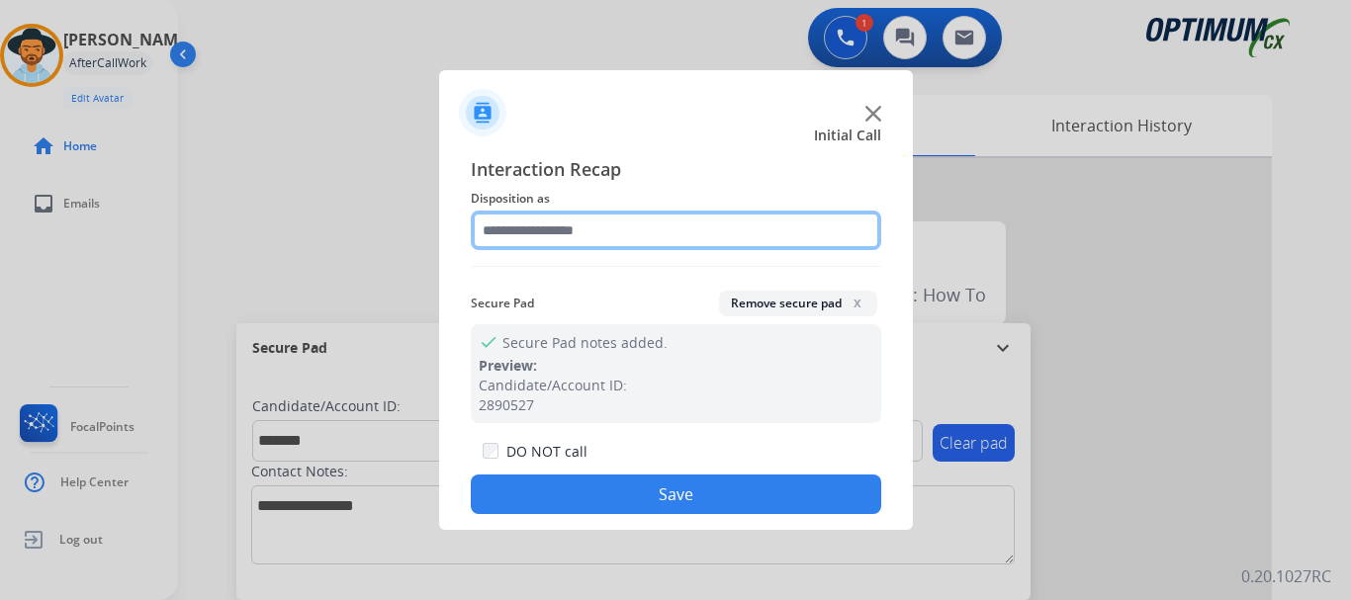
click at [589, 243] on input "text" at bounding box center [676, 231] width 410 height 40
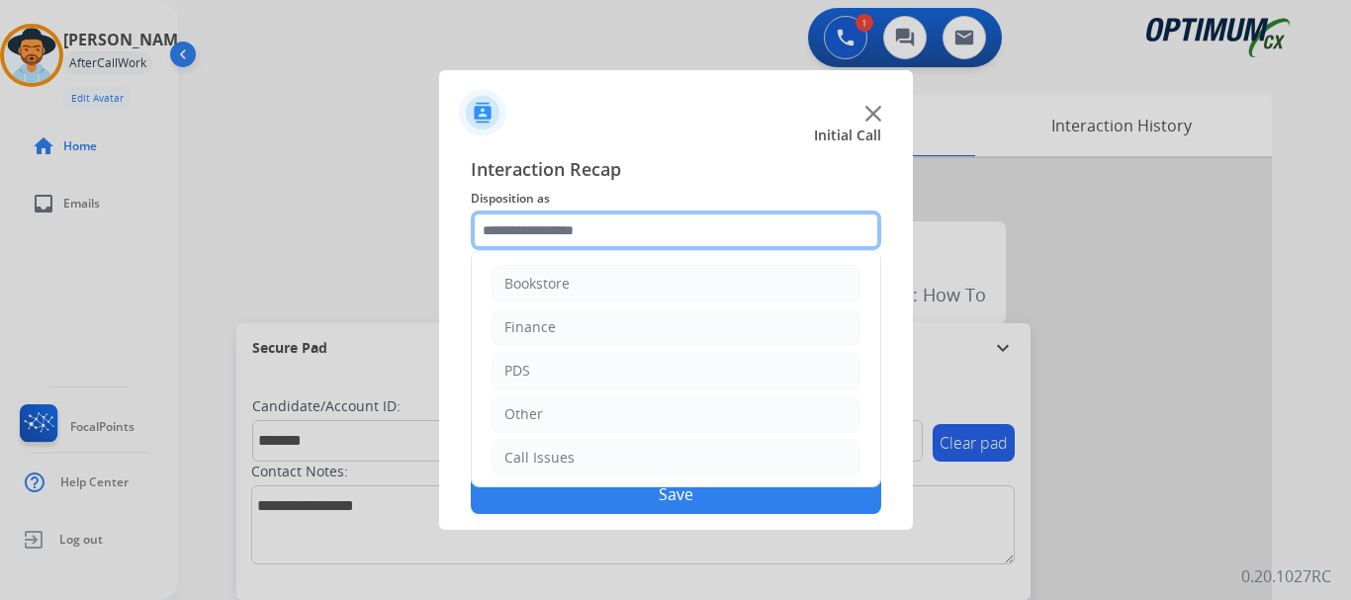
scroll to position [134, 0]
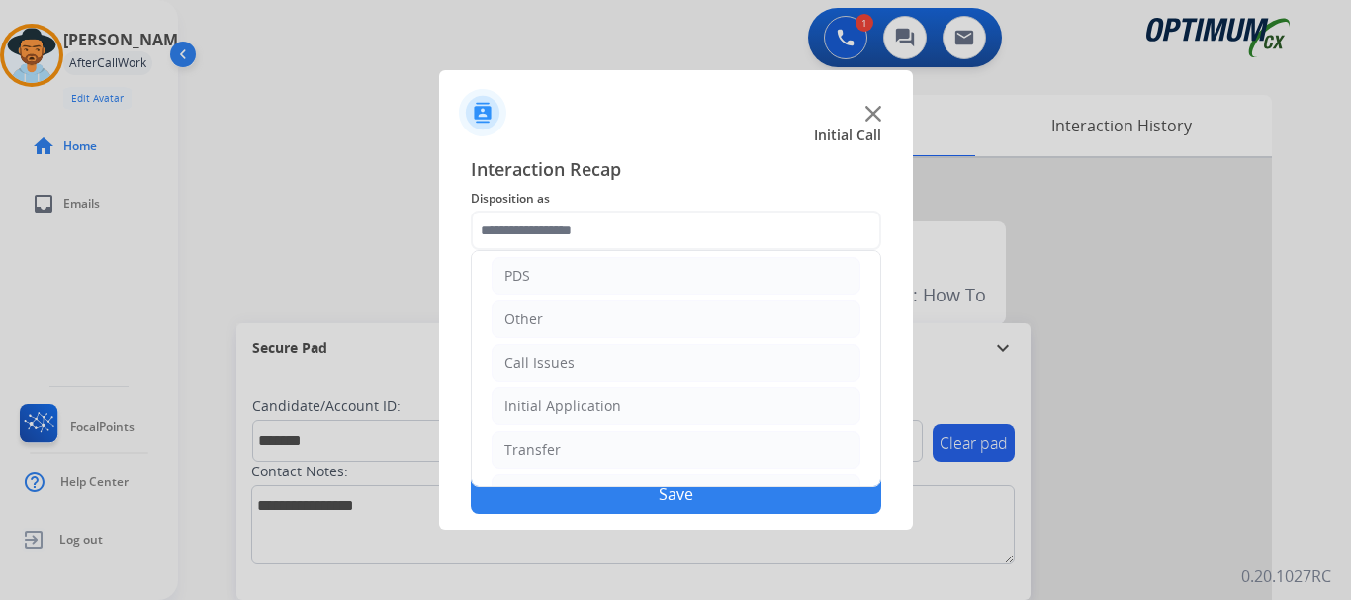
click at [719, 318] on li "Other" at bounding box center [675, 320] width 369 height 38
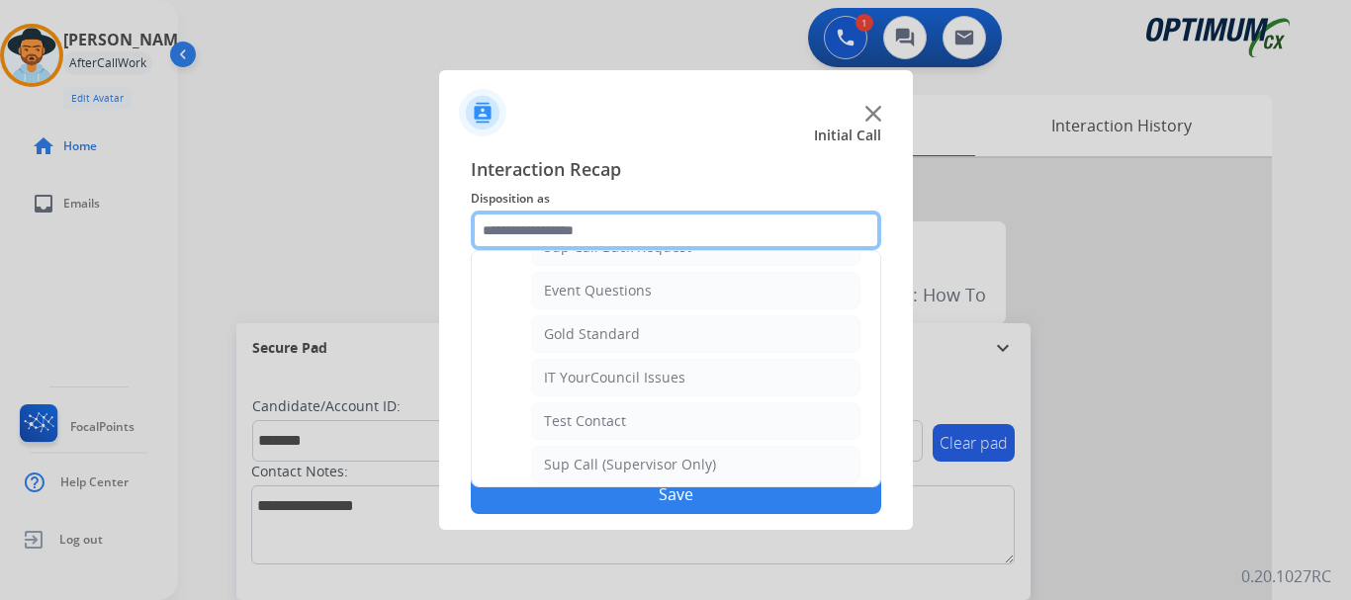
scroll to position [303, 0]
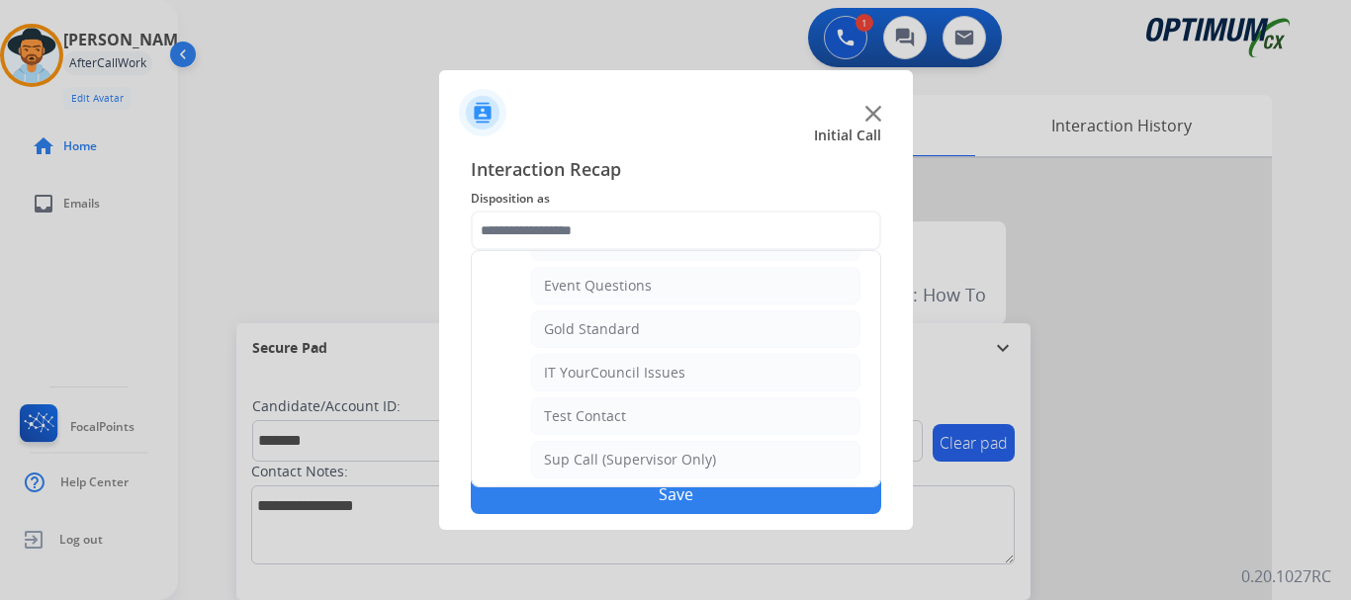
click at [732, 378] on li "IT YourCouncil Issues" at bounding box center [695, 373] width 329 height 38
type input "**********"
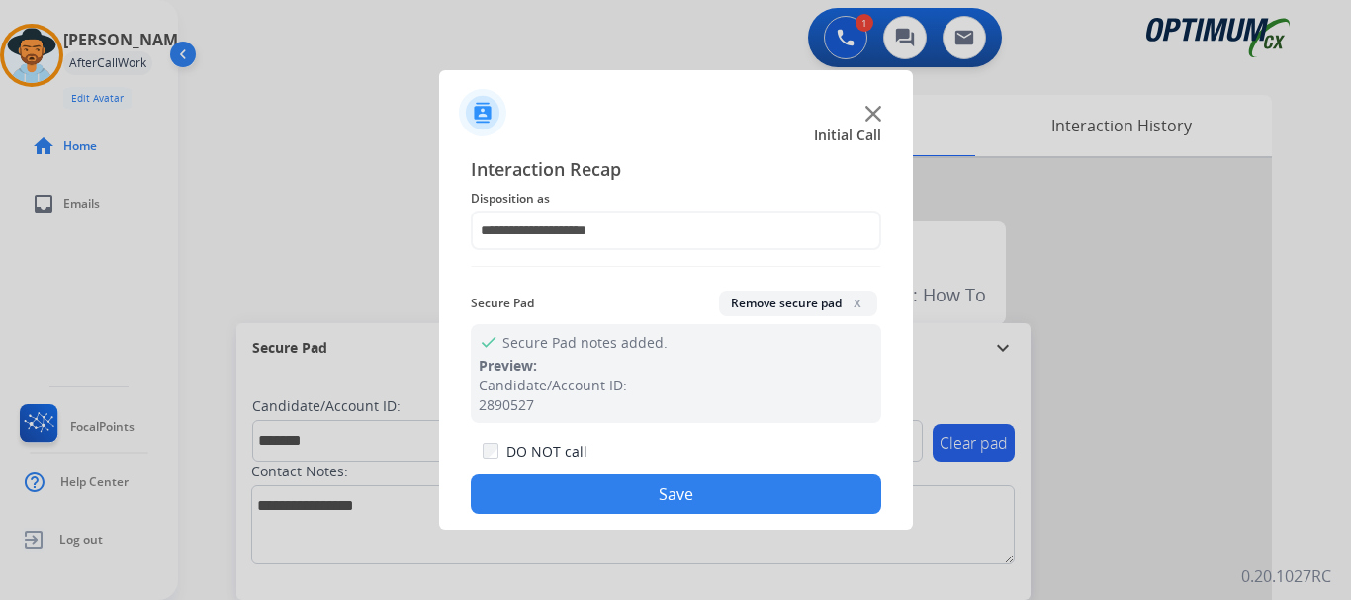
click at [698, 502] on button "Save" at bounding box center [676, 495] width 410 height 40
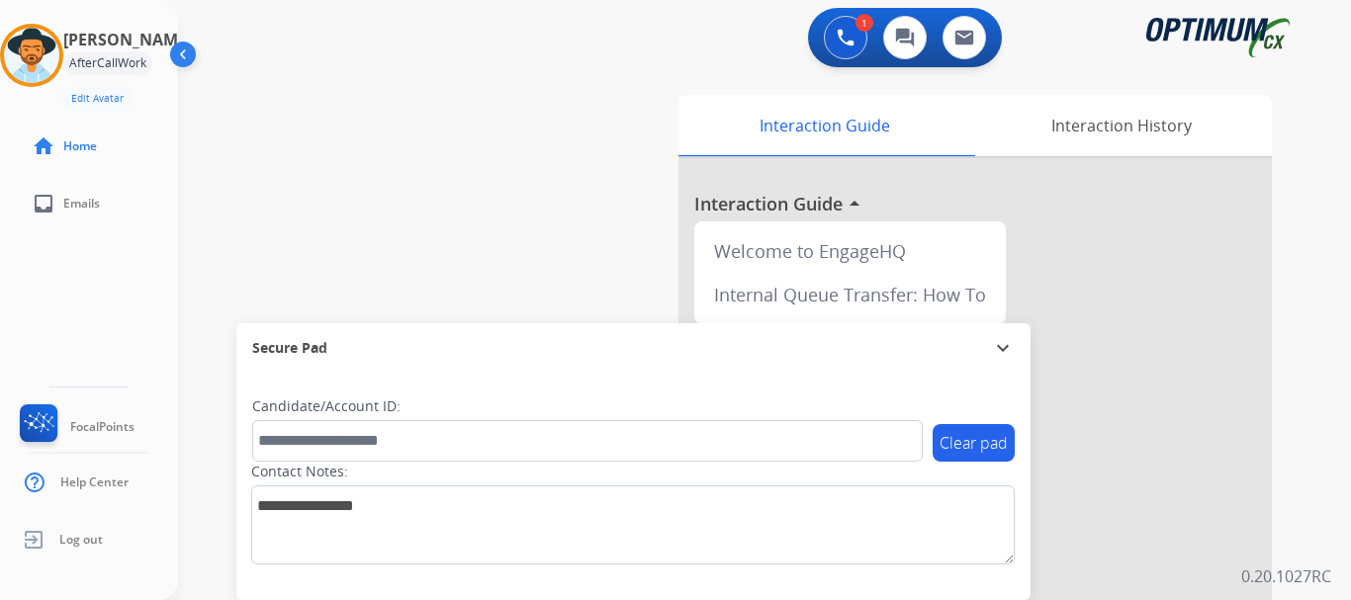
click at [567, 290] on div "swap_horiz Break voice bridge close_fullscreen Connect 3-Way Call merge_type Se…" at bounding box center [740, 483] width 1125 height 825
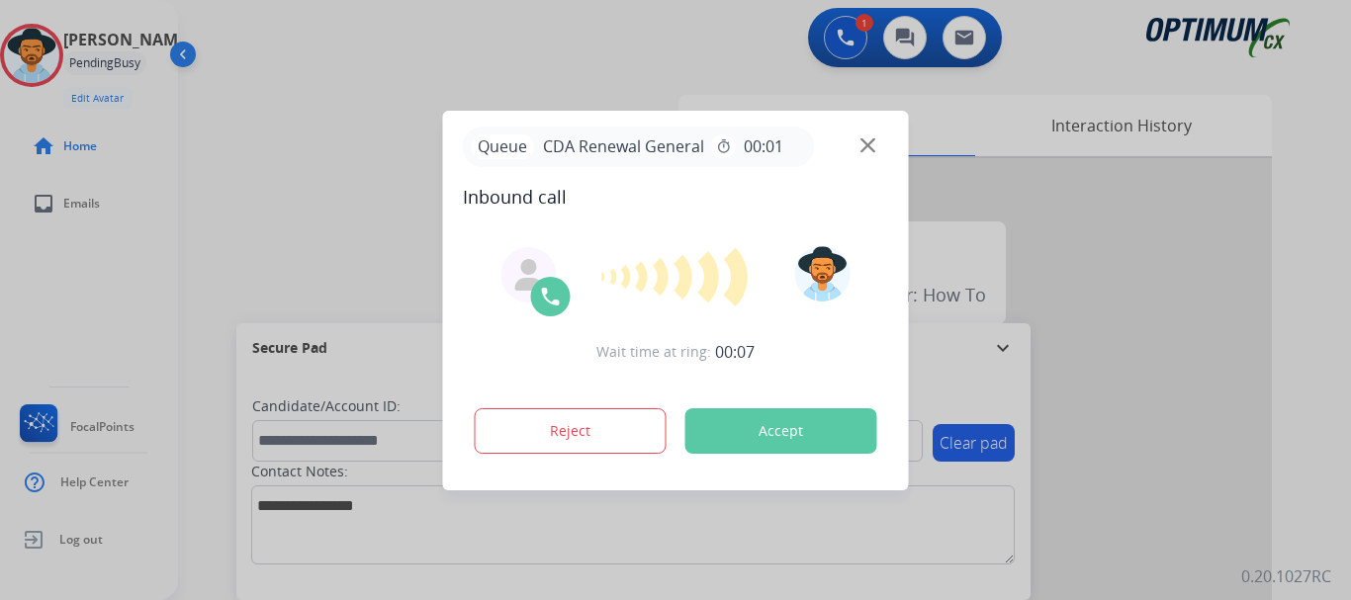
click at [316, 132] on div at bounding box center [675, 300] width 1351 height 600
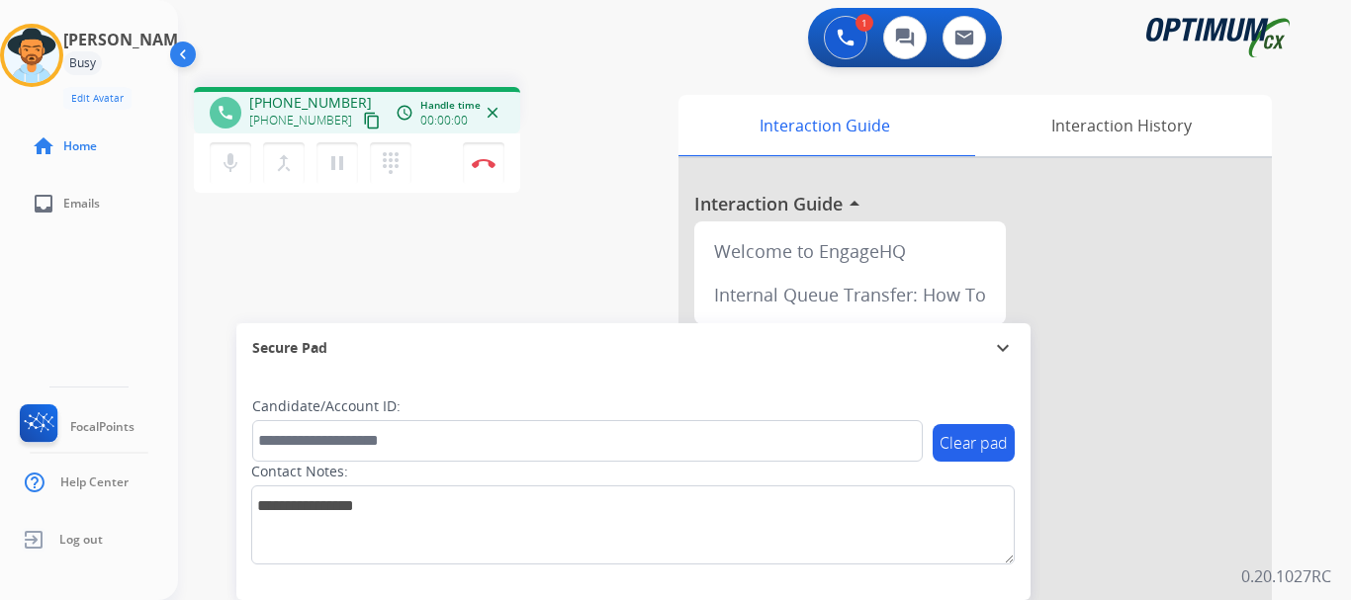
click at [418, 223] on div "phone [PHONE_NUMBER] [PHONE_NUMBER] content_copy access_time Call metrics Queue…" at bounding box center [740, 483] width 1125 height 825
drag, startPoint x: 264, startPoint y: 100, endPoint x: 341, endPoint y: 94, distance: 77.4
click at [341, 94] on span "[PHONE_NUMBER]" at bounding box center [310, 103] width 123 height 20
click at [230, 159] on mat-icon "mic" at bounding box center [231, 163] width 24 height 24
click at [407, 245] on div "phone [PHONE_NUMBER] [PHONE_NUMBER] content_copy access_time Call metrics Queue…" at bounding box center [740, 483] width 1125 height 825
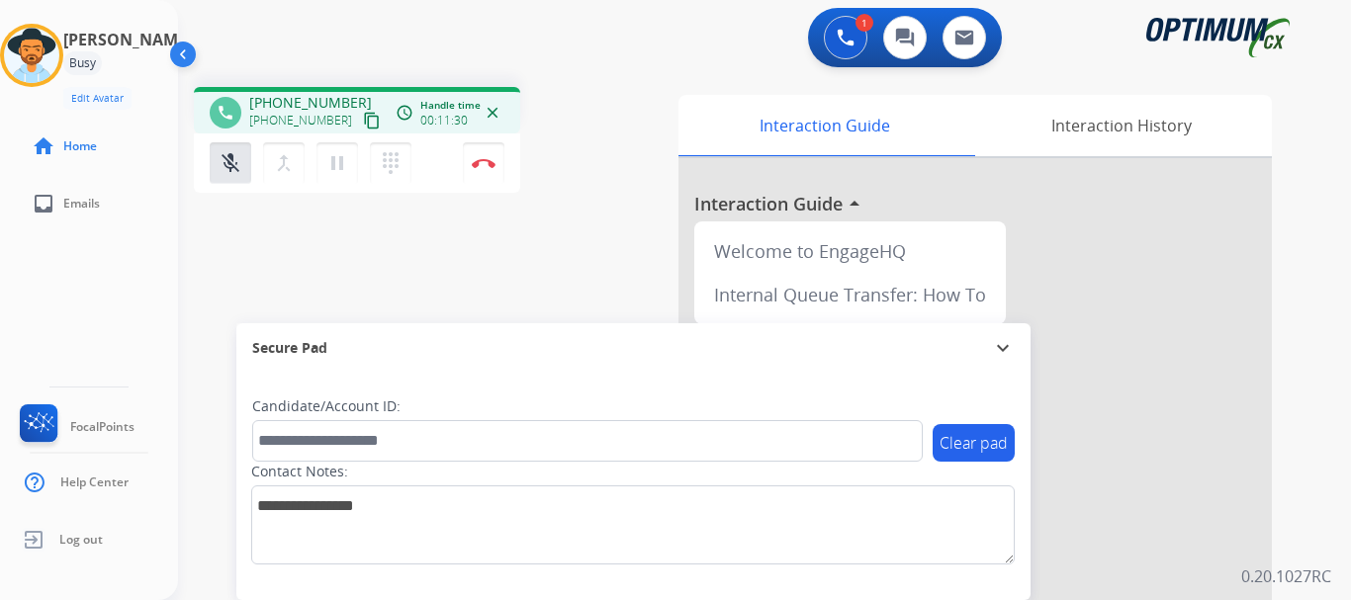
click at [224, 157] on mat-icon "mic_off" at bounding box center [231, 163] width 24 height 24
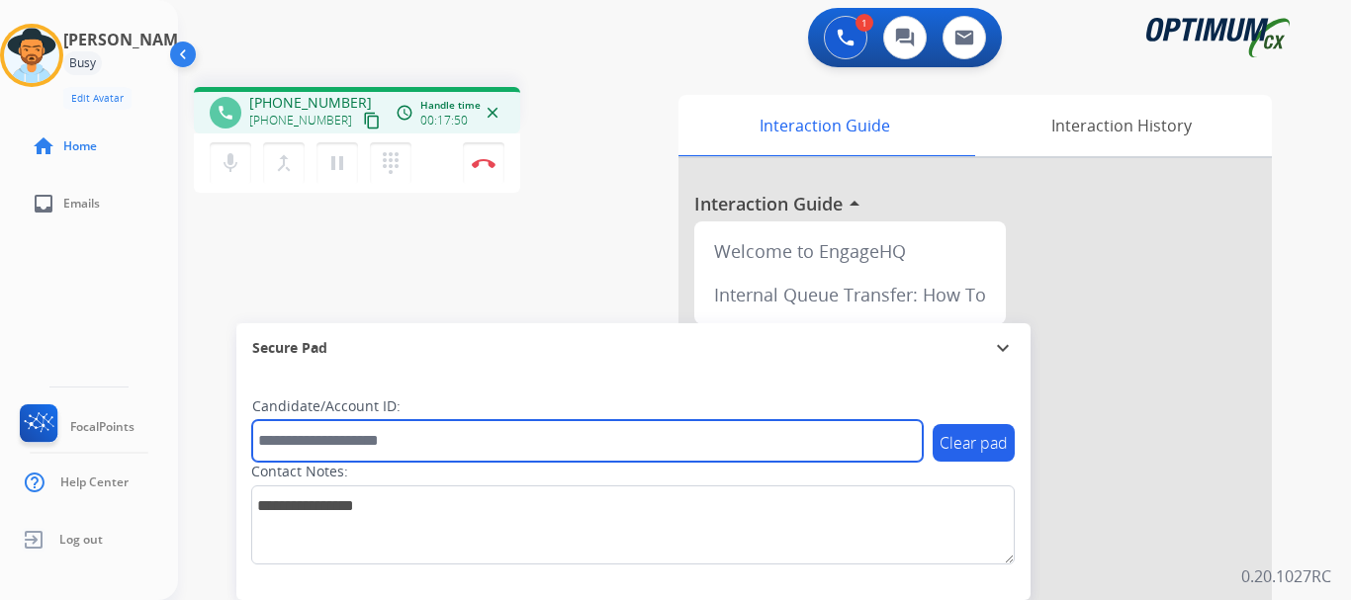
click at [401, 438] on input "text" at bounding box center [587, 441] width 670 height 42
paste input "*******"
type input "*******"
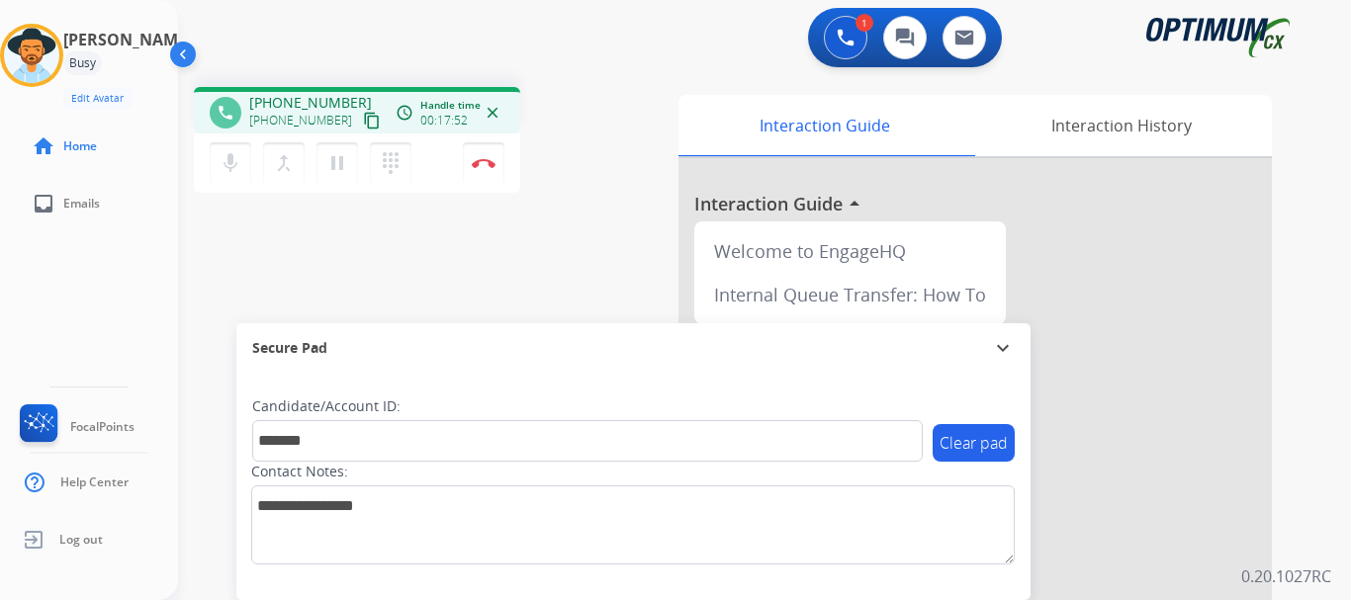
click at [402, 243] on div "phone [PHONE_NUMBER] [PHONE_NUMBER] content_copy access_time Call metrics Queue…" at bounding box center [740, 483] width 1125 height 825
click at [482, 166] on img at bounding box center [484, 163] width 24 height 10
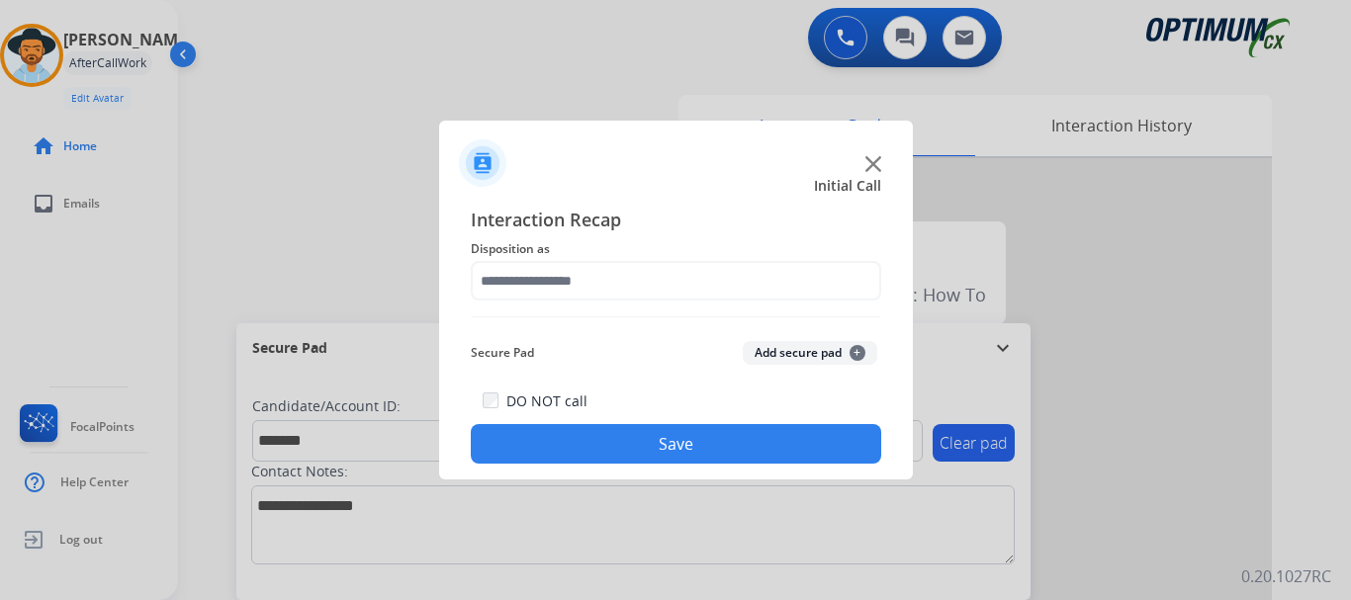
click at [808, 357] on button "Add secure pad +" at bounding box center [810, 353] width 134 height 24
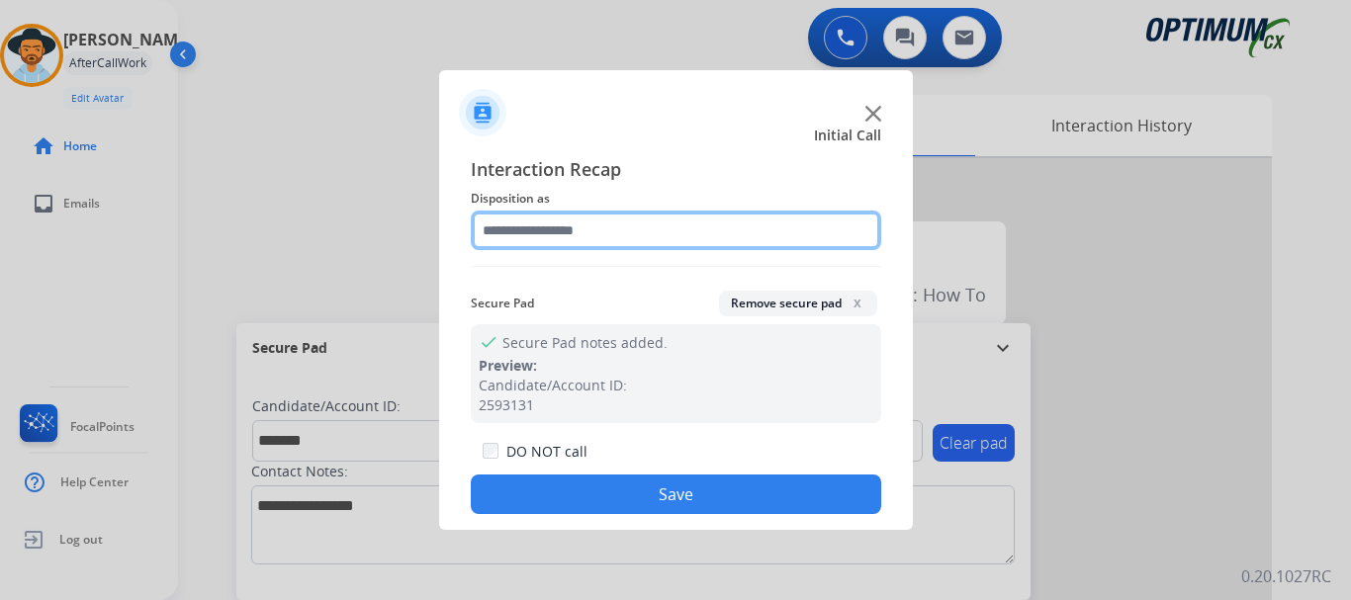
click at [615, 240] on input "text" at bounding box center [676, 231] width 410 height 40
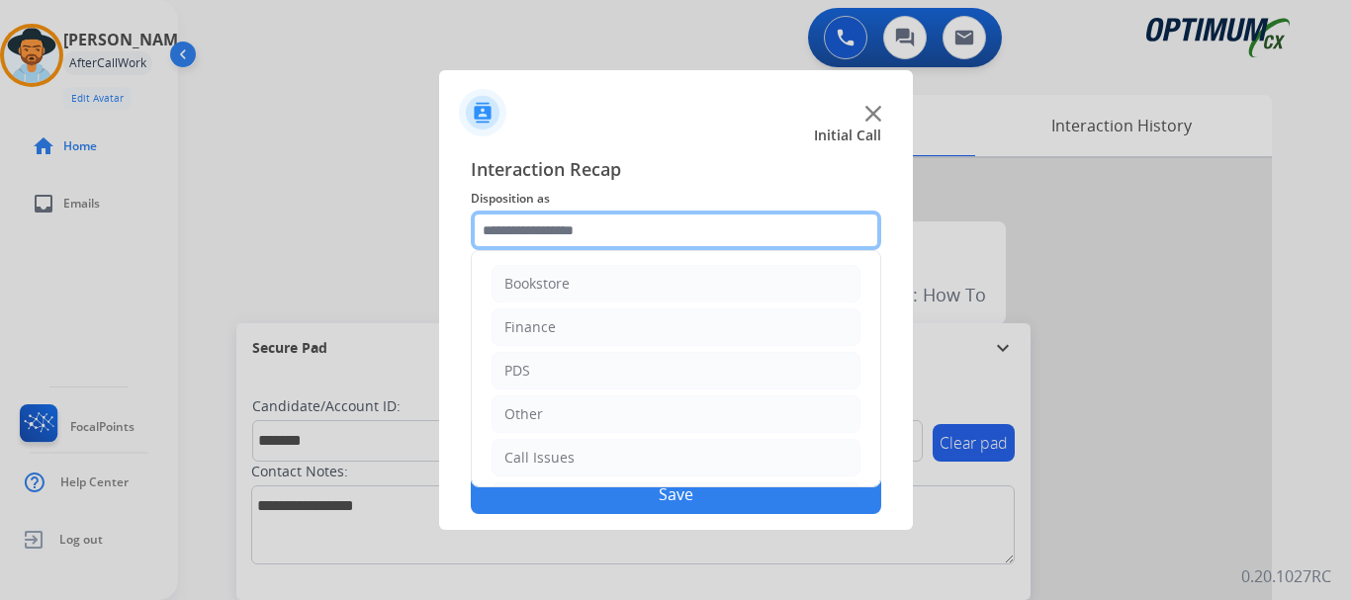
scroll to position [134, 0]
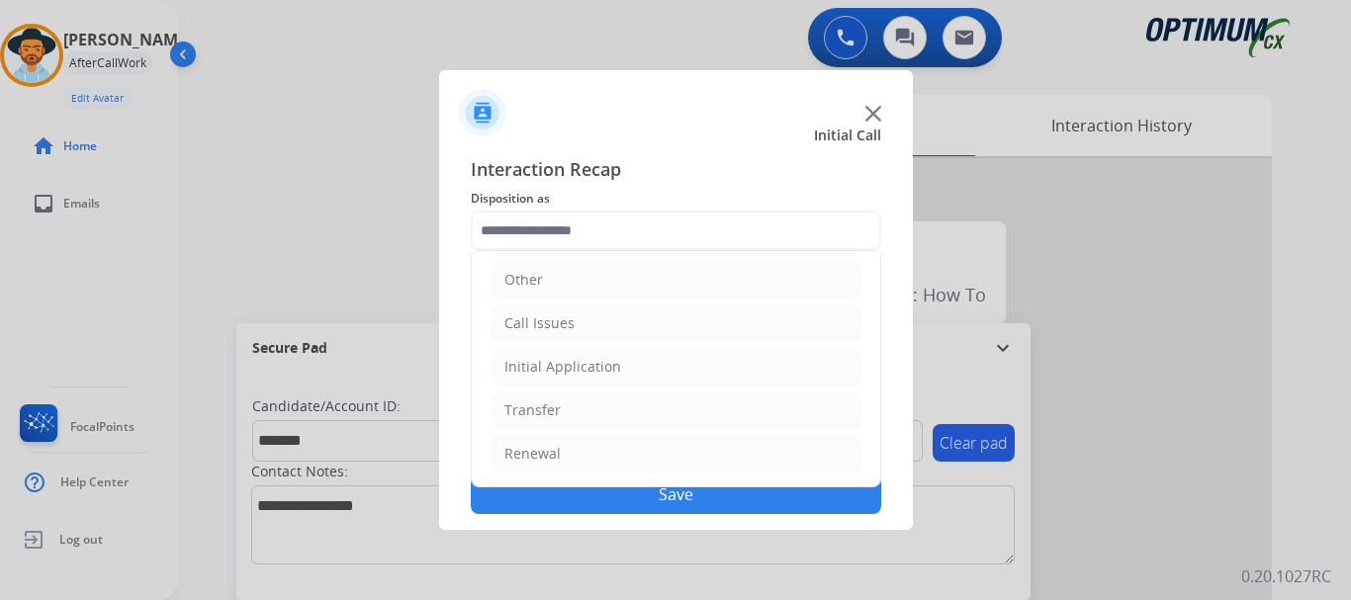
click at [701, 458] on li "Renewal" at bounding box center [675, 454] width 369 height 38
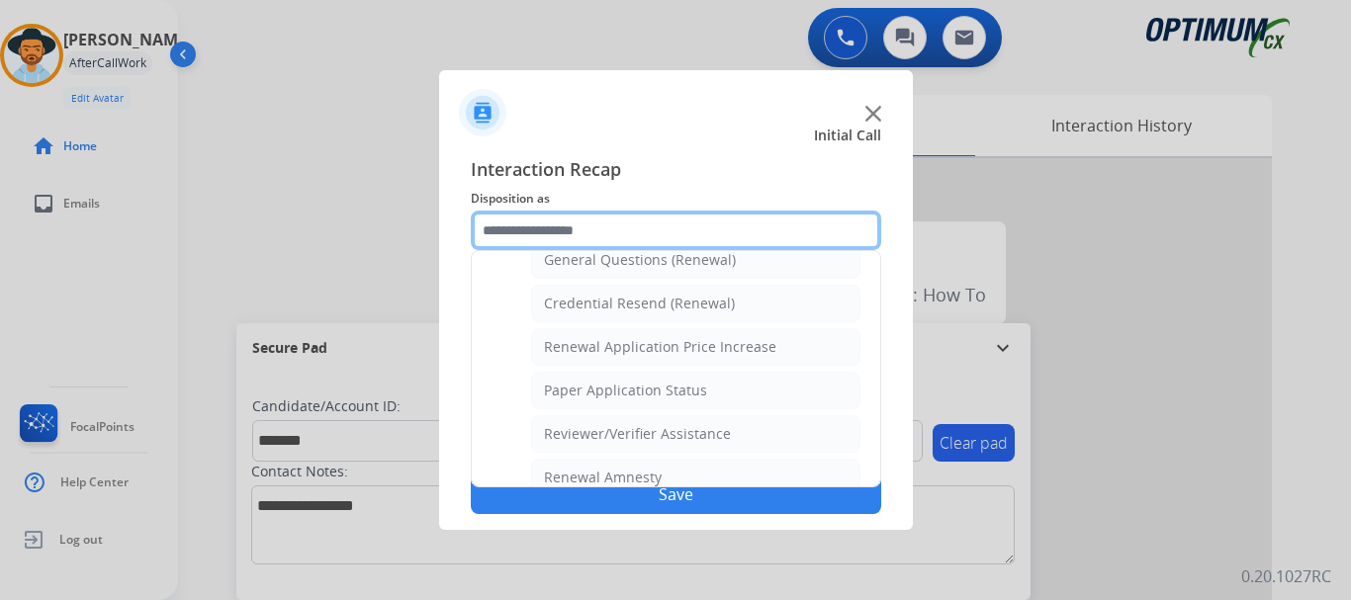
scroll to position [601, 0]
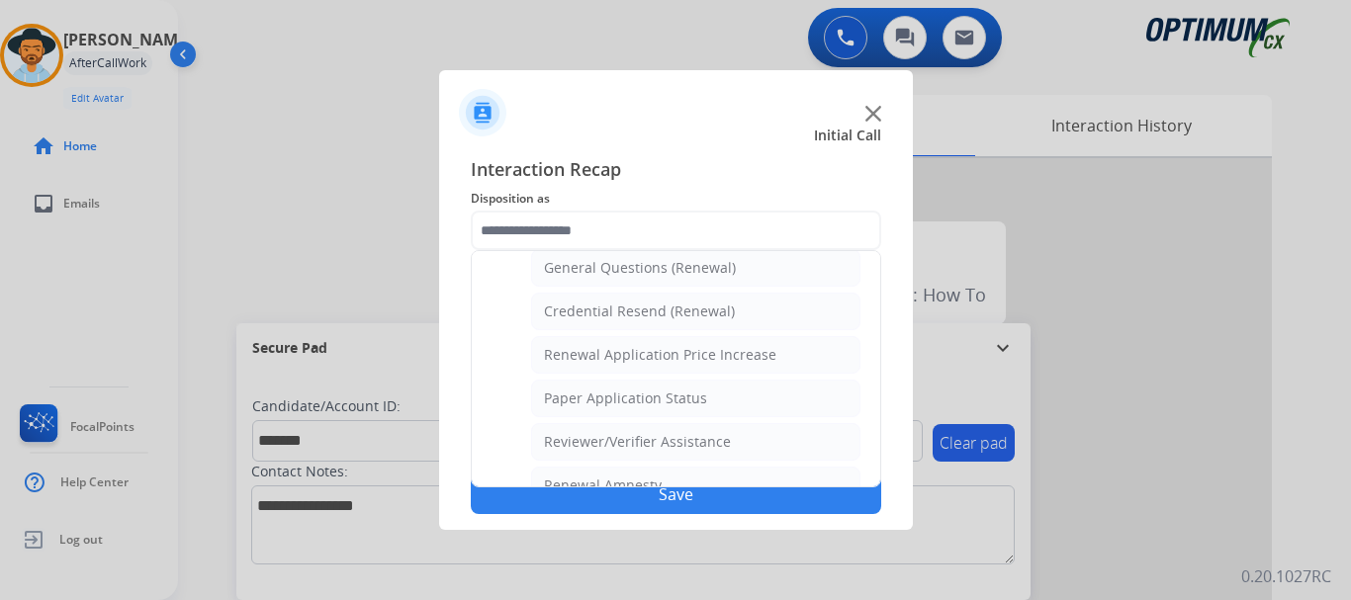
click at [765, 268] on li "General Questions (Renewal)" at bounding box center [695, 268] width 329 height 38
type input "**********"
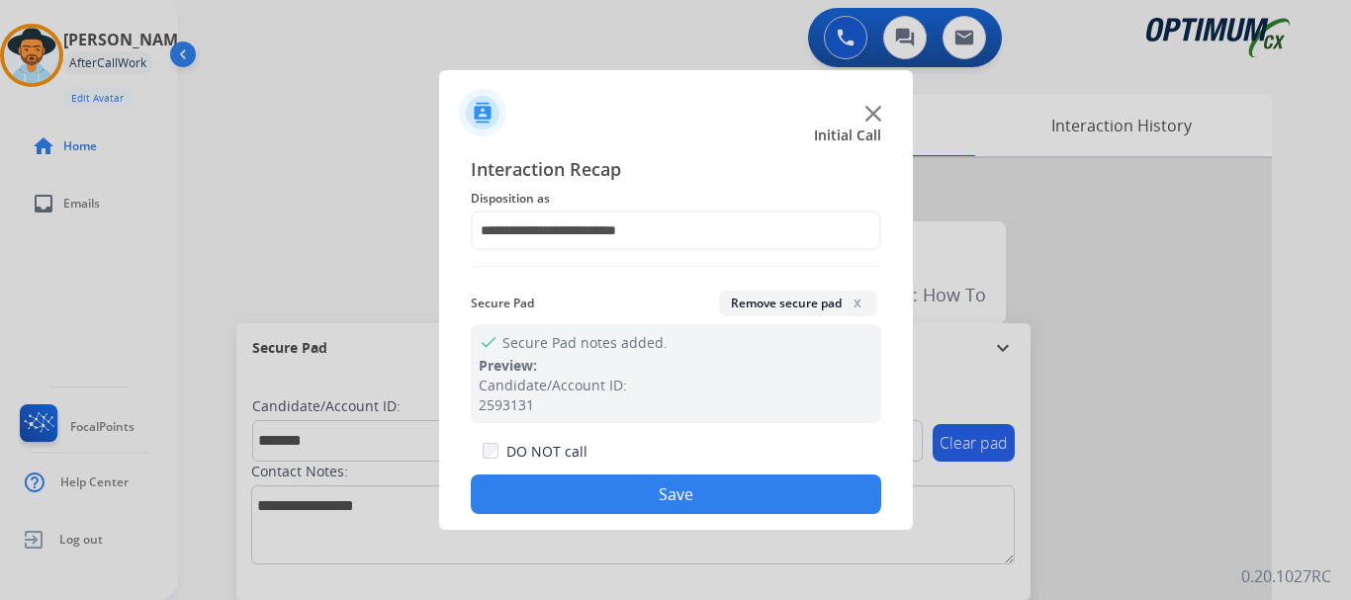
click at [737, 510] on button "Save" at bounding box center [676, 495] width 410 height 40
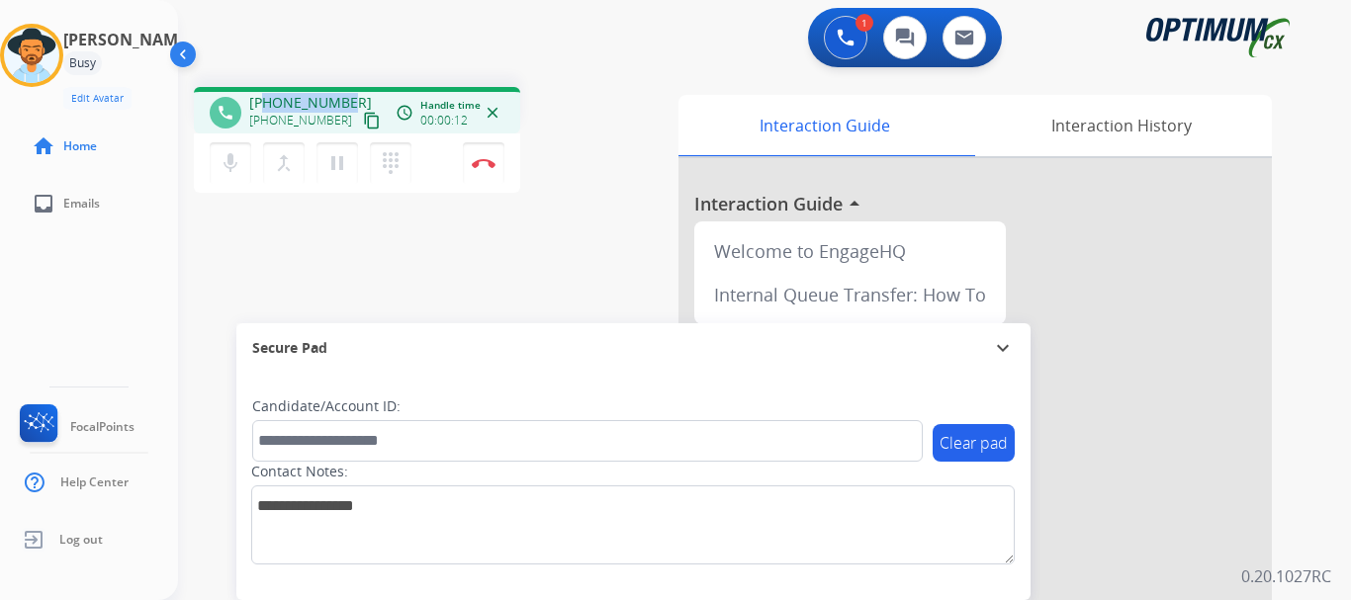
drag, startPoint x: 265, startPoint y: 102, endPoint x: 344, endPoint y: 81, distance: 81.8
click at [344, 81] on div "phone [PHONE_NUMBER] [PHONE_NUMBER] content_copy access_time Call metrics Queue…" at bounding box center [740, 483] width 1125 height 825
click at [403, 69] on div "1 Voice Interactions 0 Chat Interactions 0 Email Interactions" at bounding box center [752, 39] width 1101 height 63
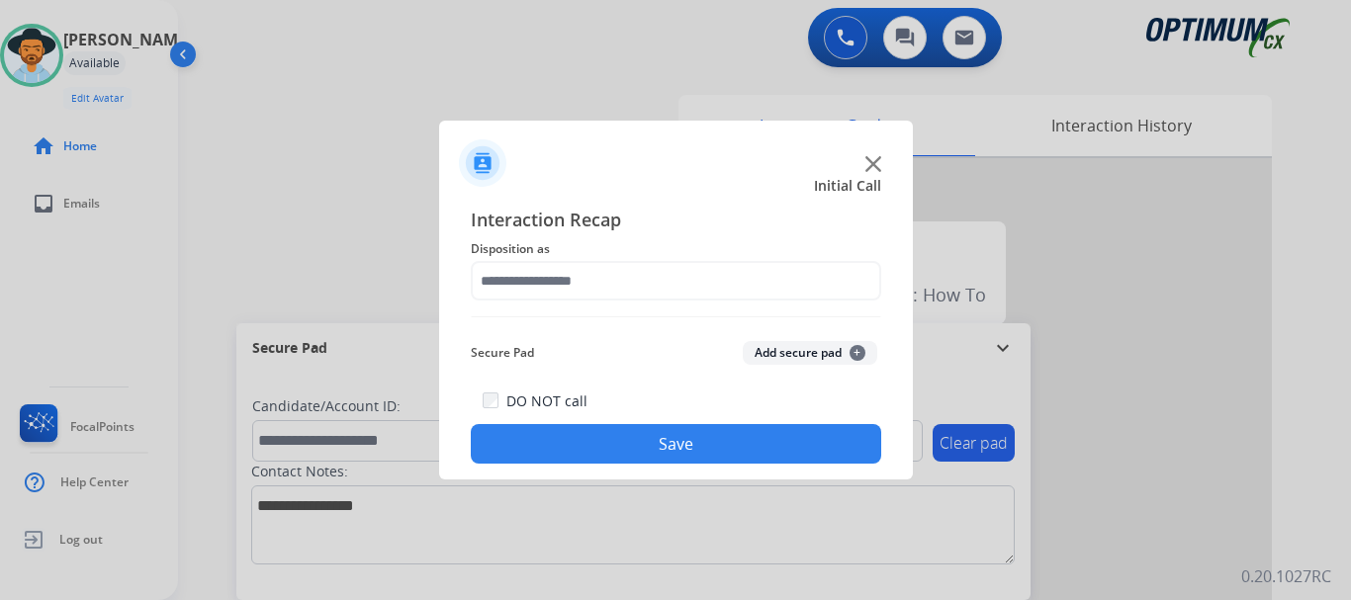
click at [870, 165] on img at bounding box center [873, 164] width 16 height 16
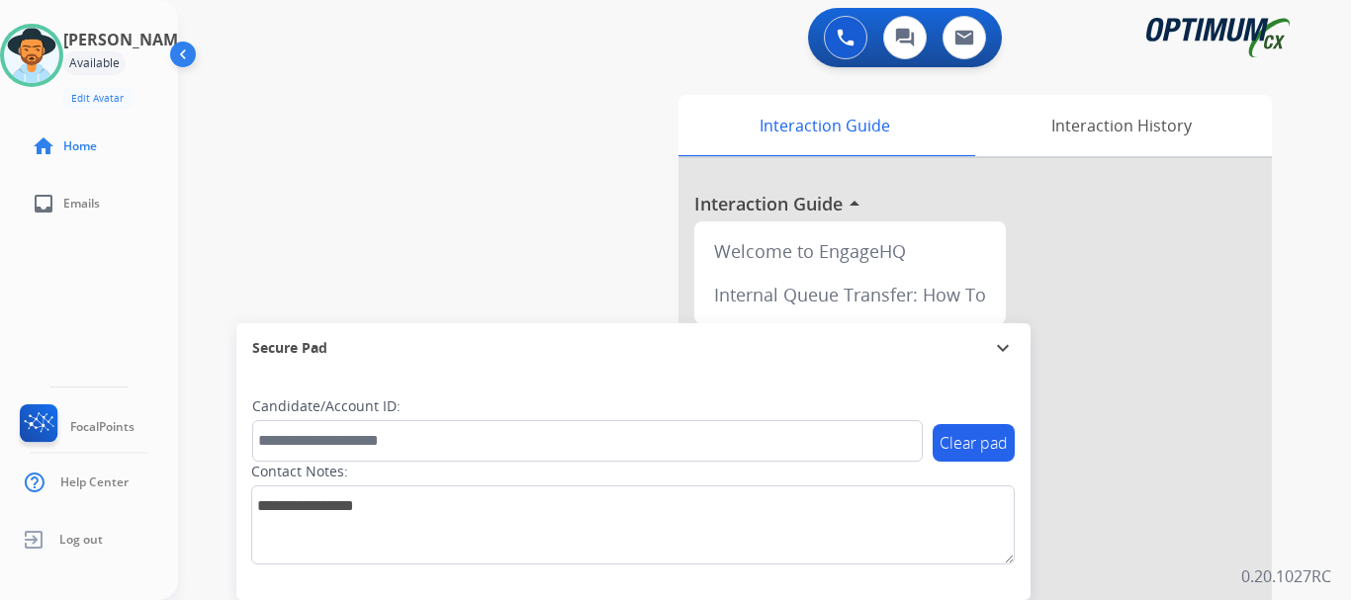
click at [38, 54] on img at bounding box center [31, 55] width 55 height 55
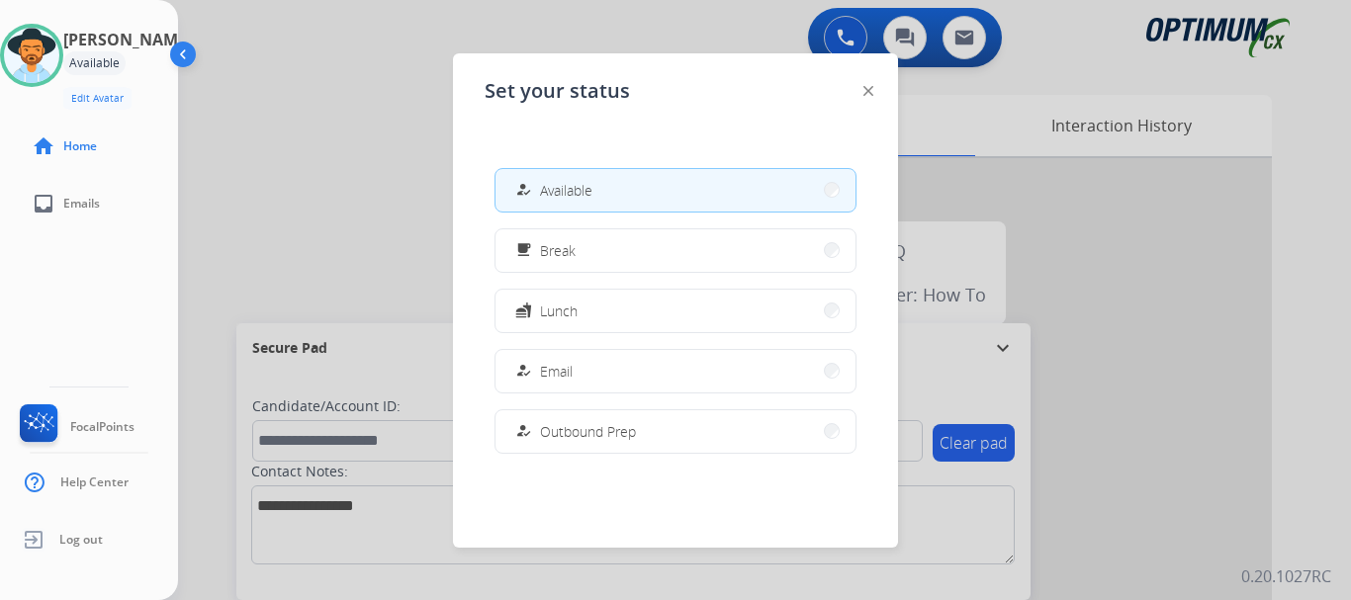
scroll to position [136, 0]
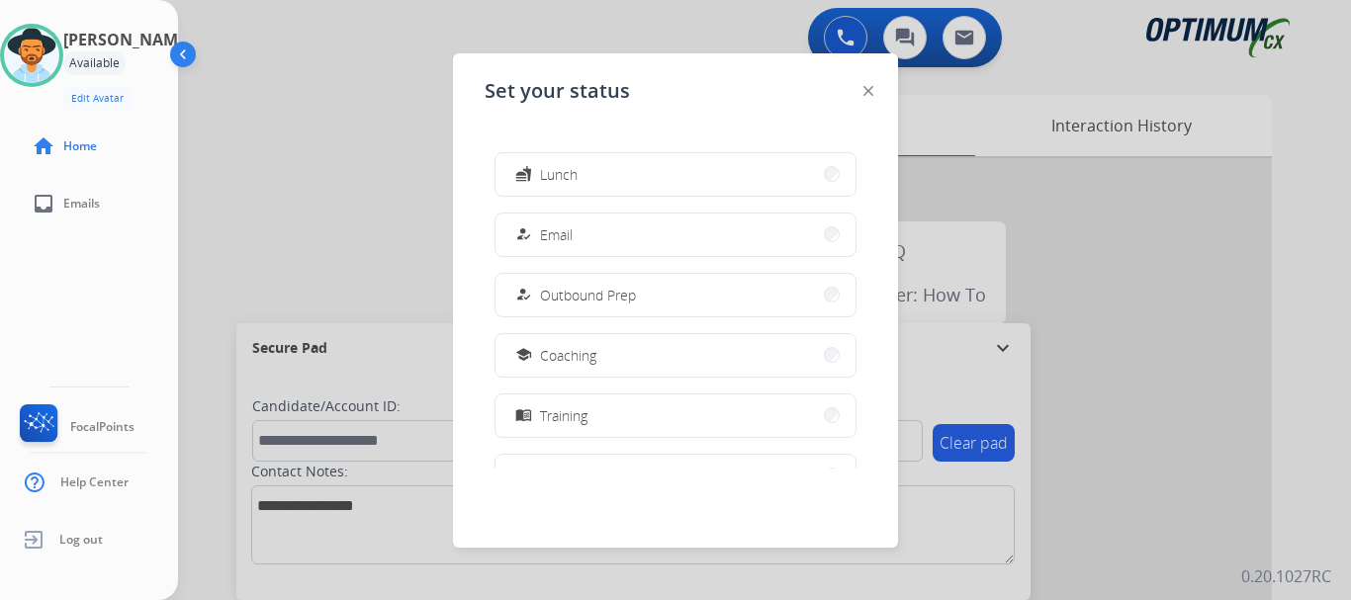
click at [651, 186] on button "fastfood Lunch" at bounding box center [675, 174] width 360 height 43
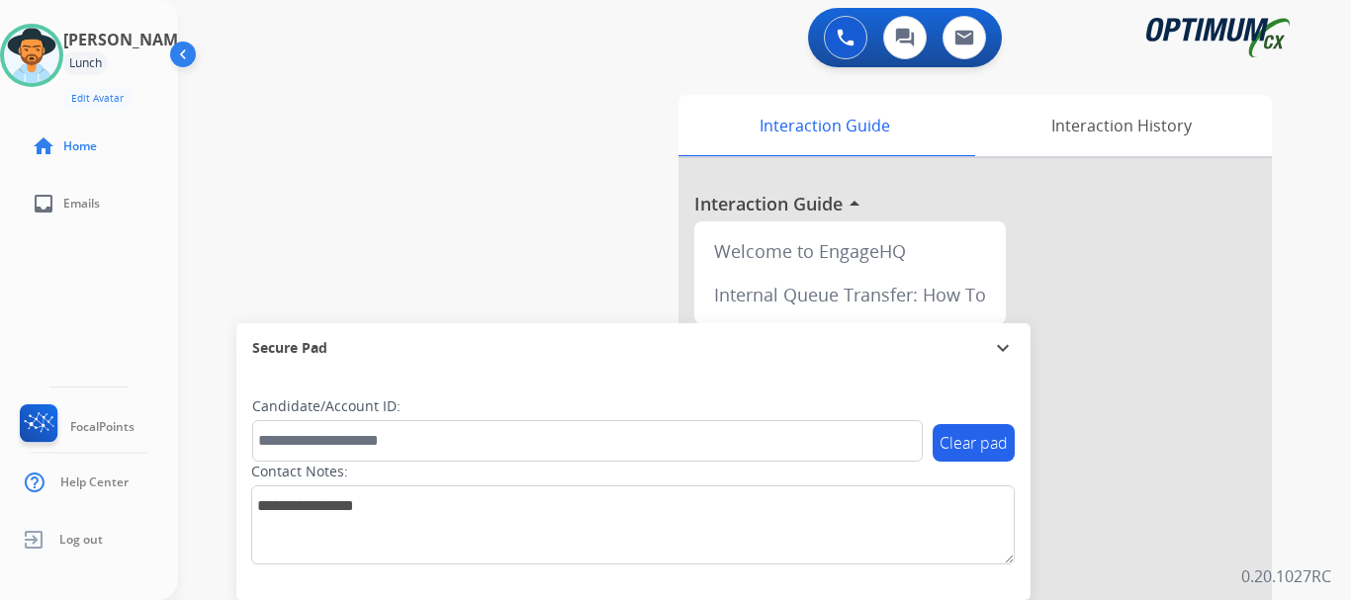
click at [403, 132] on div "swap_horiz Break voice bridge close_fullscreen Connect 3-Way Call merge_type Se…" at bounding box center [740, 483] width 1125 height 825
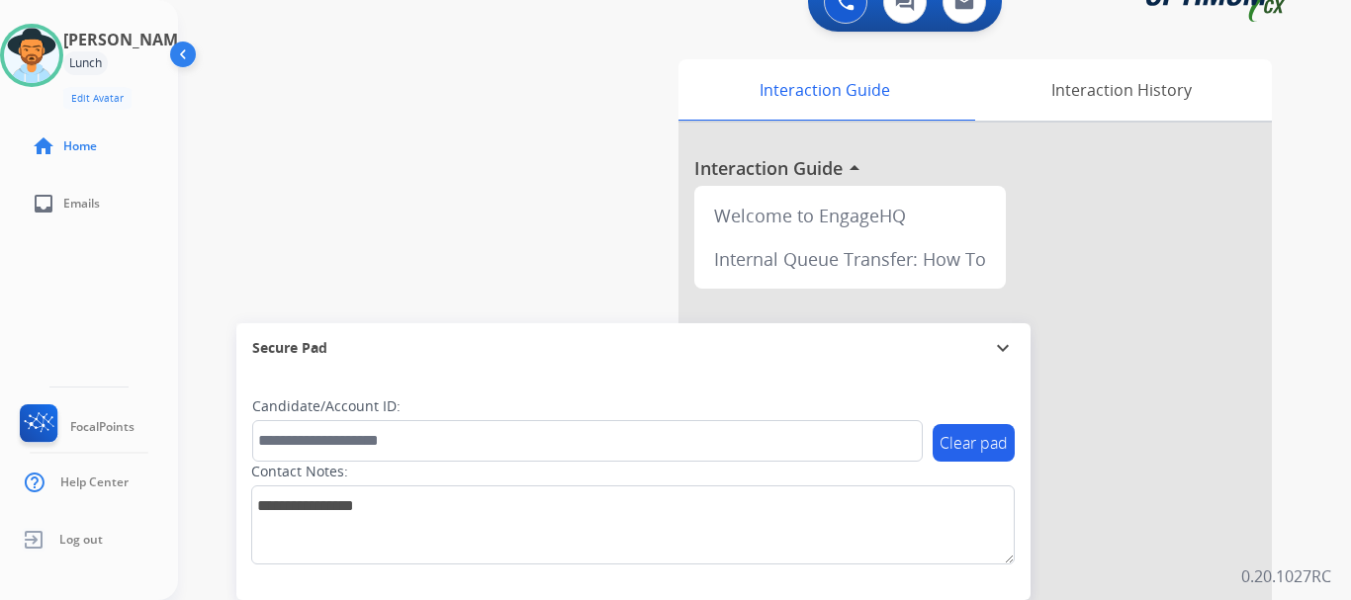
scroll to position [40, 0]
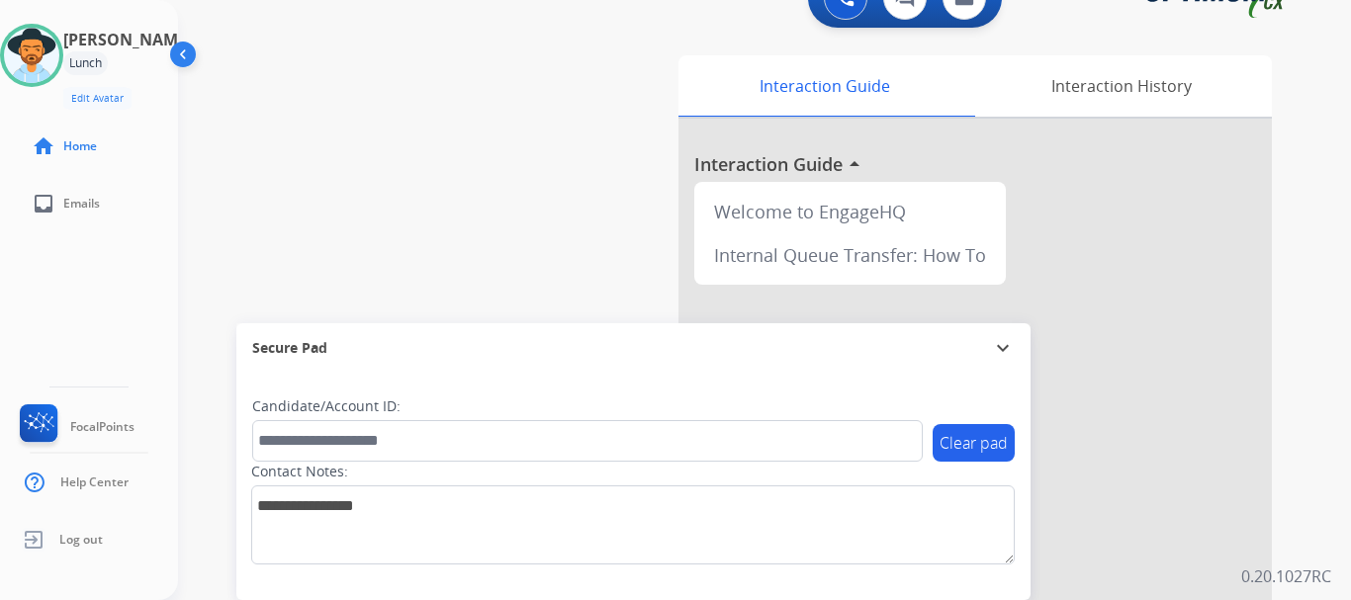
click at [59, 57] on img at bounding box center [31, 55] width 55 height 55
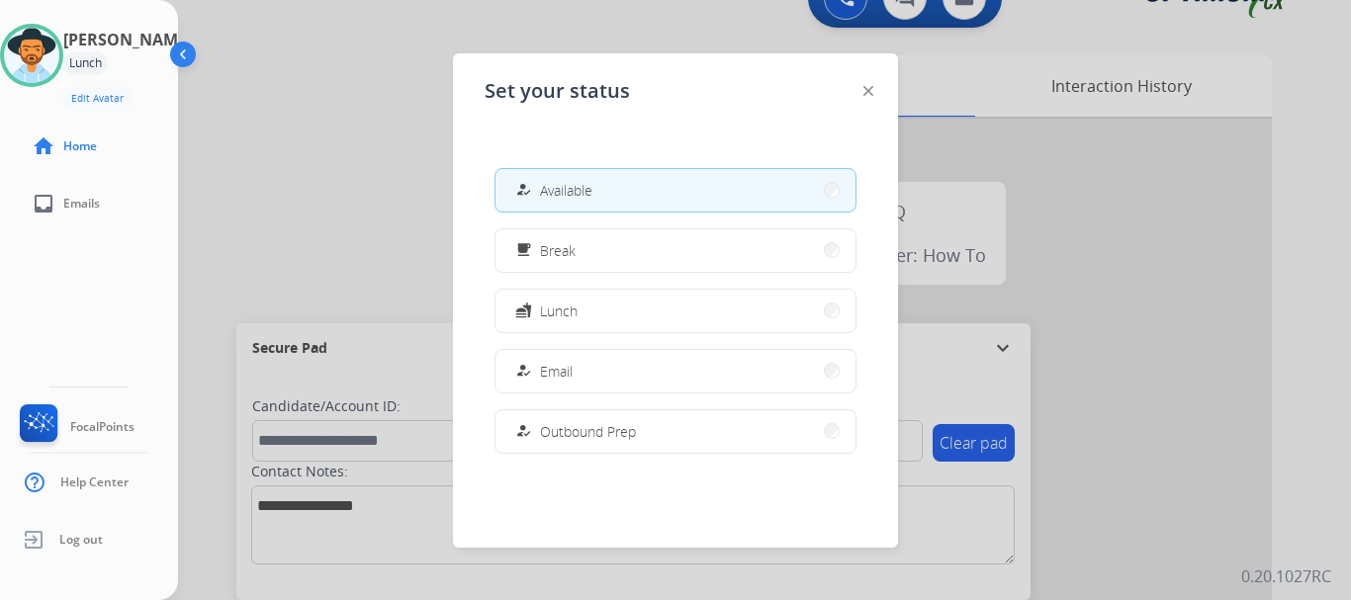
click at [553, 304] on span "Lunch" at bounding box center [559, 311] width 38 height 21
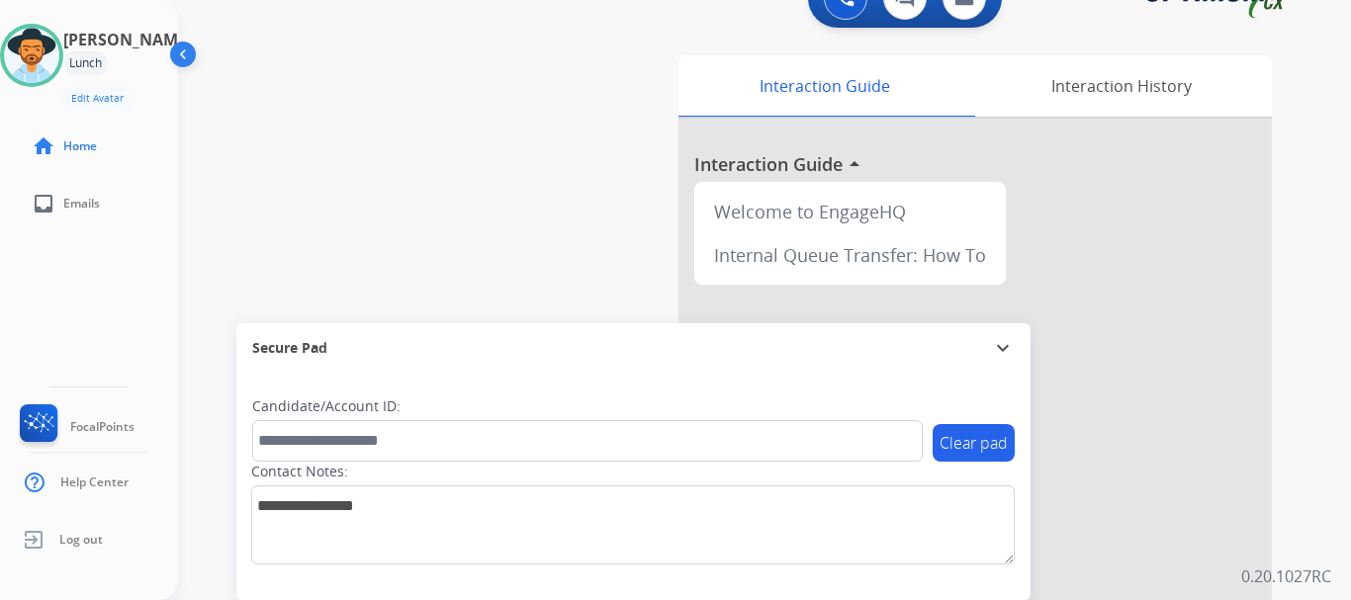
click at [46, 52] on img at bounding box center [31, 55] width 55 height 55
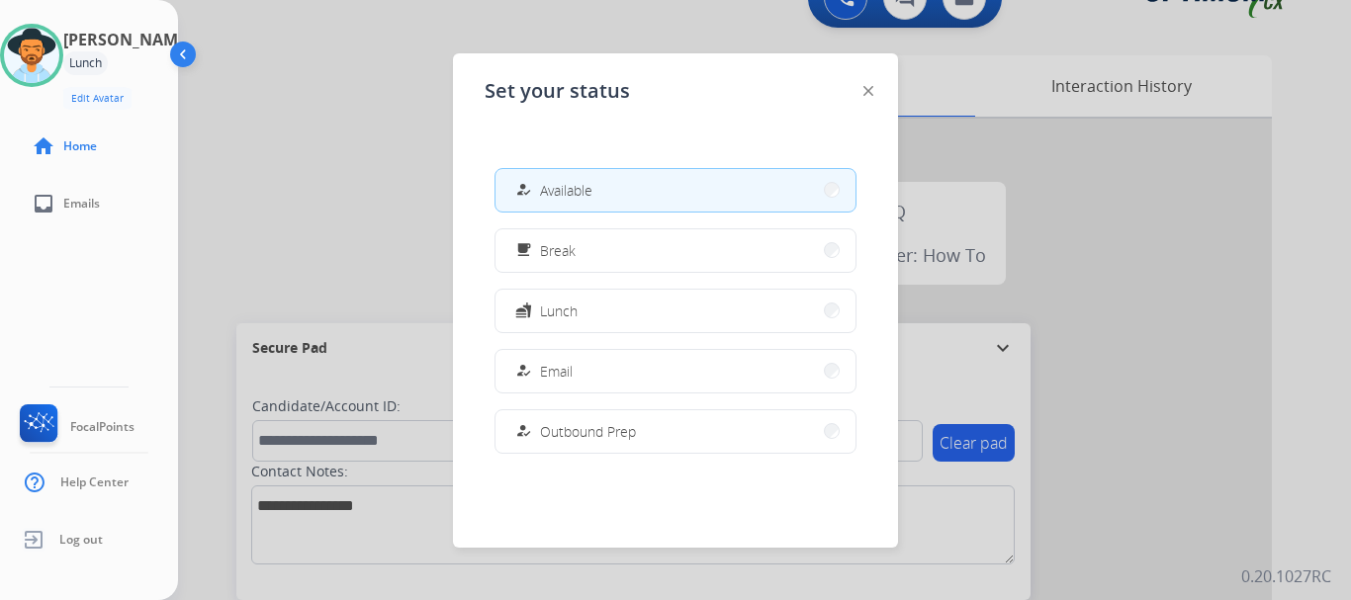
click at [650, 309] on button "fastfood Lunch" at bounding box center [675, 311] width 360 height 43
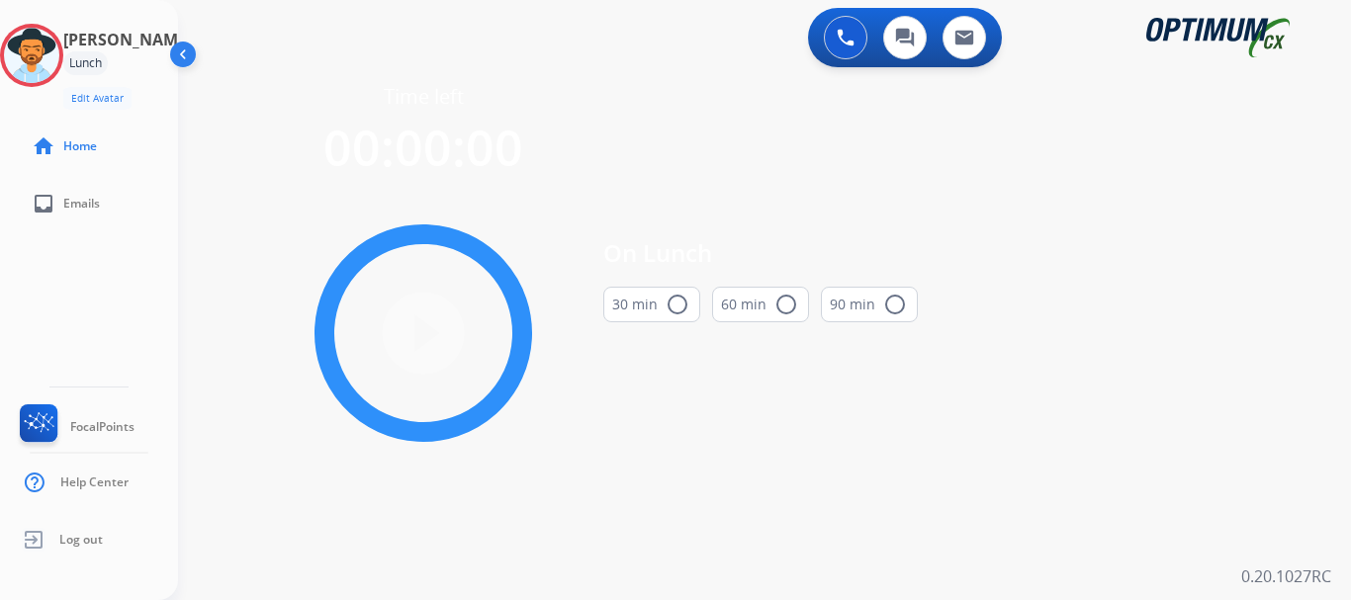
scroll to position [0, 0]
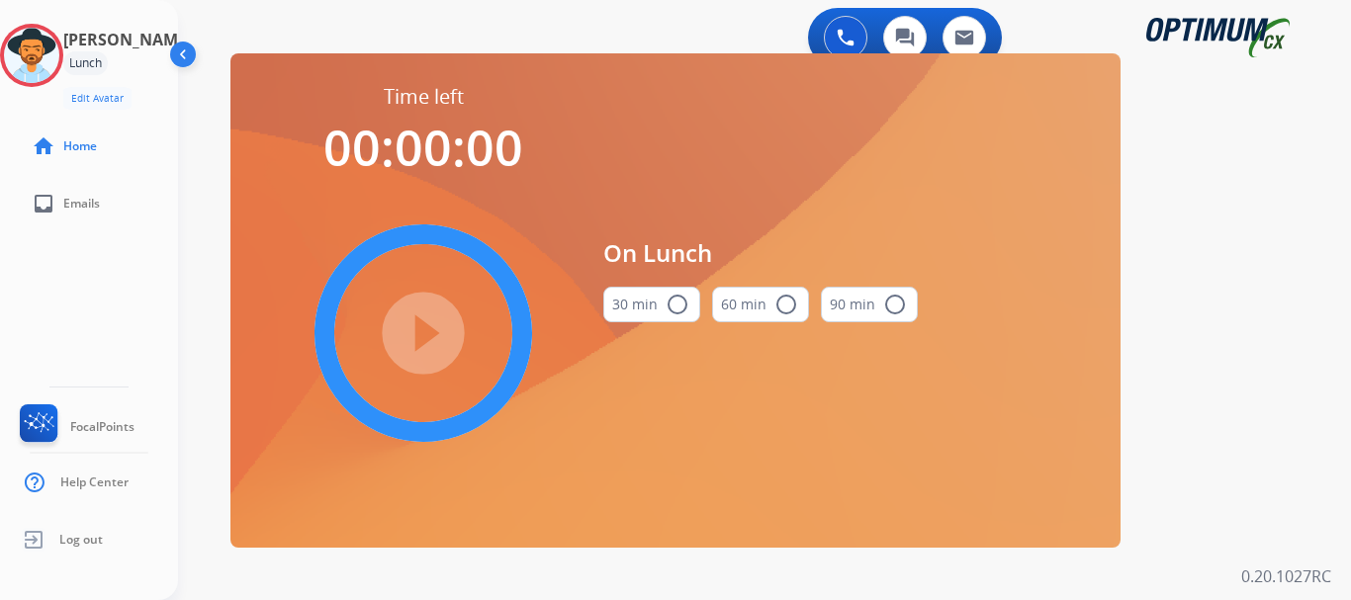
click at [670, 302] on mat-icon "radio_button_unchecked" at bounding box center [677, 305] width 24 height 24
click at [431, 321] on mat-icon "play_circle_filled" at bounding box center [423, 333] width 24 height 24
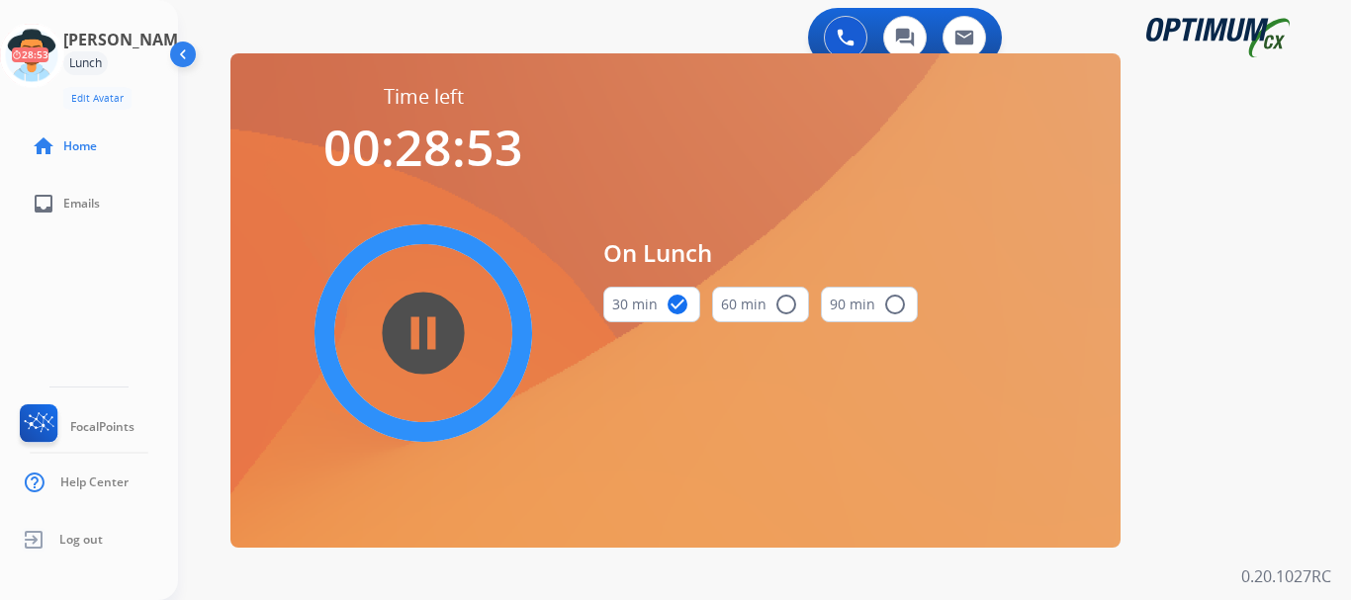
click at [722, 39] on div "0 Voice Interactions 0 Chat Interactions 0 Email Interactions" at bounding box center [752, 39] width 1101 height 63
click at [50, 55] on icon at bounding box center [32, 56] width 64 height 64
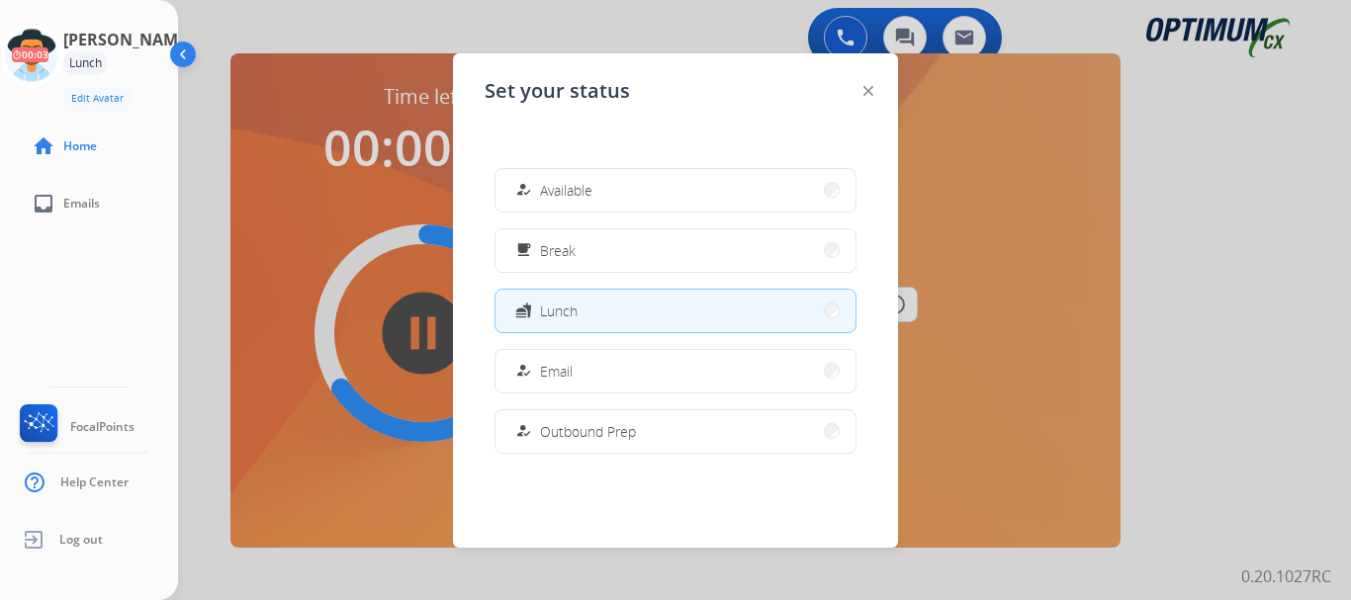
click at [678, 203] on button "how_to_reg Available" at bounding box center [675, 190] width 360 height 43
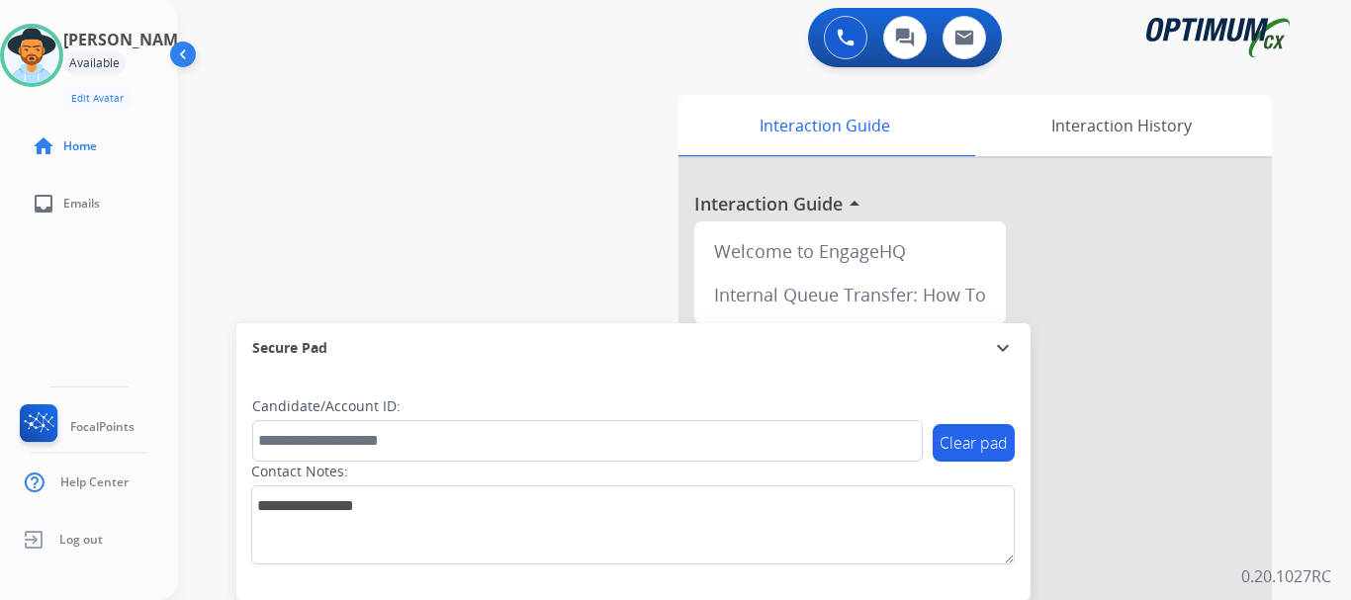
click at [646, 184] on div "swap_horiz Break voice bridge close_fullscreen Connect 3-Way Call merge_type Se…" at bounding box center [740, 483] width 1125 height 825
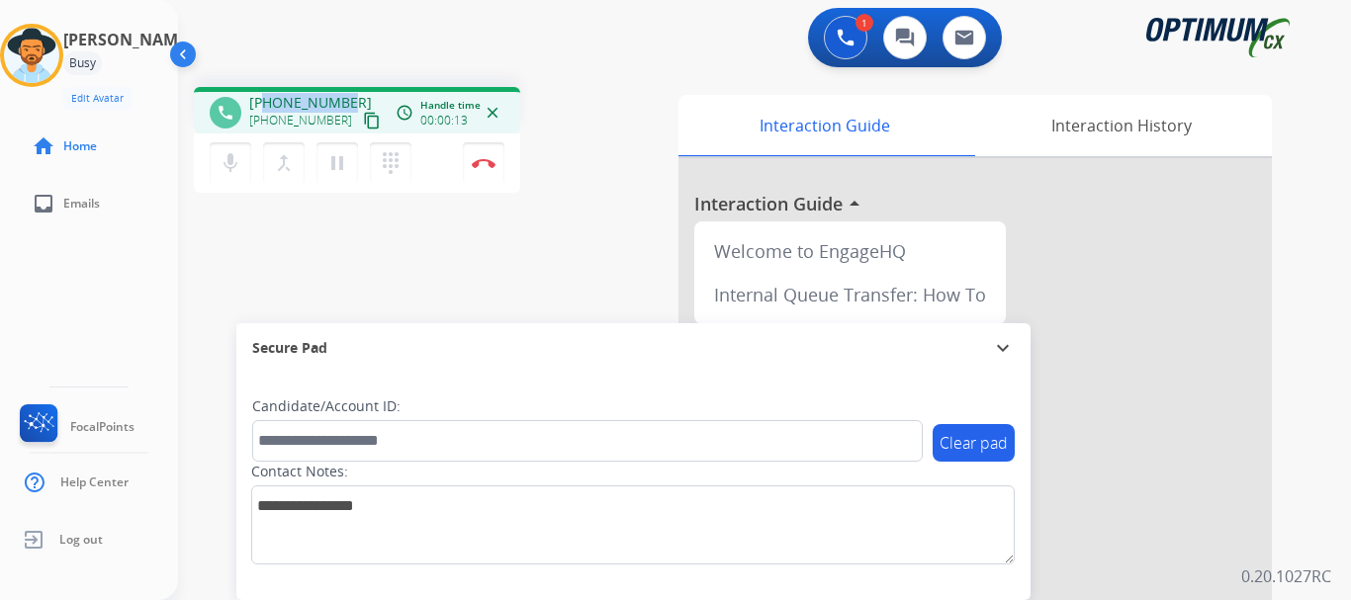
drag, startPoint x: 262, startPoint y: 102, endPoint x: 344, endPoint y: 96, distance: 82.3
click at [344, 96] on span "[PHONE_NUMBER]" at bounding box center [310, 103] width 123 height 20
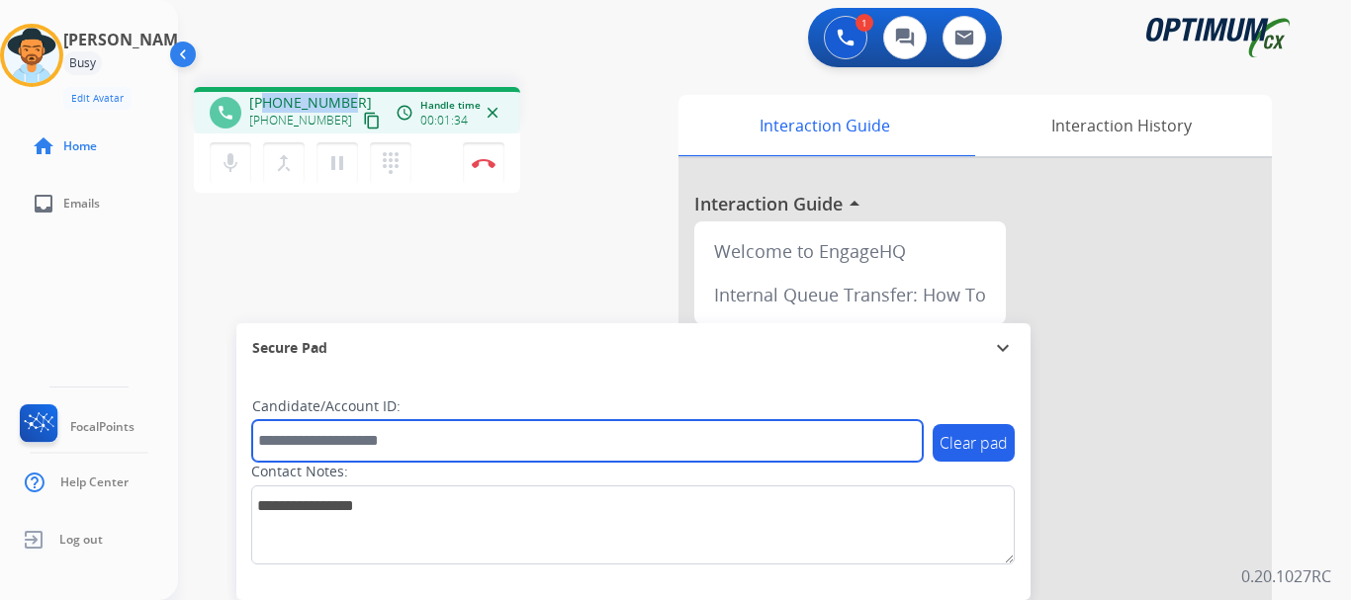
click at [361, 431] on input "text" at bounding box center [587, 441] width 670 height 42
type input "*"
paste input "*******"
type input "*******"
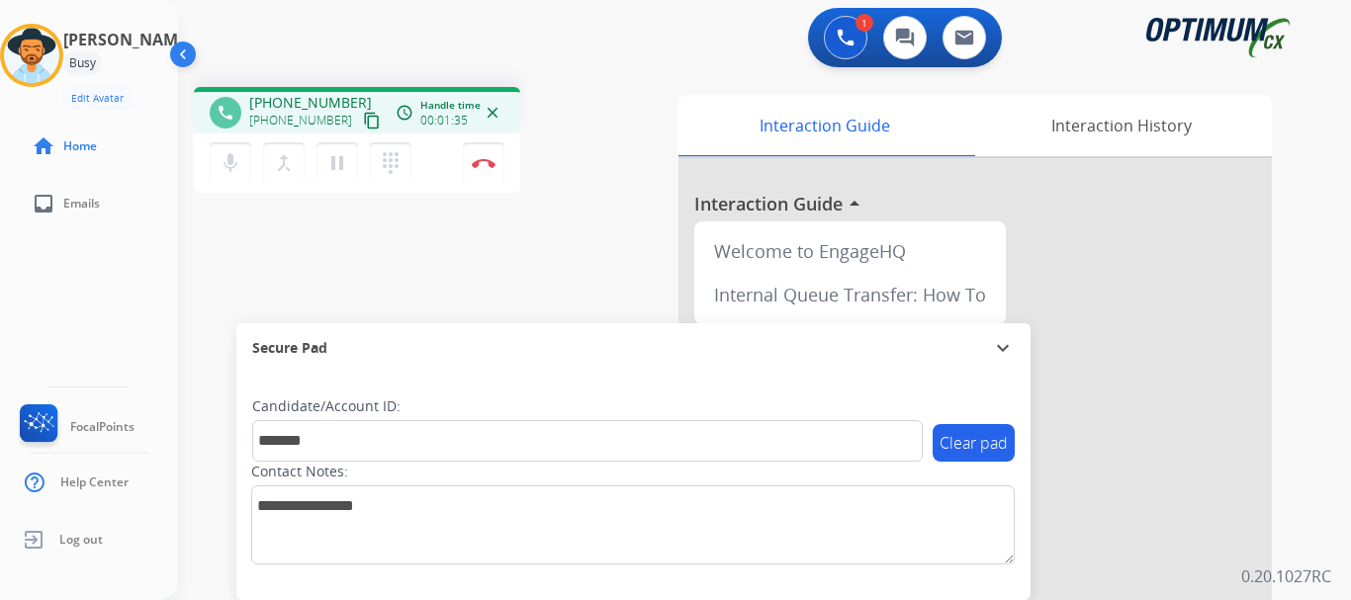
click at [384, 297] on div "phone [PHONE_NUMBER] [PHONE_NUMBER] content_copy access_time Call metrics Queue…" at bounding box center [740, 483] width 1125 height 825
click at [451, 32] on div "1 Voice Interactions 0 Chat Interactions 0 Email Interactions" at bounding box center [752, 39] width 1101 height 63
click at [546, 156] on div "phone [PHONE_NUMBER] [PHONE_NUMBER] content_copy access_time Call metrics Queue…" at bounding box center [429, 143] width 470 height 112
click at [480, 154] on button "Disconnect" at bounding box center [484, 163] width 42 height 42
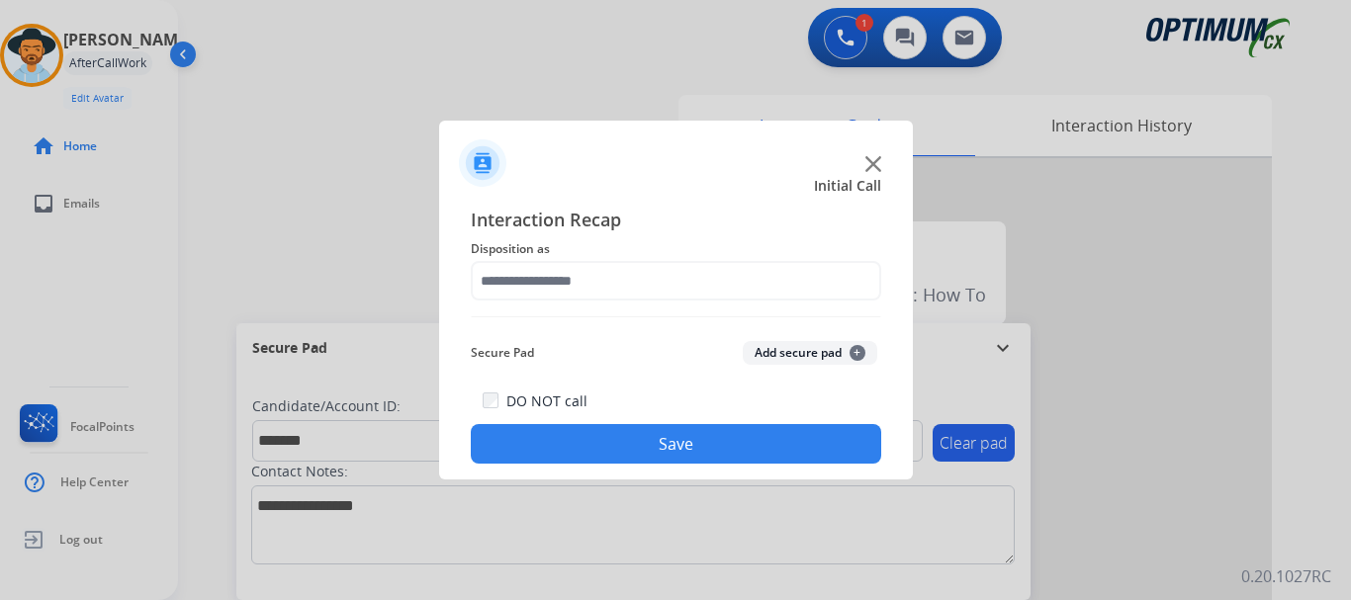
click at [801, 354] on button "Add secure pad +" at bounding box center [810, 353] width 134 height 24
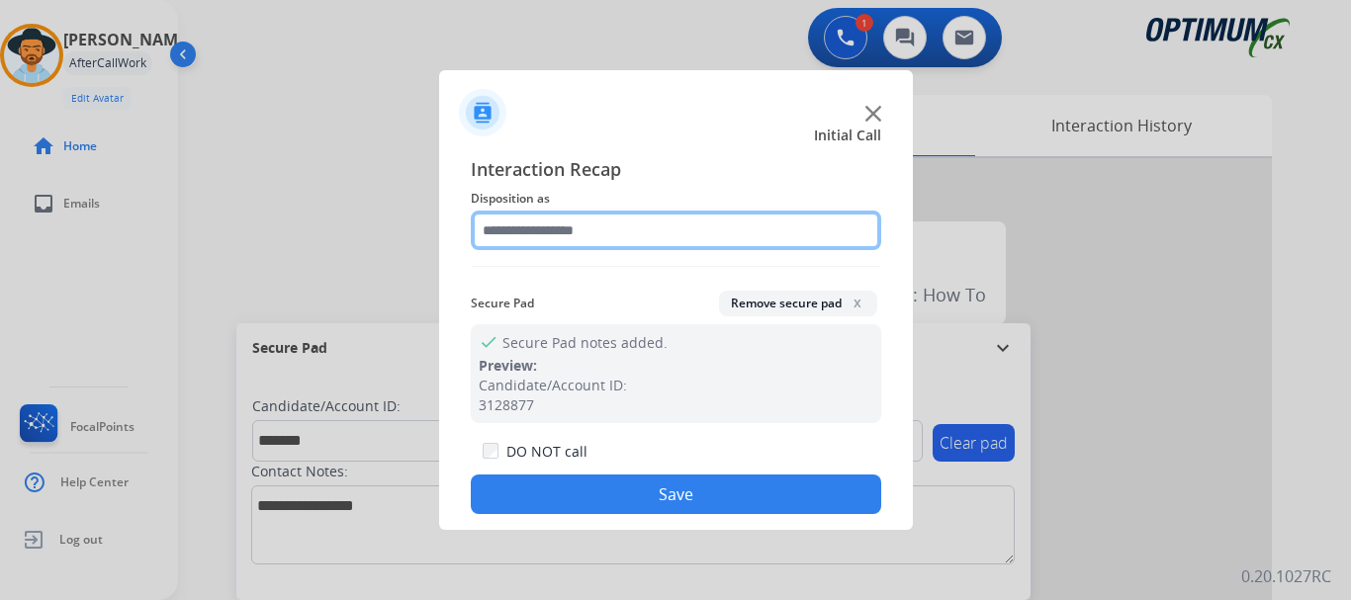
click at [772, 238] on input "text" at bounding box center [676, 231] width 410 height 40
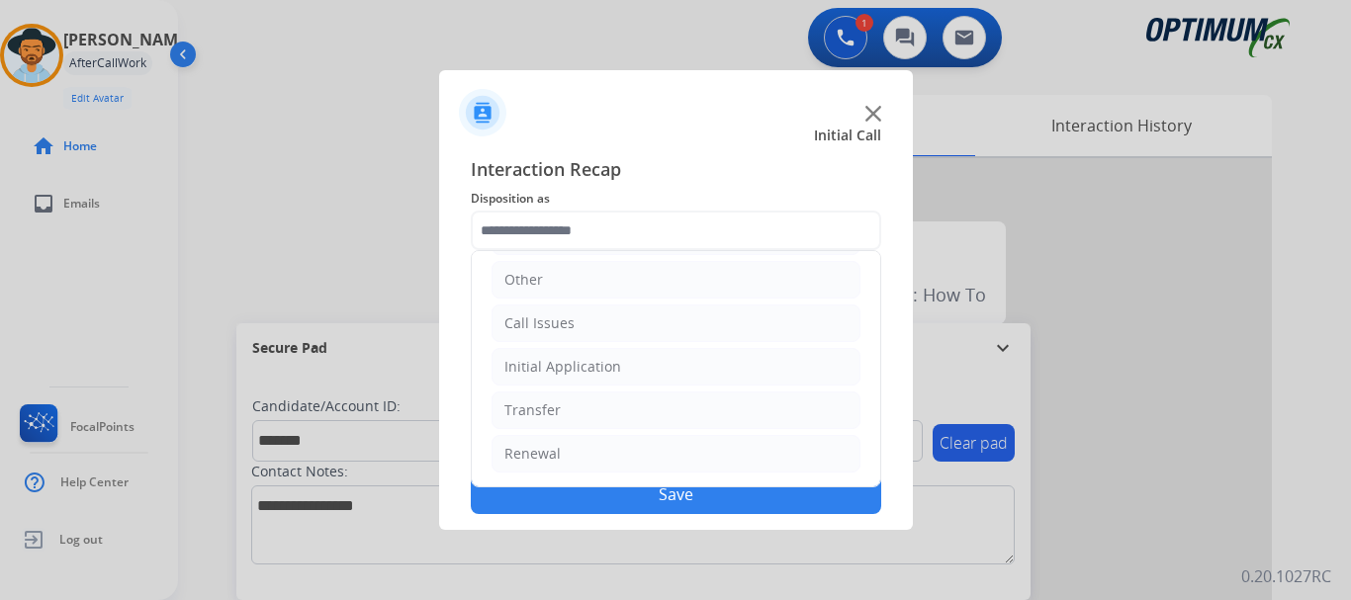
click at [636, 373] on li "Initial Application" at bounding box center [675, 367] width 369 height 38
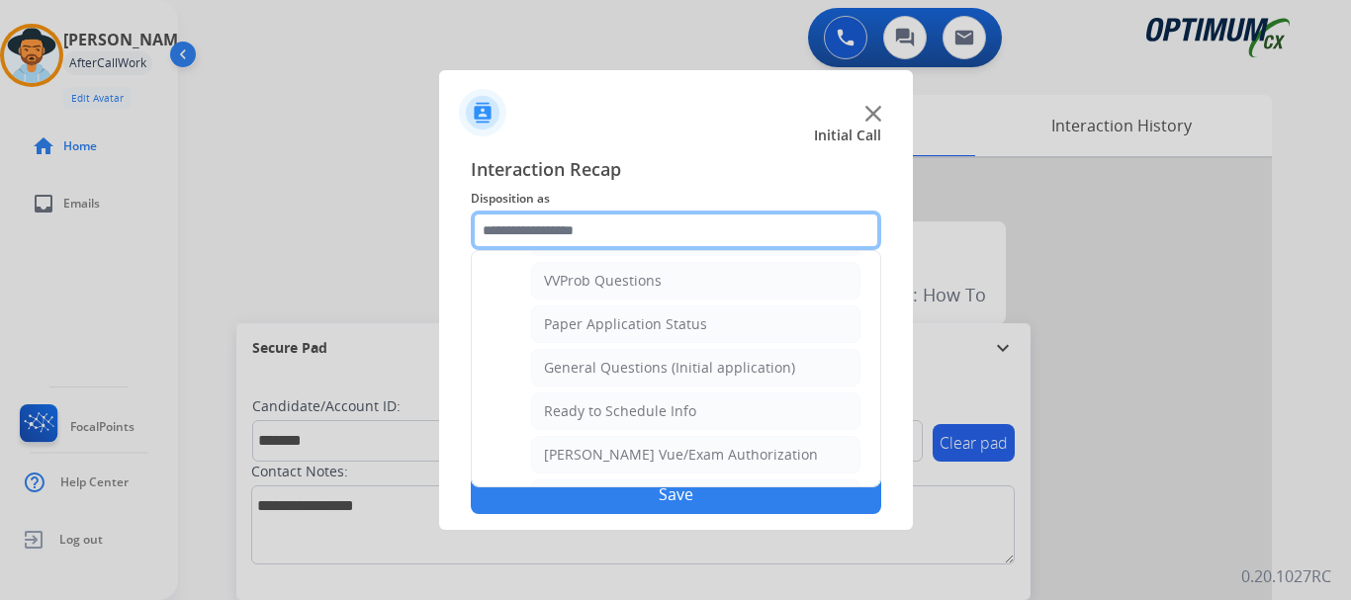
scroll to position [1068, 0]
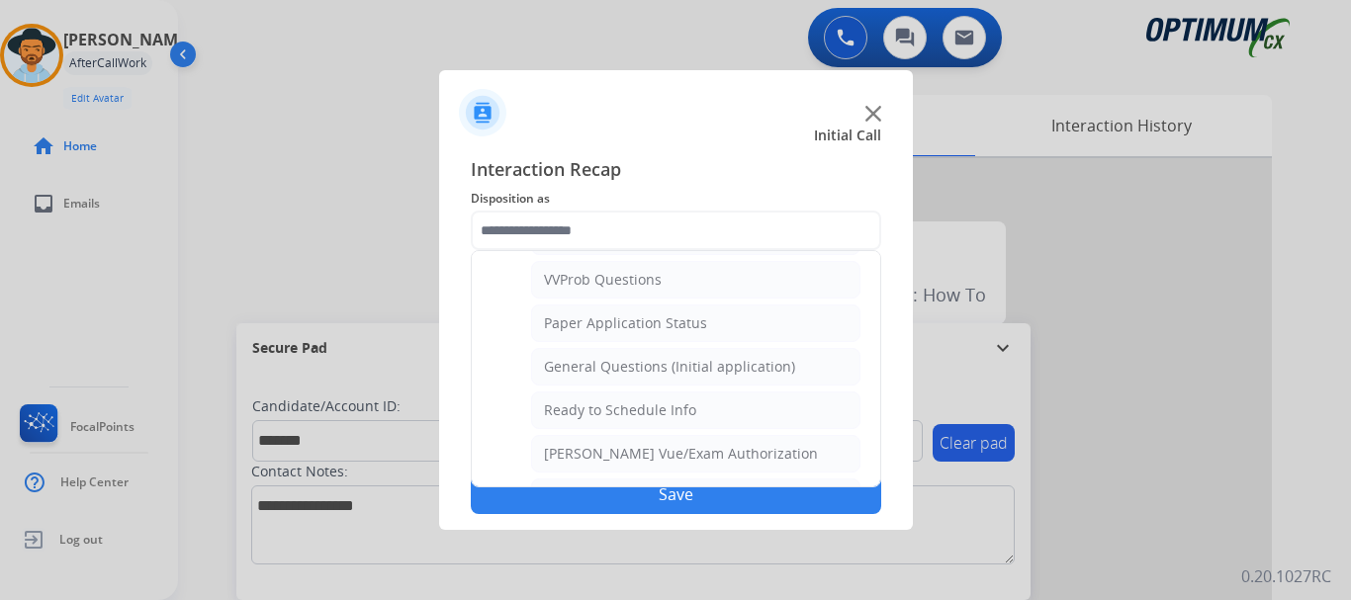
click at [746, 367] on div "General Questions (Initial application)" at bounding box center [669, 367] width 251 height 20
type input "**********"
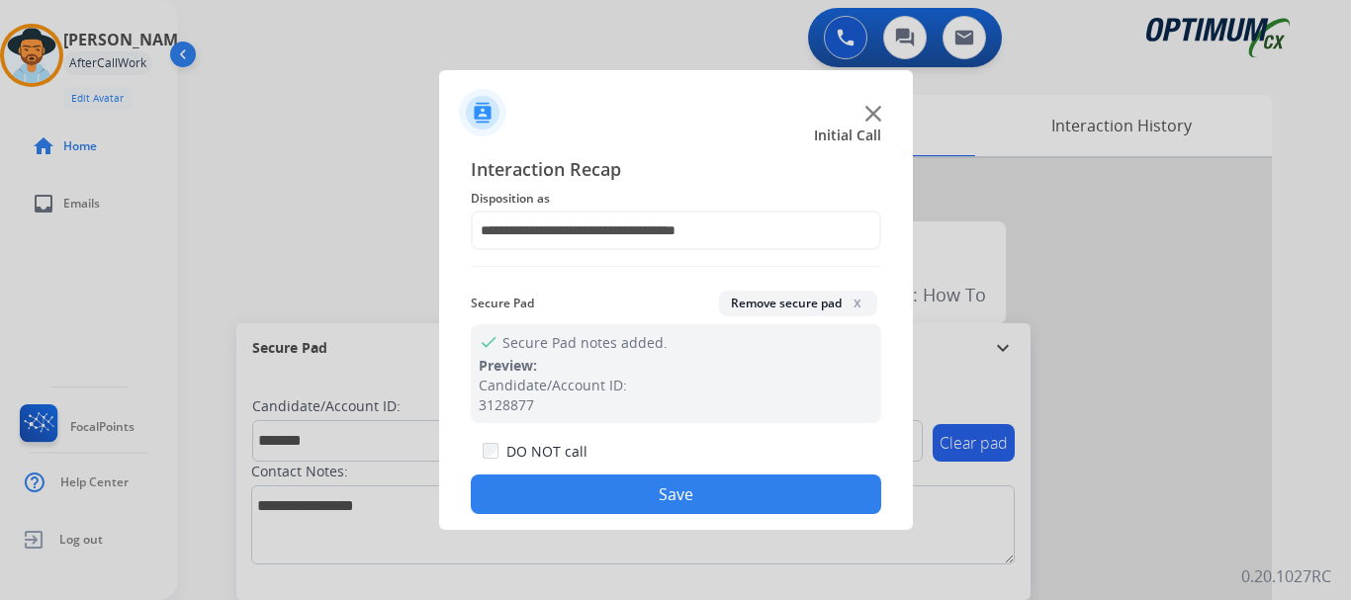
click at [339, 211] on div at bounding box center [675, 300] width 1351 height 600
click at [736, 513] on div "DO NOT call Save" at bounding box center [676, 476] width 410 height 75
click at [641, 496] on button "Save" at bounding box center [676, 495] width 410 height 40
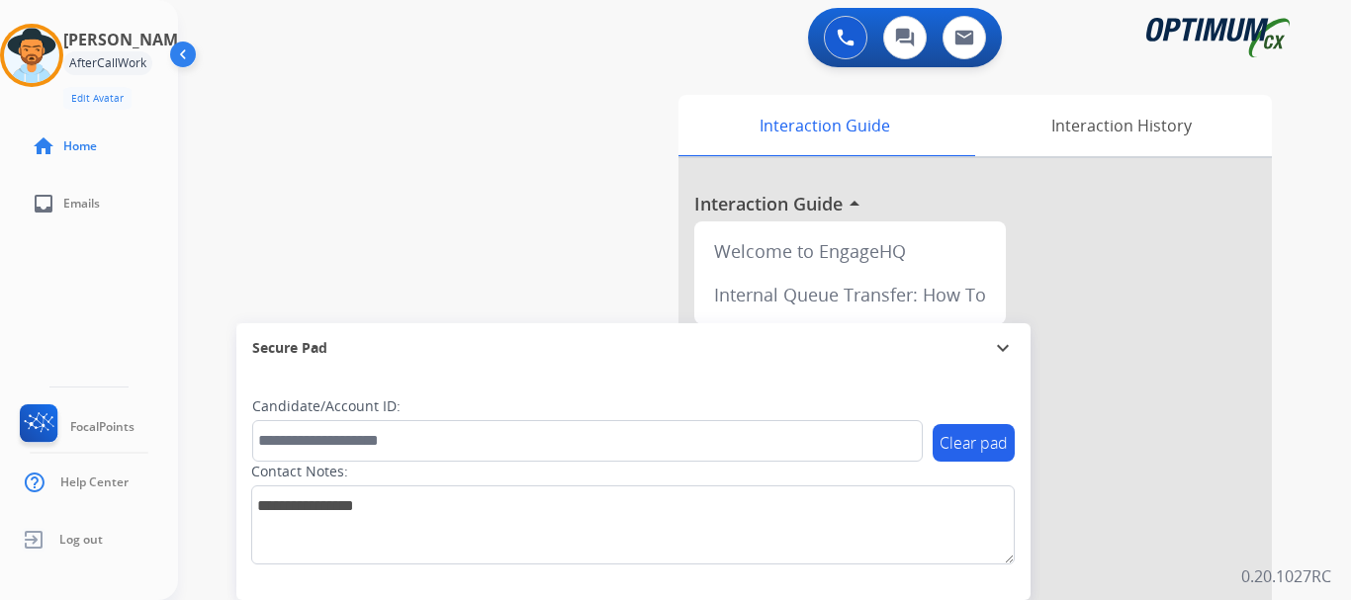
click at [412, 143] on div "swap_horiz Break voice bridge close_fullscreen Connect 3-Way Call merge_type Se…" at bounding box center [740, 483] width 1125 height 825
click at [841, 38] on img at bounding box center [846, 38] width 18 height 18
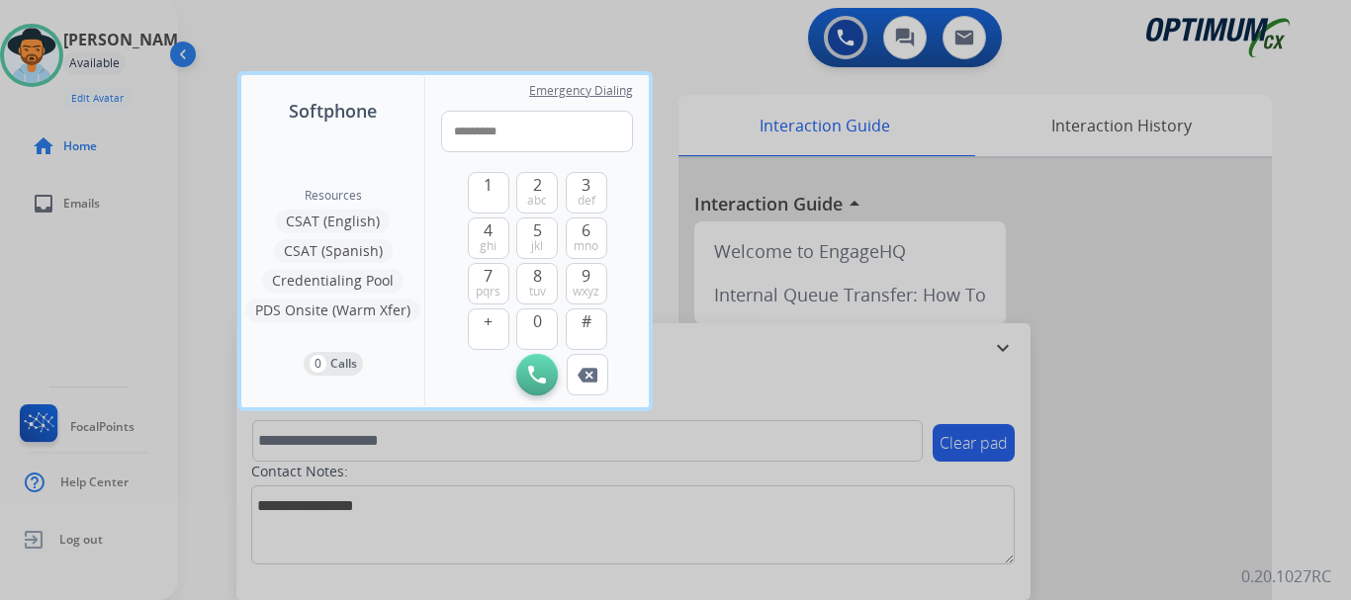
type input "**********"
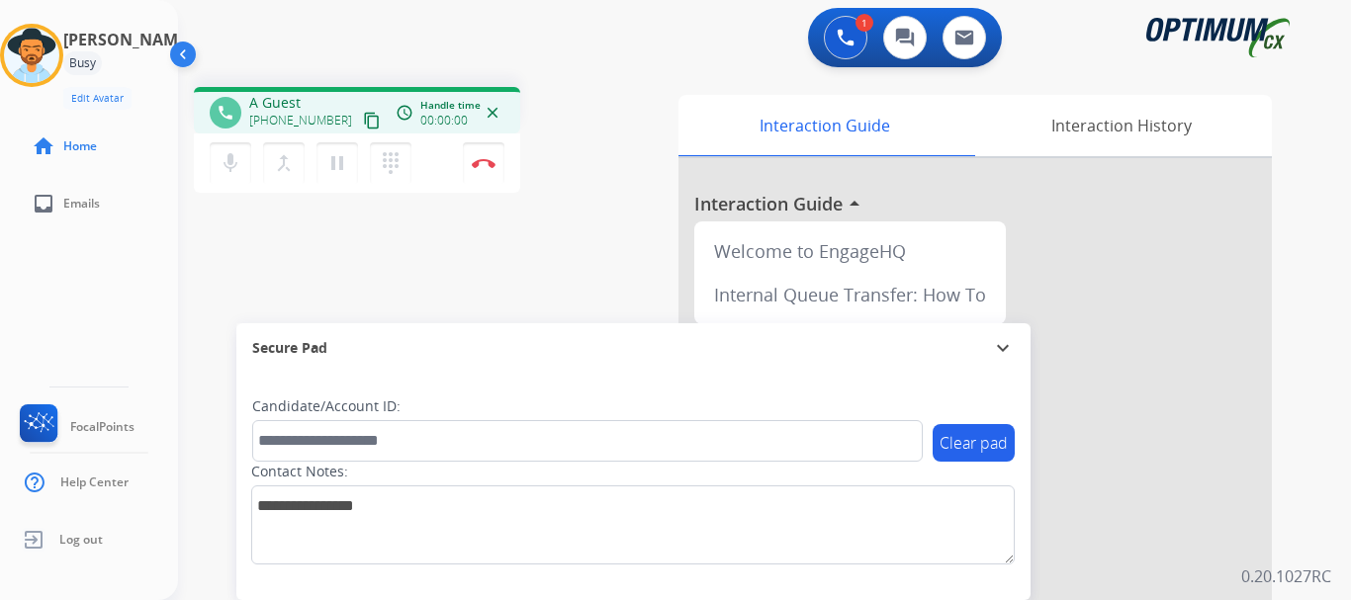
click at [483, 163] on img at bounding box center [484, 163] width 24 height 10
click at [485, 166] on img at bounding box center [484, 163] width 24 height 10
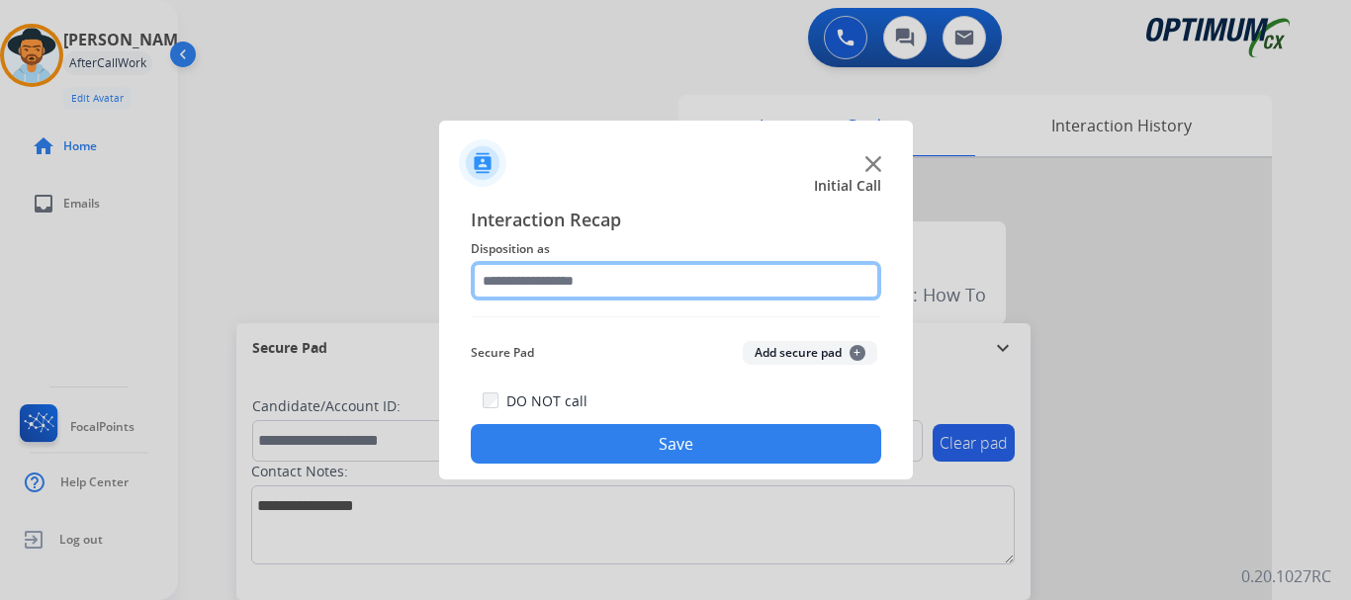
click at [727, 284] on input "text" at bounding box center [676, 281] width 410 height 40
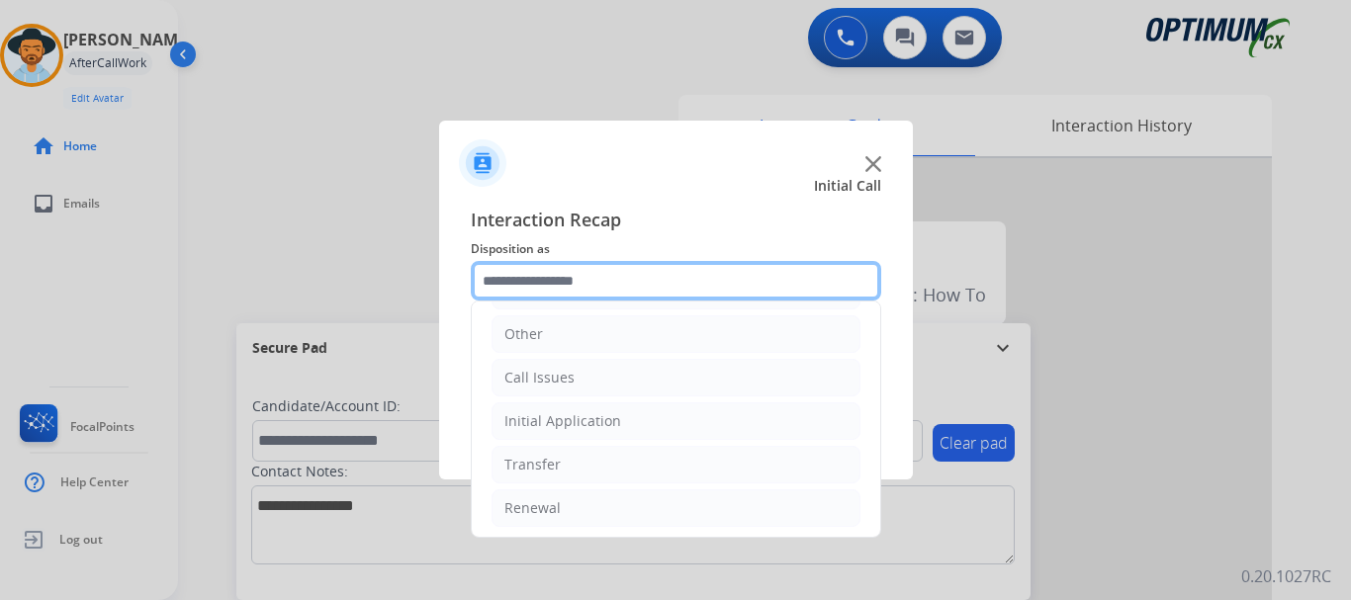
scroll to position [130, 0]
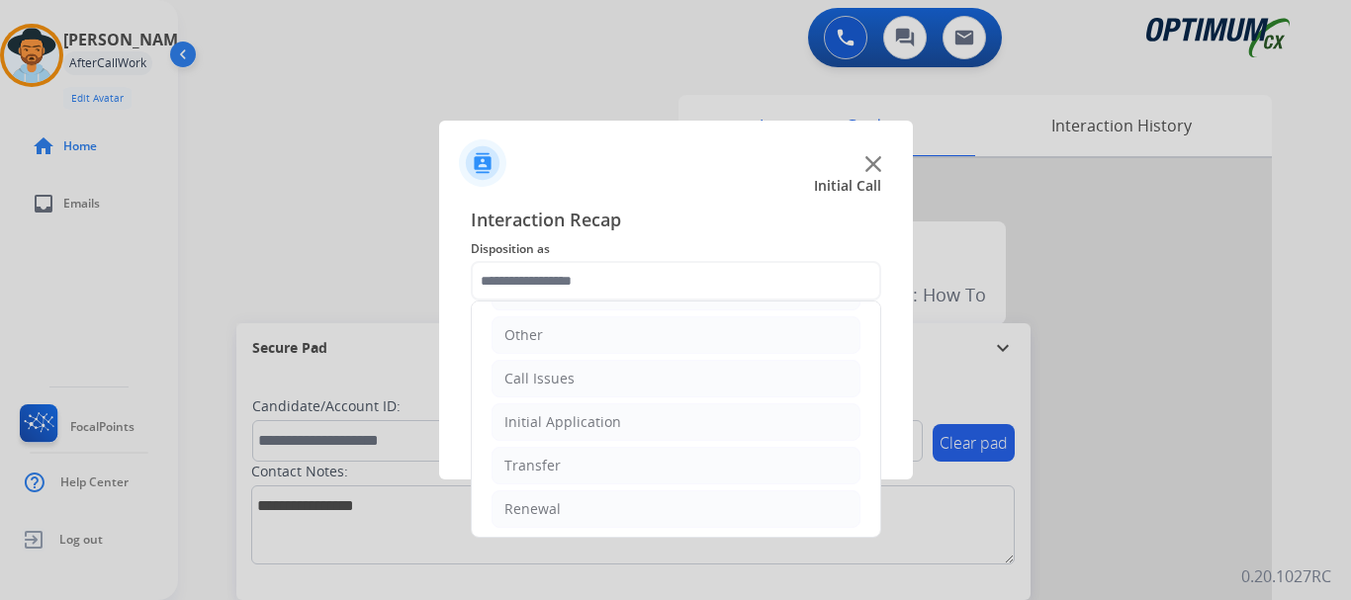
click at [655, 391] on li "Call Issues" at bounding box center [675, 379] width 369 height 38
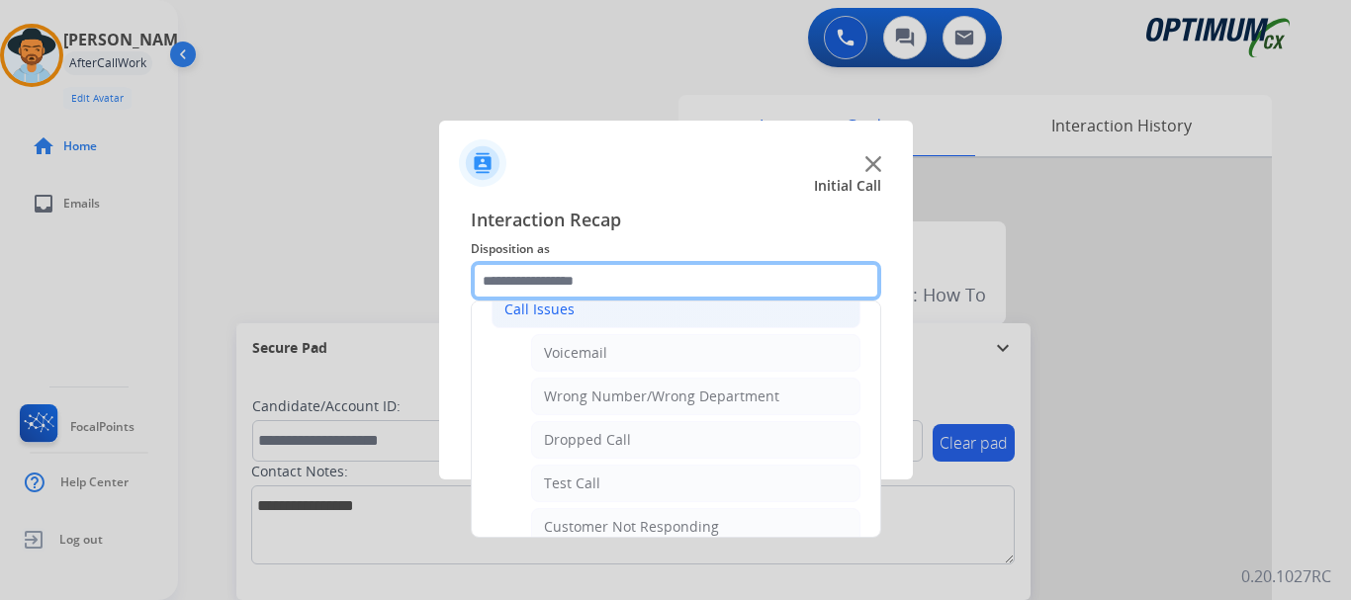
scroll to position [236, 0]
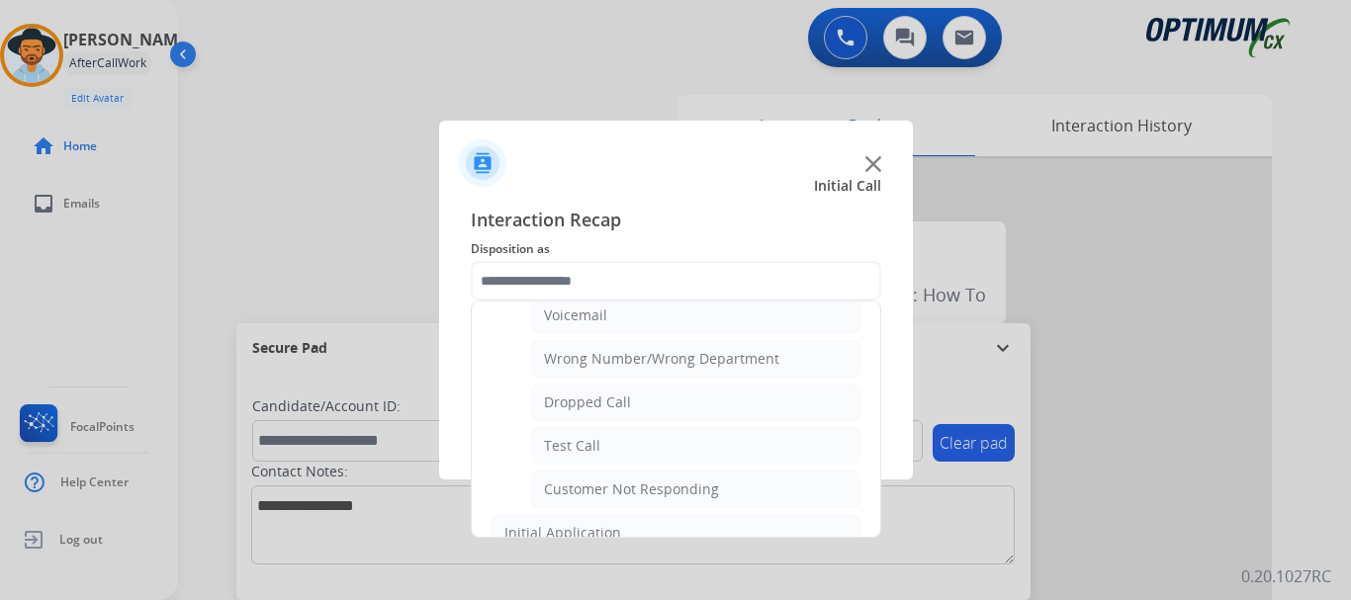
click at [655, 449] on li "Test Call" at bounding box center [695, 446] width 329 height 38
type input "*********"
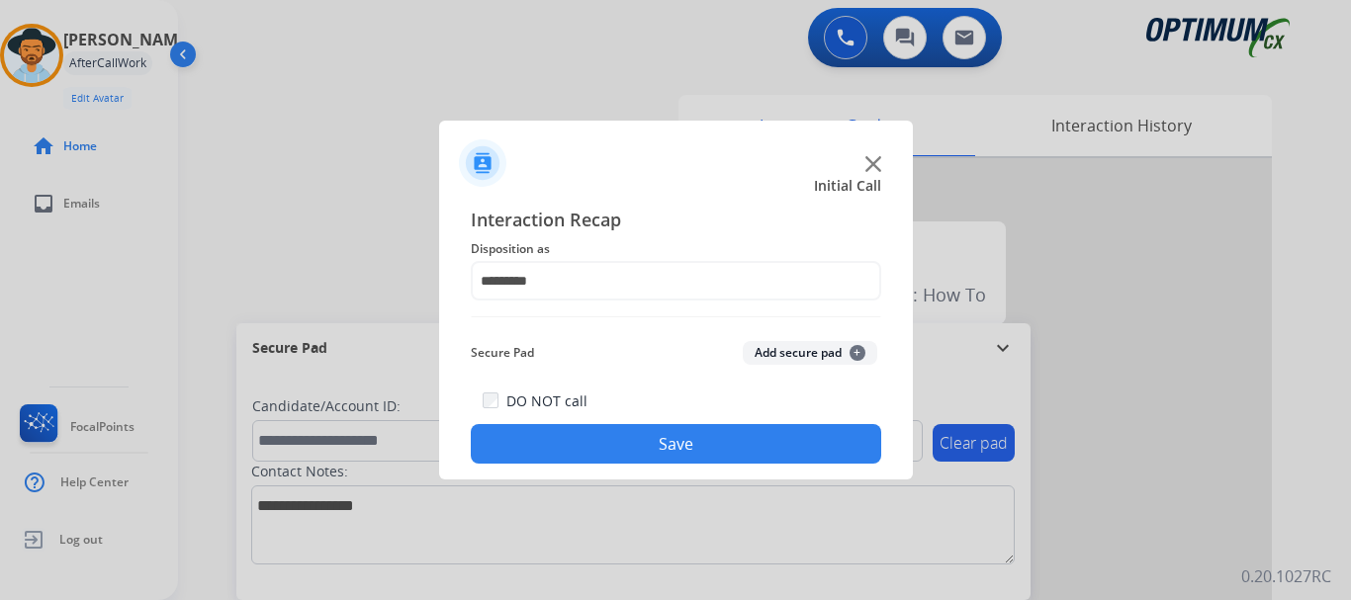
click at [687, 445] on button "Save" at bounding box center [676, 444] width 410 height 40
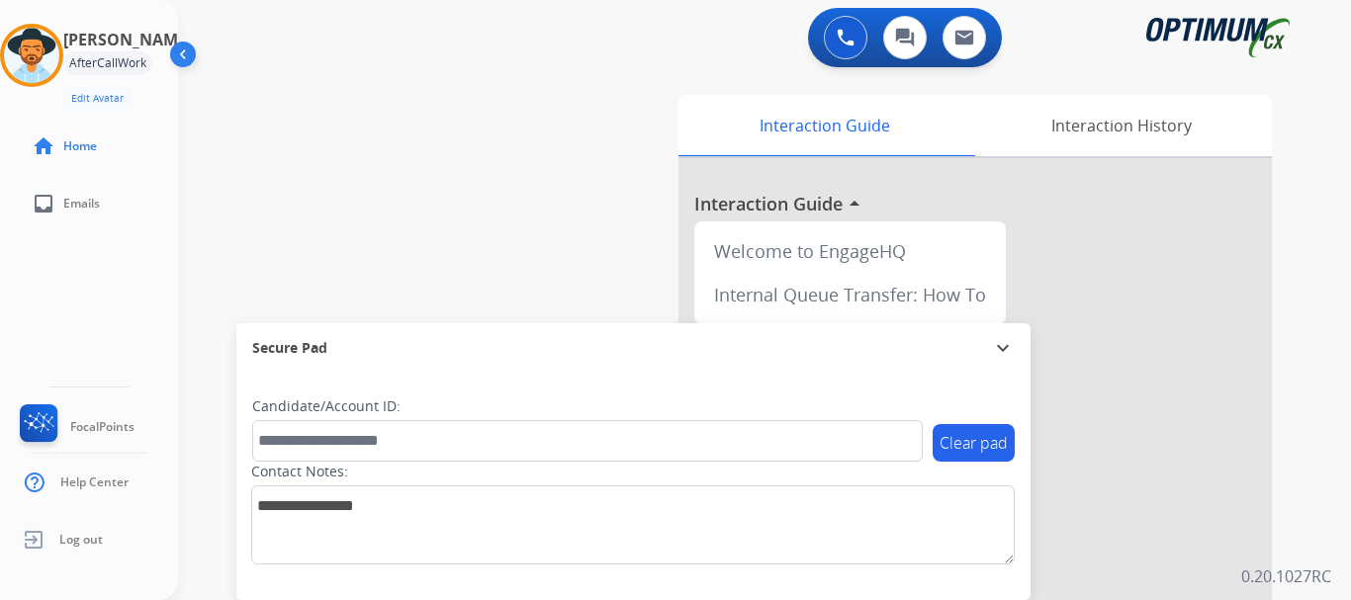
click at [504, 212] on div "swap_horiz Break voice bridge close_fullscreen Connect 3-Way Call merge_type Se…" at bounding box center [740, 483] width 1125 height 825
click at [51, 59] on img at bounding box center [31, 55] width 55 height 55
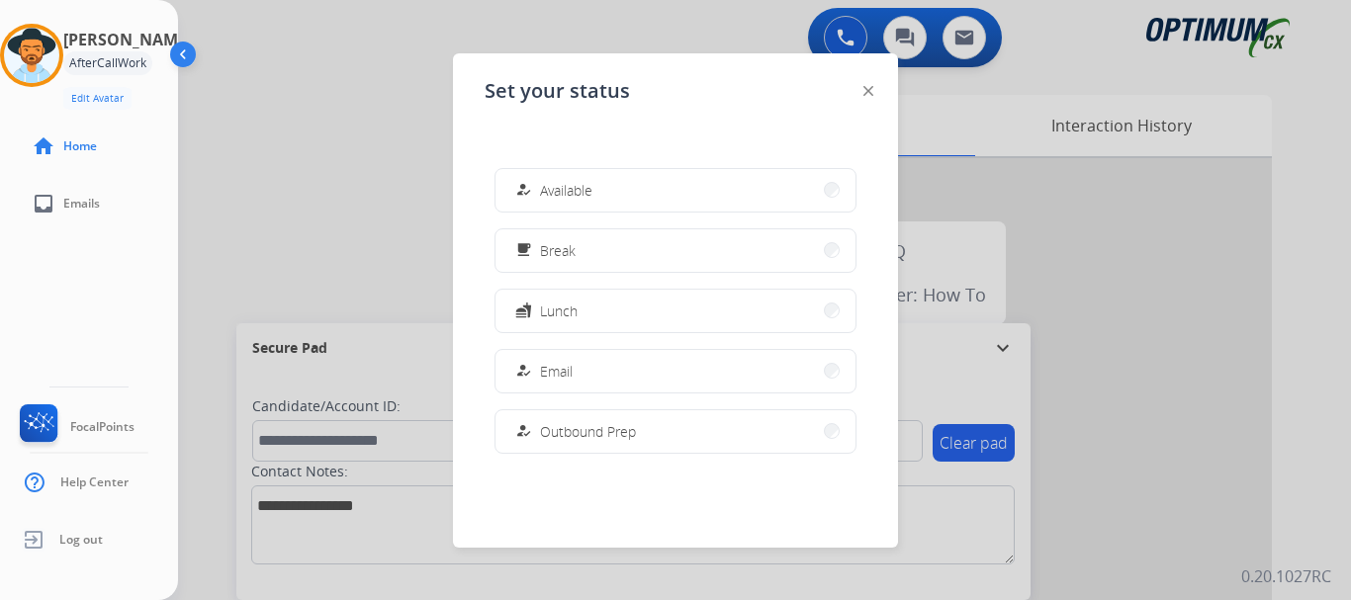
click at [730, 182] on button "how_to_reg Available" at bounding box center [675, 190] width 360 height 43
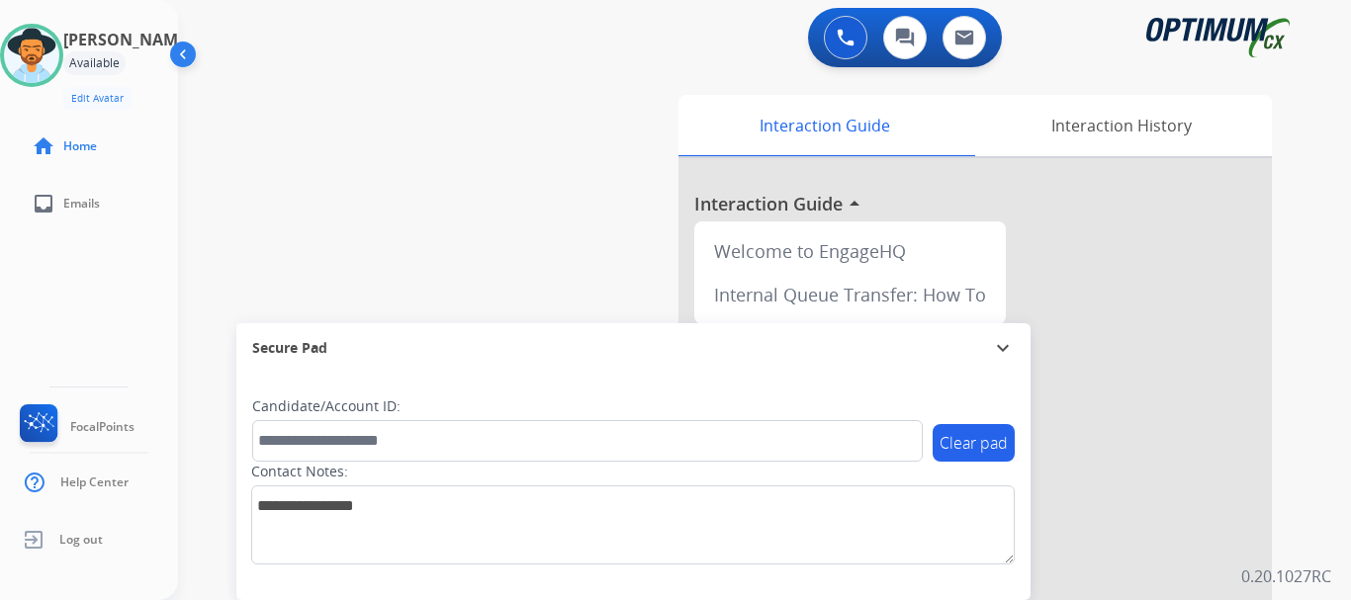
click at [1237, 474] on div at bounding box center [974, 527] width 593 height 738
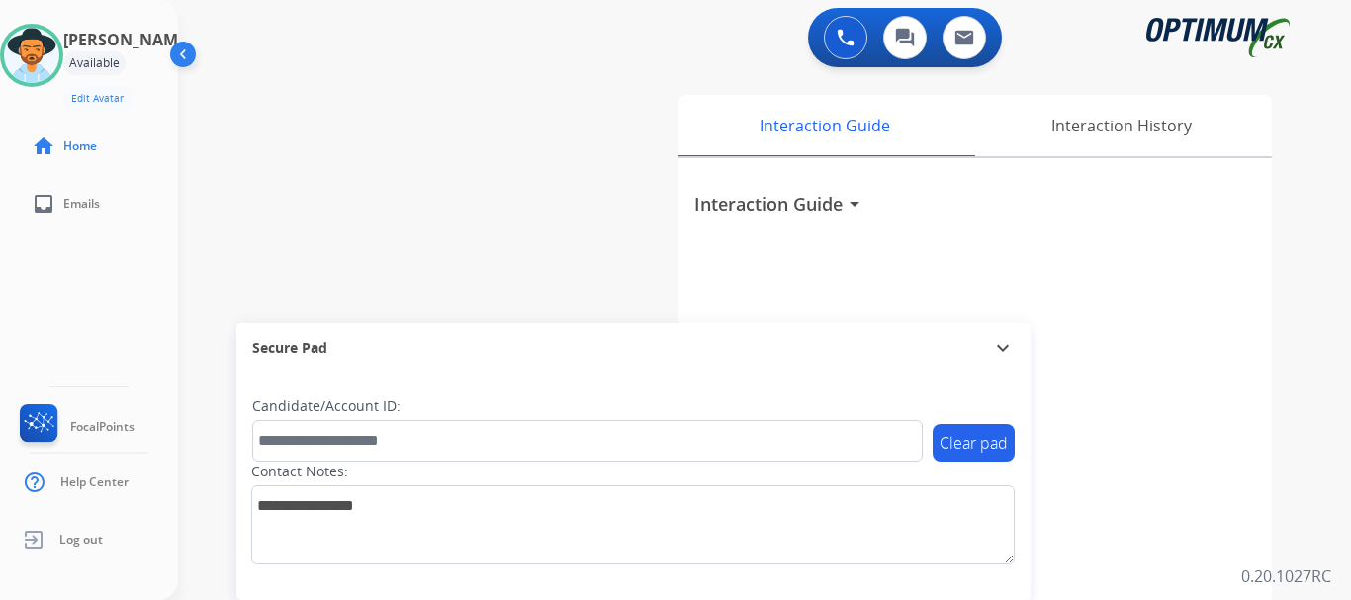
click at [1219, 502] on div "Interaction Guide arrow_drop_down" at bounding box center [974, 527] width 593 height 738
click at [444, 208] on div "swap_horiz Break voice bridge close_fullscreen Connect 3-Way Call merge_type Se…" at bounding box center [740, 483] width 1125 height 825
click at [835, 24] on button at bounding box center [846, 38] width 44 height 44
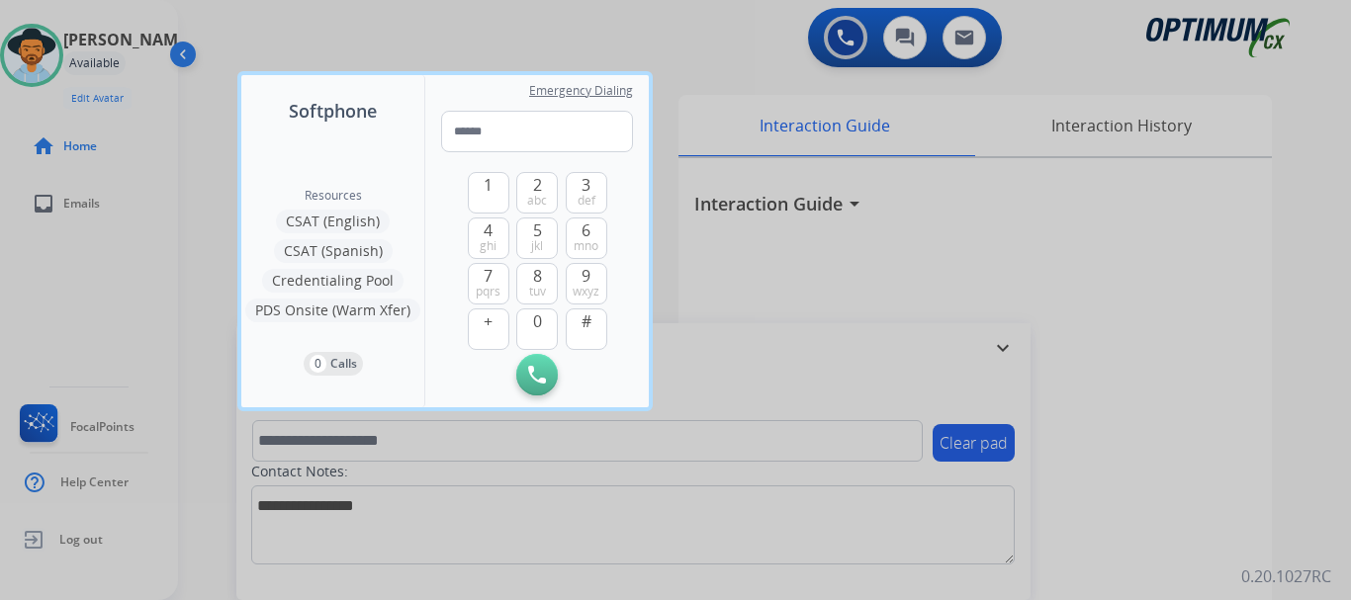
click at [711, 71] on div at bounding box center [675, 300] width 1351 height 600
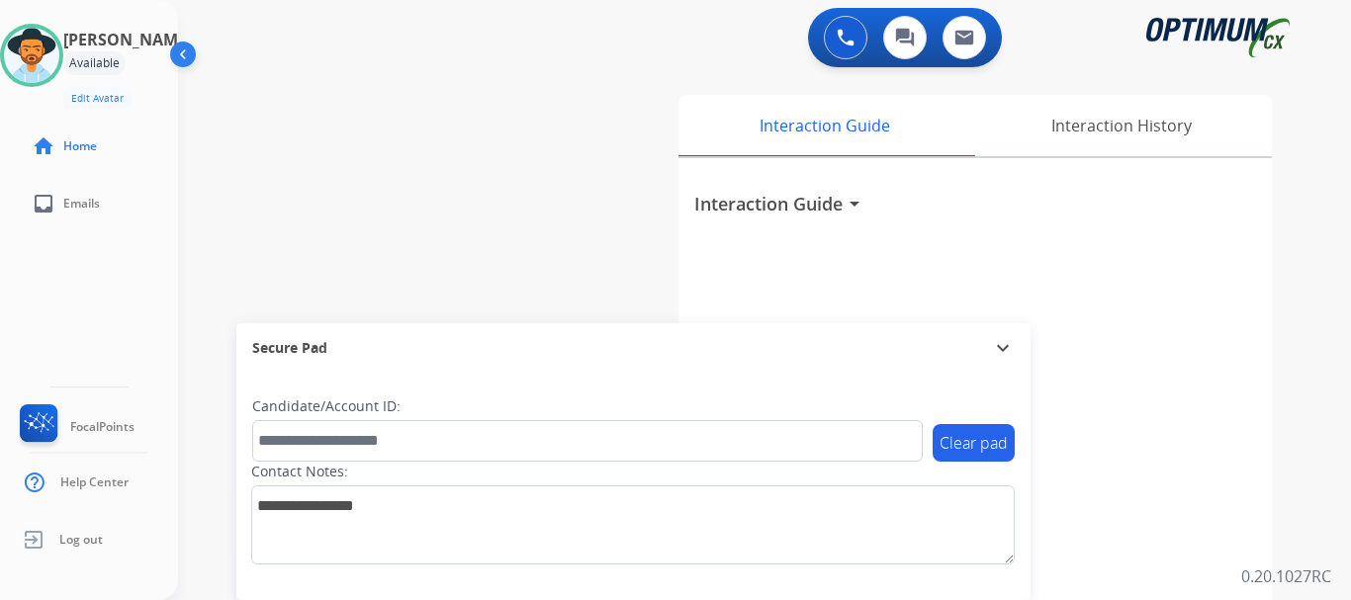
click at [537, 287] on div "swap_horiz Break voice bridge close_fullscreen Connect 3-Way Call merge_type Se…" at bounding box center [740, 483] width 1125 height 825
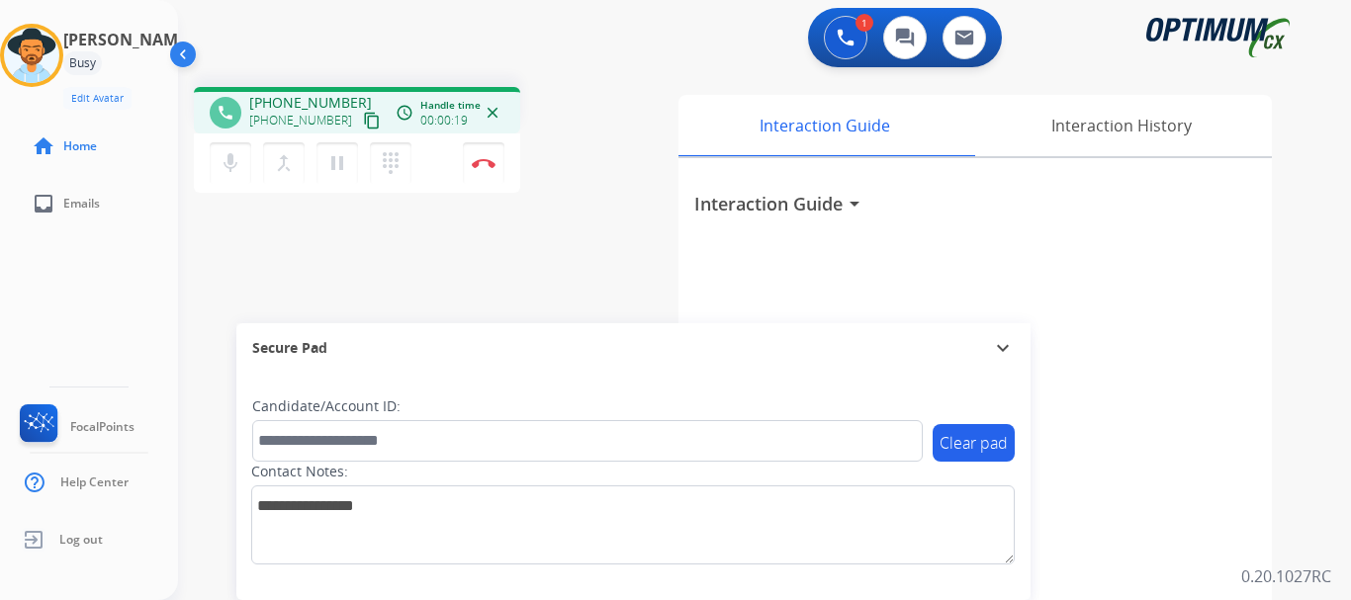
click at [516, 244] on div "phone [PHONE_NUMBER] [PHONE_NUMBER] content_copy access_time Call metrics Queue…" at bounding box center [740, 483] width 1125 height 825
drag, startPoint x: 267, startPoint y: 100, endPoint x: 344, endPoint y: 100, distance: 77.1
click at [344, 100] on span "[PHONE_NUMBER]" at bounding box center [310, 103] width 123 height 20
click at [375, 56] on div "1 Voice Interactions 0 Chat Interactions 0 Email Interactions" at bounding box center [752, 39] width 1101 height 63
drag, startPoint x: 266, startPoint y: 97, endPoint x: 350, endPoint y: 91, distance: 84.3
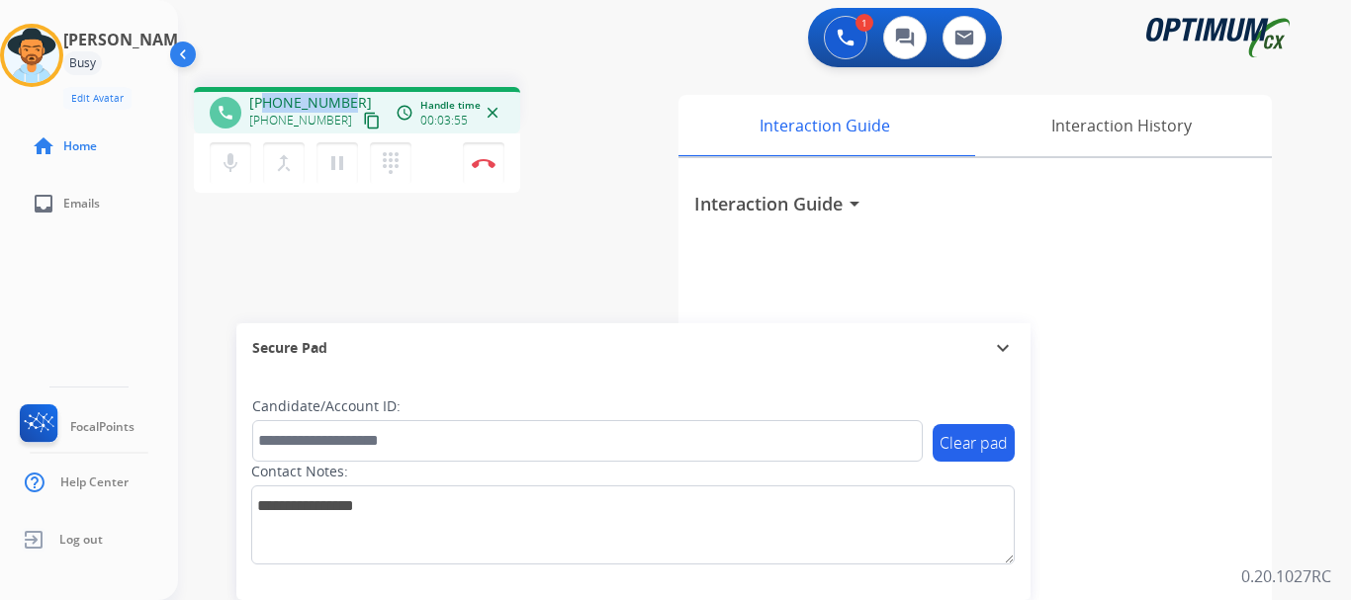
click at [350, 91] on div "phone [PHONE_NUMBER] [PHONE_NUMBER] content_copy access_time Call metrics Queue…" at bounding box center [357, 110] width 326 height 46
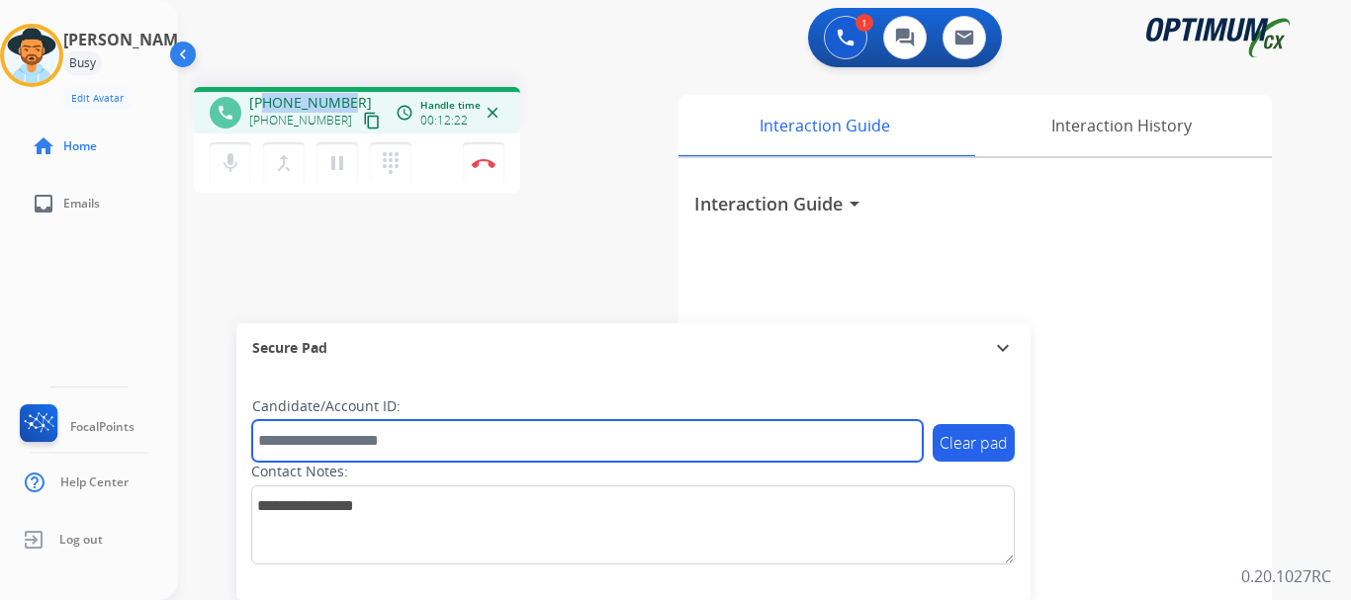
click at [327, 431] on input "text" at bounding box center [587, 441] width 670 height 42
paste input "*******"
type input "*******"
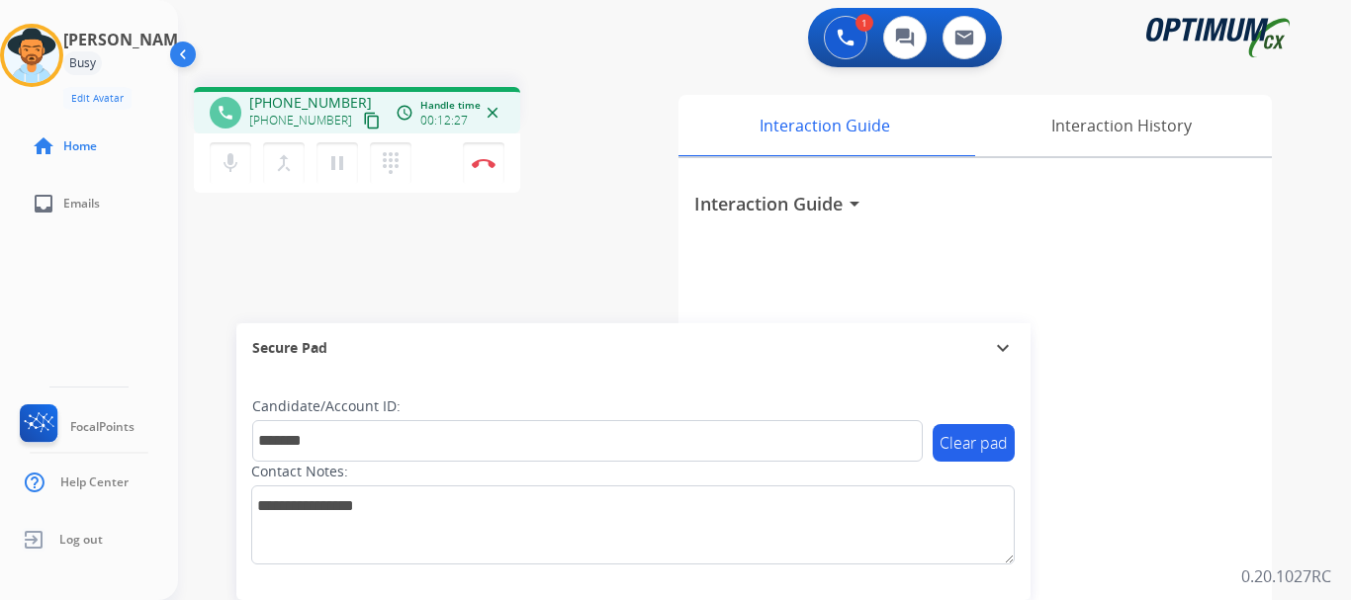
click at [502, 284] on div "phone [PHONE_NUMBER] [PHONE_NUMBER] content_copy access_time Call metrics Queue…" at bounding box center [740, 483] width 1125 height 825
click at [471, 162] on button "Disconnect" at bounding box center [484, 163] width 42 height 42
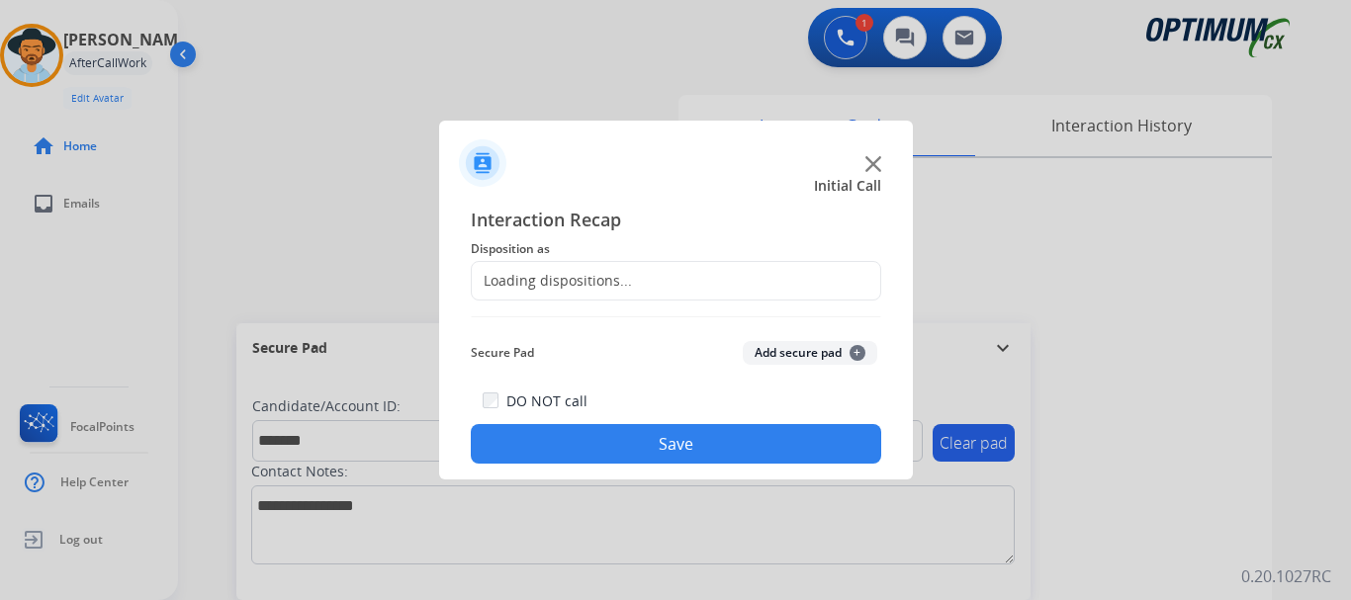
click at [480, 162] on img at bounding box center [482, 162] width 47 height 47
click at [767, 356] on button "Add secure pad +" at bounding box center [810, 353] width 134 height 24
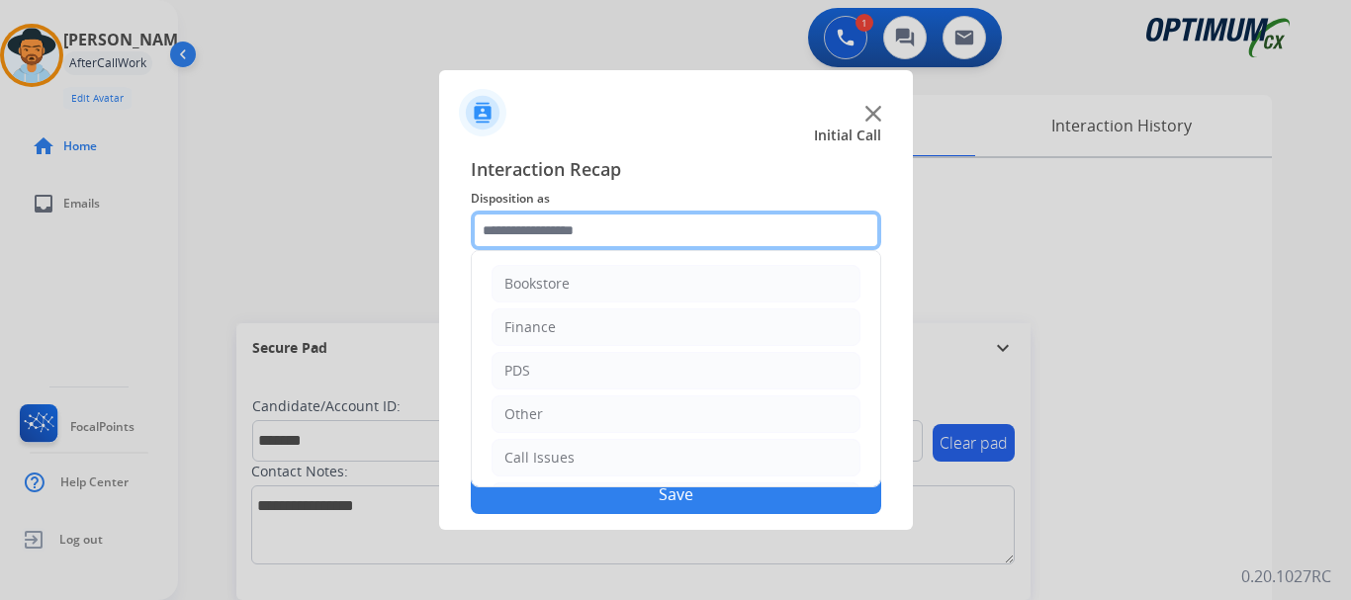
click at [610, 220] on input "text" at bounding box center [676, 231] width 410 height 40
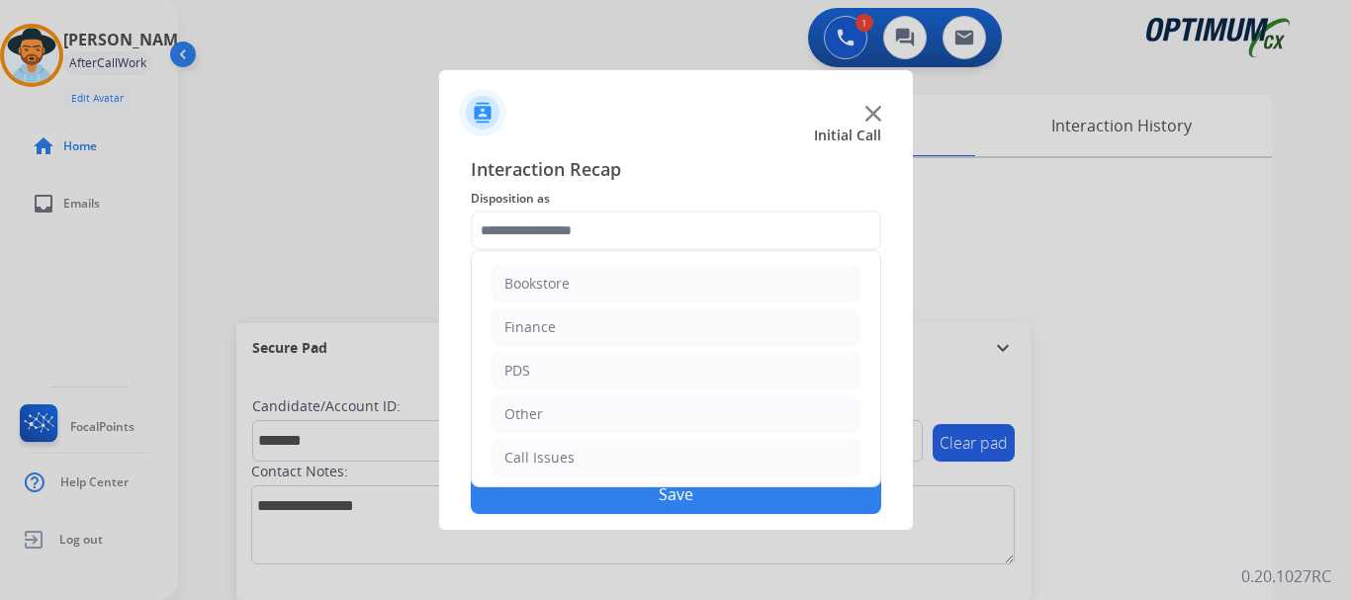
click at [593, 376] on li "PDS" at bounding box center [675, 371] width 369 height 38
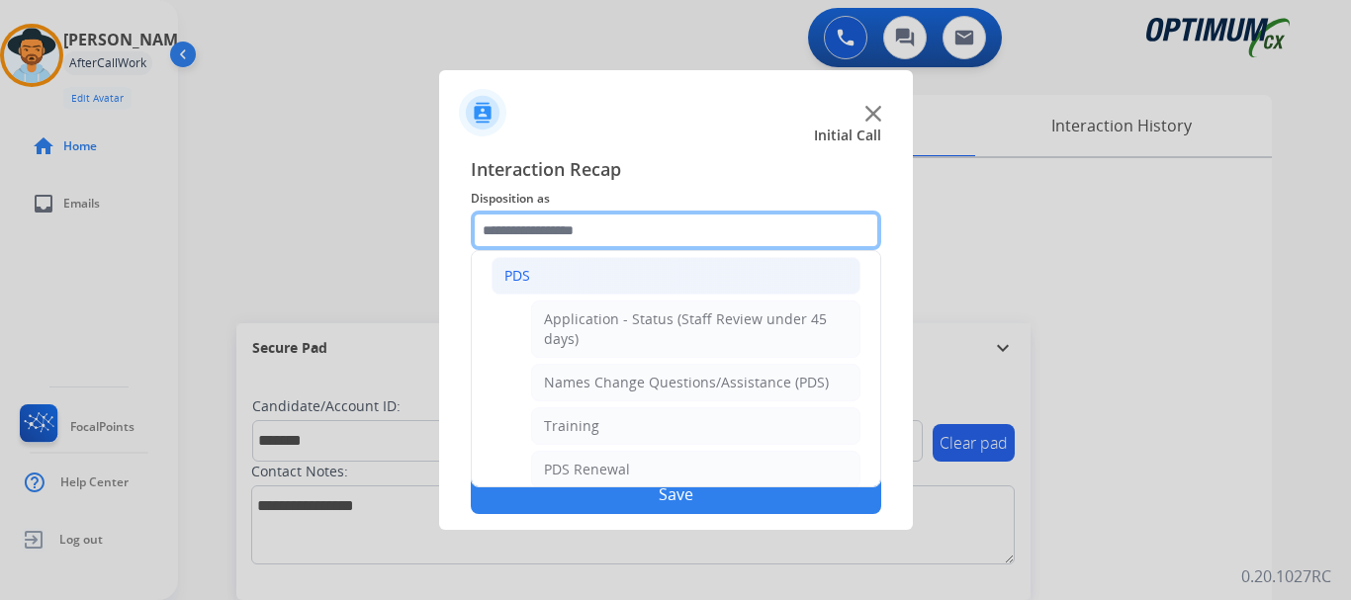
scroll to position [83, 0]
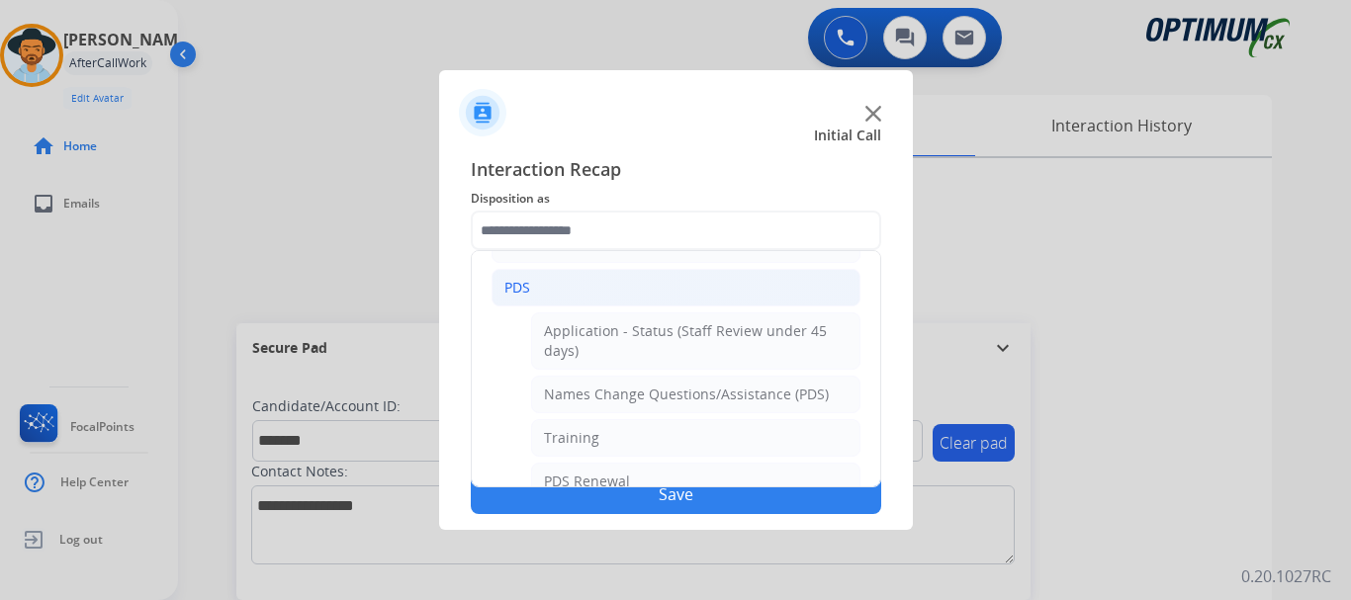
click at [660, 288] on li "PDS" at bounding box center [675, 288] width 369 height 38
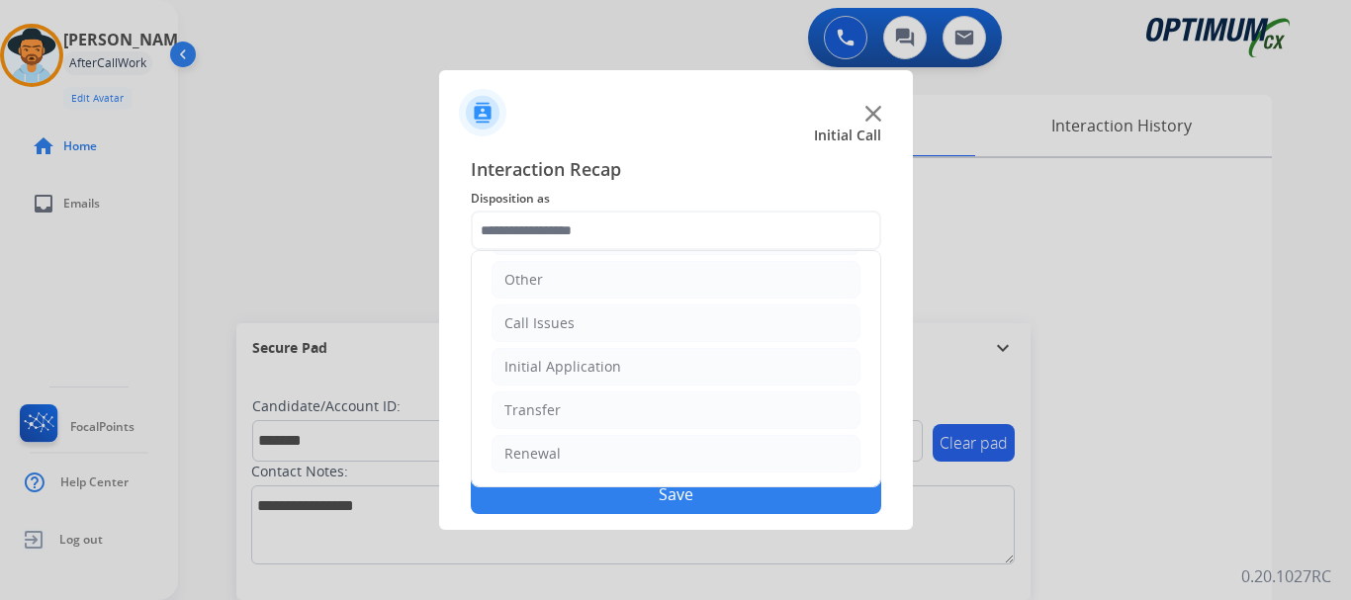
click at [653, 378] on li "Initial Application" at bounding box center [675, 367] width 369 height 38
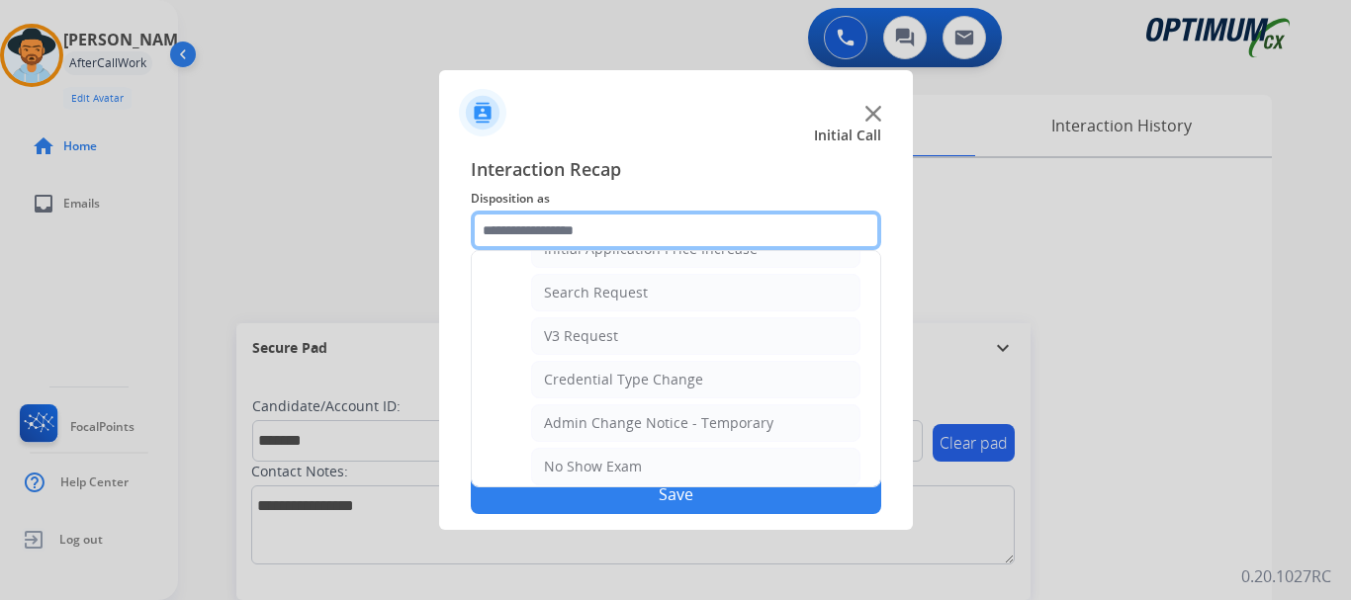
scroll to position [709, 0]
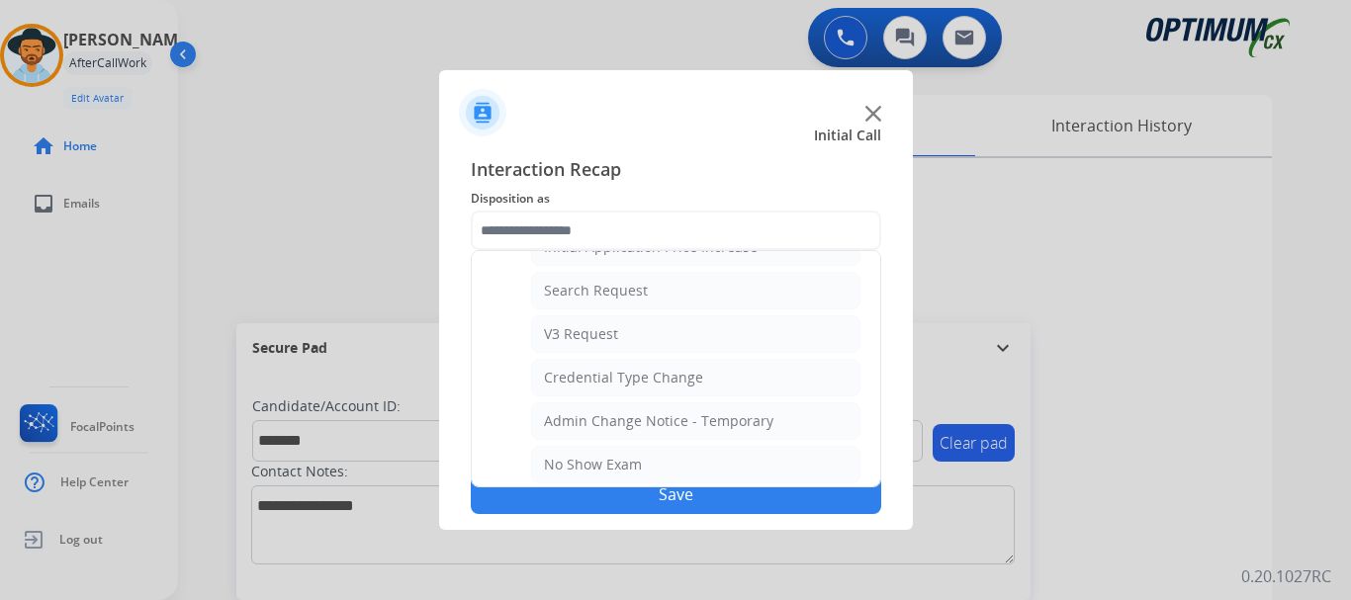
click at [709, 335] on li "V3 Request" at bounding box center [695, 334] width 329 height 38
type input "**********"
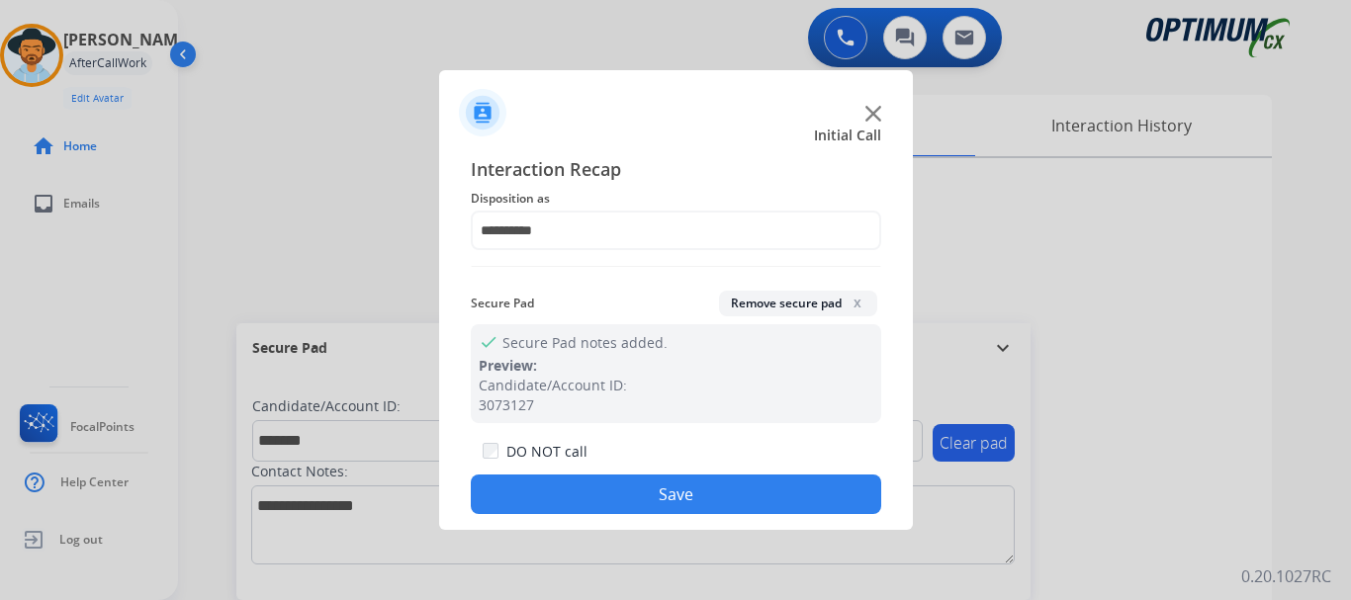
click at [661, 494] on button "Save" at bounding box center [676, 495] width 410 height 40
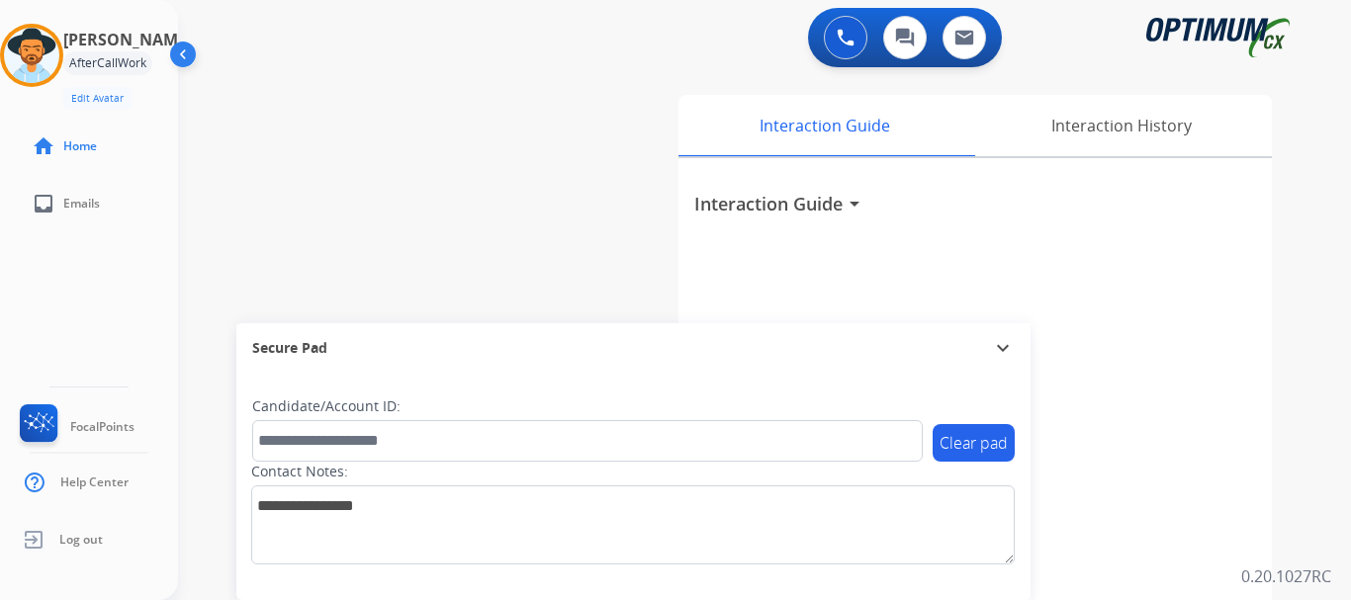
click at [512, 259] on div "swap_horiz Break voice bridge close_fullscreen Connect 3-Way Call merge_type Se…" at bounding box center [740, 483] width 1125 height 825
click at [42, 54] on img at bounding box center [31, 55] width 55 height 55
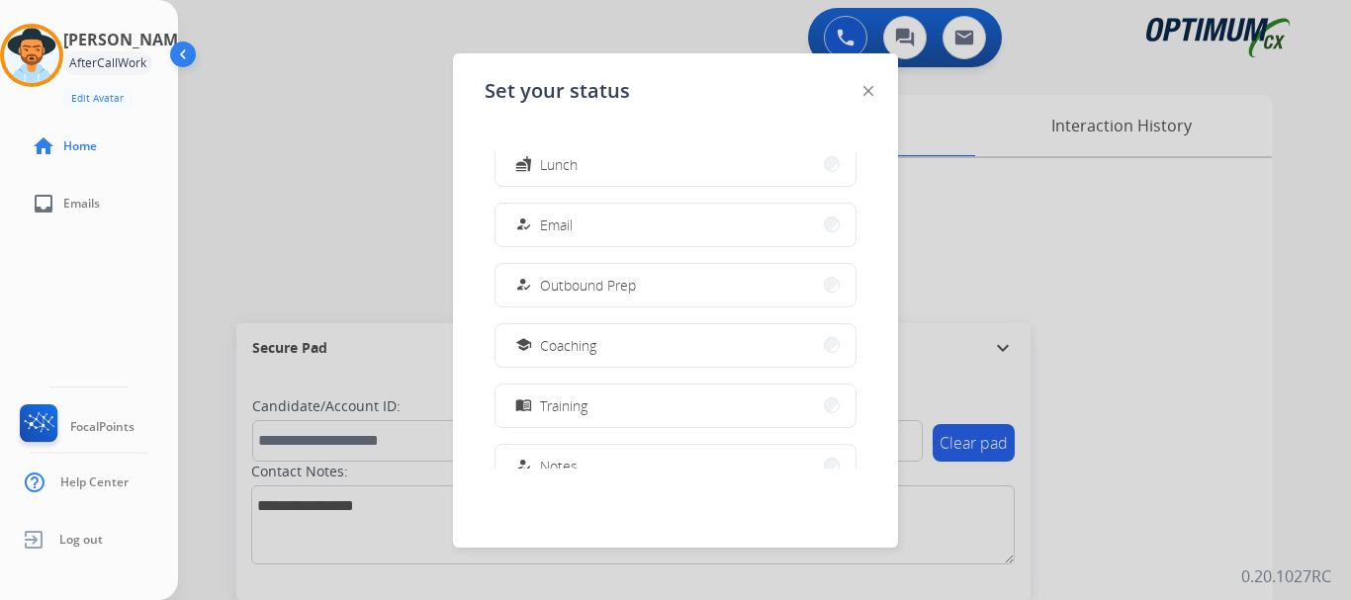
scroll to position [291, 0]
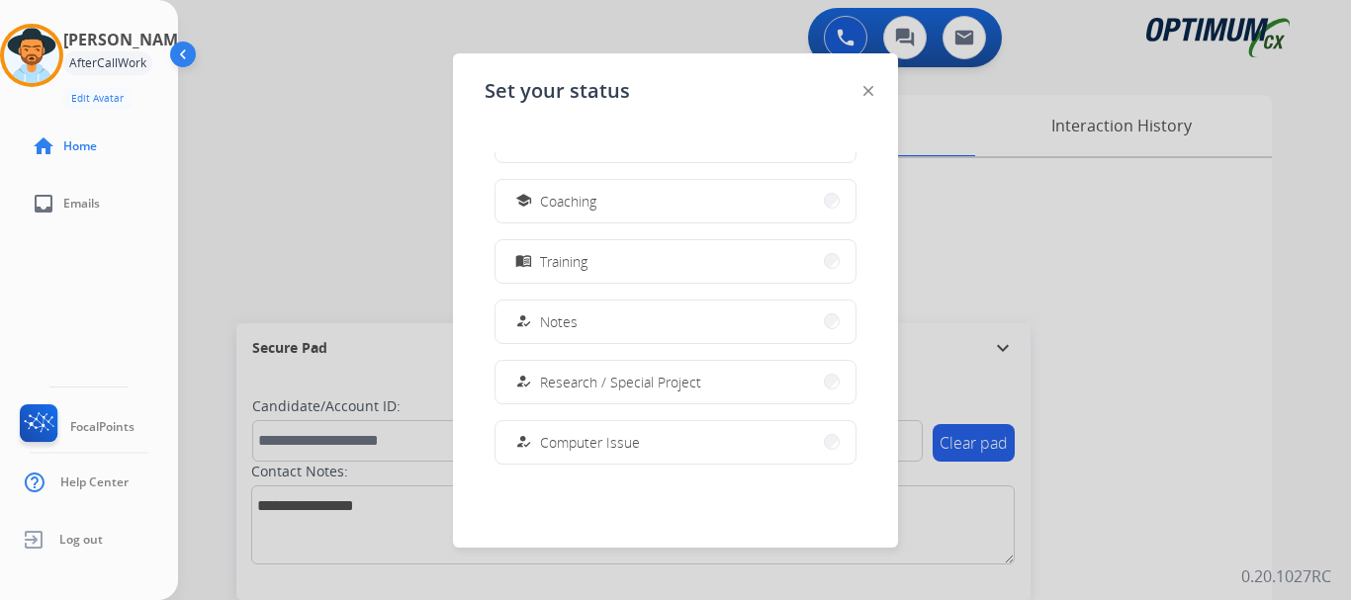
click at [730, 208] on button "school Coaching" at bounding box center [675, 201] width 360 height 43
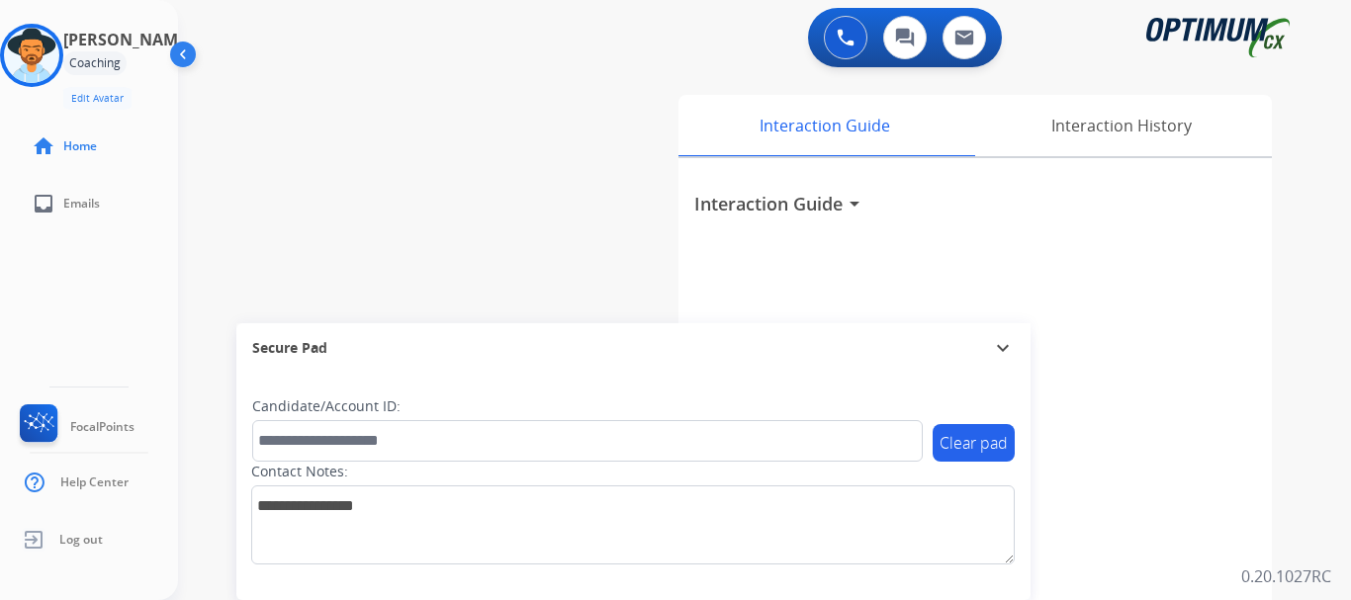
click at [504, 59] on div "0 Voice Interactions 0 Chat Interactions 0 Email Interactions" at bounding box center [752, 39] width 1101 height 63
click at [283, 160] on div "swap_horiz Break voice bridge close_fullscreen Connect 3-Way Call merge_type Se…" at bounding box center [740, 483] width 1125 height 825
click at [48, 77] on img at bounding box center [31, 55] width 55 height 55
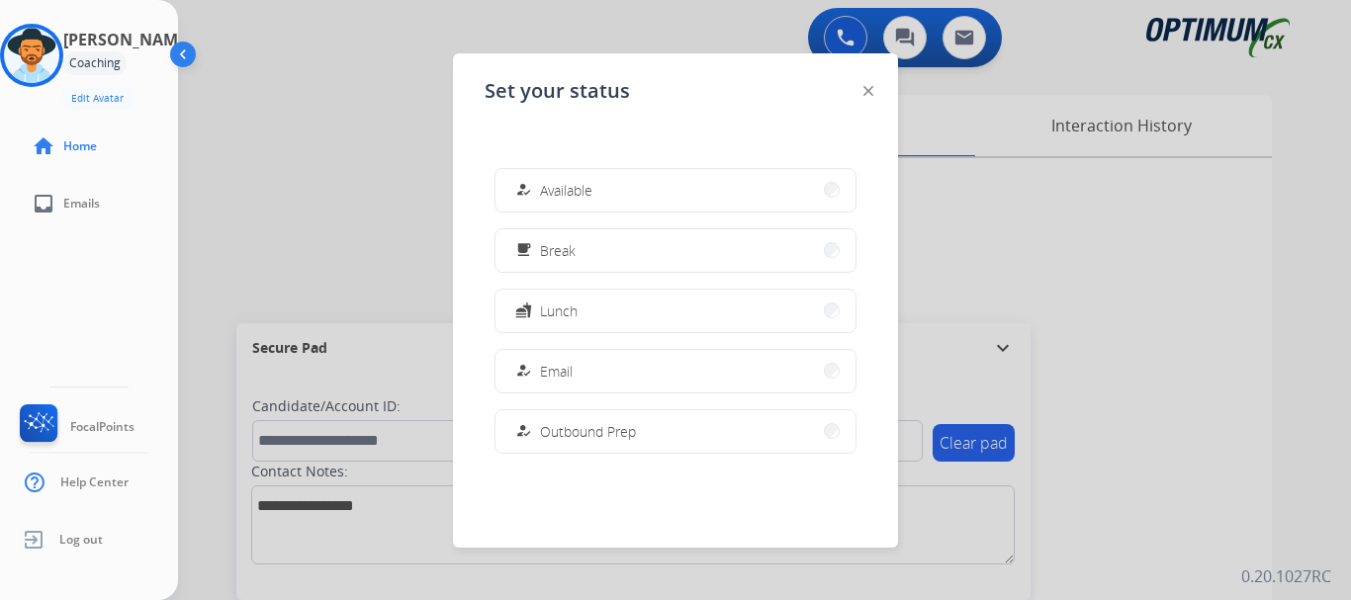
click at [548, 374] on span "Email" at bounding box center [556, 371] width 33 height 21
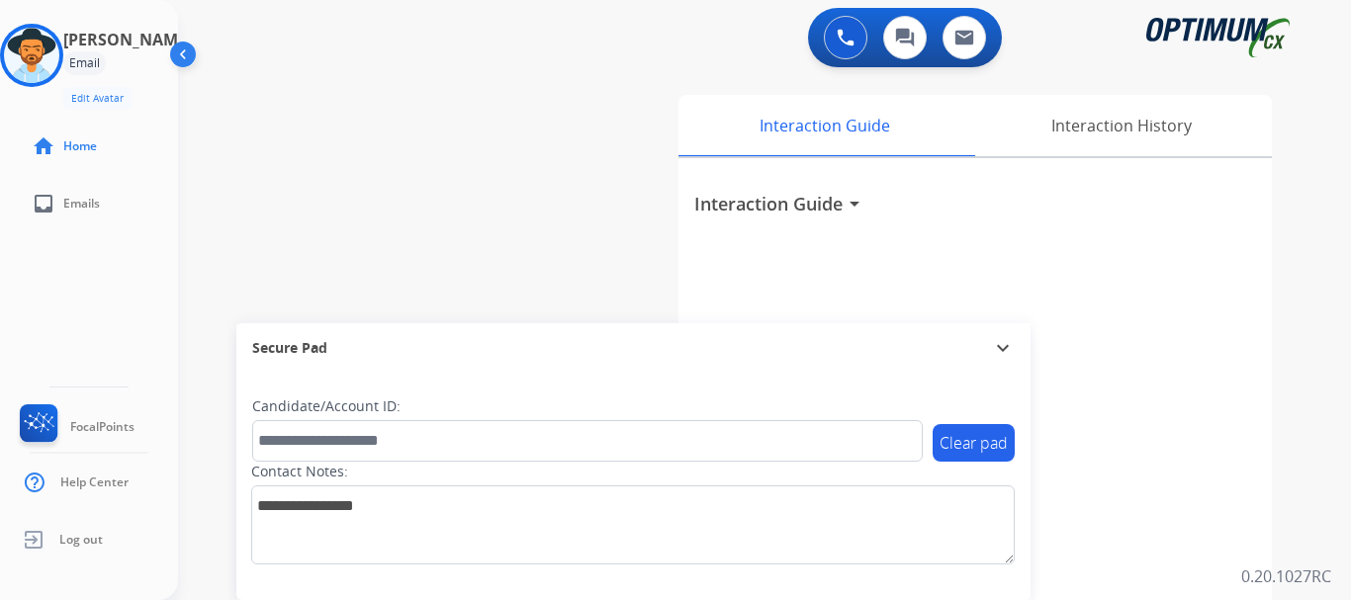
click at [401, 161] on div "swap_horiz Break voice bridge close_fullscreen Connect 3-Way Call merge_type Se…" at bounding box center [740, 483] width 1125 height 825
click at [49, 59] on img at bounding box center [31, 55] width 55 height 55
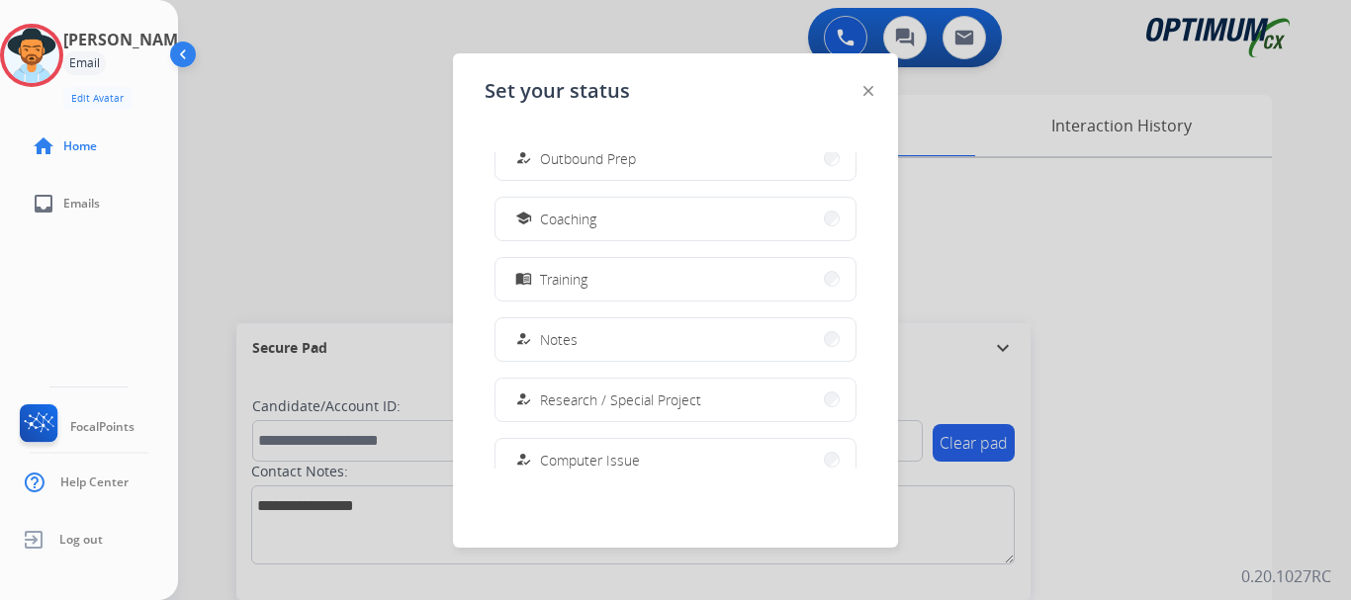
scroll to position [253, 0]
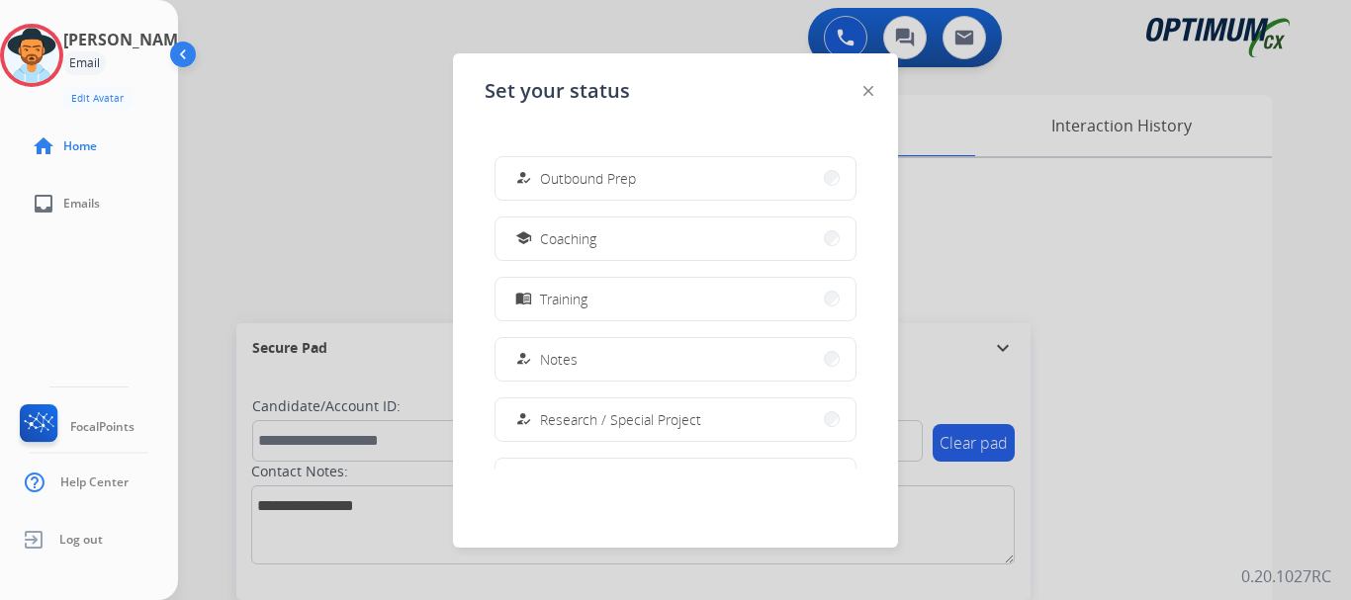
click at [644, 241] on button "school Coaching" at bounding box center [675, 239] width 360 height 43
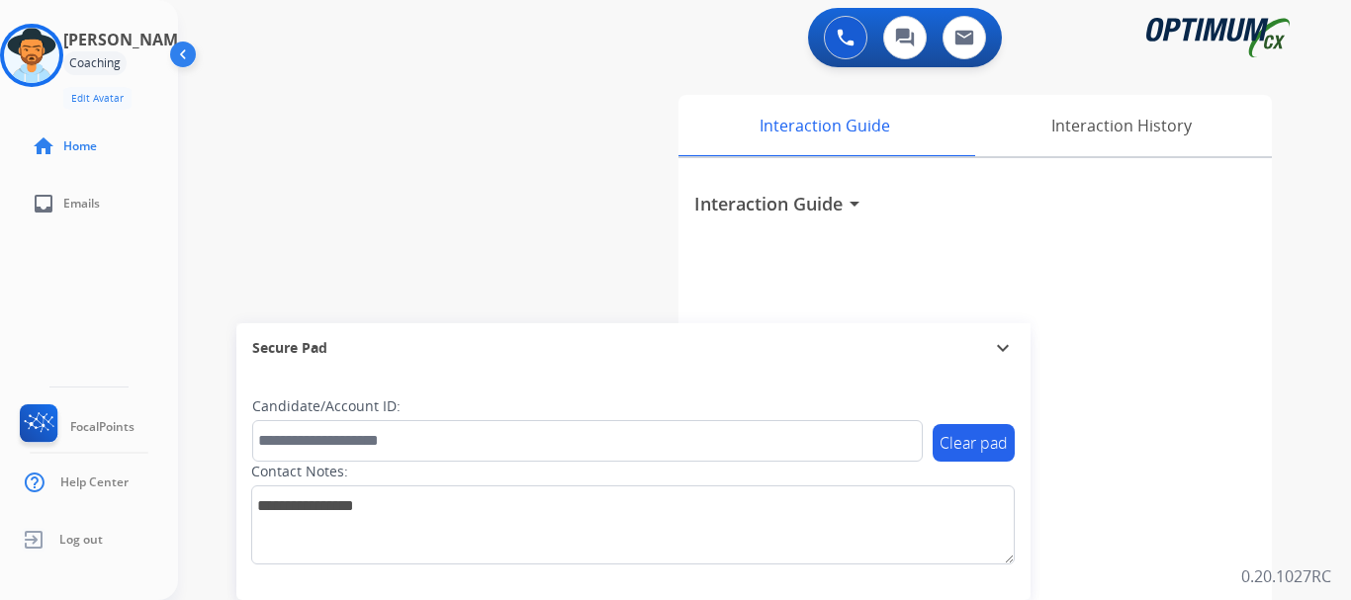
click at [512, 181] on div "swap_horiz Break voice bridge close_fullscreen Connect 3-Way Call merge_type Se…" at bounding box center [740, 483] width 1125 height 825
click at [44, 65] on img at bounding box center [31, 55] width 55 height 55
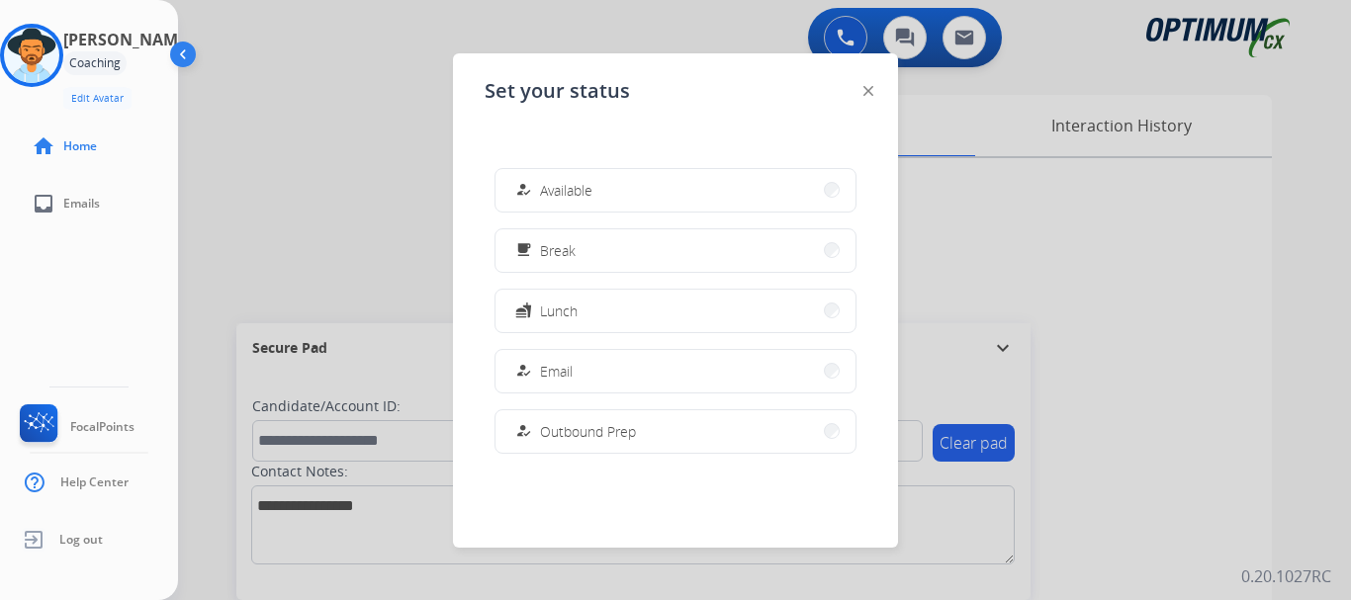
click at [589, 378] on button "how_to_reg Email" at bounding box center [675, 371] width 360 height 43
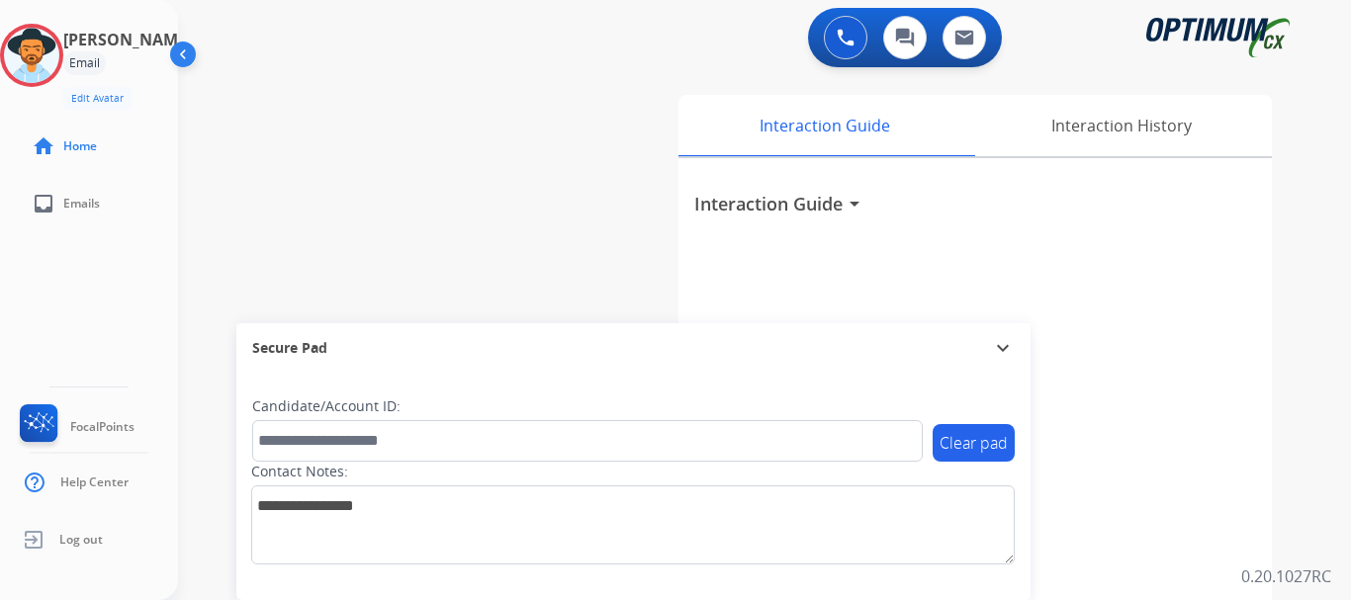
click at [50, 47] on img at bounding box center [31, 55] width 55 height 55
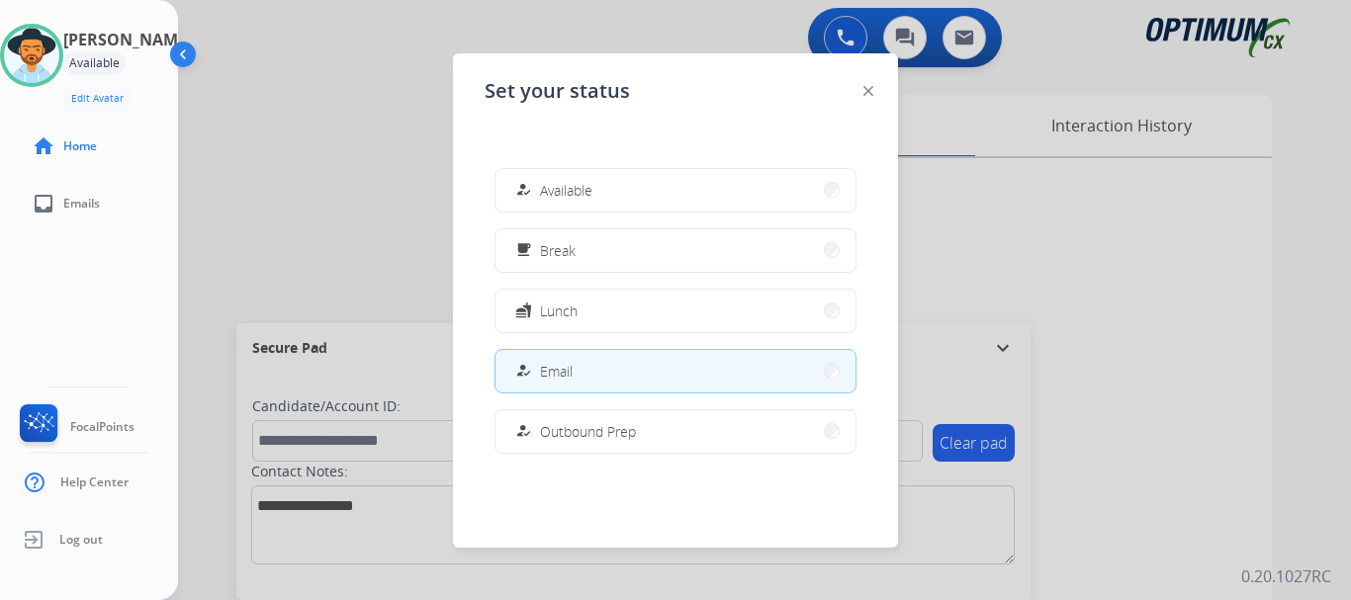
click at [647, 372] on button "how_to_reg Email" at bounding box center [675, 371] width 360 height 43
